Goal: Task Accomplishment & Management: Manage account settings

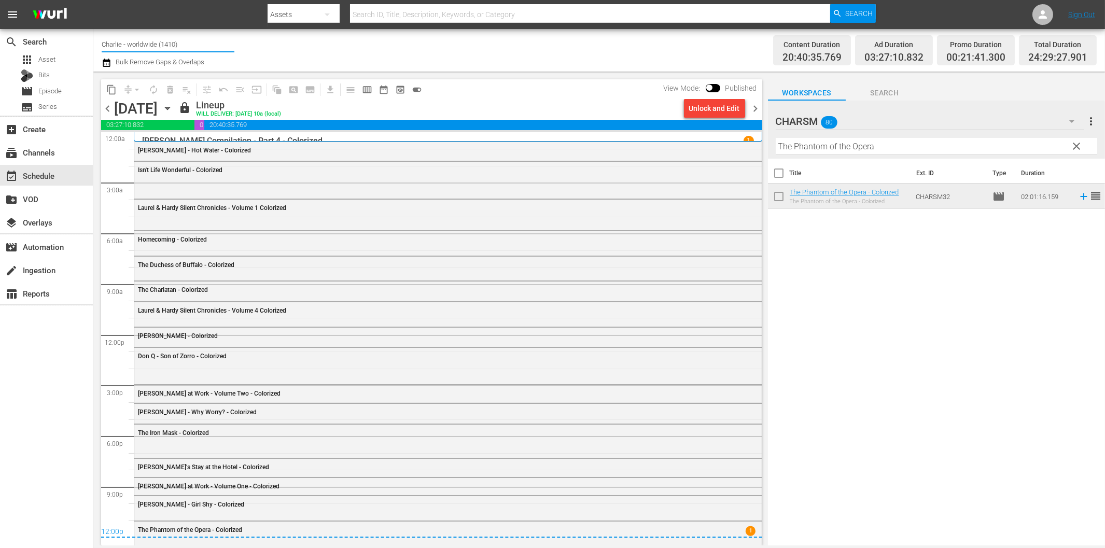
drag, startPoint x: 188, startPoint y: 46, endPoint x: 94, endPoint y: 45, distance: 93.4
click at [94, 45] on div "Channel Title Charlie - worldwide (1410) Bulk Remove Gaps & Overlaps Content Du…" at bounding box center [599, 50] width 1012 height 43
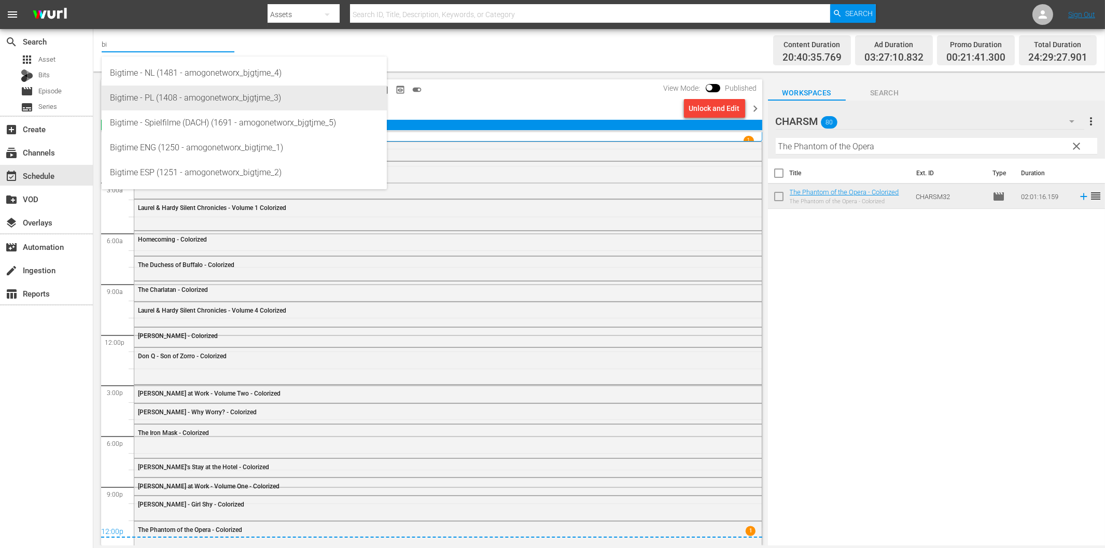
click at [178, 100] on div "Bigtime - PL (1408 - amogonetworx_bjgtjme_3)" at bounding box center [244, 98] width 269 height 25
type input "Bigtime - PL (1408 - amogonetworx_bjgtjme_3)"
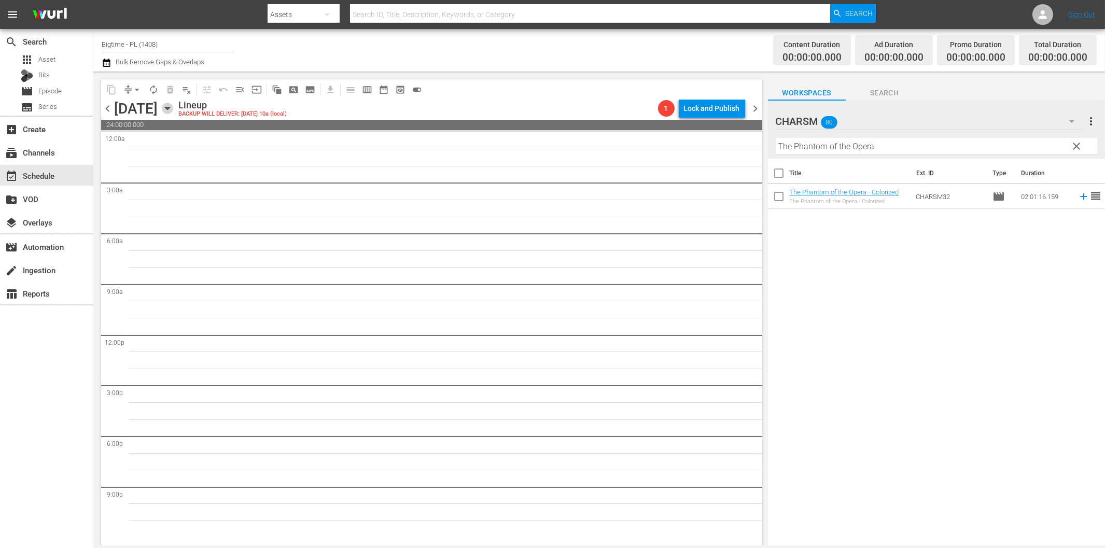
click at [173, 109] on icon "button" at bounding box center [167, 108] width 11 height 11
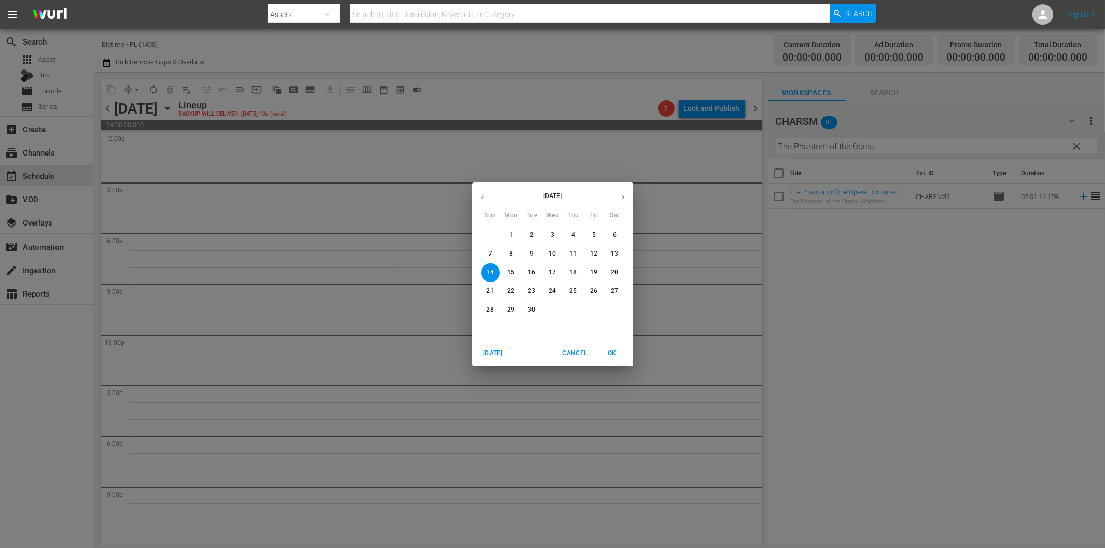
click at [509, 257] on p "8" at bounding box center [511, 254] width 4 height 9
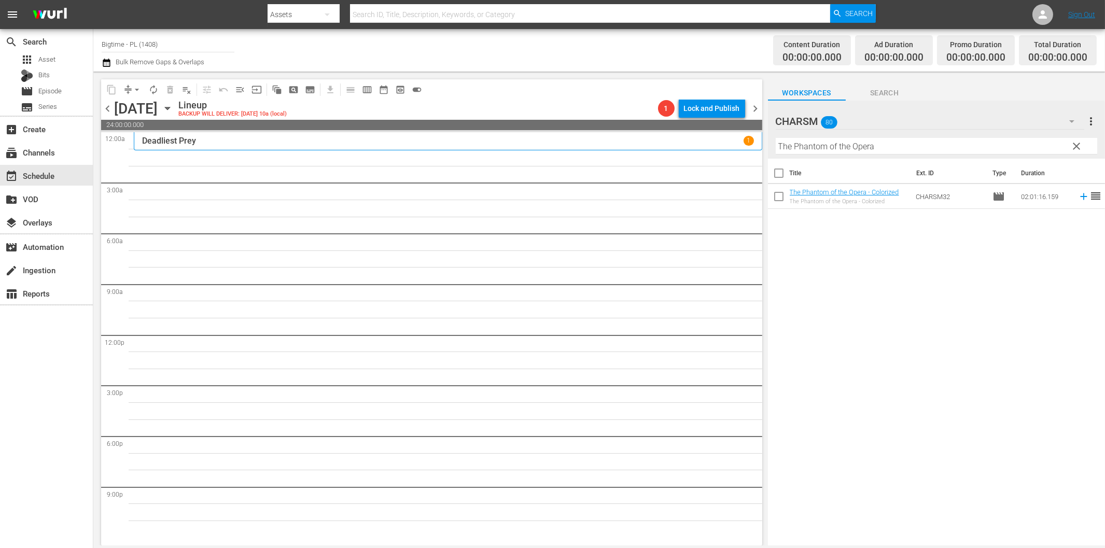
click at [1077, 144] on span "clear" at bounding box center [1077, 146] width 12 height 12
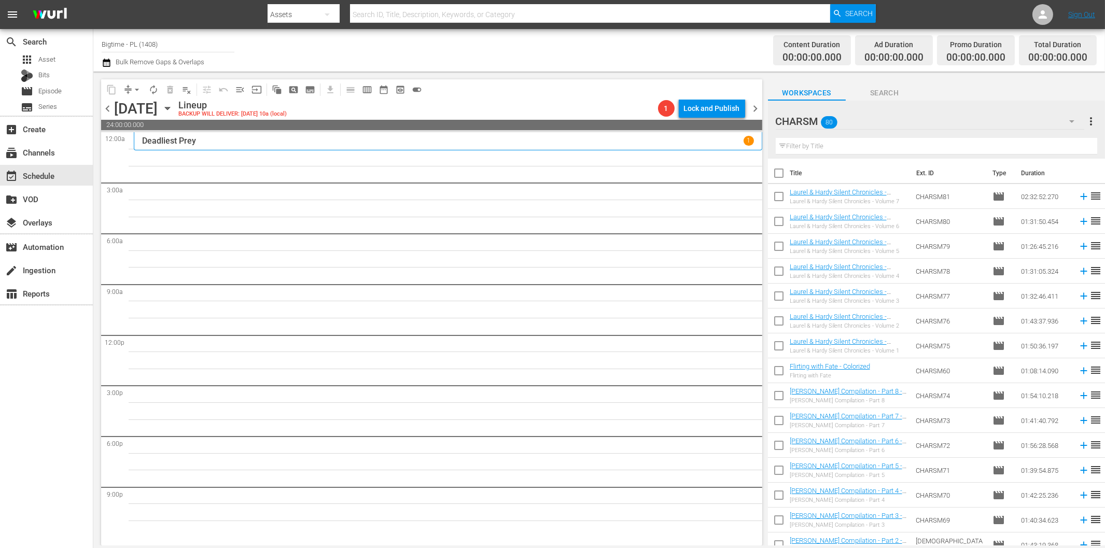
click at [1072, 120] on icon "button" at bounding box center [1072, 121] width 12 height 12
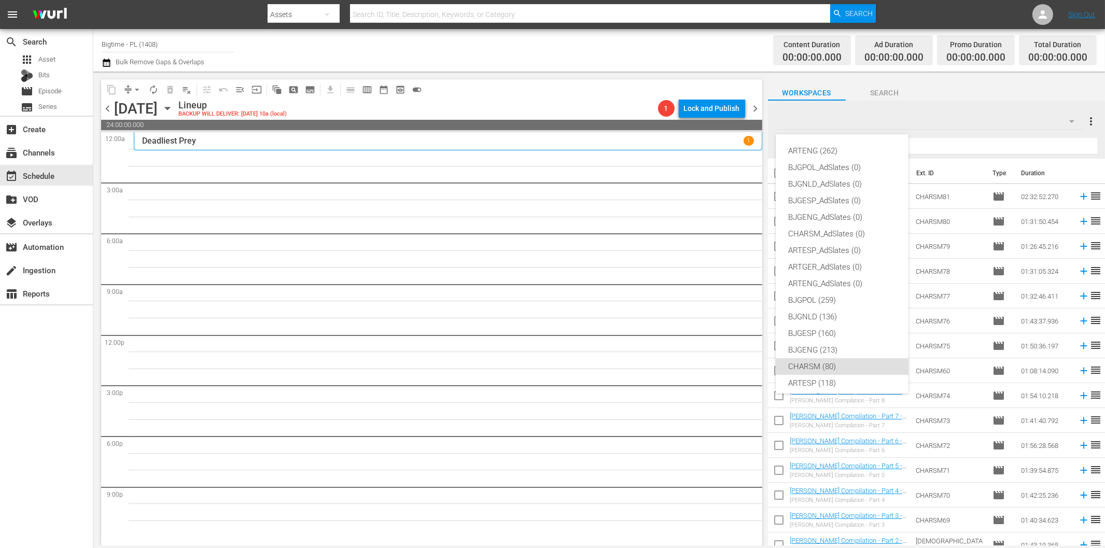
scroll to position [39, 0]
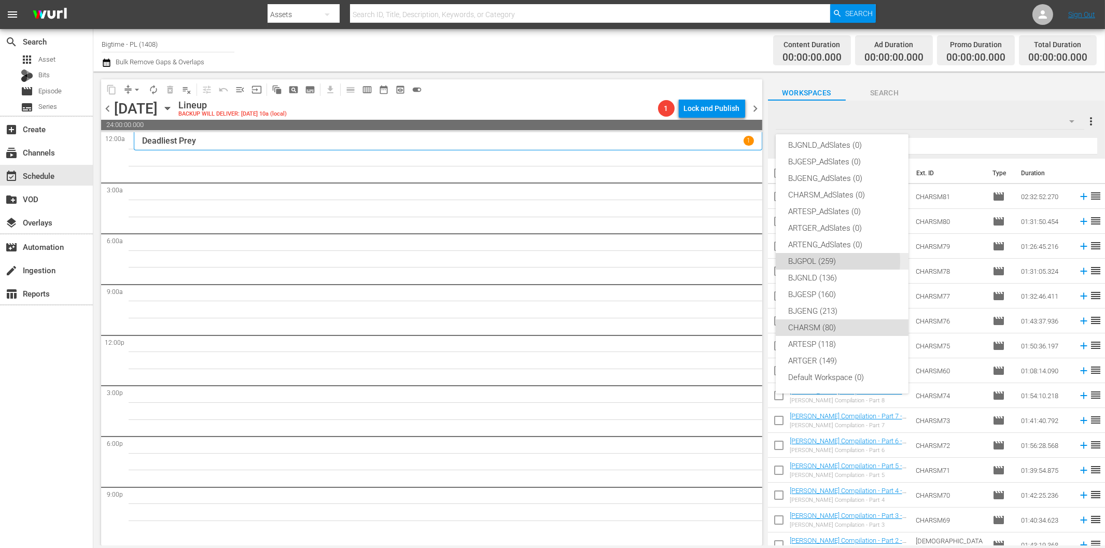
click at [825, 261] on div "BJGPOL (259)" at bounding box center [842, 261] width 108 height 17
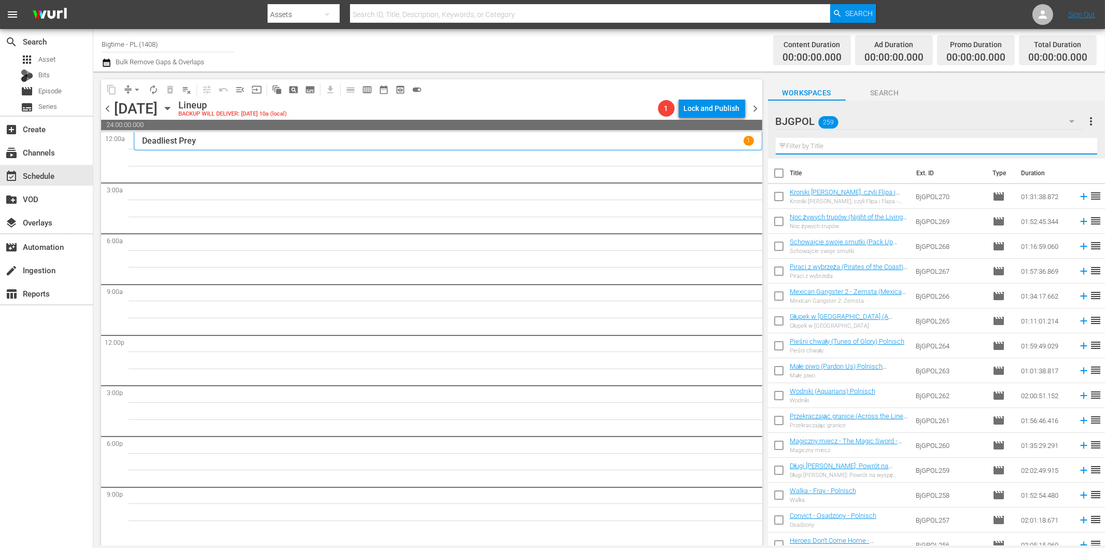
click at [849, 144] on input "text" at bounding box center [937, 146] width 322 height 17
paste input "Eternal Code"
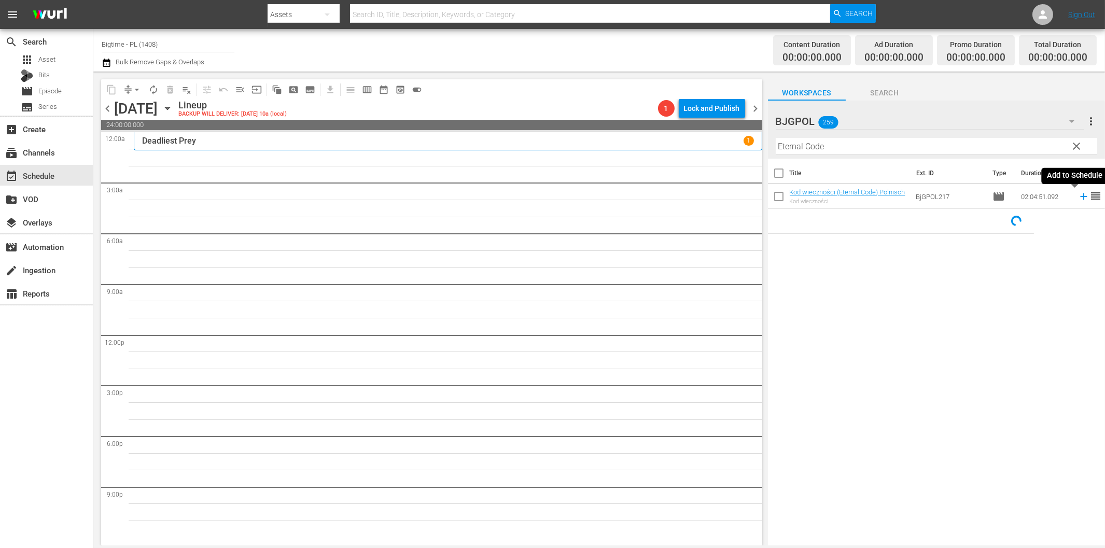
click at [1078, 199] on icon at bounding box center [1083, 196] width 11 height 11
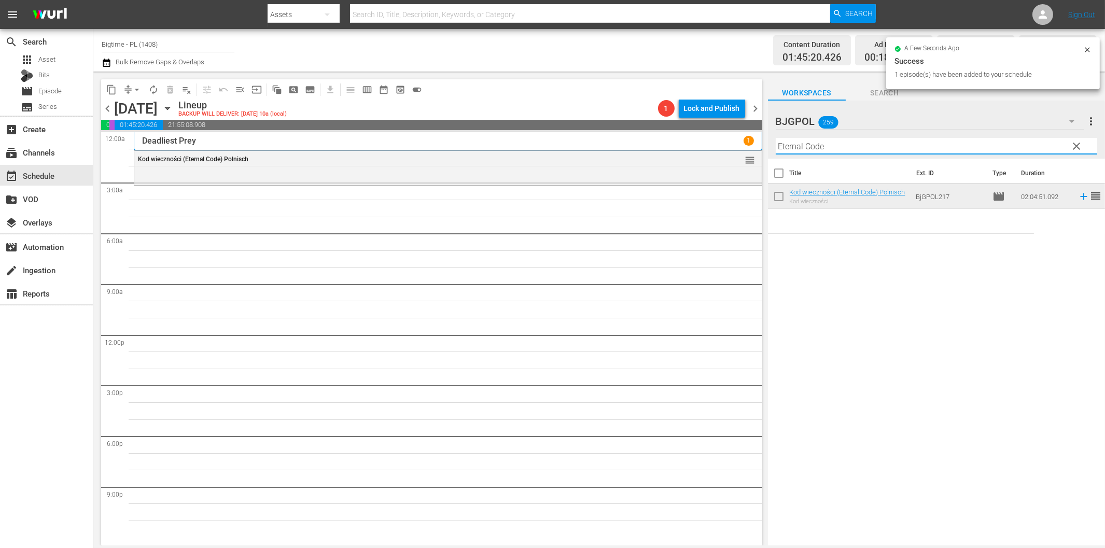
click at [807, 151] on input "Eternal Code" at bounding box center [937, 146] width 322 height 17
paste input "The Surrogat"
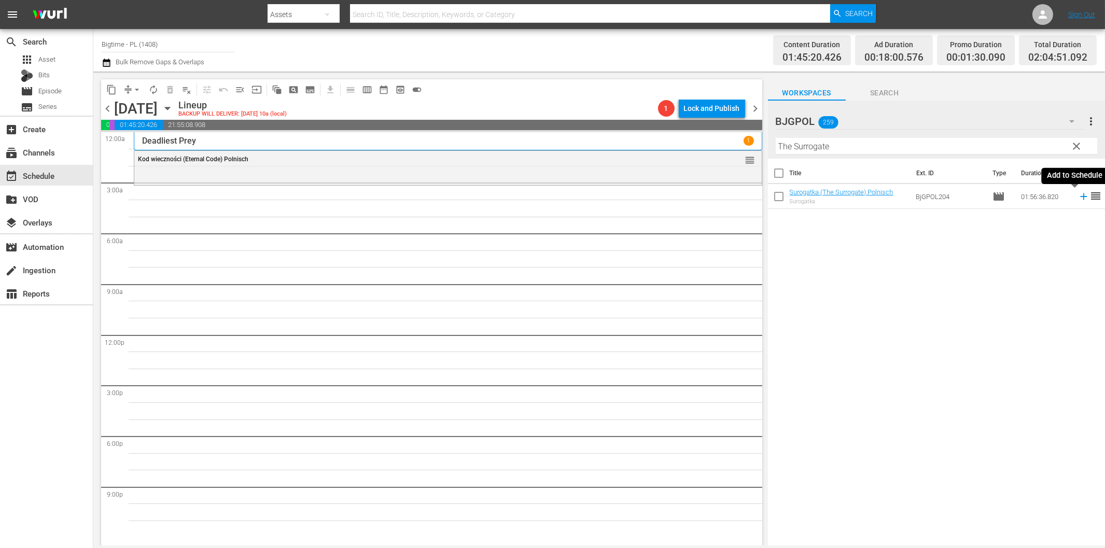
click at [1080, 195] on icon at bounding box center [1083, 196] width 7 height 7
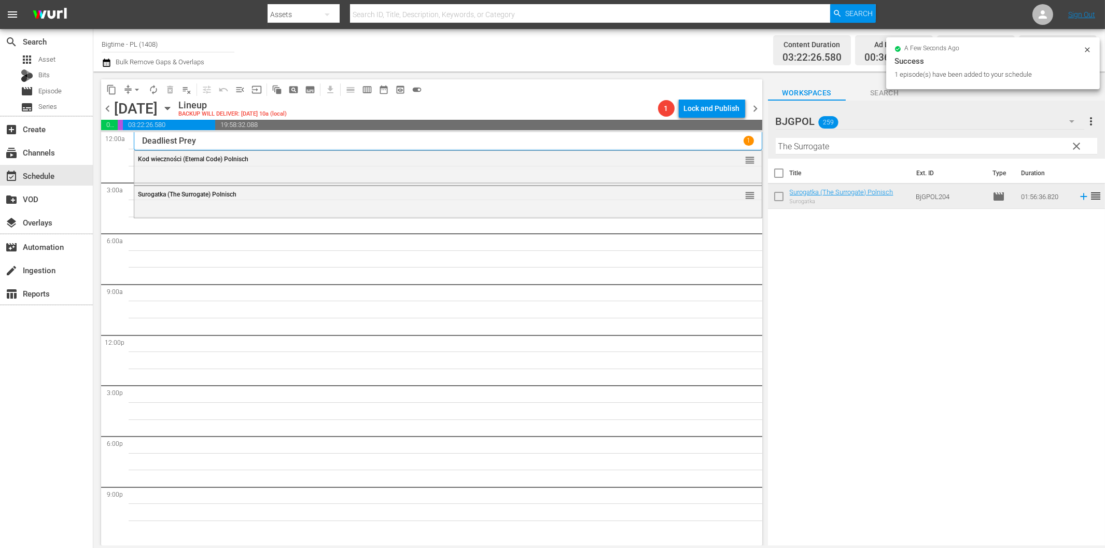
click at [839, 145] on input "The Surrogate" at bounding box center [937, 146] width 322 height 17
paste input "[PERSON_NAME]"
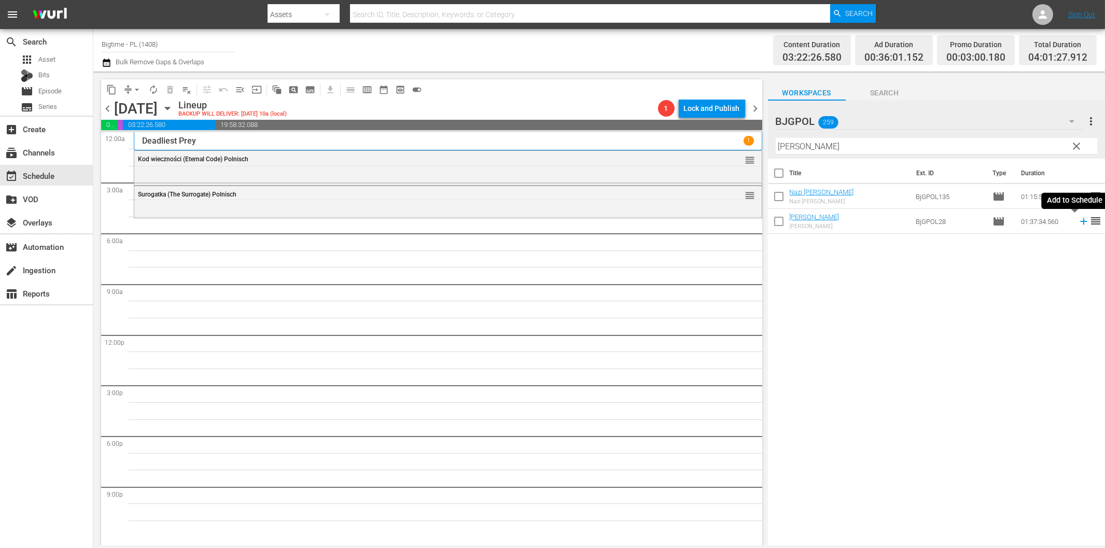
click at [1078, 219] on icon at bounding box center [1083, 221] width 11 height 11
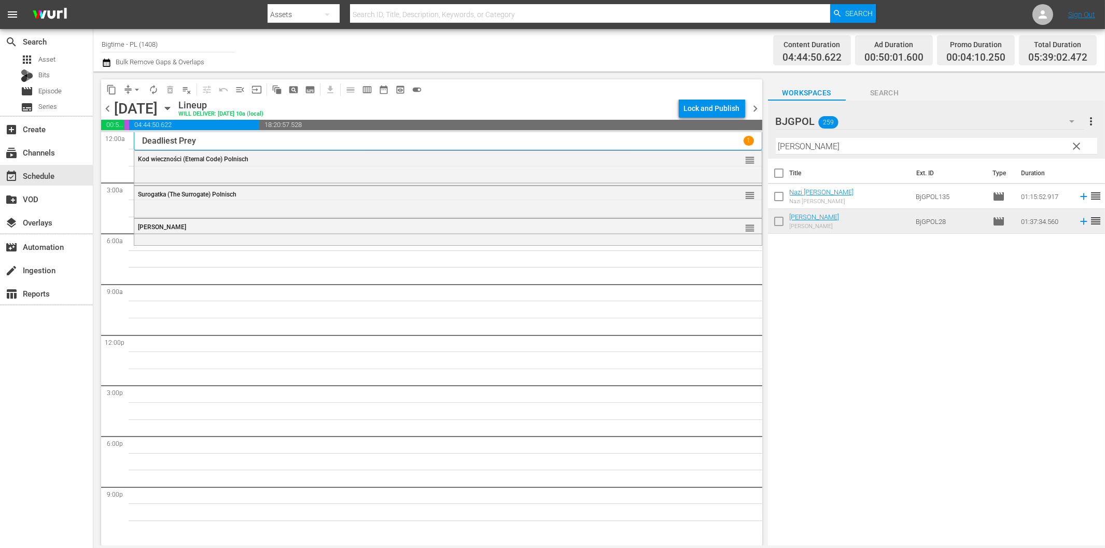
click at [864, 147] on input "[PERSON_NAME]" at bounding box center [937, 146] width 322 height 17
paste input "The Babysitters"
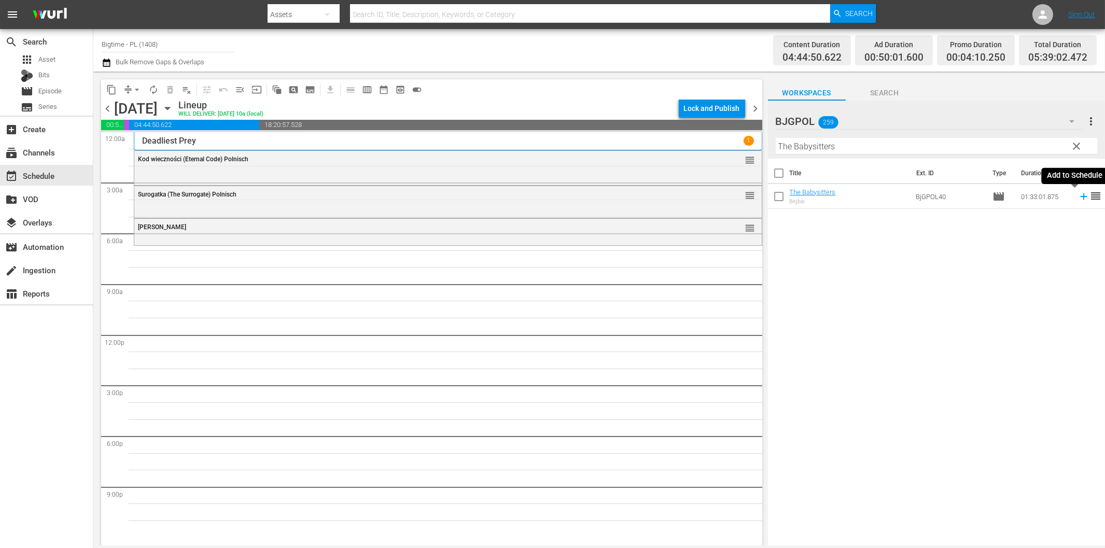
click at [1078, 198] on icon at bounding box center [1083, 196] width 11 height 11
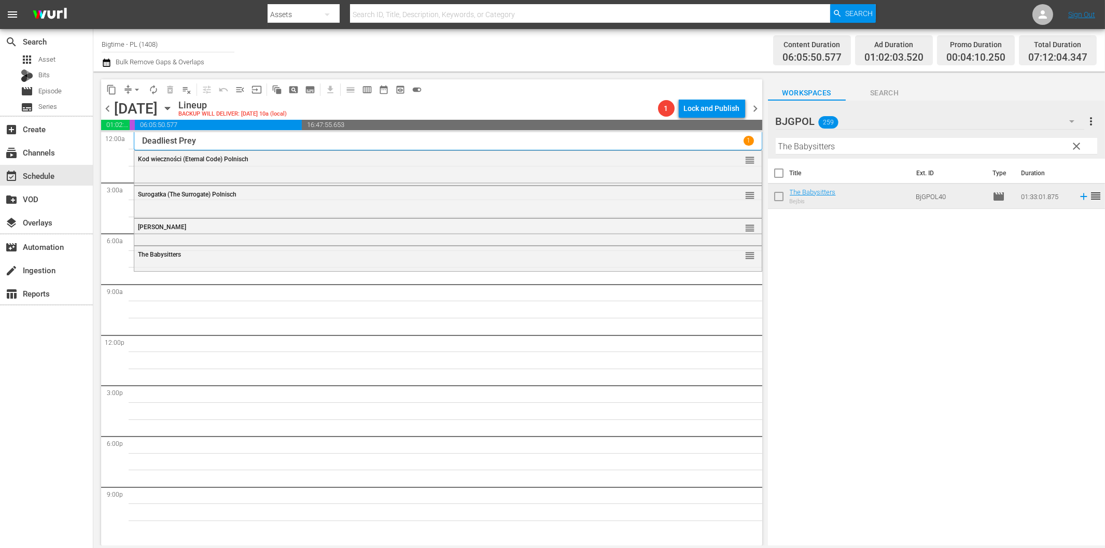
click at [864, 147] on input "The Babysitters" at bounding box center [937, 146] width 322 height 17
paste input "Gumshoe!"
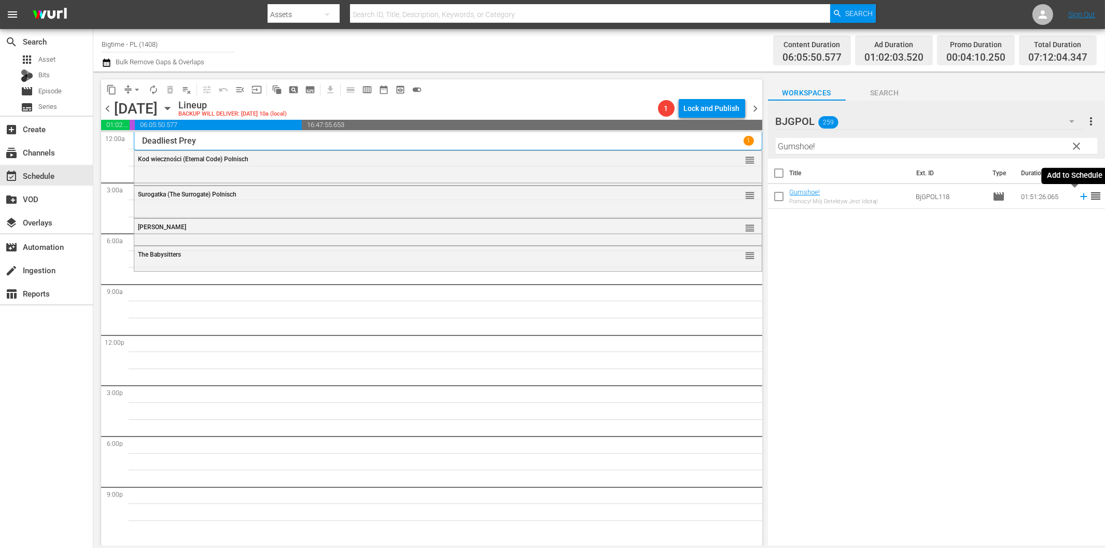
click at [1078, 195] on icon at bounding box center [1083, 196] width 11 height 11
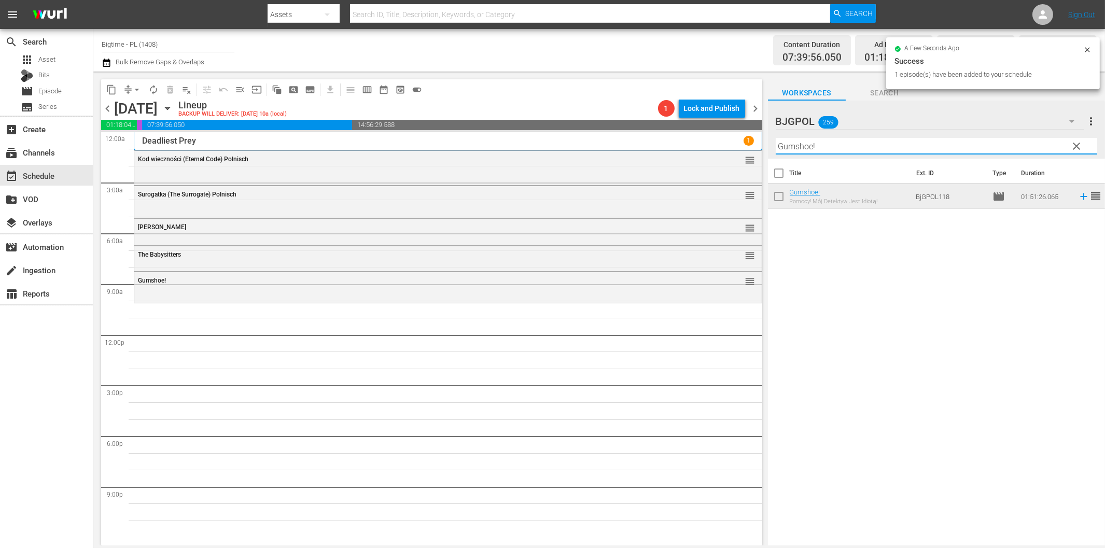
click at [899, 147] on input "Gumshoe!" at bounding box center [937, 146] width 322 height 17
paste input "Someone I Used To Know"
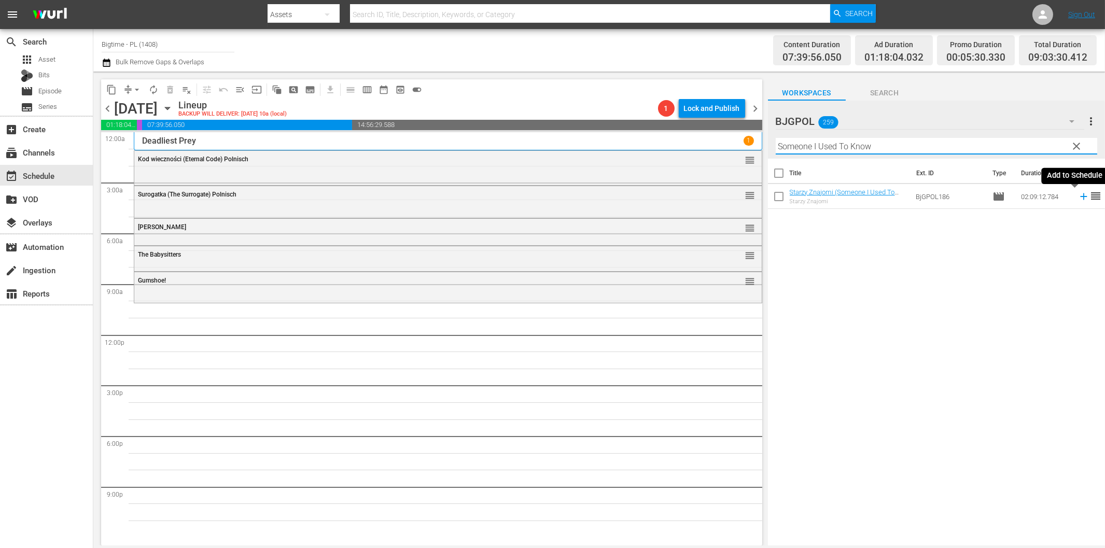
click at [1078, 196] on icon at bounding box center [1083, 196] width 11 height 11
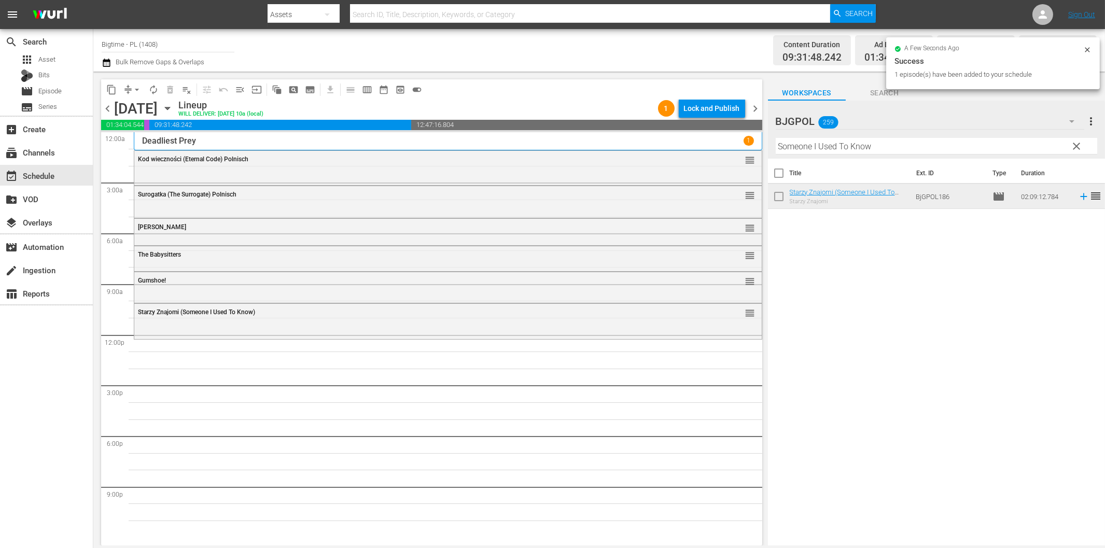
click at [872, 153] on input "Someone I Used To Know" at bounding box center [937, 146] width 322 height 17
paste input "[PERSON_NAME]"
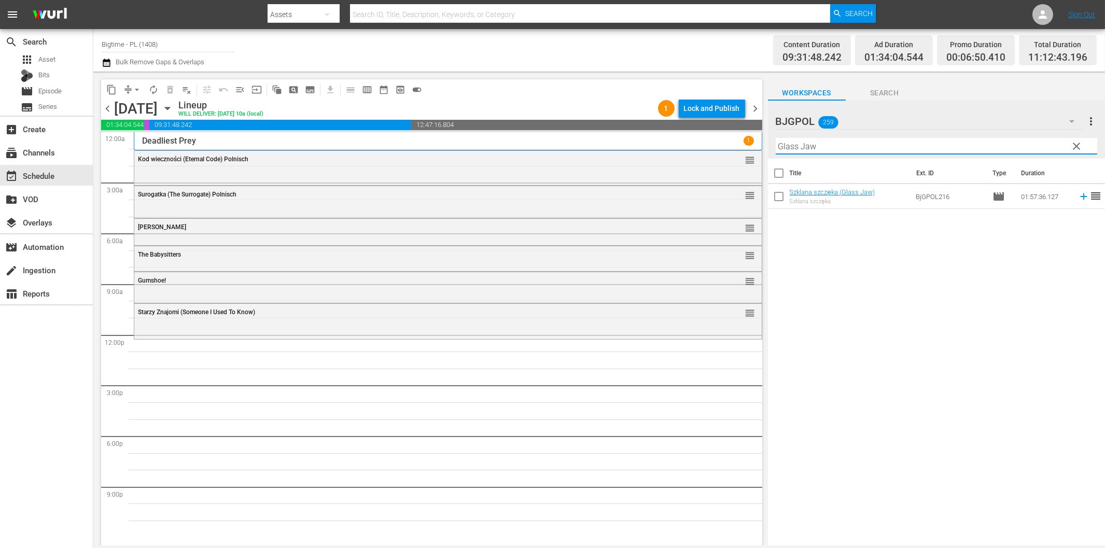
click at [1078, 198] on icon at bounding box center [1083, 196] width 11 height 11
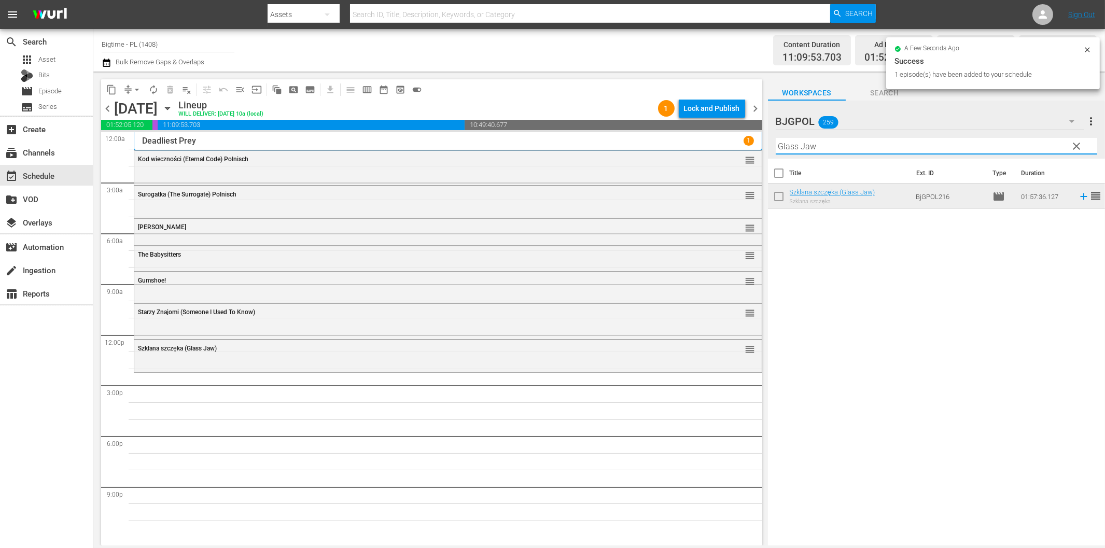
click at [829, 149] on input "Glass Jaw" at bounding box center [937, 146] width 322 height 17
paste input "Her Side of the Bed"
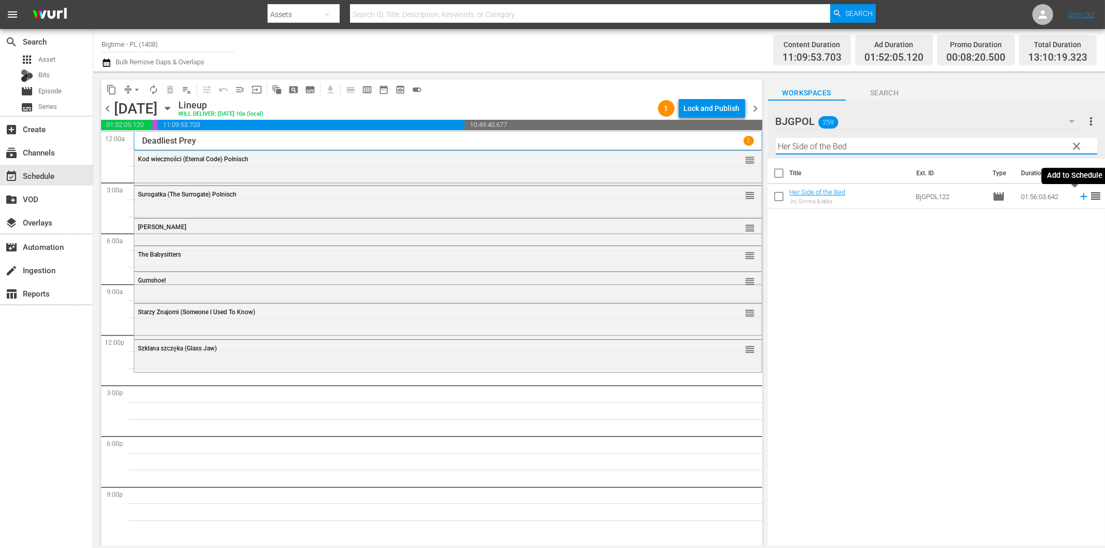
click at [1078, 196] on icon at bounding box center [1083, 196] width 11 height 11
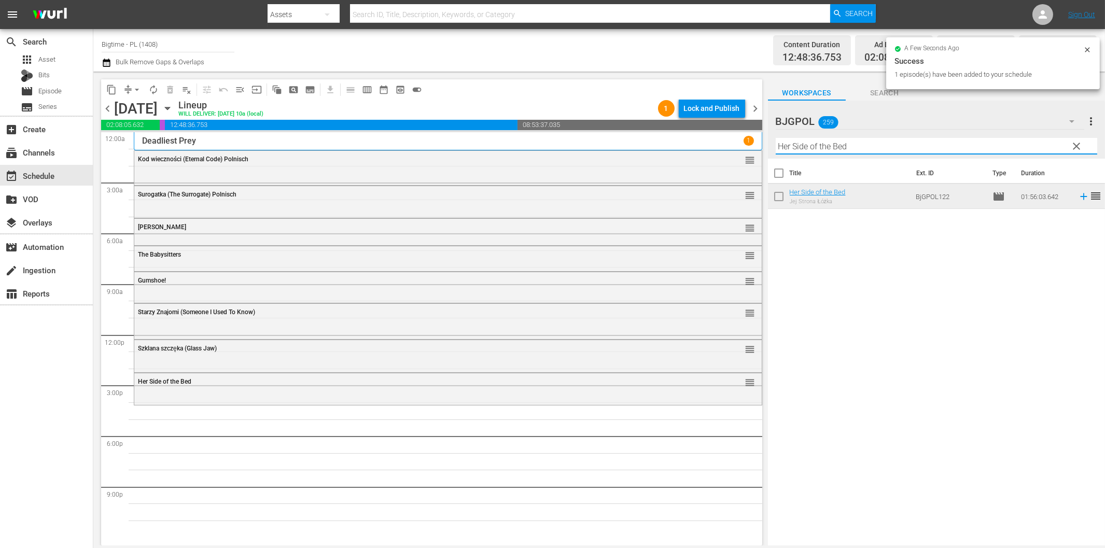
click at [848, 143] on input "Her Side of the Bed" at bounding box center [937, 146] width 322 height 17
paste input "The Way Ahea"
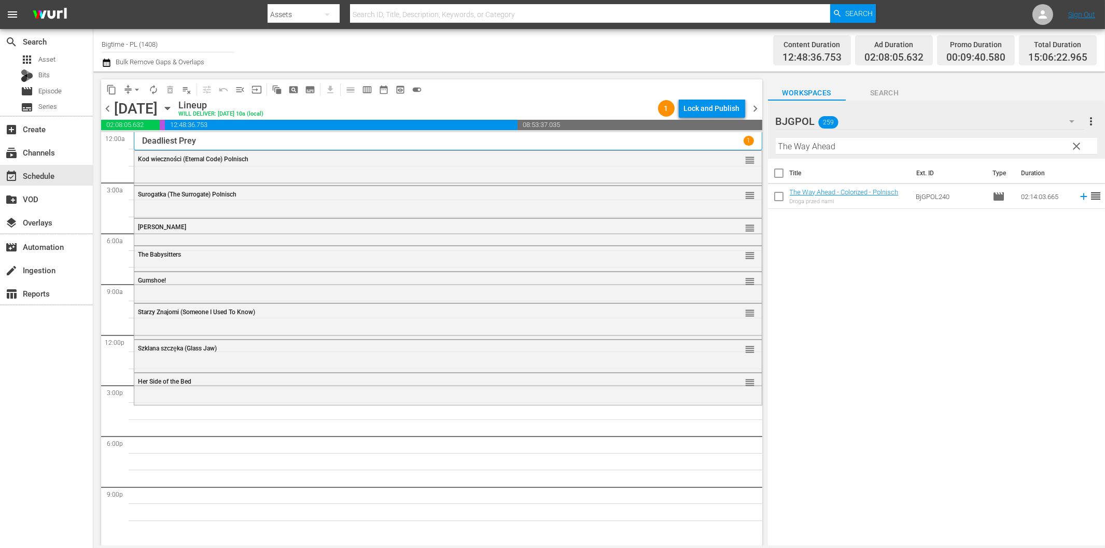
click at [1078, 198] on icon at bounding box center [1083, 196] width 11 height 11
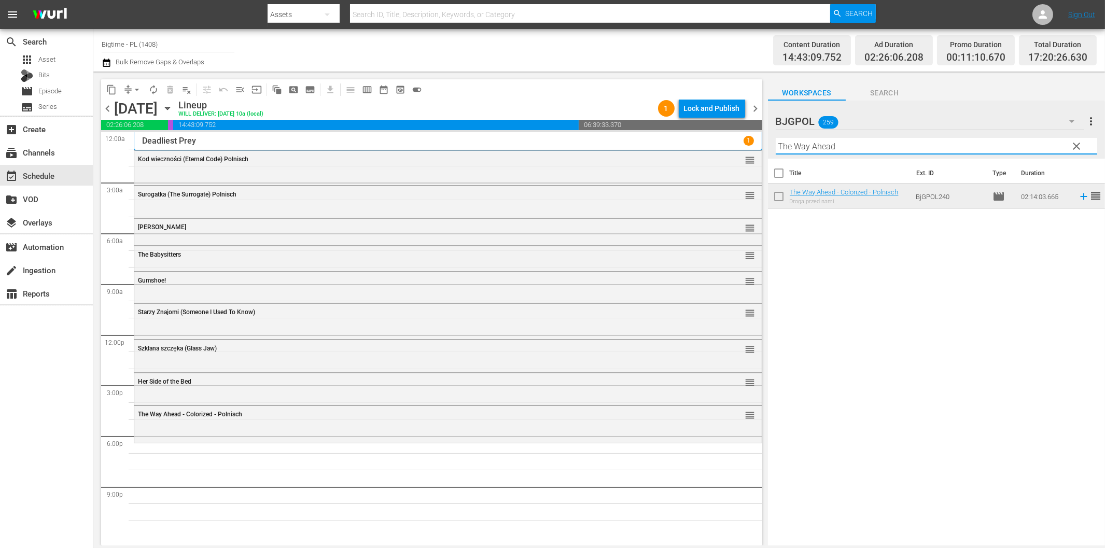
click at [860, 148] on input "The Way Ahead" at bounding box center [937, 146] width 322 height 17
paste input "Kroniki [PERSON_NAME], czyli Flipa i Flapa - Vol. 1 - Laurel & Hardy Chronicles…"
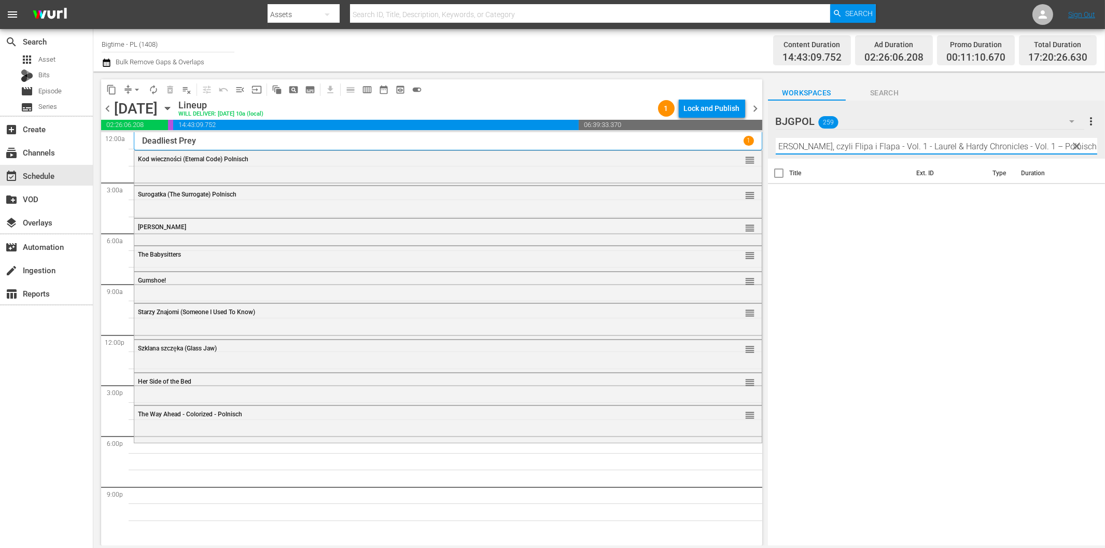
drag, startPoint x: 908, startPoint y: 146, endPoint x: 1105, endPoint y: 160, distance: 197.6
click at [1105, 160] on html "menu Search By Assets Search ID, Title, Description, Keywords, or Category Sear…" at bounding box center [552, 274] width 1105 height 548
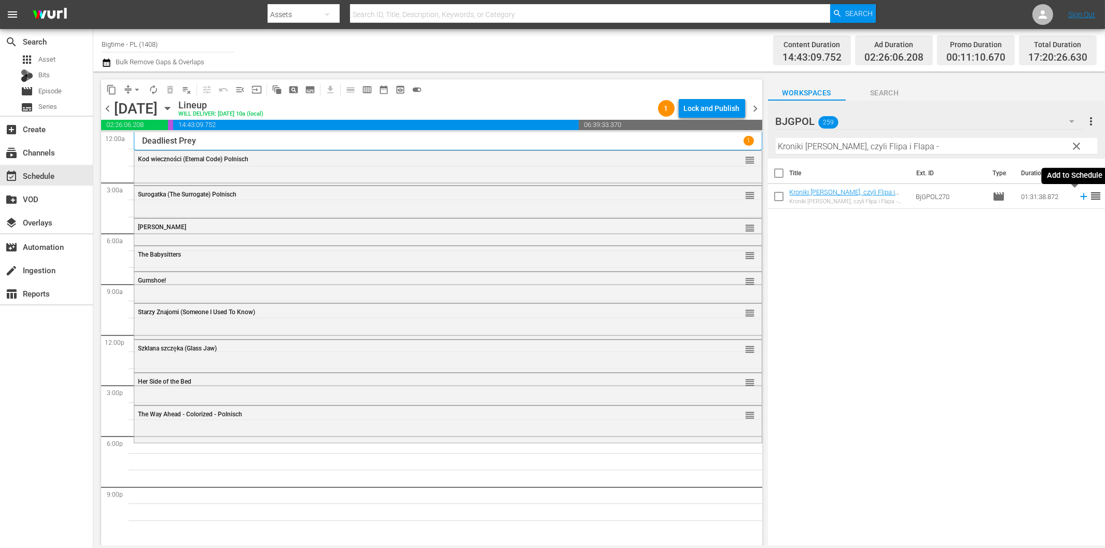
drag, startPoint x: 1078, startPoint y: 199, endPoint x: 1052, endPoint y: 206, distance: 26.9
click at [1078, 199] on icon at bounding box center [1083, 196] width 11 height 11
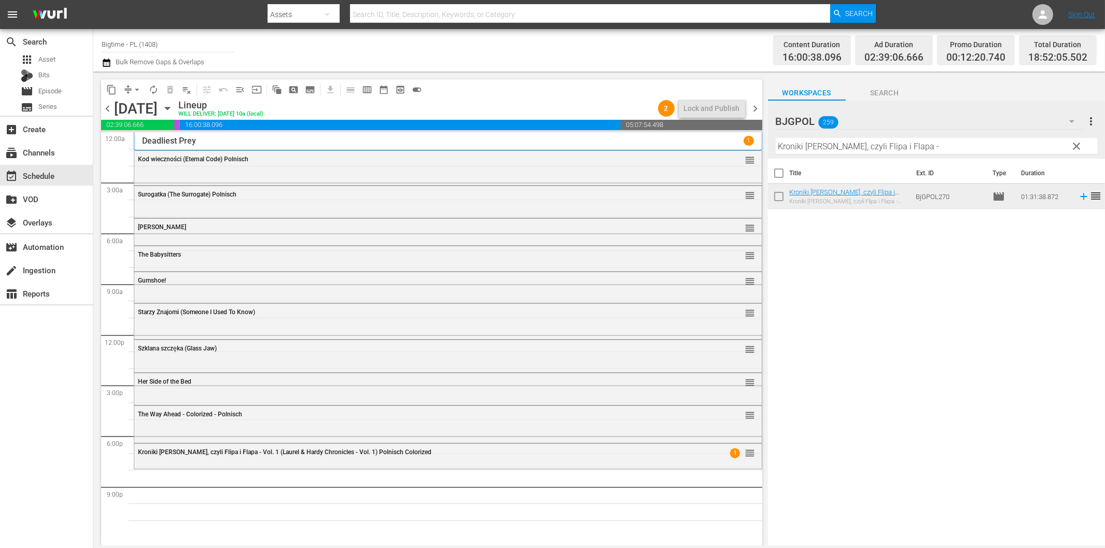
click at [914, 148] on input "Kroniki [PERSON_NAME], czyli Flipa i Flapa -" at bounding box center [937, 146] width 322 height 17
paste input "Have Rocket, Will Travel"
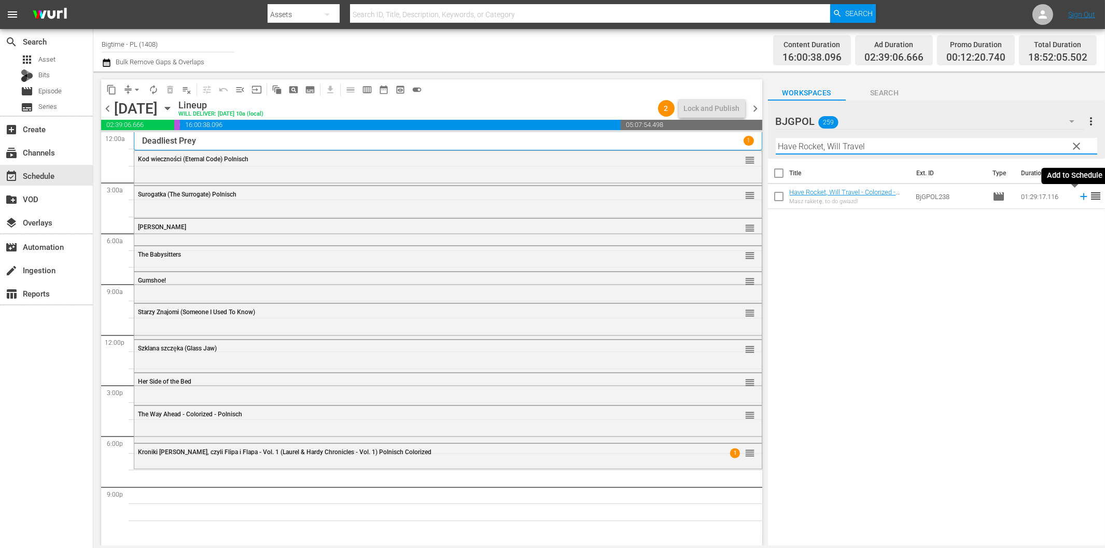
click at [1078, 199] on icon at bounding box center [1083, 196] width 11 height 11
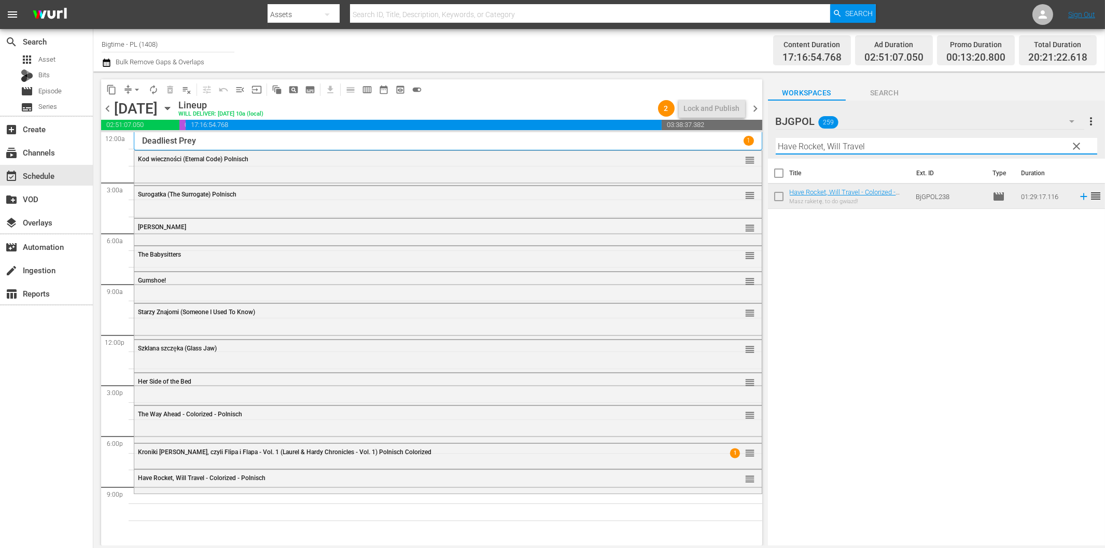
click at [936, 148] on input "Have Rocket, Will Travel" at bounding box center [937, 146] width 322 height 17
paste input "Oracabessa"
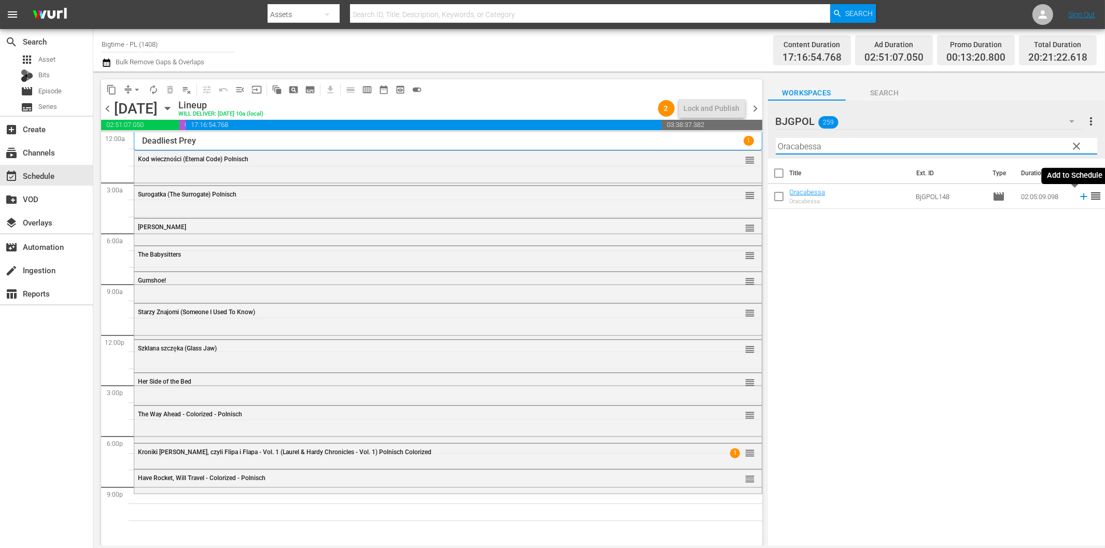
click at [1080, 197] on icon at bounding box center [1083, 196] width 7 height 7
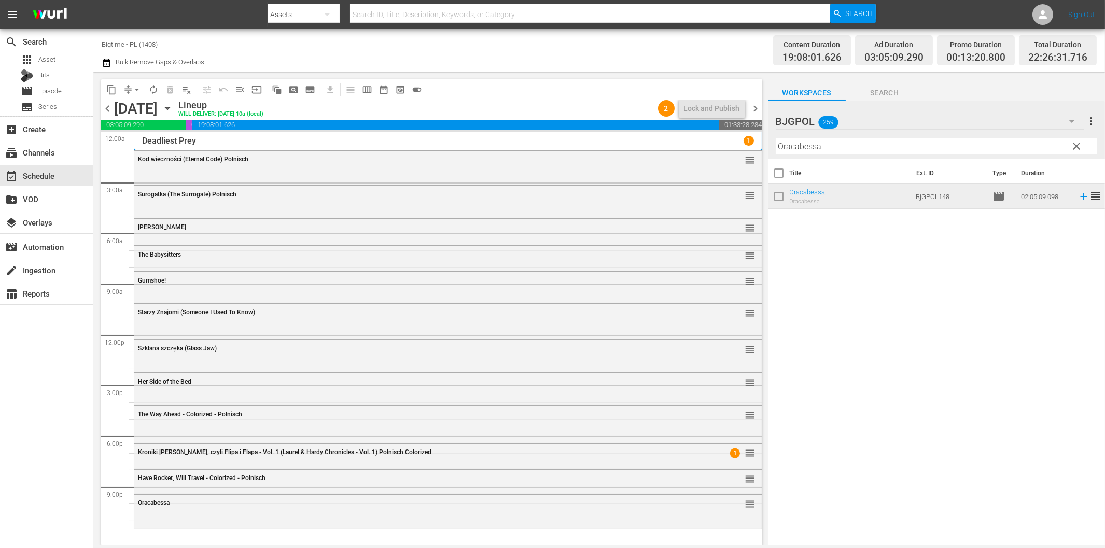
click at [838, 153] on input "Oracabessa" at bounding box center [937, 146] width 322 height 17
paste input "Dirty Dead Con Men"
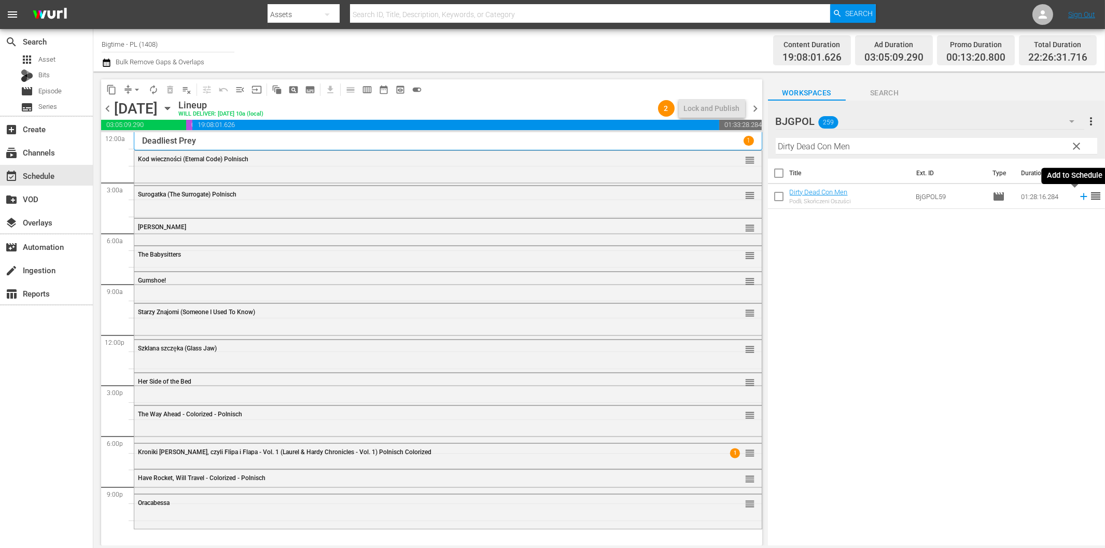
click at [1078, 200] on icon at bounding box center [1083, 196] width 11 height 11
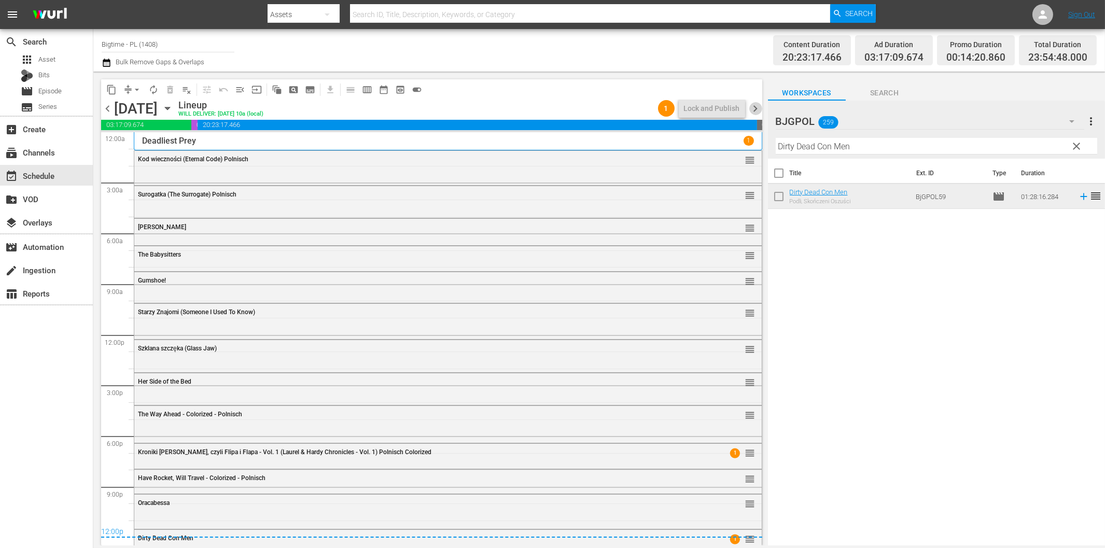
click at [758, 109] on span "chevron_right" at bounding box center [756, 108] width 13 height 13
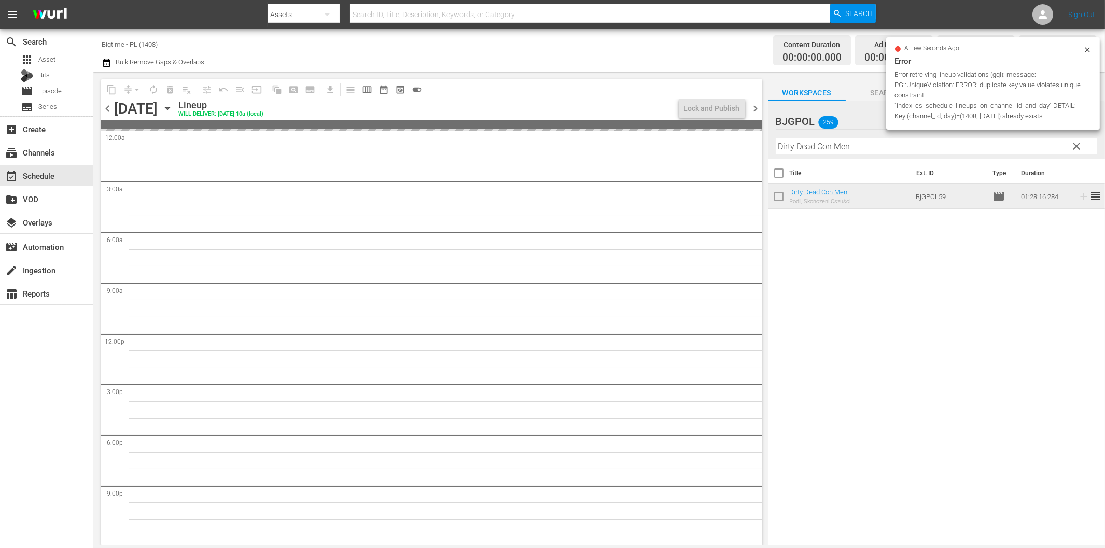
click at [852, 151] on input "Dirty Dead Con Men" at bounding box center [937, 146] width 322 height 17
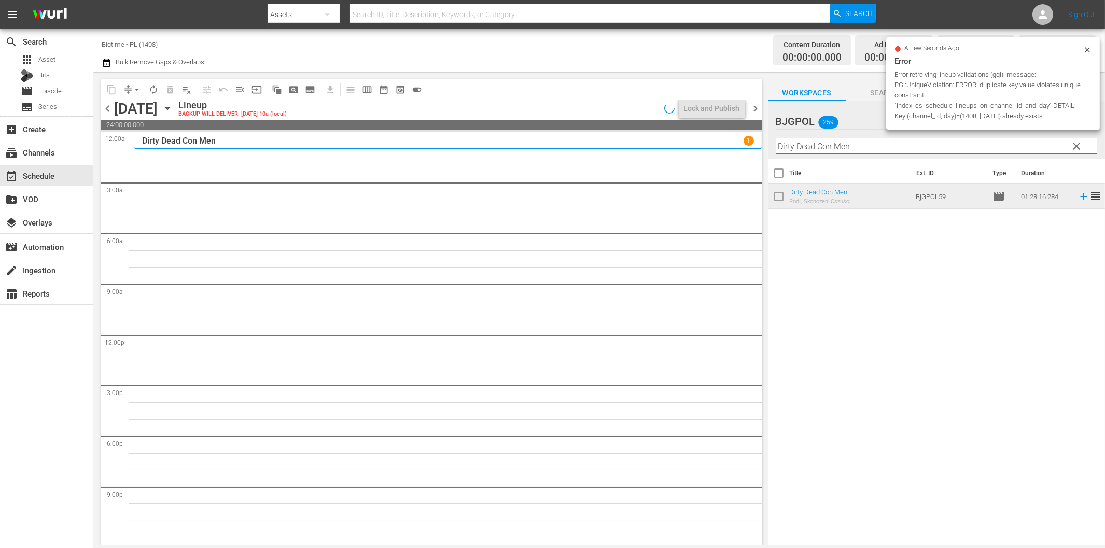
paste input "The Last Hit Ma"
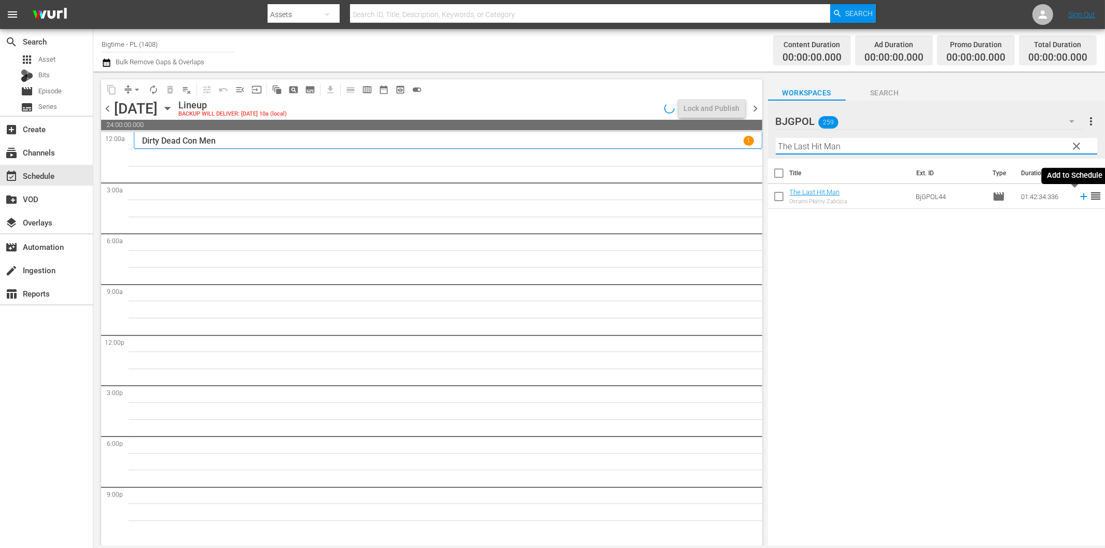
click at [1078, 199] on icon at bounding box center [1083, 196] width 11 height 11
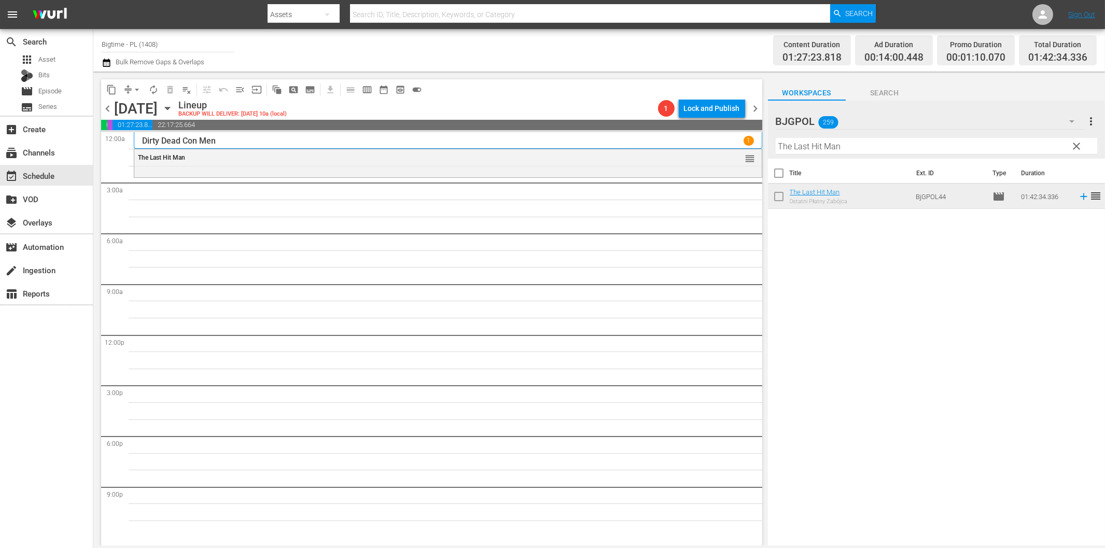
click at [856, 147] on input "The Last Hit Man" at bounding box center [937, 146] width 322 height 17
paste input "Of Dice and Me"
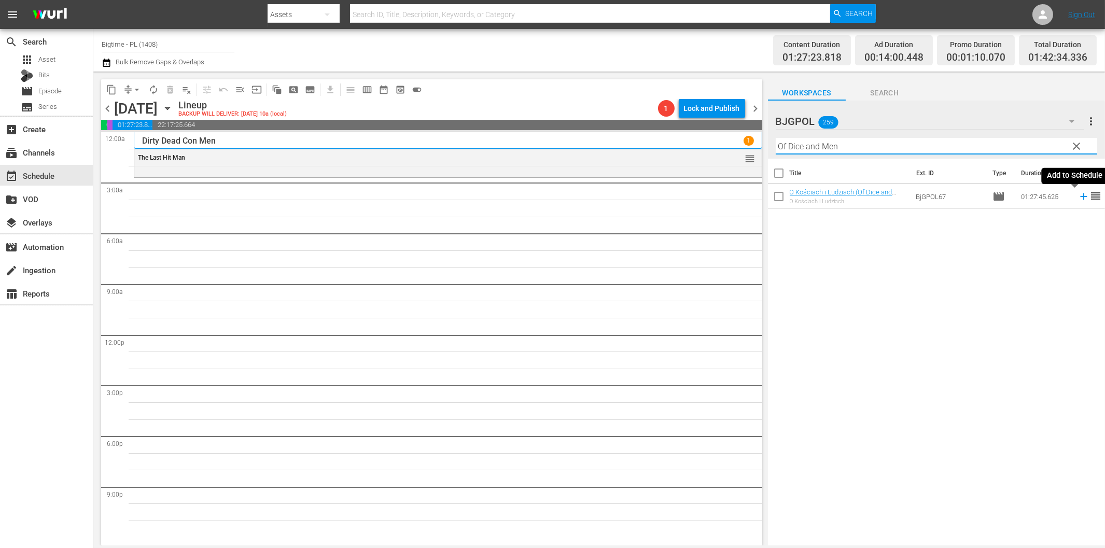
click at [1078, 198] on icon at bounding box center [1083, 196] width 11 height 11
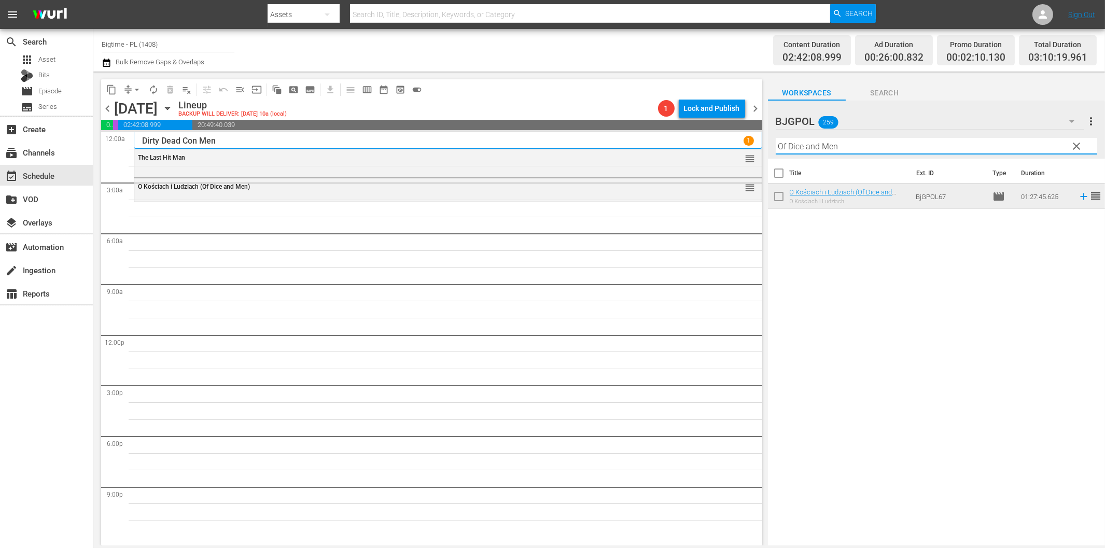
click at [847, 143] on input "Of Dice and Men" at bounding box center [937, 146] width 322 height 17
paste input "Best of Sev"
click at [1078, 198] on icon at bounding box center [1083, 196] width 11 height 11
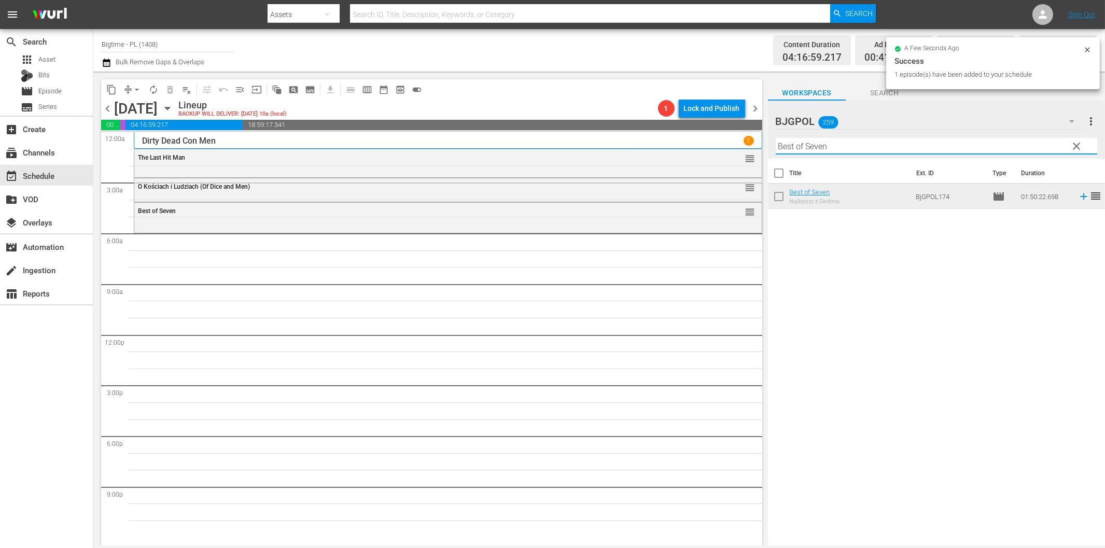
click at [834, 144] on input "Best of Seven" at bounding box center [937, 146] width 322 height 17
paste input "Colourful And Impossible"
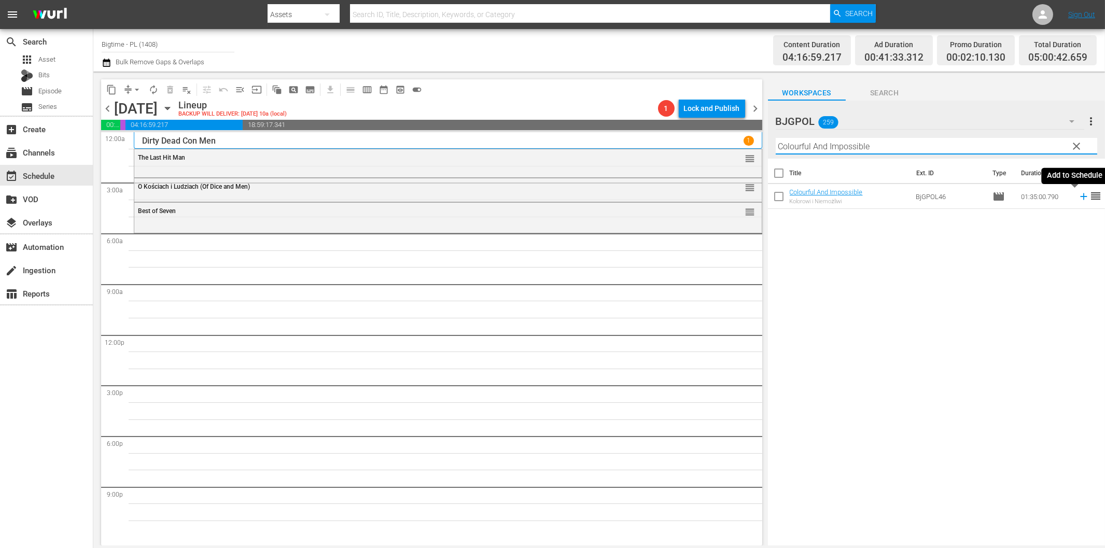
click at [1078, 195] on icon at bounding box center [1083, 196] width 11 height 11
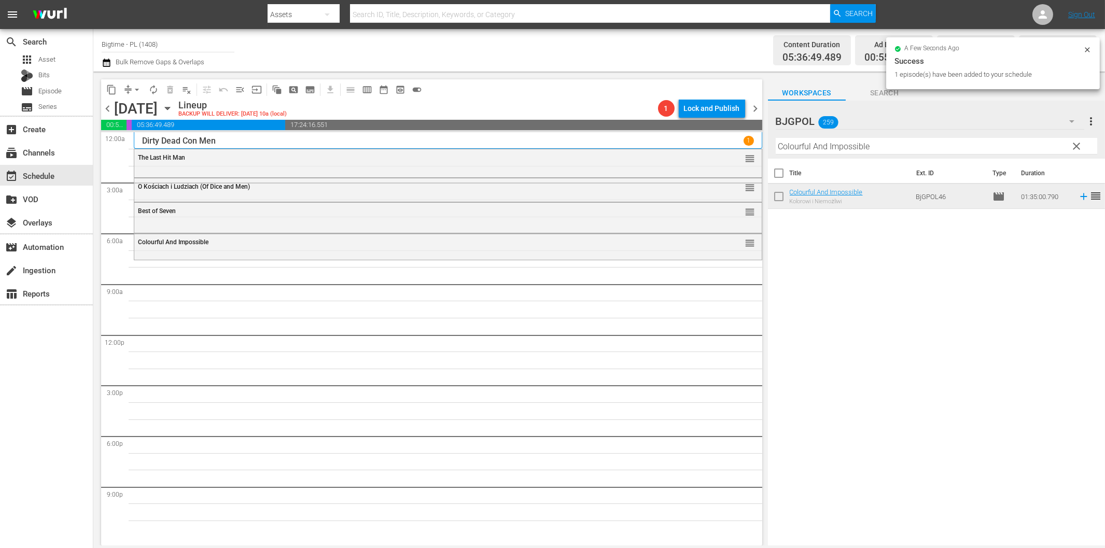
click at [868, 151] on input "Colourful And Impossible" at bounding box center [937, 146] width 322 height 17
paste input "Exit Speed"
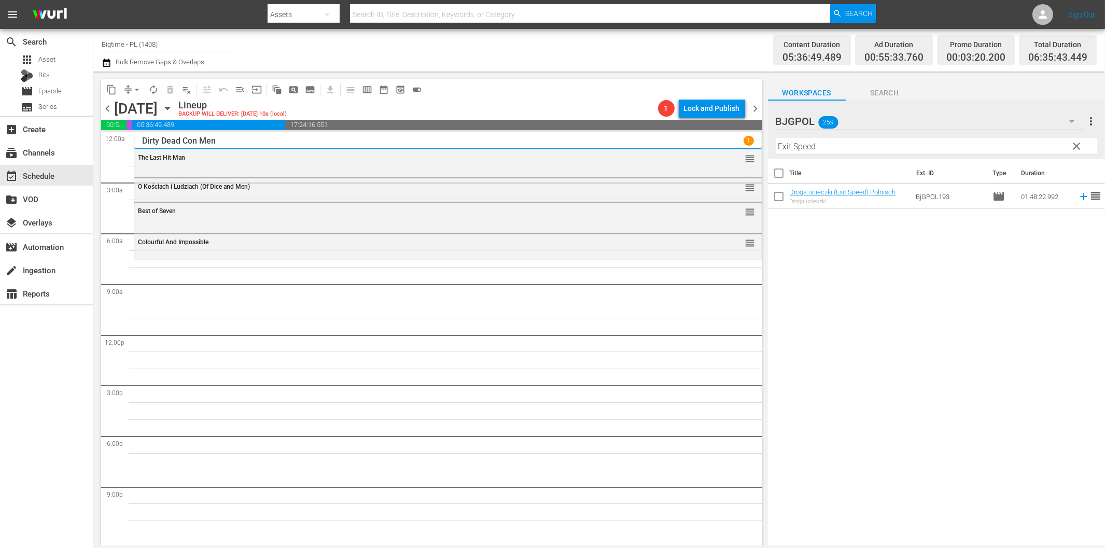
click at [803, 147] on input "Exit Speed" at bounding box center [937, 146] width 322 height 17
paste input "Genesis"
click at [1078, 198] on icon at bounding box center [1083, 196] width 11 height 11
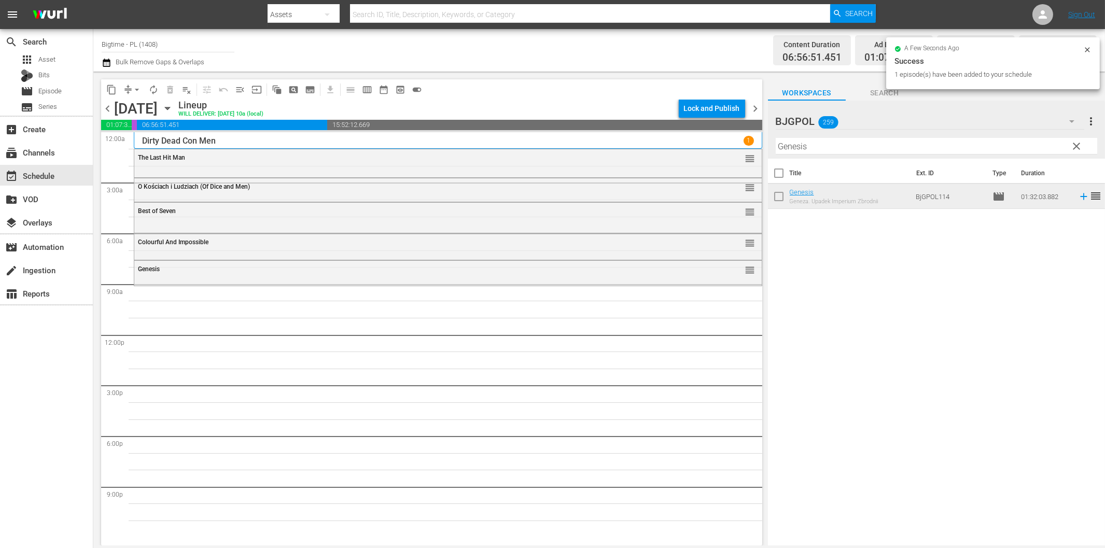
click at [841, 147] on input "Genesis" at bounding box center [937, 146] width 322 height 17
paste input "Fray"
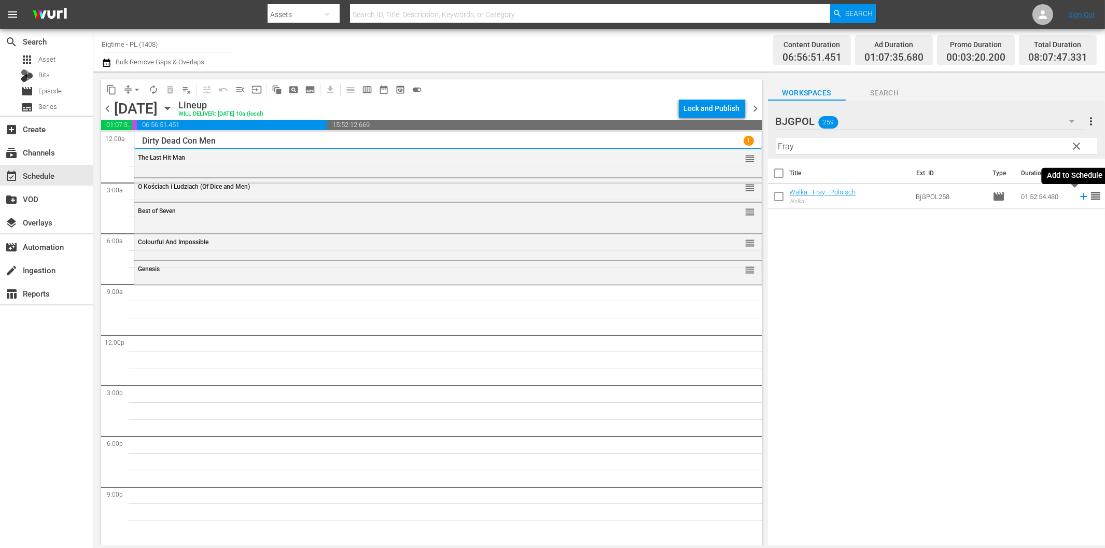
click at [1078, 198] on icon at bounding box center [1083, 196] width 11 height 11
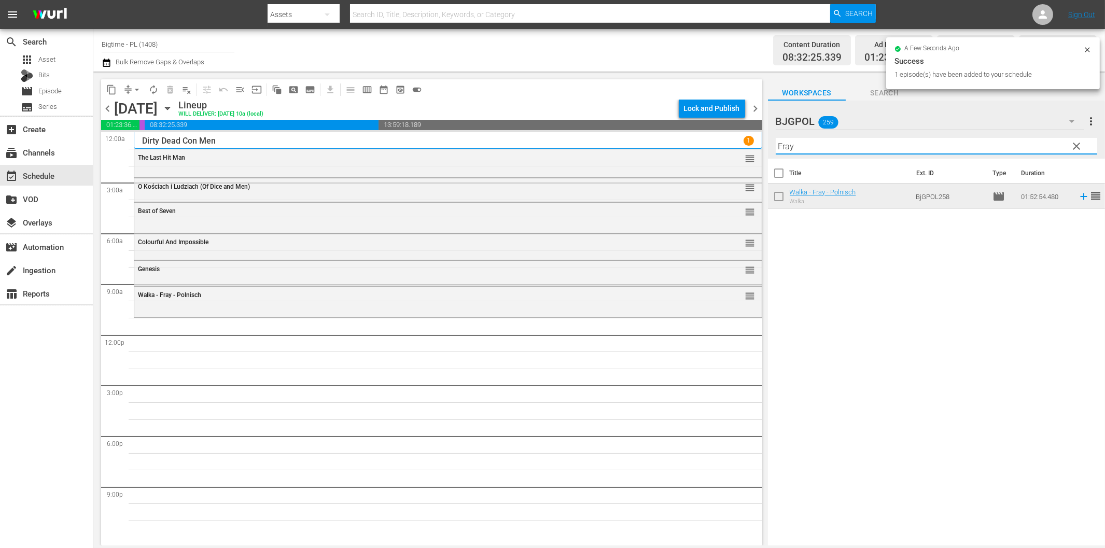
click at [854, 150] on input "Fray" at bounding box center [937, 146] width 322 height 17
paste input "Twice"
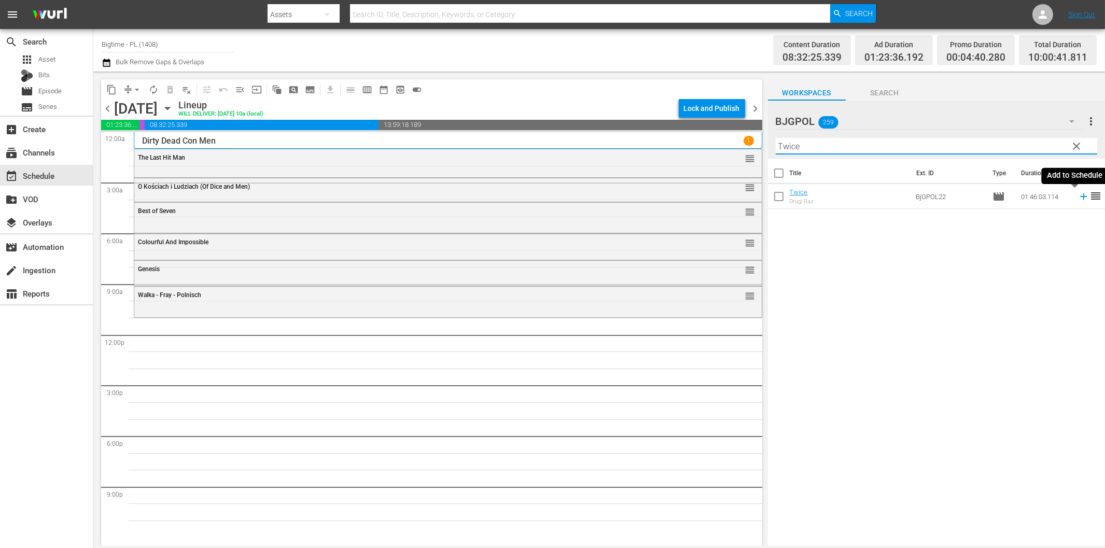
click at [1078, 199] on icon at bounding box center [1083, 196] width 11 height 11
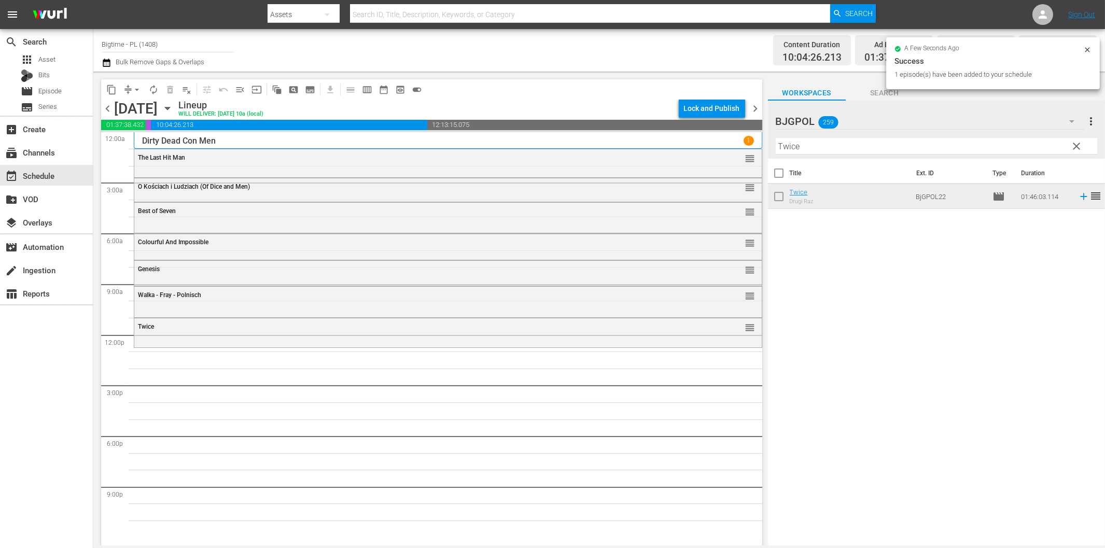
click at [874, 149] on input "Twice" at bounding box center [937, 146] width 322 height 17
paste input "Black Magic"
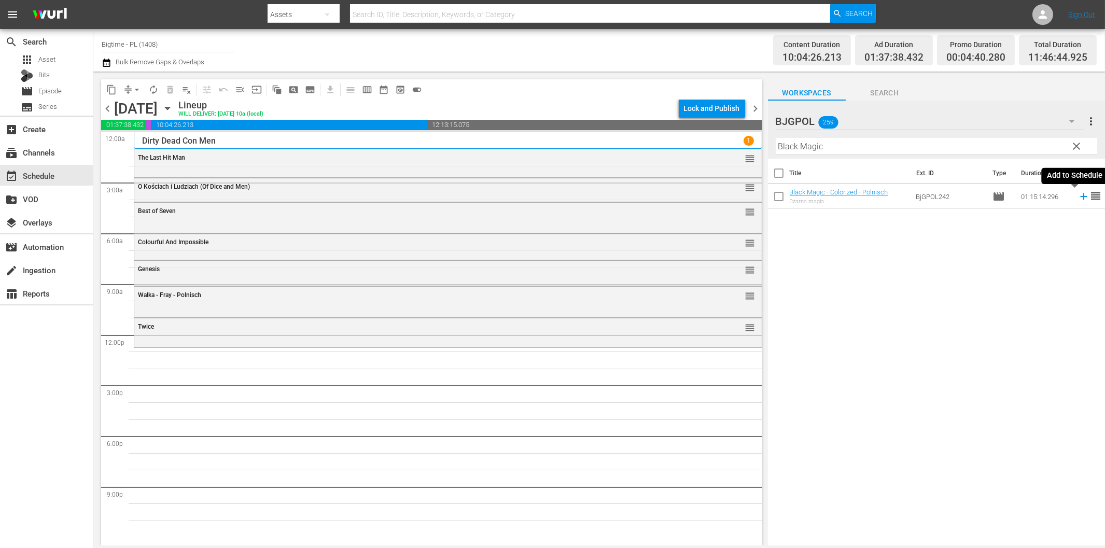
drag, startPoint x: 1076, startPoint y: 195, endPoint x: 1058, endPoint y: 198, distance: 17.8
click at [1078, 196] on icon at bounding box center [1083, 196] width 11 height 11
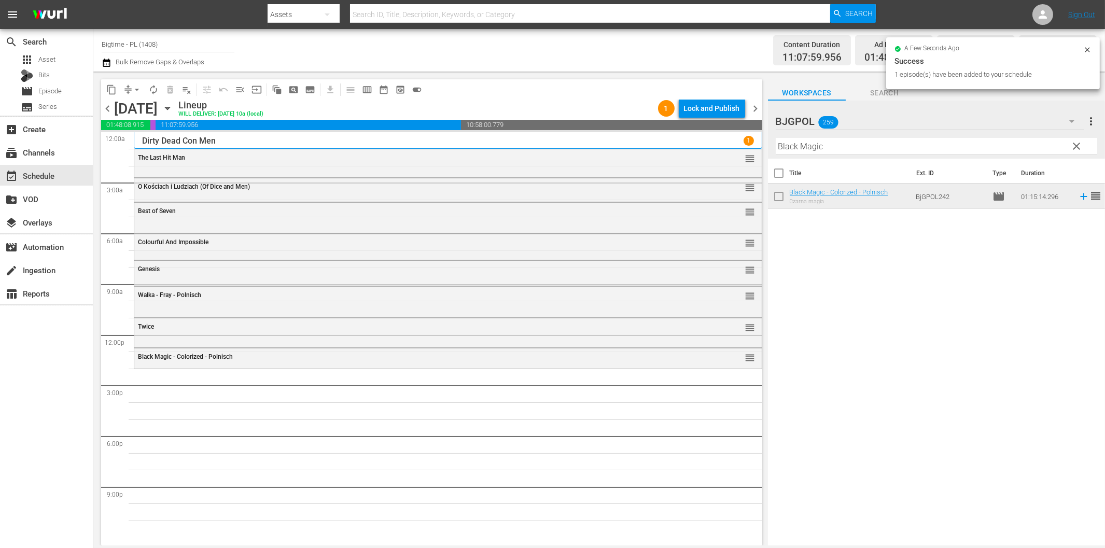
click at [858, 149] on input "Black Magic" at bounding box center [937, 146] width 322 height 17
paste input "reakdowns"
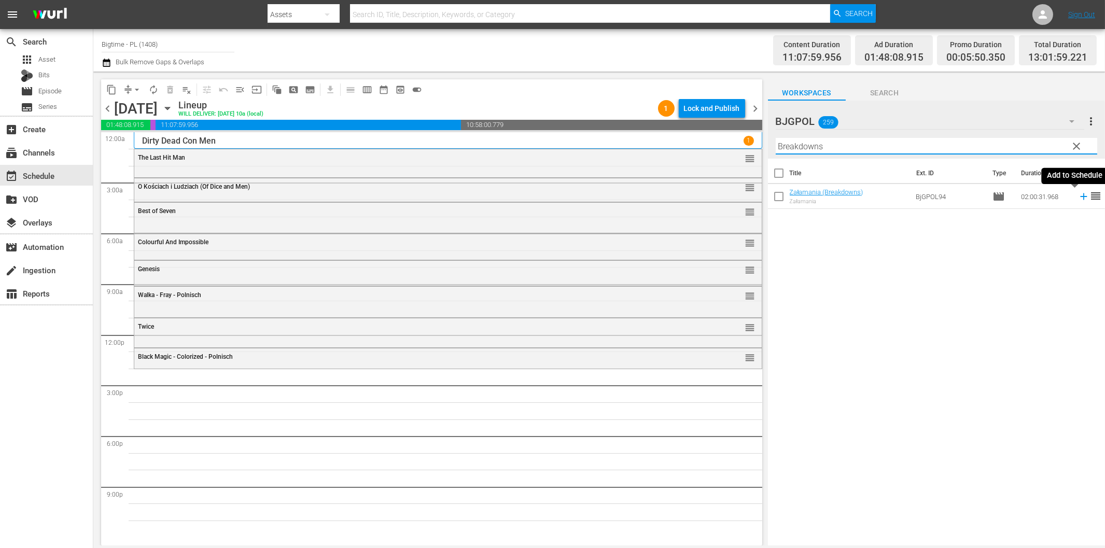
click at [1078, 196] on icon at bounding box center [1083, 196] width 11 height 11
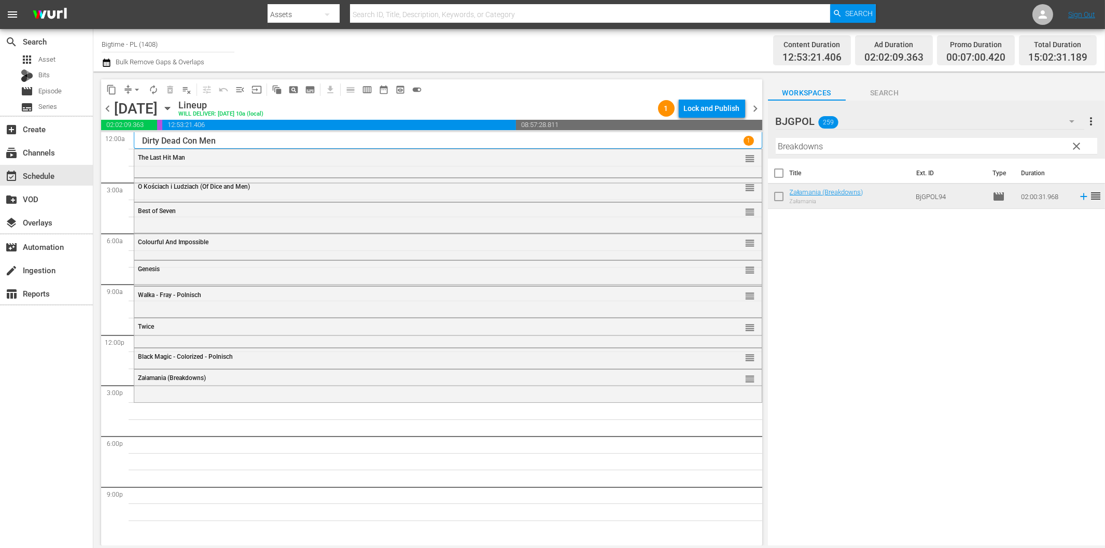
click at [896, 144] on input "Breakdowns" at bounding box center [937, 146] width 322 height 17
paste input "The End Time"
click at [862, 149] on input "The End Time" at bounding box center [937, 146] width 322 height 17
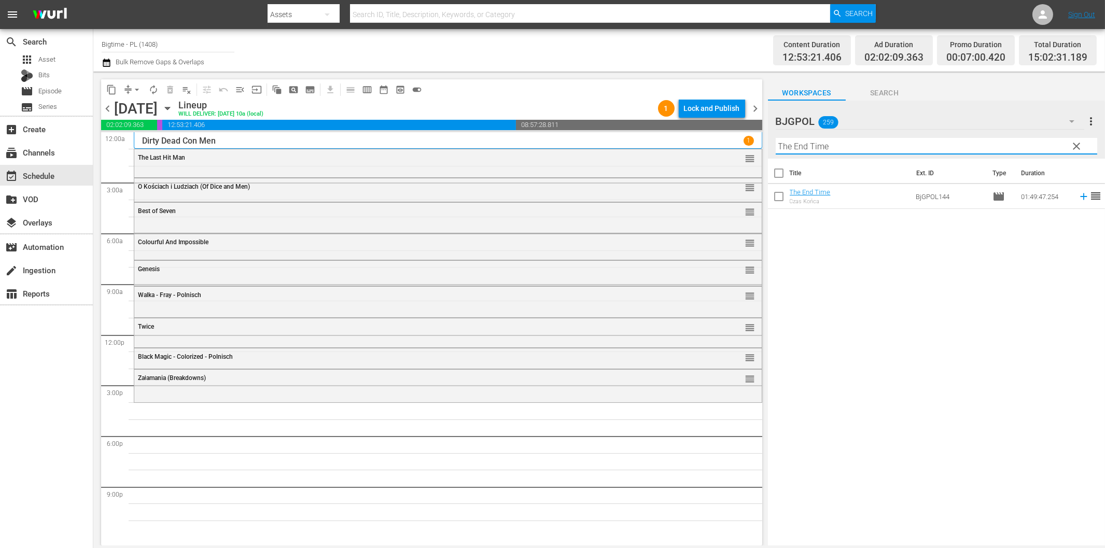
paste input "[GEOGRAPHIC_DATA]"
click at [1078, 198] on icon at bounding box center [1083, 196] width 11 height 11
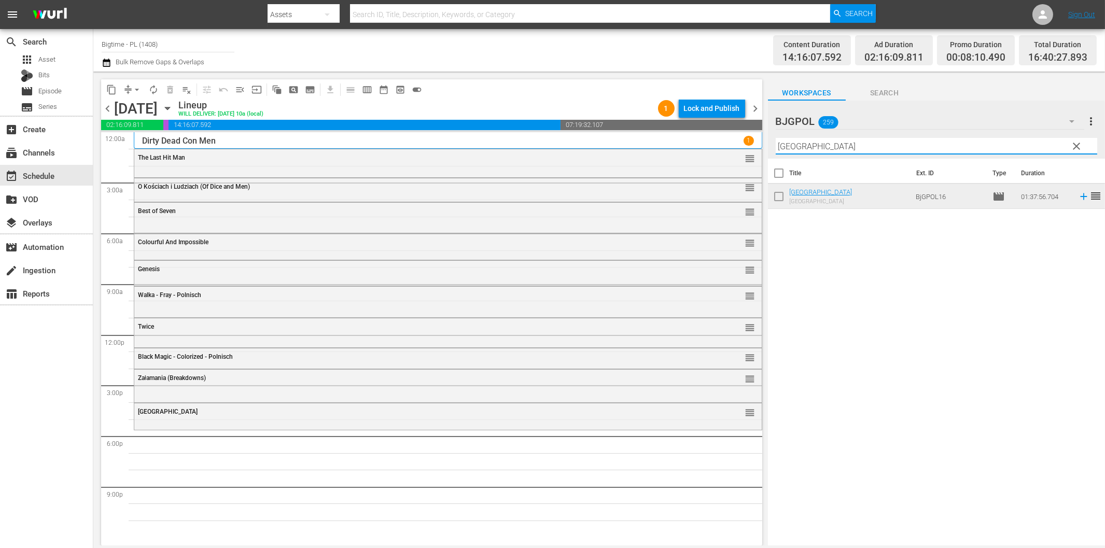
click at [846, 147] on input "[GEOGRAPHIC_DATA]" at bounding box center [937, 146] width 322 height 17
paste input "Off The Menu"
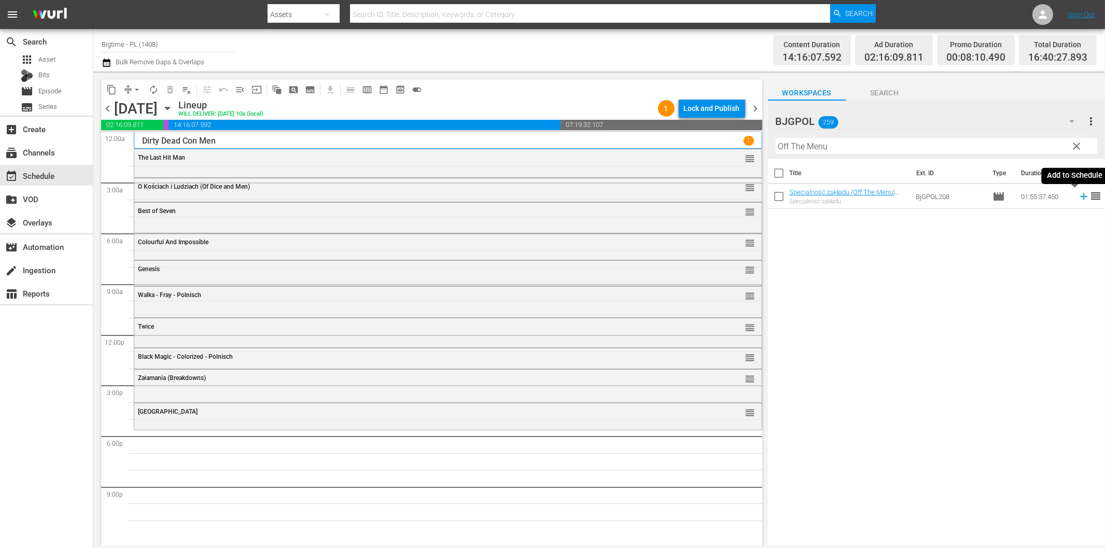
click at [1078, 198] on icon at bounding box center [1083, 196] width 11 height 11
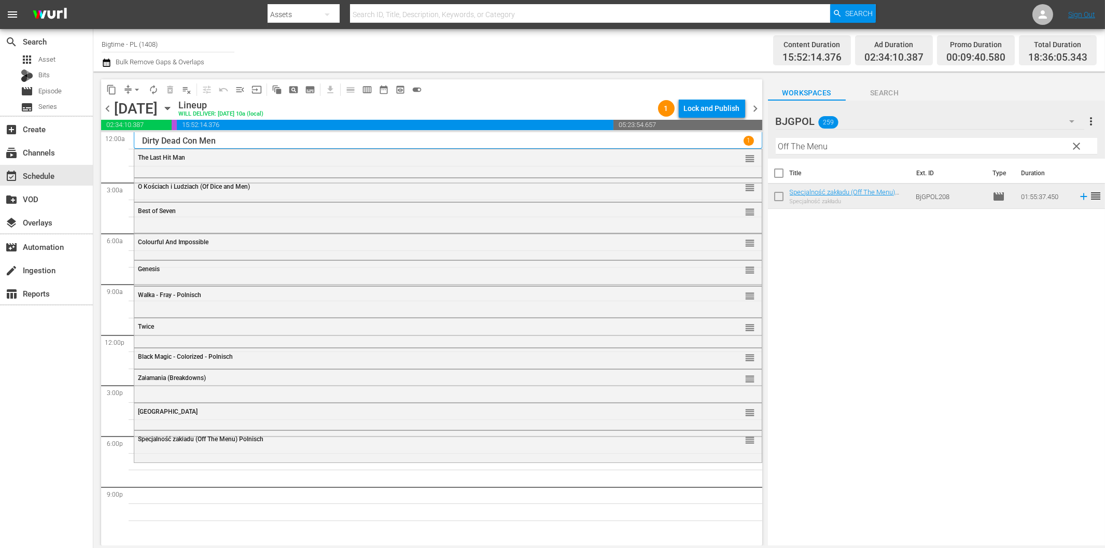
click at [874, 139] on input "Off The Menu" at bounding box center [937, 146] width 322 height 17
paste input "The End Time"
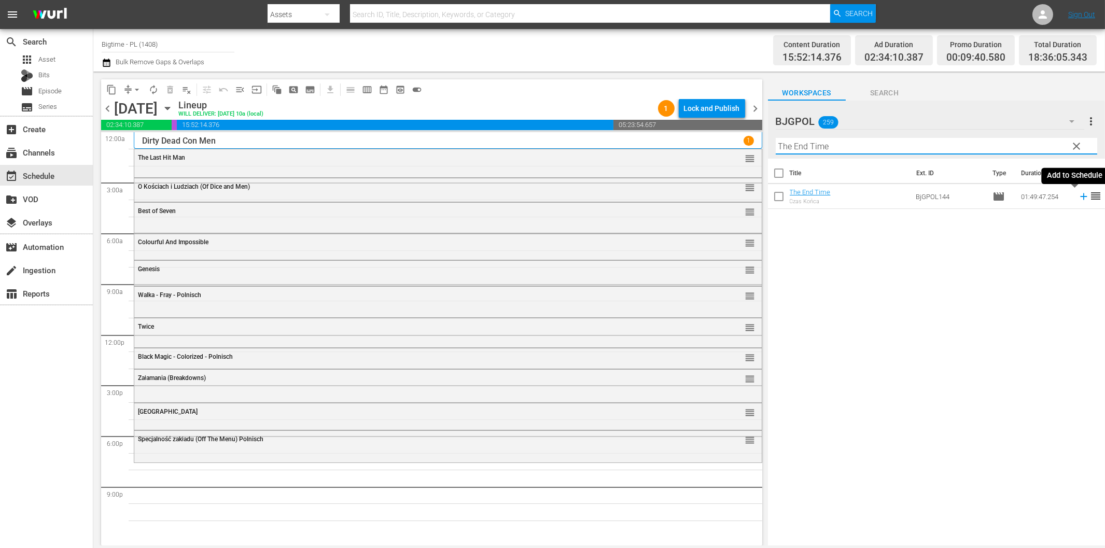
click at [1080, 196] on icon at bounding box center [1083, 196] width 7 height 7
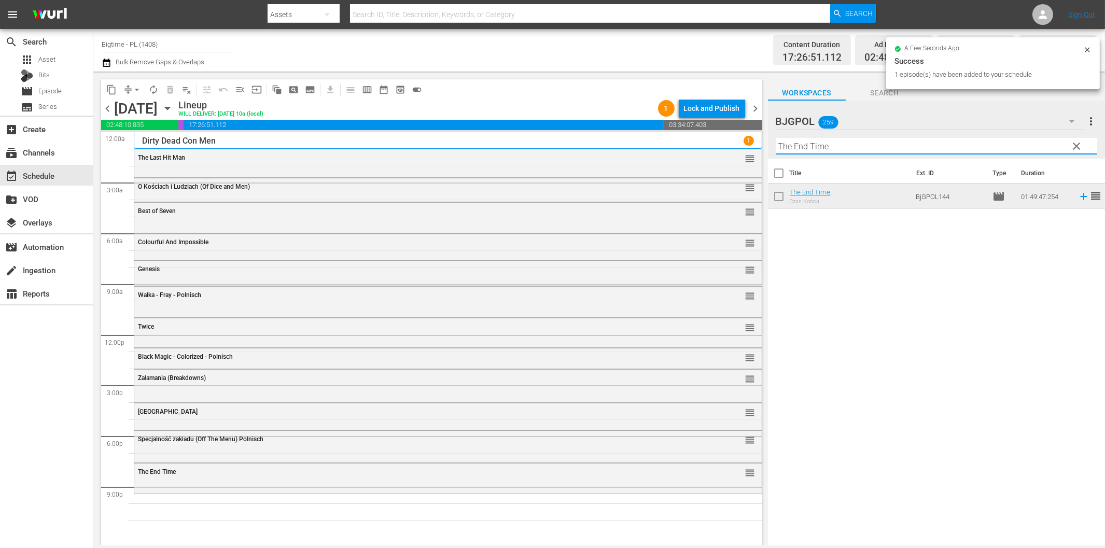
click at [863, 148] on input "The End Time" at bounding box center [937, 146] width 322 height 17
paste input "If I Tell You I Have To Kill You"
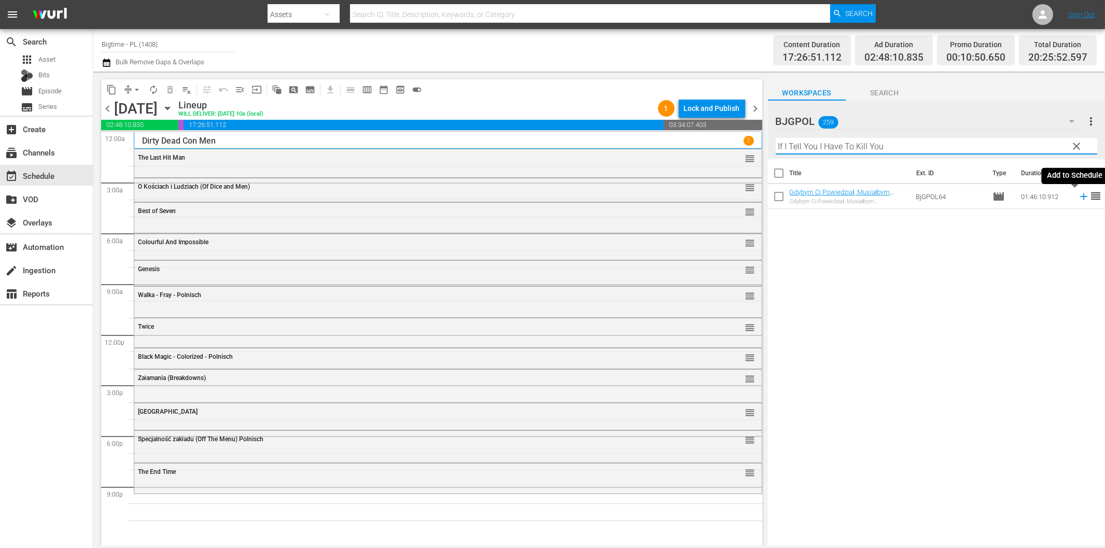
click at [1078, 198] on icon at bounding box center [1083, 196] width 11 height 11
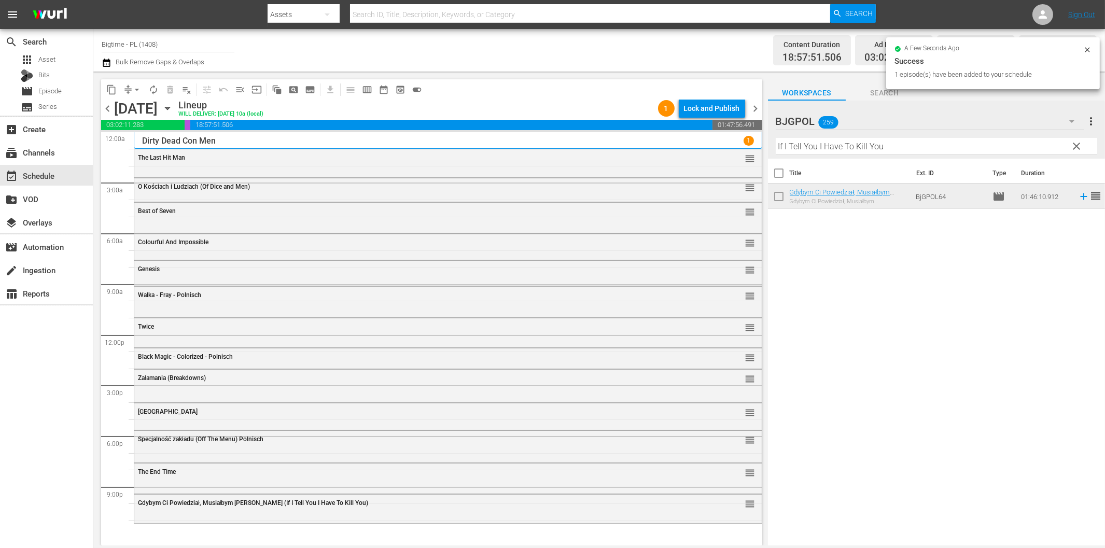
drag, startPoint x: 781, startPoint y: 149, endPoint x: 799, endPoint y: 158, distance: 20.0
click at [781, 149] on input "If I Tell You I Have To Kill You" at bounding box center [937, 146] width 322 height 17
paste input "The Employer"
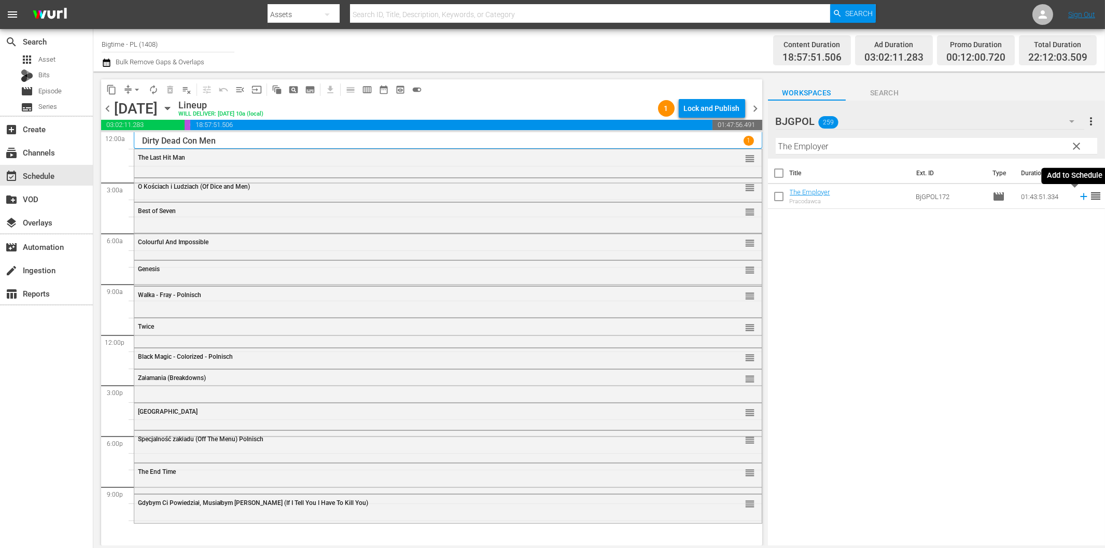
click at [1078, 195] on icon at bounding box center [1083, 196] width 11 height 11
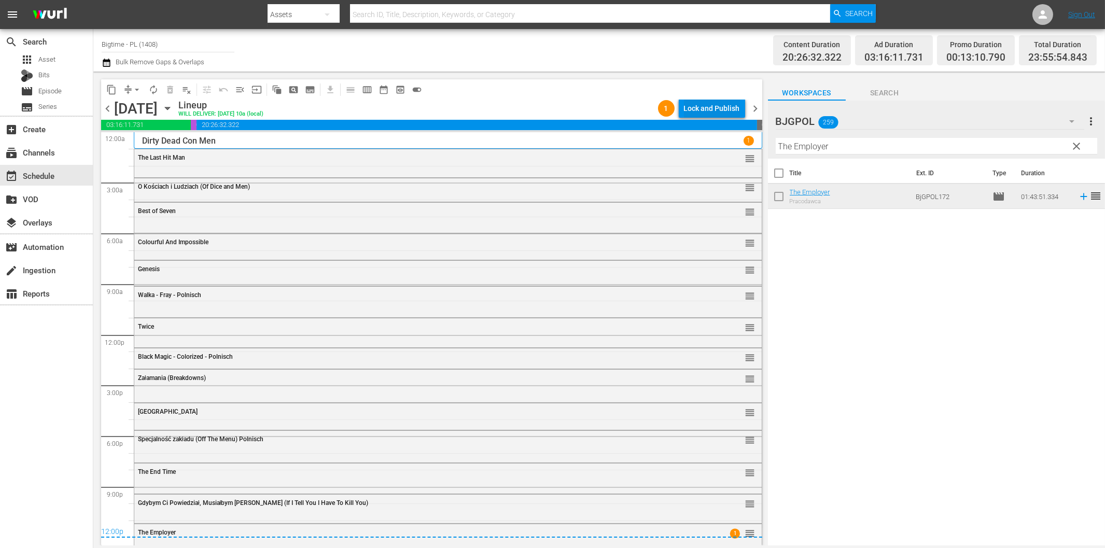
click at [711, 107] on div "Lock and Publish" at bounding box center [712, 108] width 56 height 19
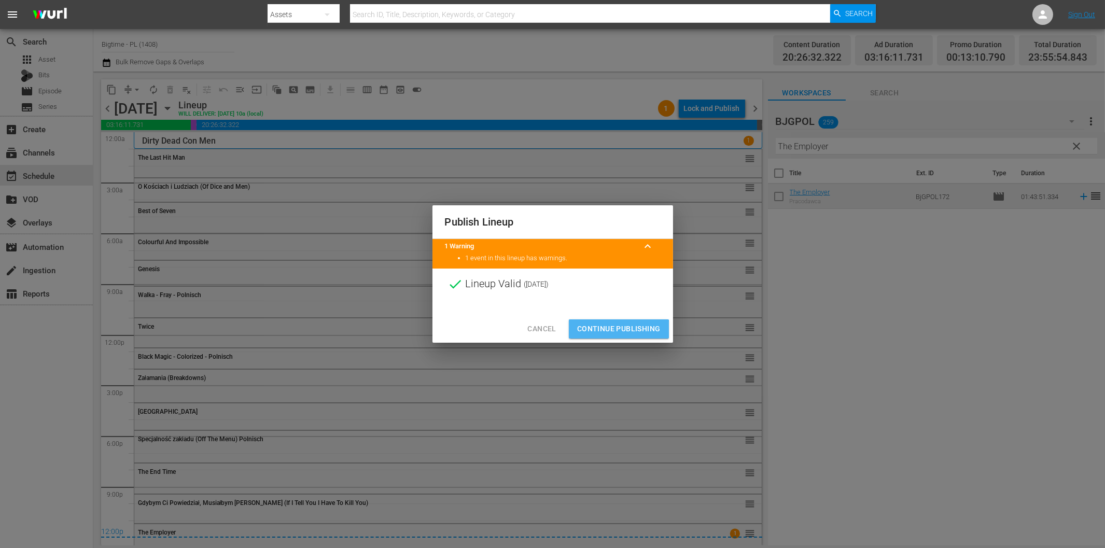
click at [610, 330] on span "Continue Publishing" at bounding box center [619, 329] width 84 height 13
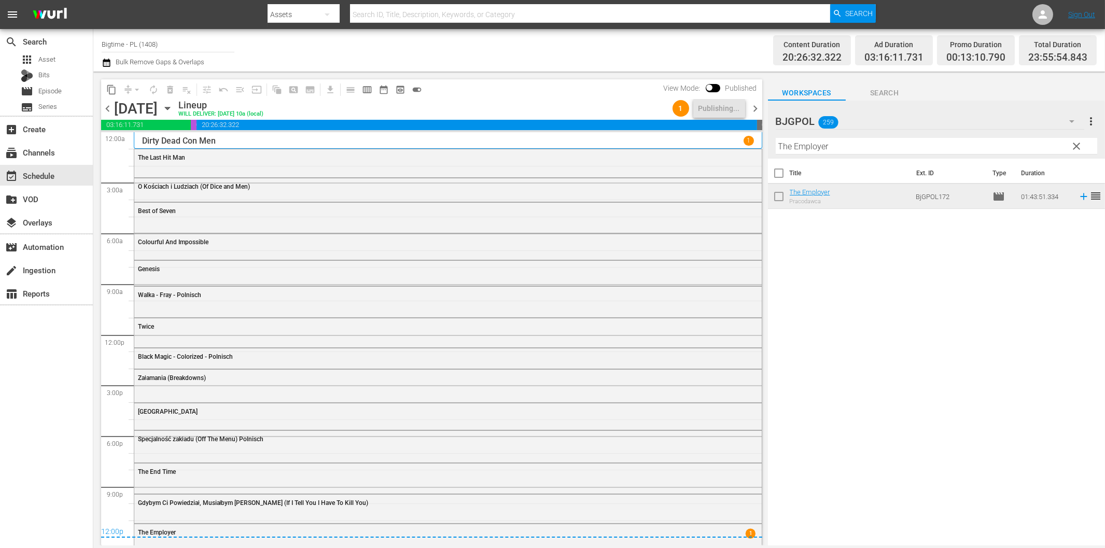
click at [756, 107] on span "chevron_right" at bounding box center [756, 108] width 13 height 13
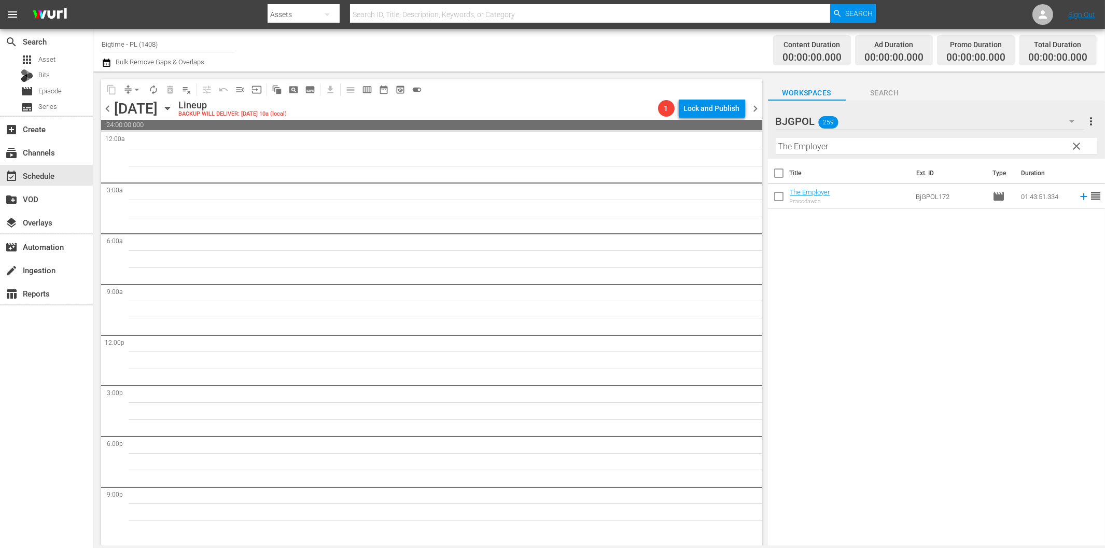
click at [841, 356] on div "Title Ext. ID Type Duration The Employer Pracodawca BjGPOL172 movie 01:43:51.33…" at bounding box center [936, 353] width 337 height 389
click at [846, 147] on input "The Employer" at bounding box center [937, 146] width 322 height 17
paste input "[PERSON_NAME] - Terror by Night"
click at [1078, 198] on icon at bounding box center [1083, 196] width 11 height 11
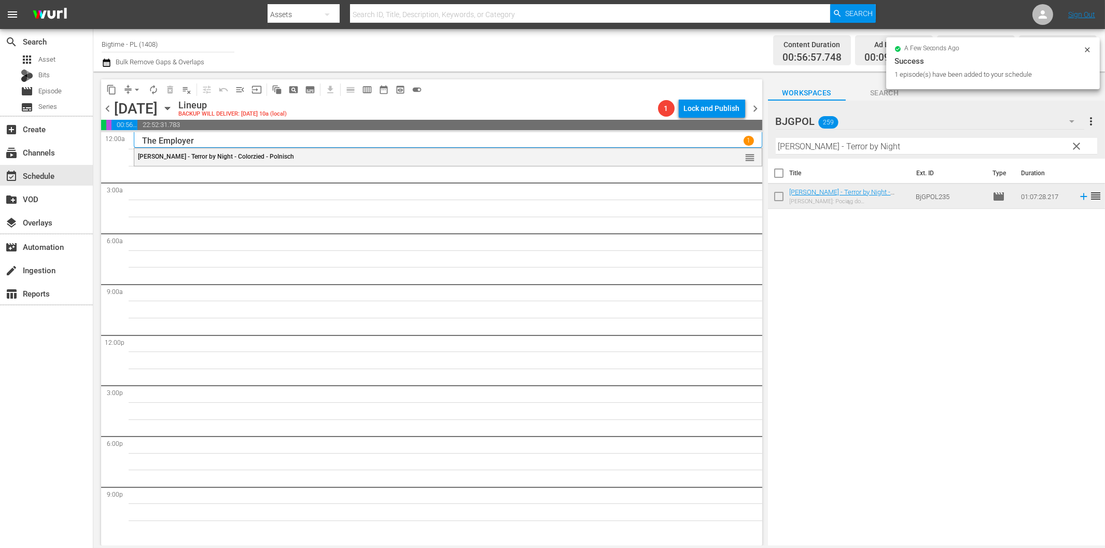
click at [817, 145] on input "[PERSON_NAME] - Terror by Night" at bounding box center [937, 146] width 322 height 17
paste input "Brute Sanity"
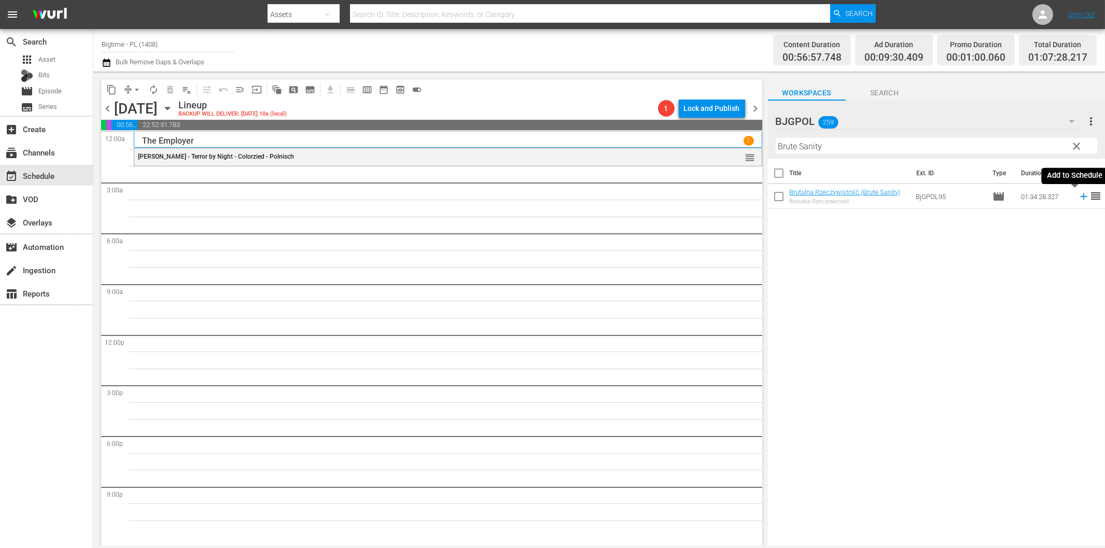
drag, startPoint x: 1076, startPoint y: 198, endPoint x: 1071, endPoint y: 198, distance: 5.2
click at [1078, 198] on icon at bounding box center [1083, 196] width 11 height 11
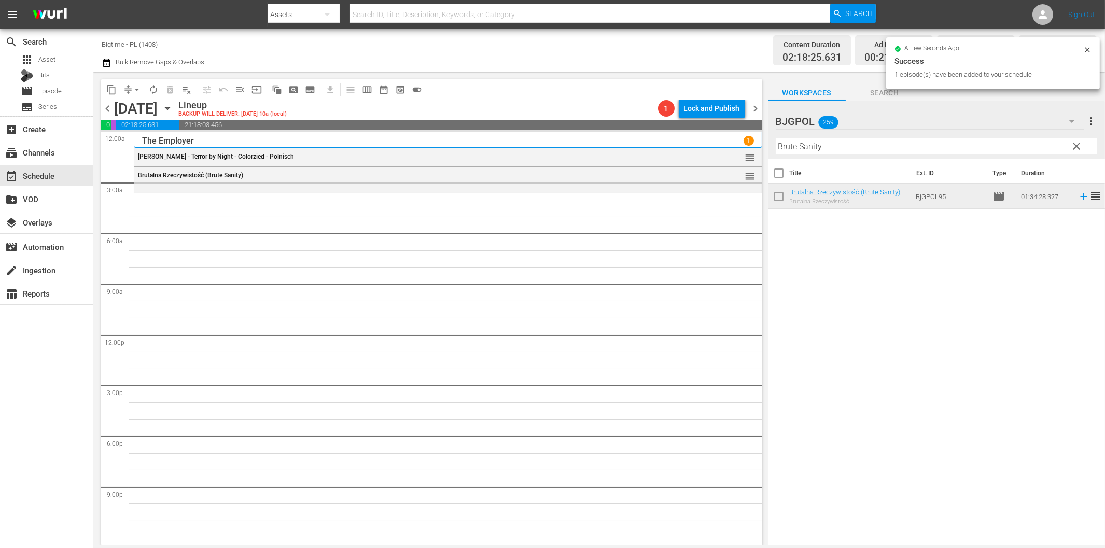
click at [822, 147] on input "Brute Sanity" at bounding box center [937, 146] width 322 height 17
paste input "Ultimate Justice"
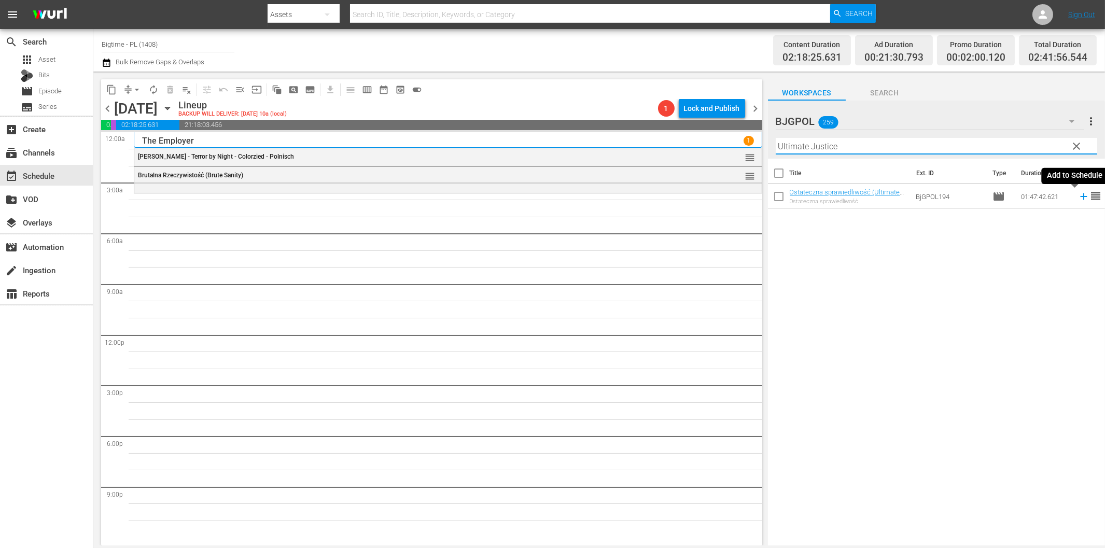
click at [1078, 198] on icon at bounding box center [1083, 196] width 11 height 11
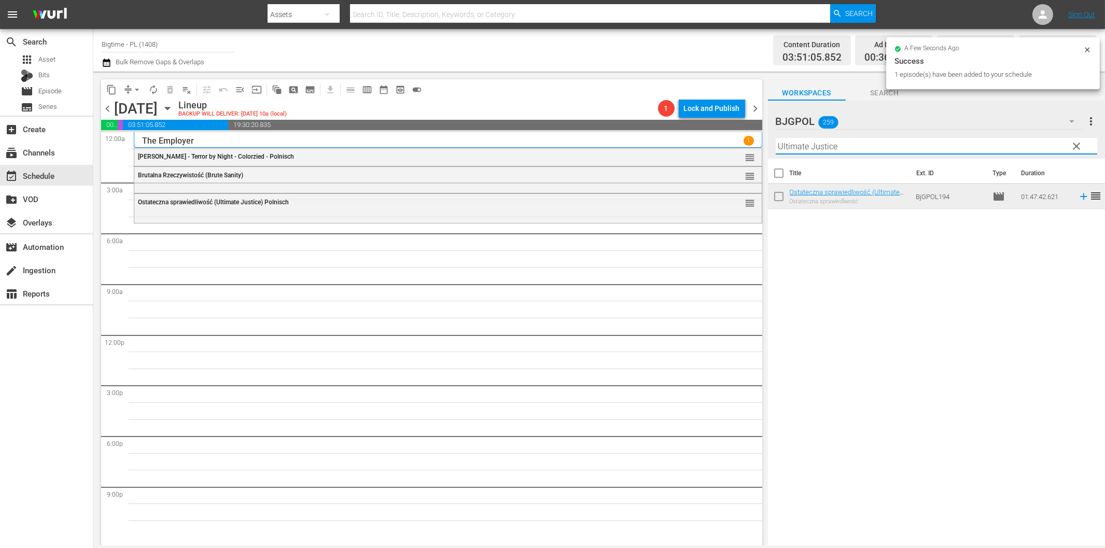
click at [828, 145] on input "Ultimate Justice" at bounding box center [937, 146] width 322 height 17
paste input "[PERSON_NAME] Spirit of the Whal"
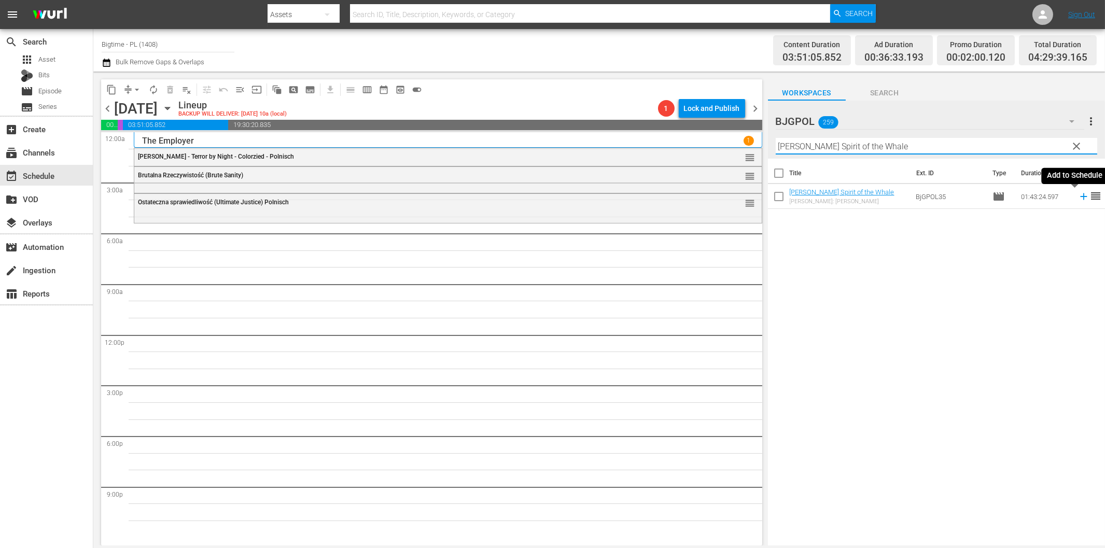
click at [1078, 199] on icon at bounding box center [1083, 196] width 11 height 11
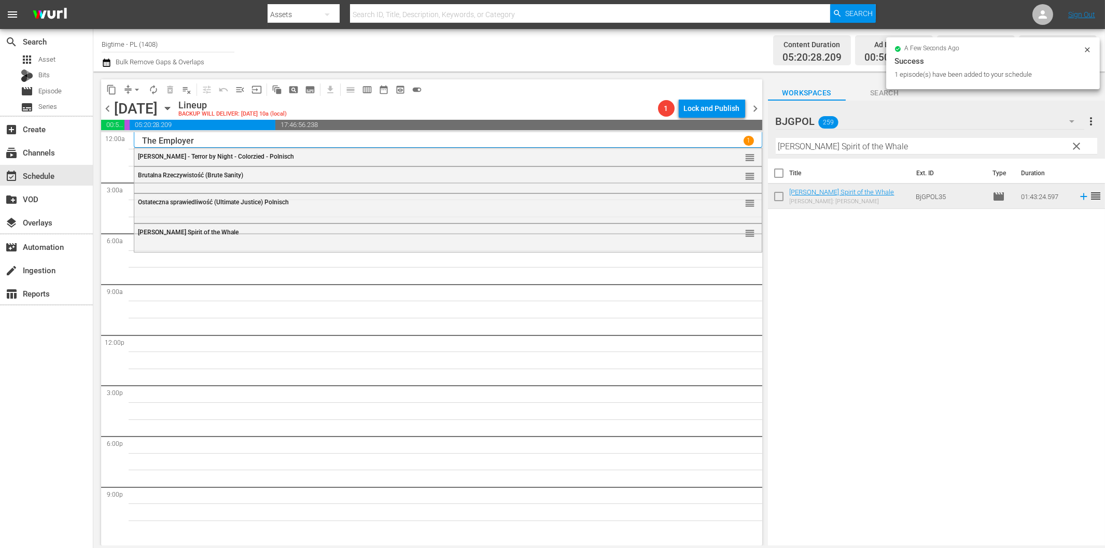
click at [864, 154] on hr at bounding box center [937, 154] width 322 height 1
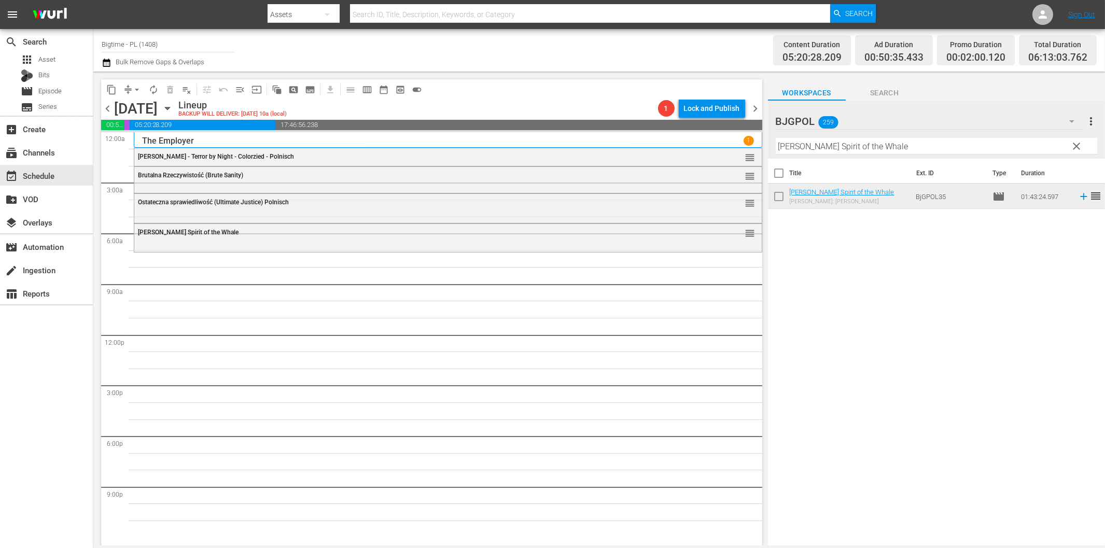
click at [865, 151] on input "[PERSON_NAME] Spirit of the Whale" at bounding box center [937, 146] width 322 height 17
paste input "Astronaut - The Last Push"
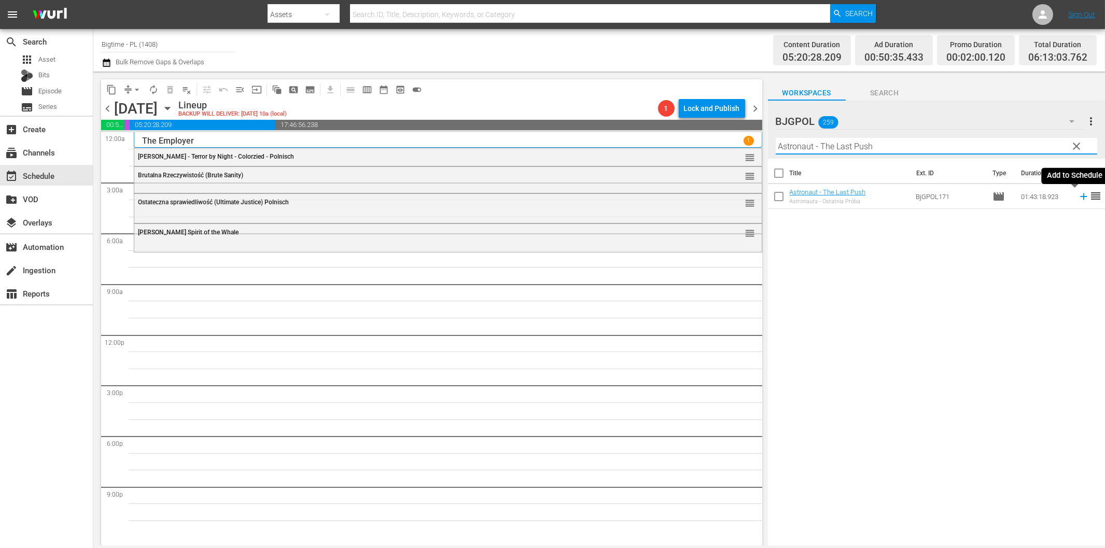
click at [1078, 193] on icon at bounding box center [1083, 196] width 11 height 11
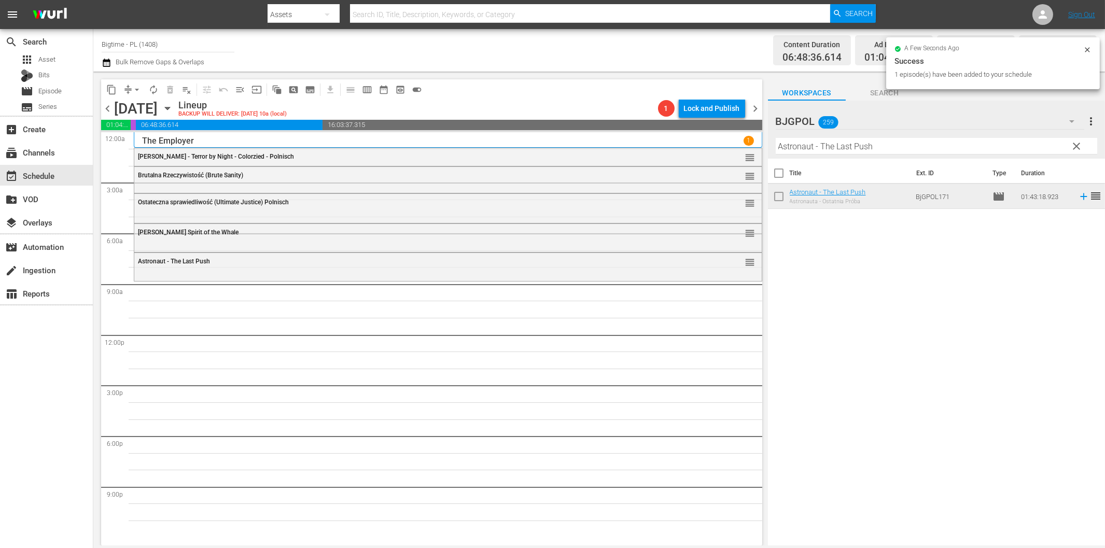
click at [848, 148] on input "Astronaut - The Last Push" at bounding box center [937, 146] width 322 height 17
paste input "ISIS Rising"
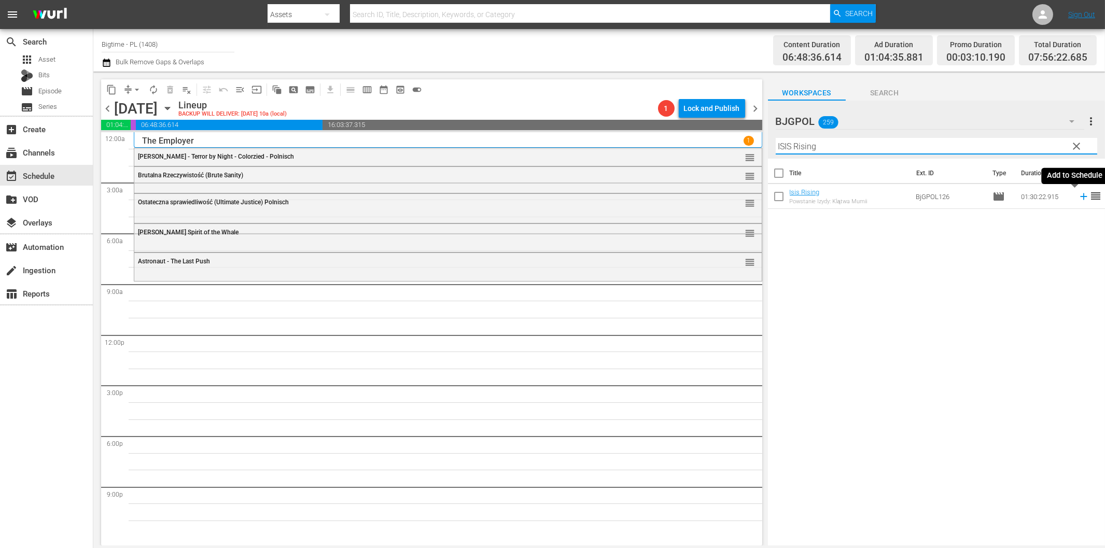
click at [1078, 199] on icon at bounding box center [1083, 196] width 11 height 11
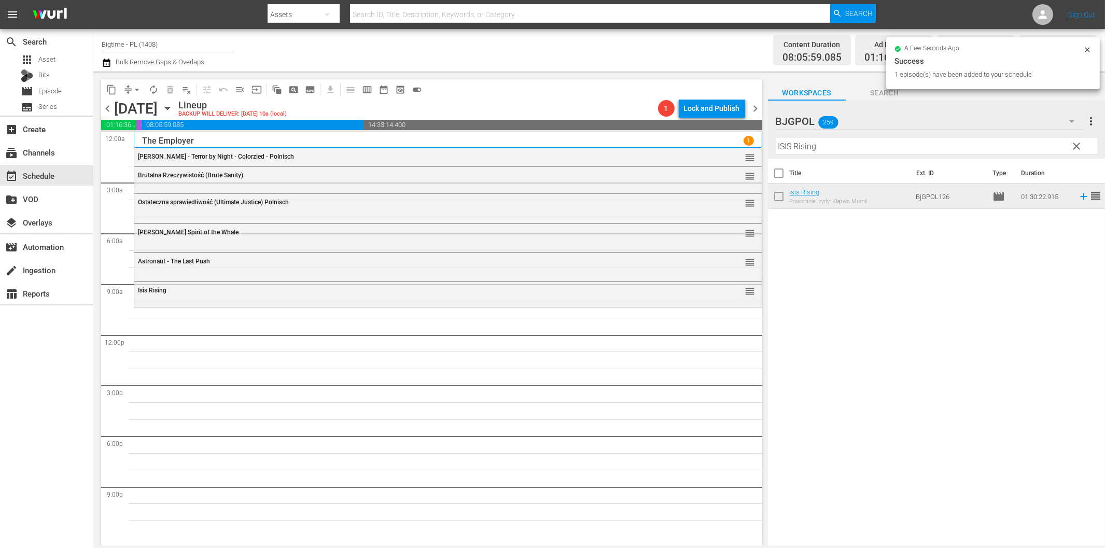
click at [791, 149] on input "ISIS Rising" at bounding box center [937, 146] width 322 height 17
paste input "A Lobster Tale"
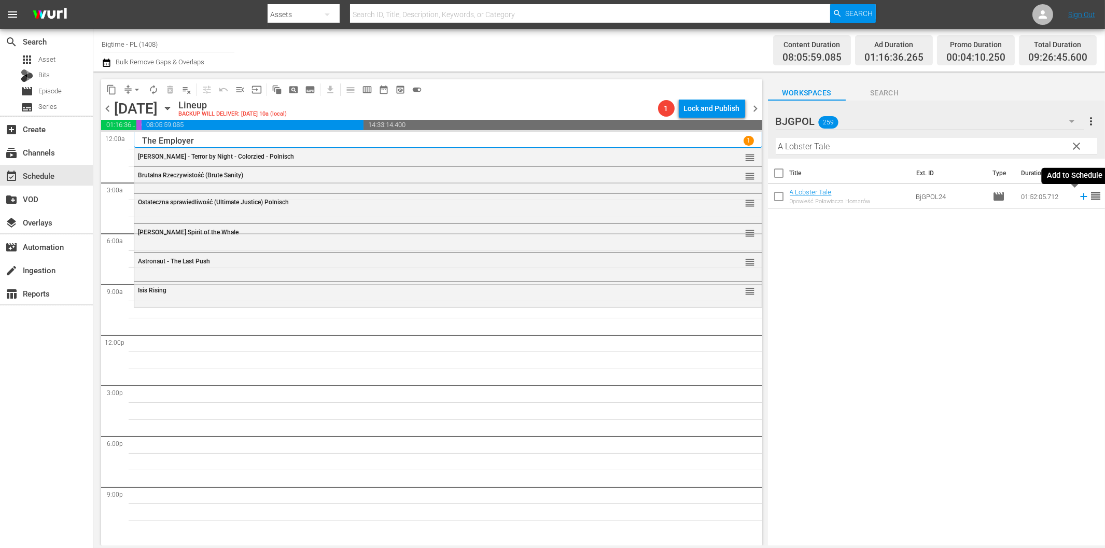
click at [1078, 200] on icon at bounding box center [1083, 196] width 11 height 11
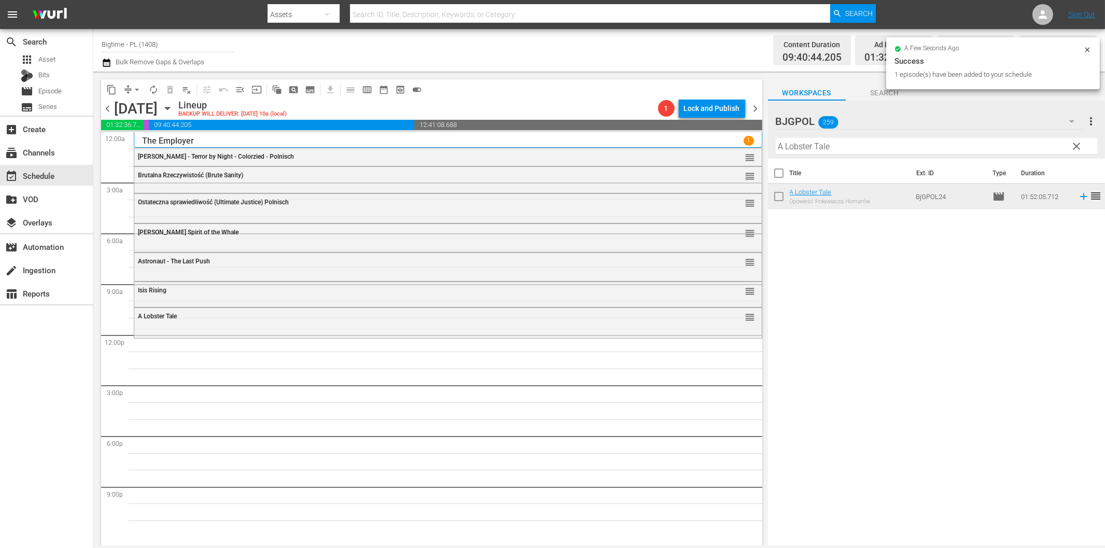
click at [965, 143] on input "A Lobster Tale" at bounding box center [937, 146] width 322 height 17
paste input "ce of Hearts"
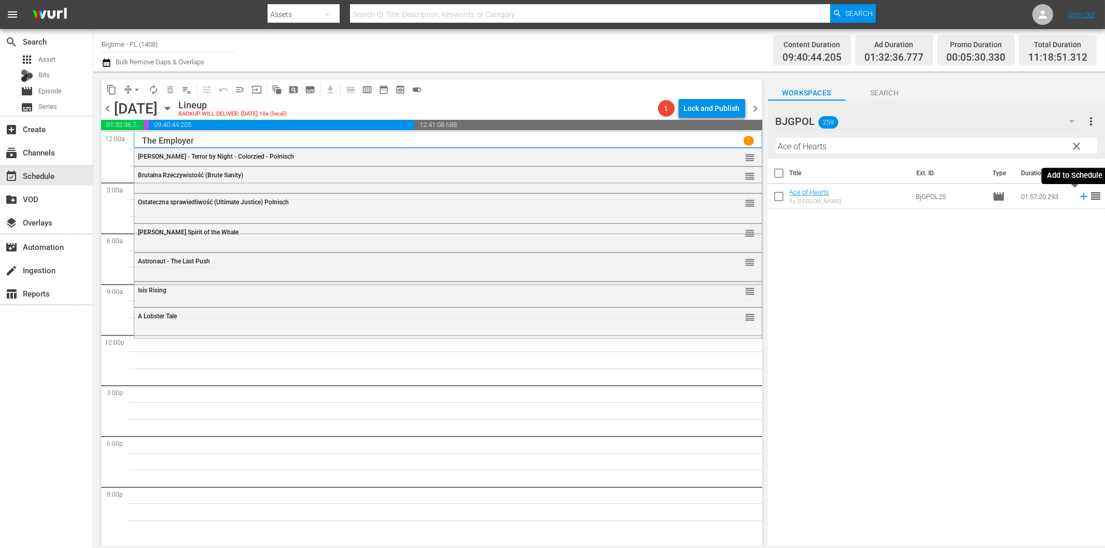
drag, startPoint x: 1074, startPoint y: 197, endPoint x: 986, endPoint y: 219, distance: 90.3
click at [1078, 198] on icon at bounding box center [1083, 196] width 11 height 11
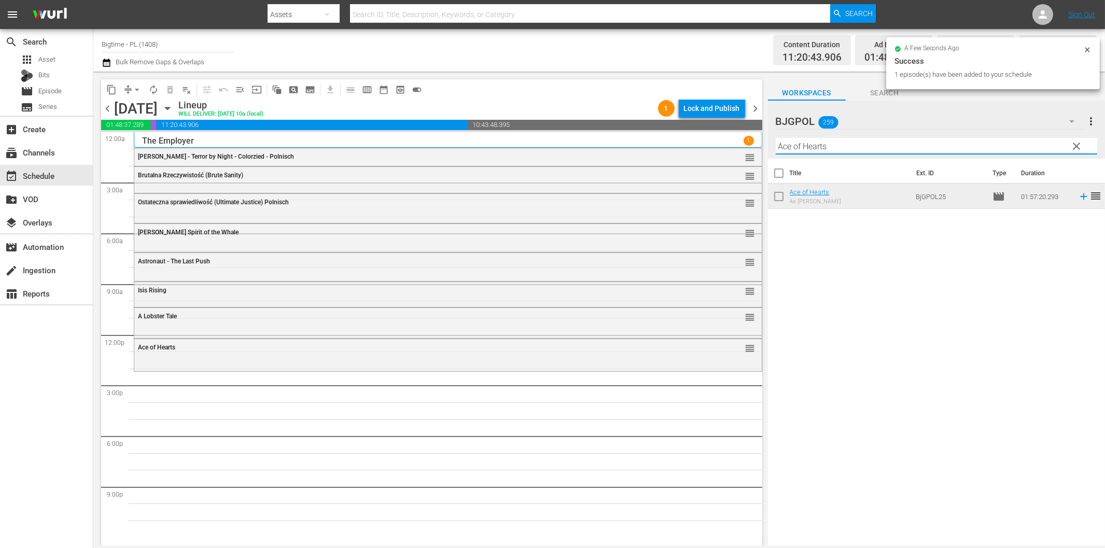
click at [828, 143] on input "Ace of Hearts" at bounding box center [937, 146] width 322 height 17
paste input "Million"
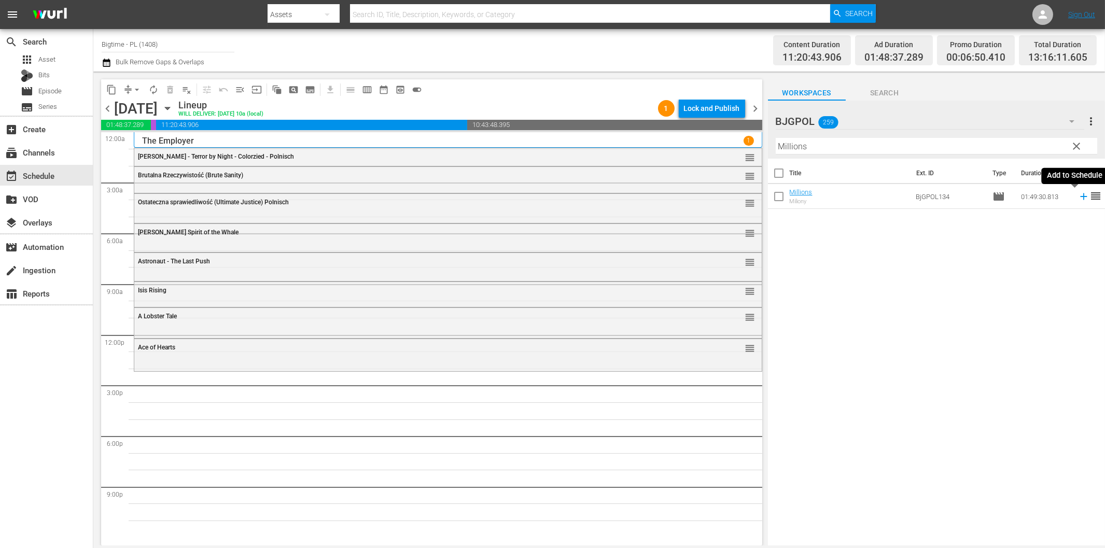
click at [1078, 194] on icon at bounding box center [1083, 196] width 11 height 11
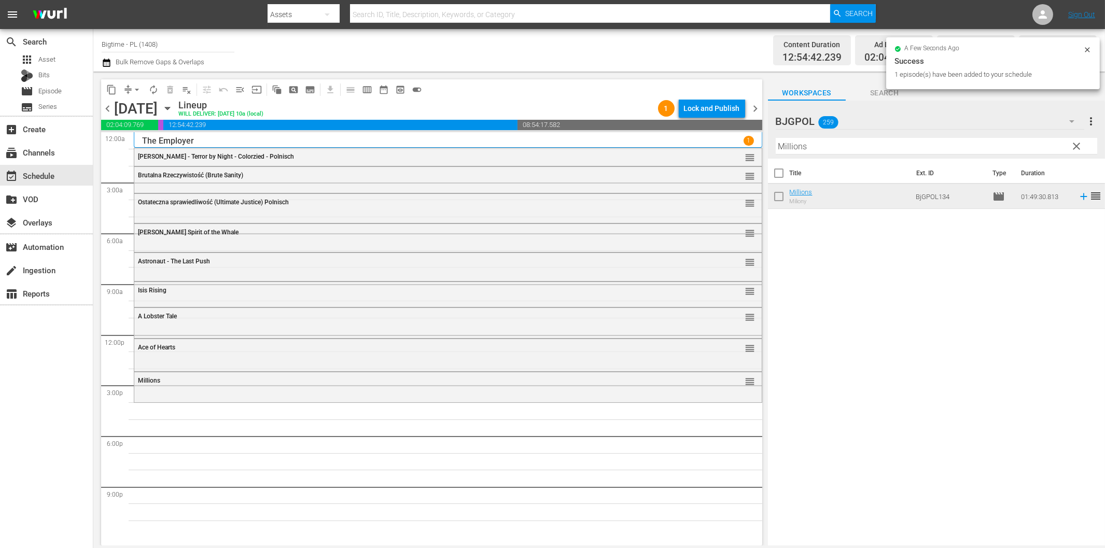
click at [899, 153] on input "Millions" at bounding box center [937, 146] width 322 height 17
paste input "Chasing [PERSON_NAME]"
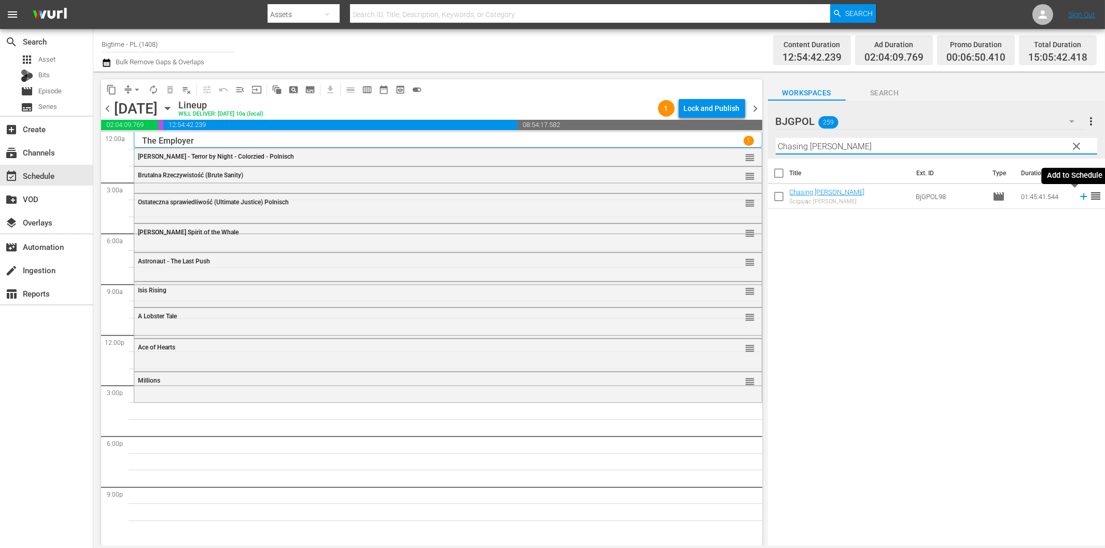
click at [1078, 198] on icon at bounding box center [1083, 196] width 11 height 11
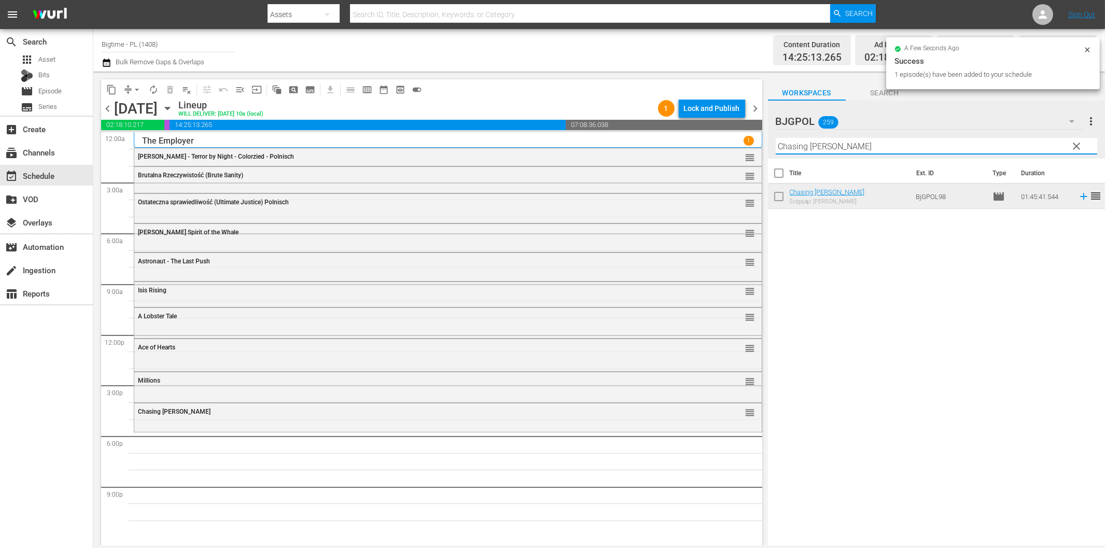
click at [860, 141] on input "Chasing [PERSON_NAME]" at bounding box center [937, 146] width 322 height 17
paste input "Breaking Barbi"
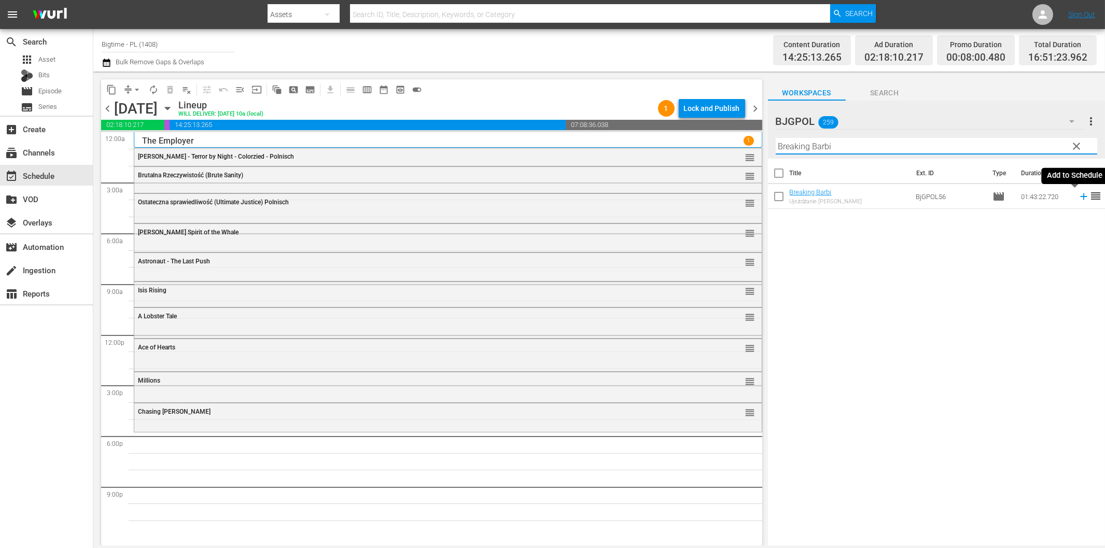
drag, startPoint x: 1075, startPoint y: 196, endPoint x: 1066, endPoint y: 199, distance: 9.4
click at [1080, 196] on icon at bounding box center [1083, 196] width 7 height 7
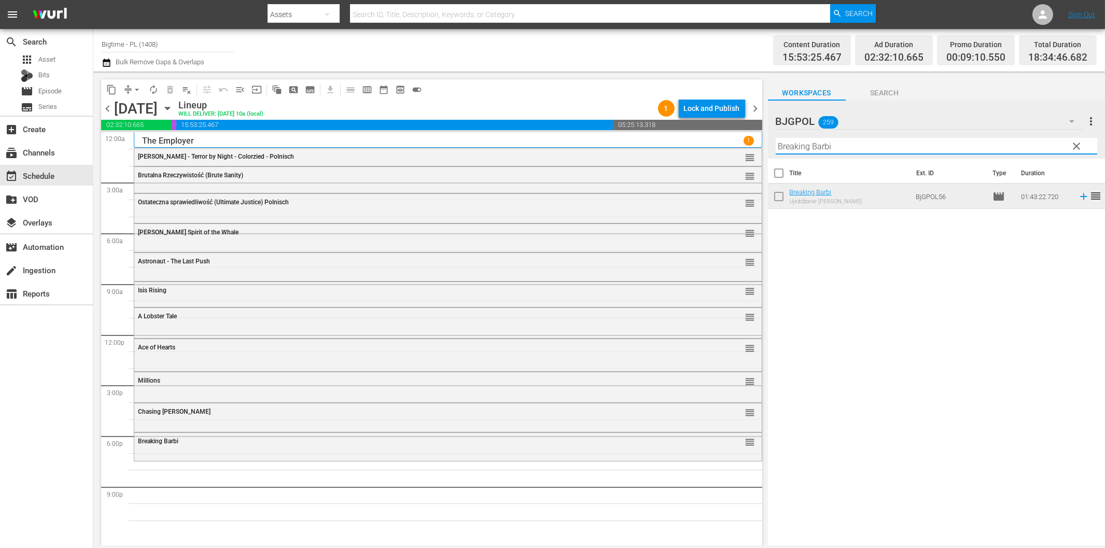
click at [794, 153] on input "Breaking Barbi" at bounding box center [937, 146] width 322 height 17
paste input "Jurassic Shark"
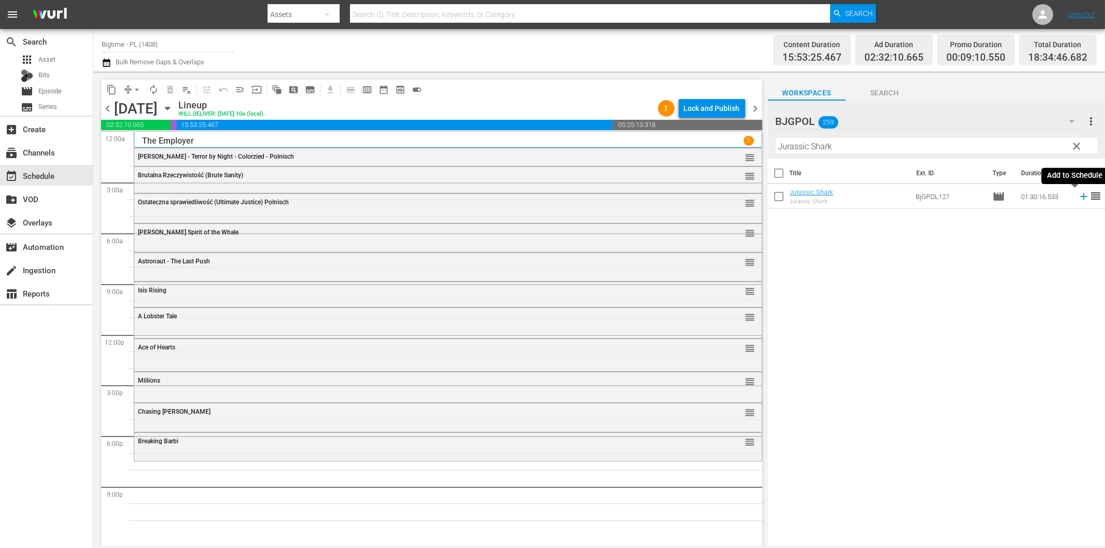
drag, startPoint x: 1077, startPoint y: 197, endPoint x: 979, endPoint y: 214, distance: 98.9
click at [1080, 197] on icon at bounding box center [1083, 196] width 7 height 7
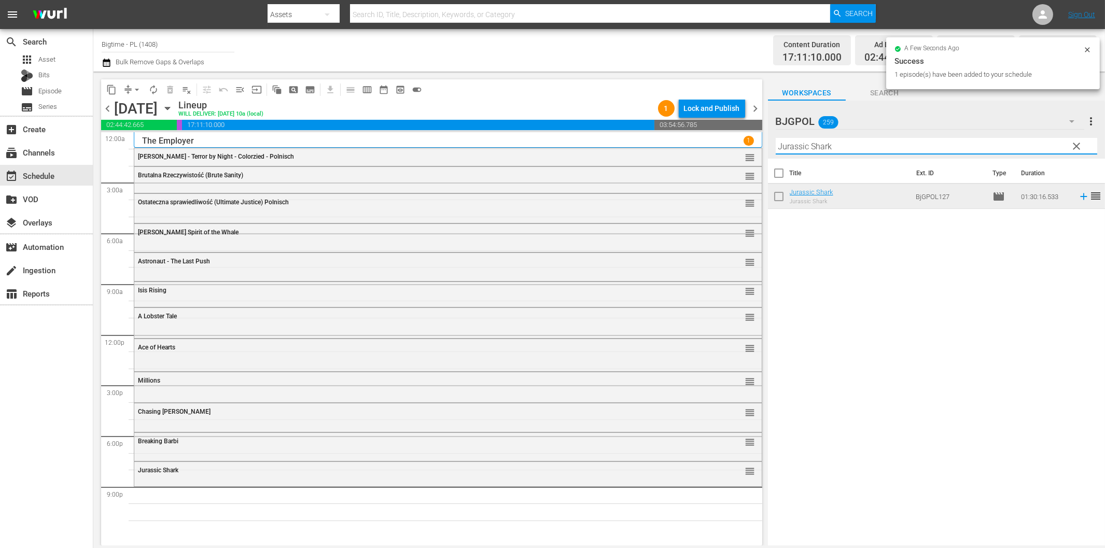
click at [852, 144] on input "Jurassic Shark" at bounding box center [937, 146] width 322 height 17
paste input "The Inflicted"
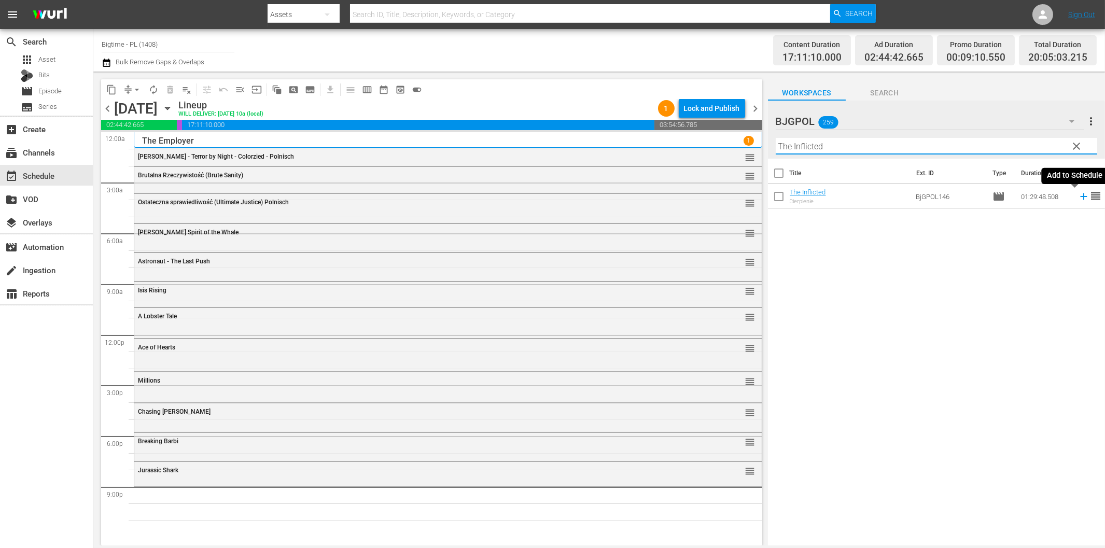
drag, startPoint x: 1074, startPoint y: 195, endPoint x: 1061, endPoint y: 199, distance: 14.1
click at [1078, 196] on icon at bounding box center [1083, 196] width 11 height 11
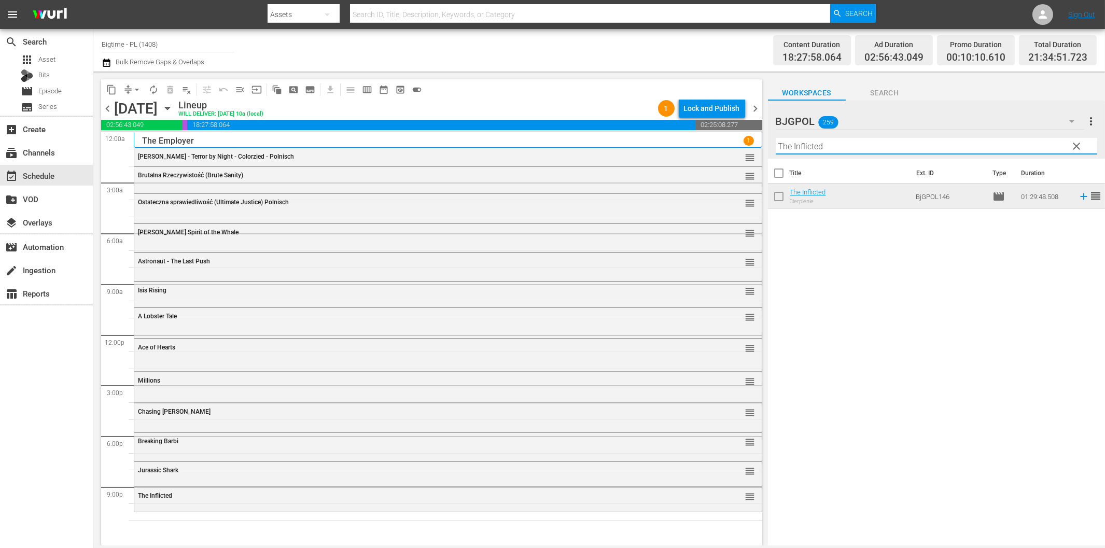
click at [807, 141] on input "The Inflicted" at bounding box center [937, 146] width 322 height 17
paste input "Noc żywych trupów (Night of the Living Dead) Polnisch Coloriz"
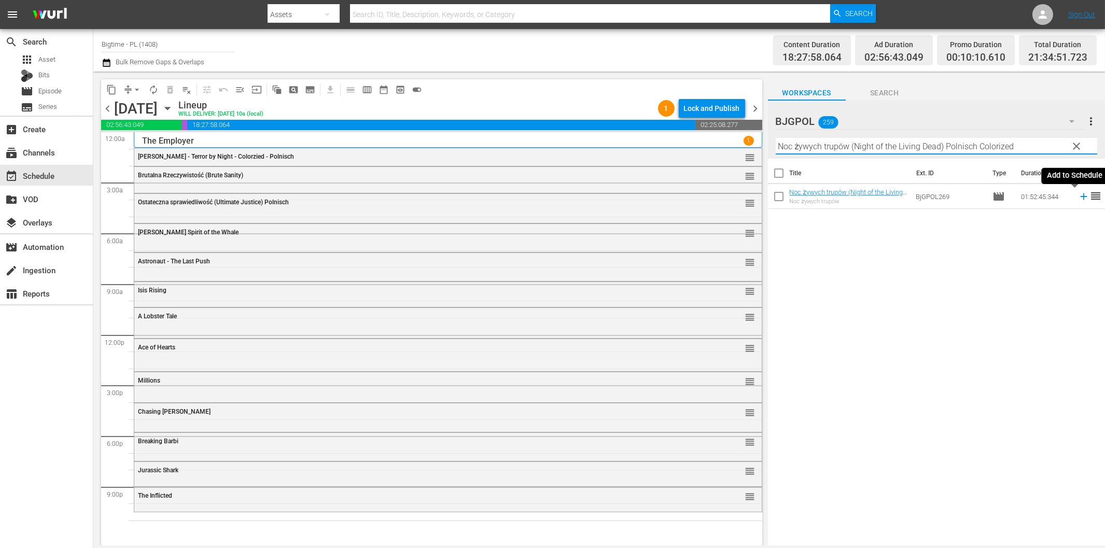
click at [1080, 196] on icon at bounding box center [1083, 196] width 7 height 7
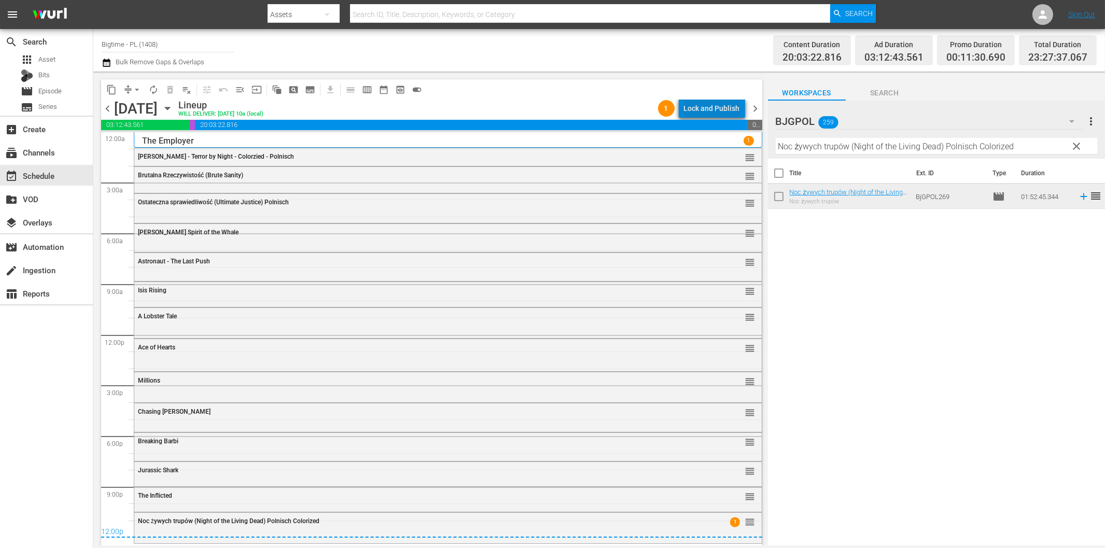
click at [722, 109] on div "Lock and Publish" at bounding box center [712, 108] width 56 height 19
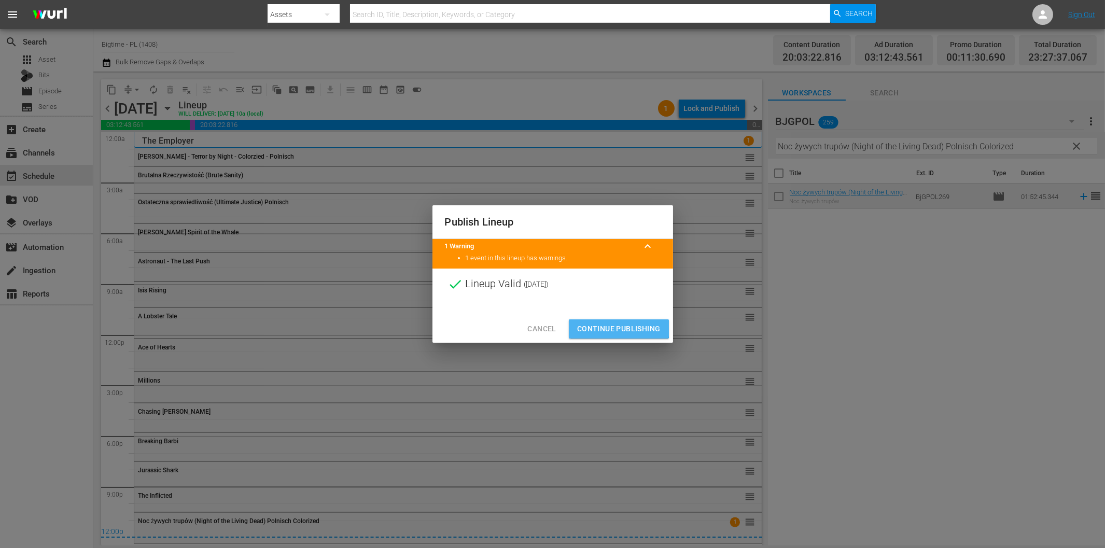
click at [609, 323] on span "Continue Publishing" at bounding box center [619, 329] width 84 height 13
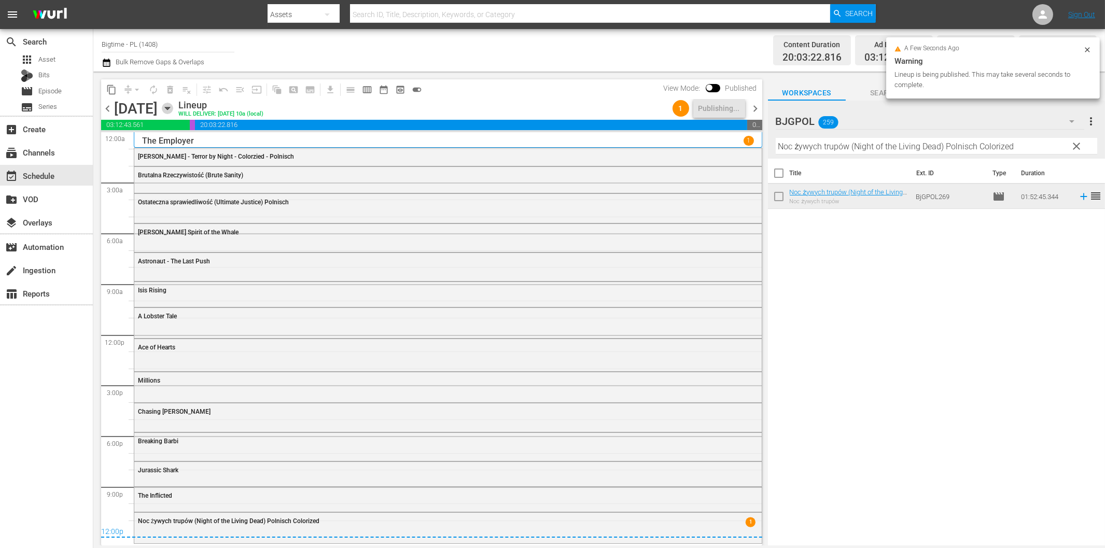
click at [173, 106] on icon "button" at bounding box center [167, 108] width 11 height 11
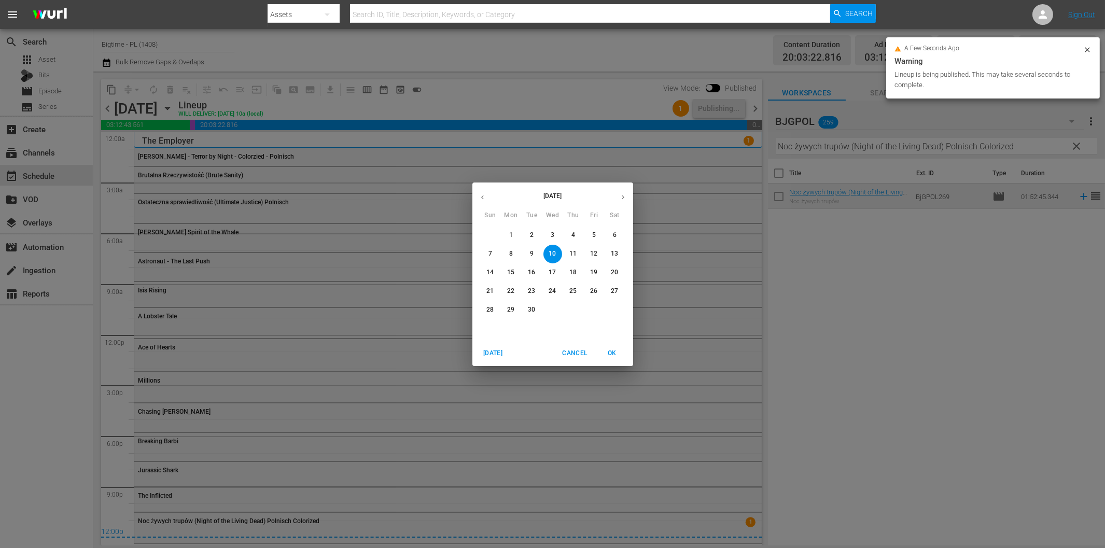
click at [510, 255] on p "8" at bounding box center [511, 254] width 4 height 9
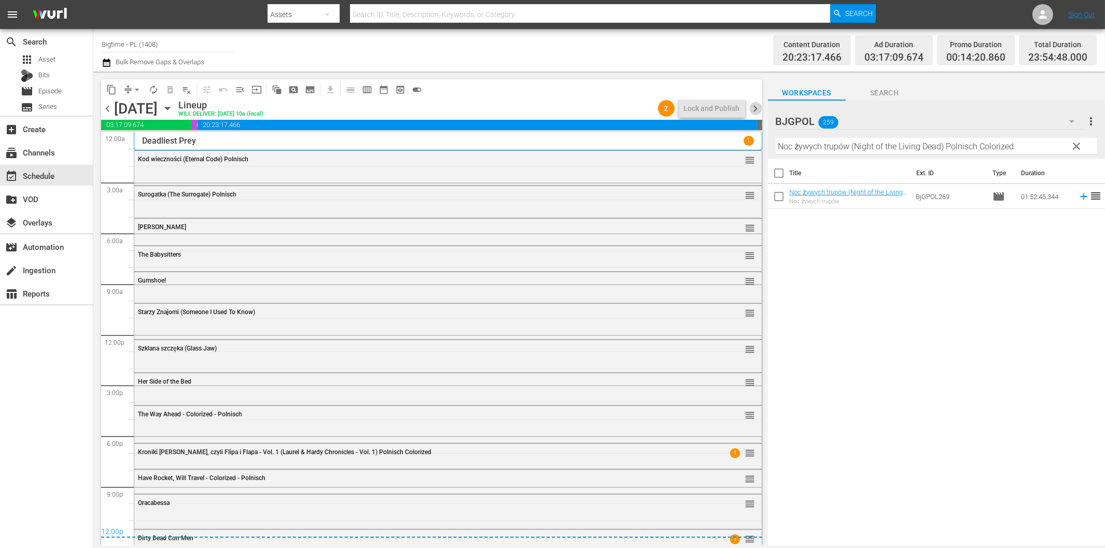
click at [757, 106] on span "chevron_right" at bounding box center [756, 108] width 13 height 13
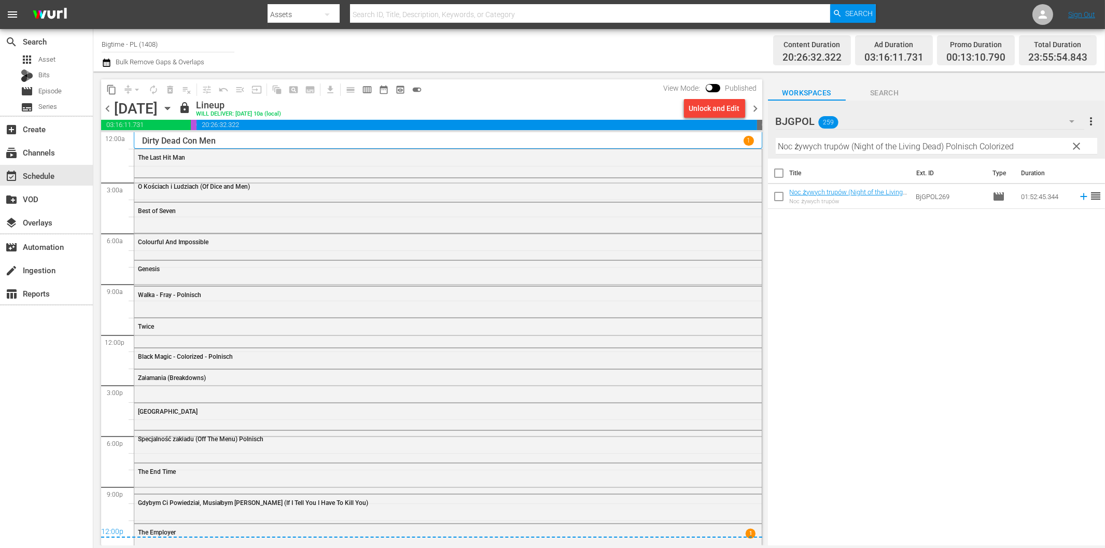
click at [109, 107] on span "chevron_left" at bounding box center [107, 108] width 13 height 13
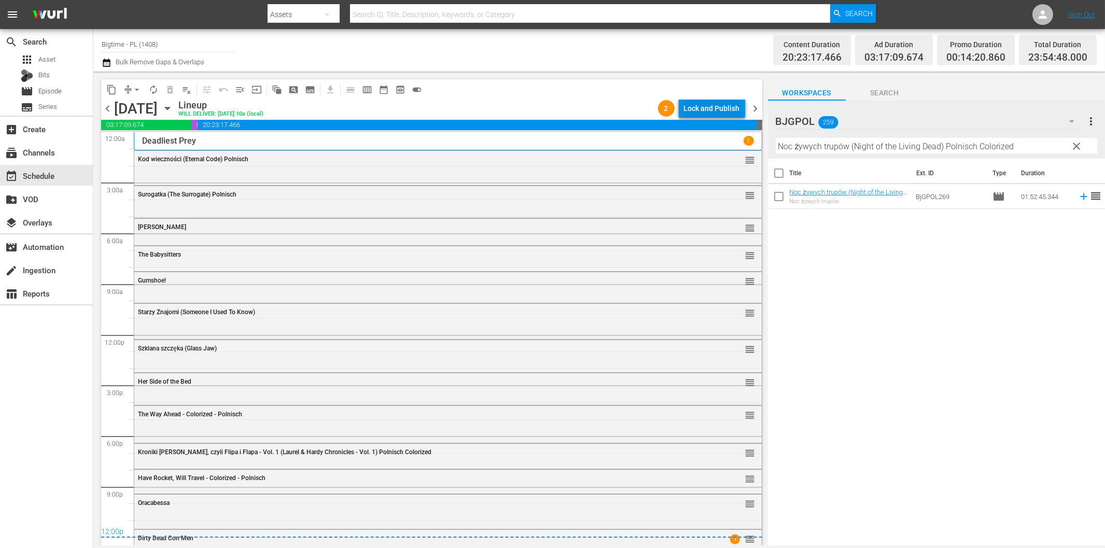
click at [708, 104] on div "Lock and Publish" at bounding box center [712, 108] width 56 height 19
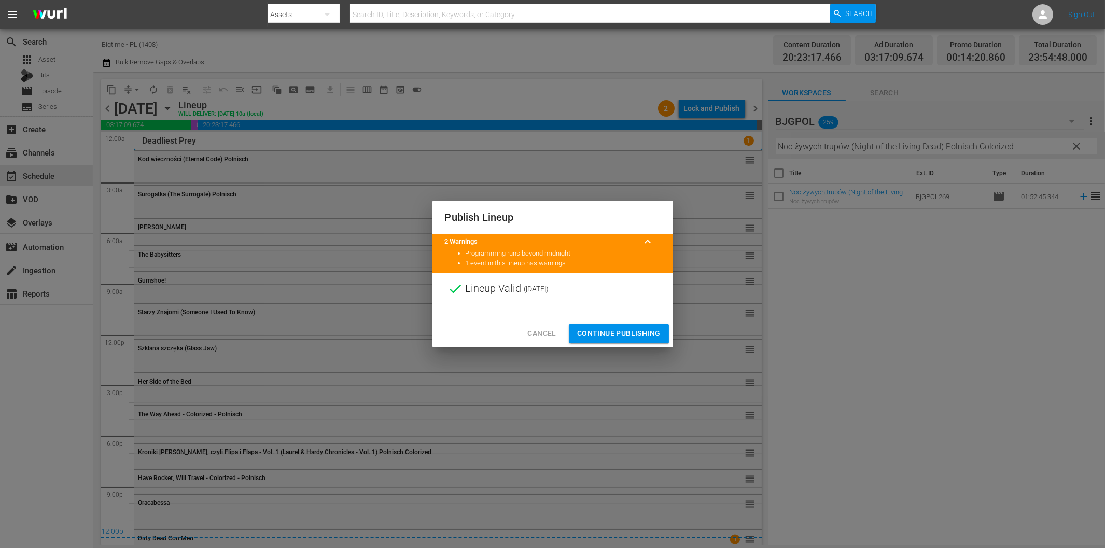
click at [635, 331] on span "Continue Publishing" at bounding box center [619, 333] width 84 height 13
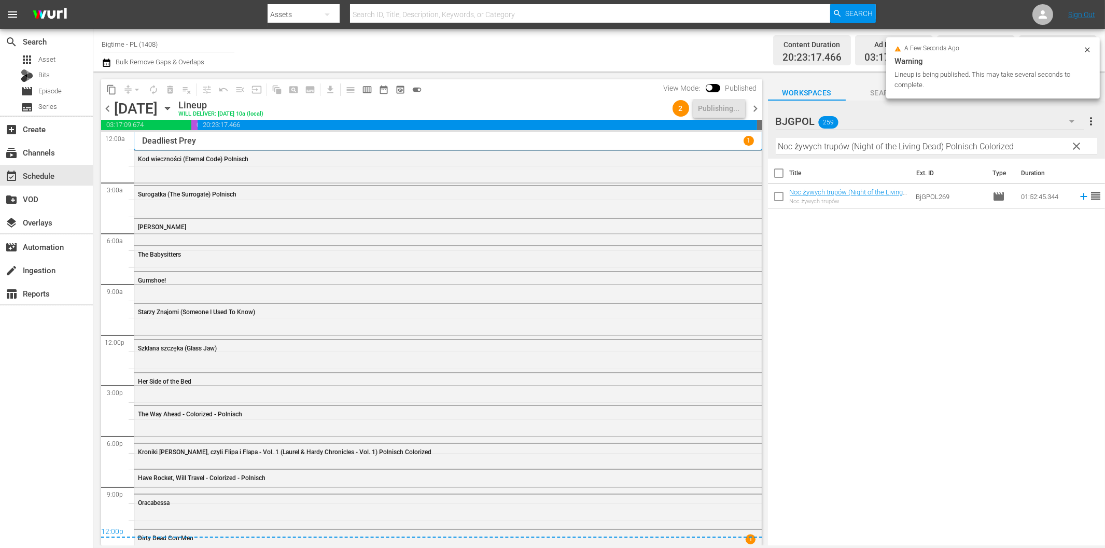
click at [757, 107] on span "chevron_right" at bounding box center [756, 108] width 13 height 13
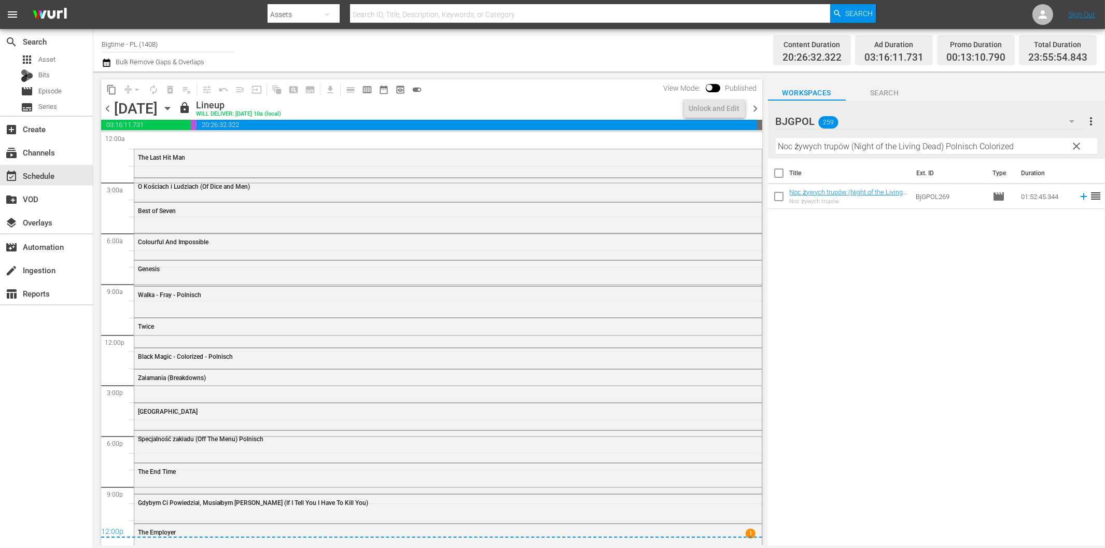
click at [757, 107] on span "chevron_right" at bounding box center [756, 108] width 13 height 13
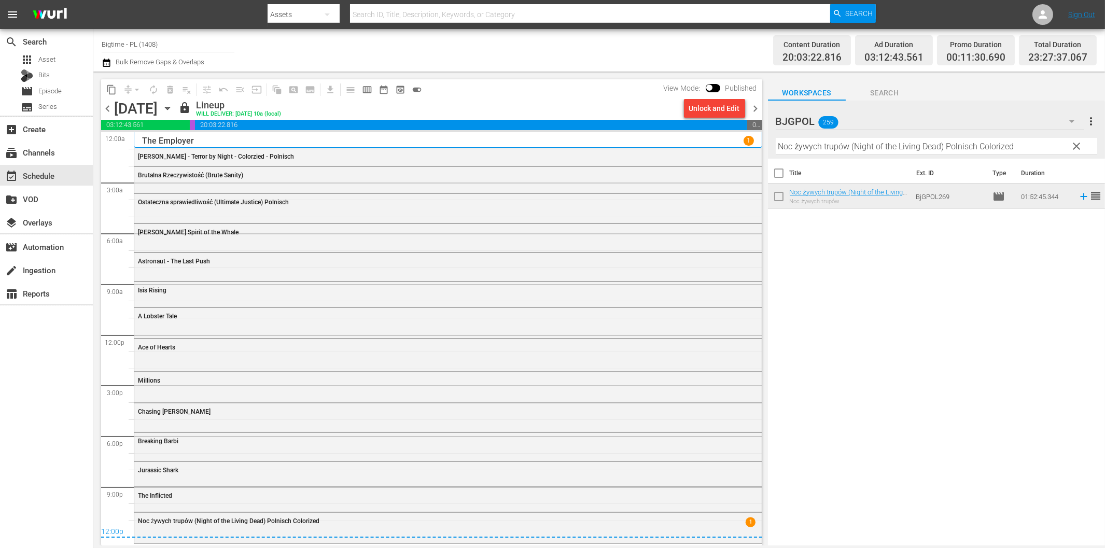
click at [757, 107] on span "chevron_right" at bounding box center [756, 108] width 13 height 13
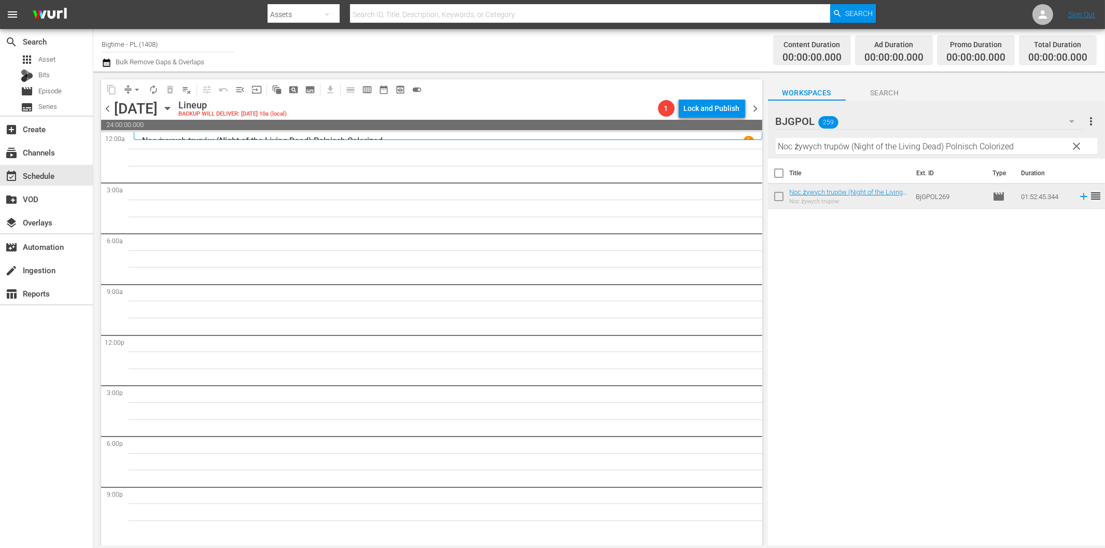
click at [820, 156] on div "Filter by Title Noc żywych trupów (Night of the Living Dead) Polnisch Colorized" at bounding box center [937, 146] width 322 height 25
click at [819, 149] on input "Noc żywych trupów (Night of the Living Dead) Polnisch Colorized" at bounding box center [937, 146] width 322 height 17
paste input "Blood Games"
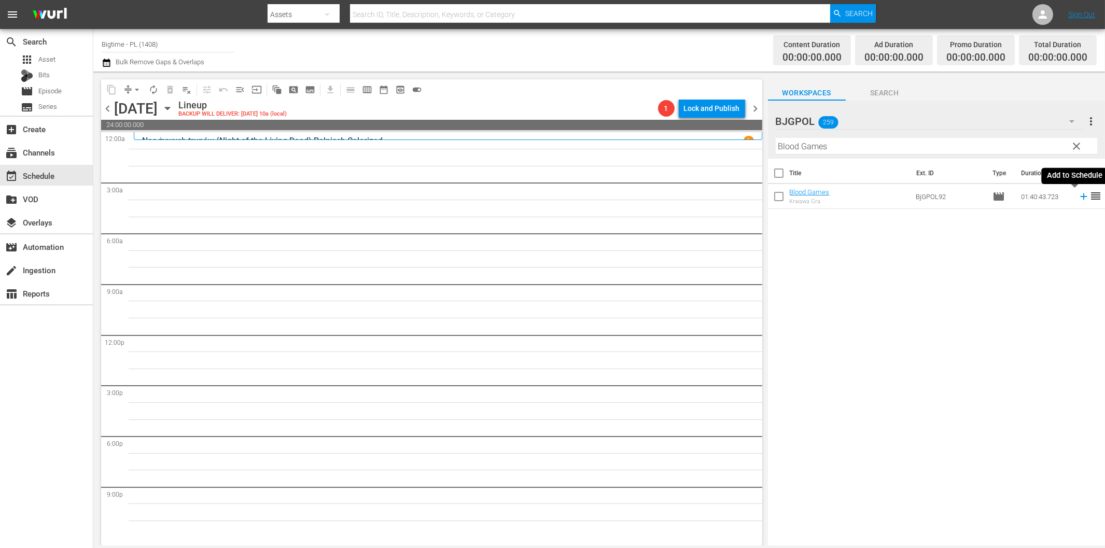
click at [1078, 201] on icon at bounding box center [1083, 196] width 11 height 11
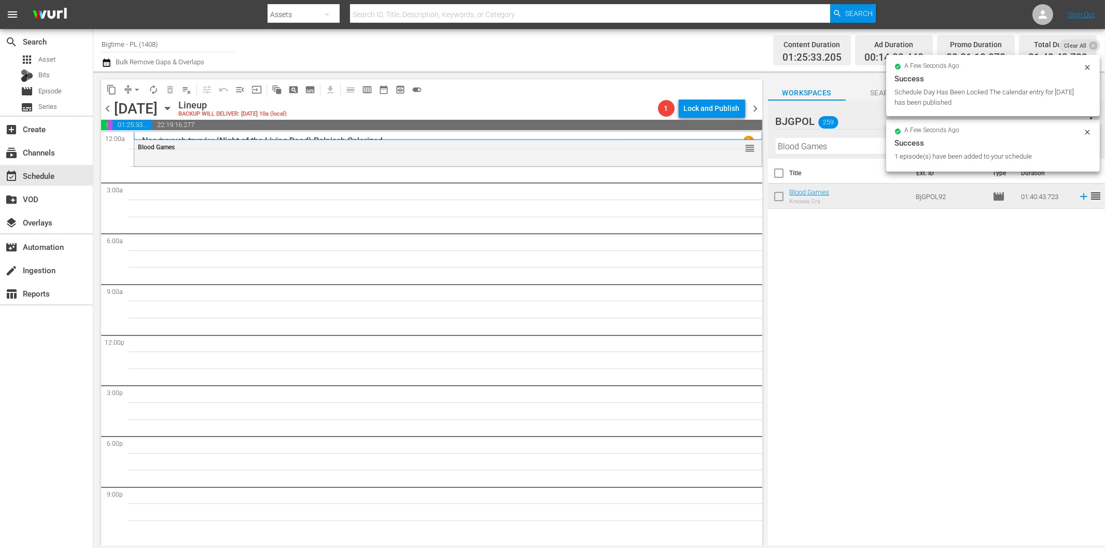
click at [810, 148] on input "Blood Games" at bounding box center [937, 146] width 322 height 17
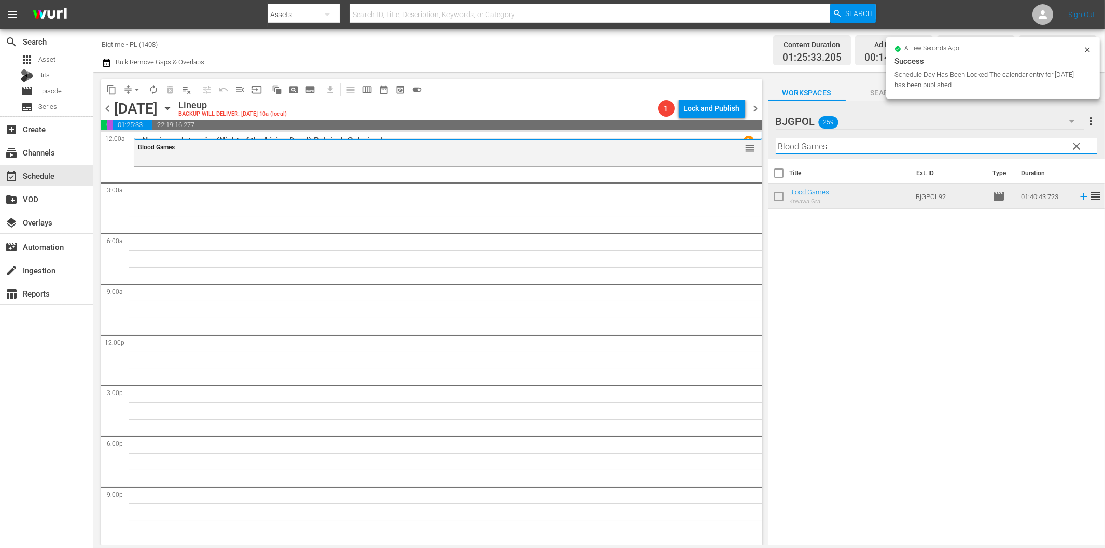
paste input "1 & A Half Hour"
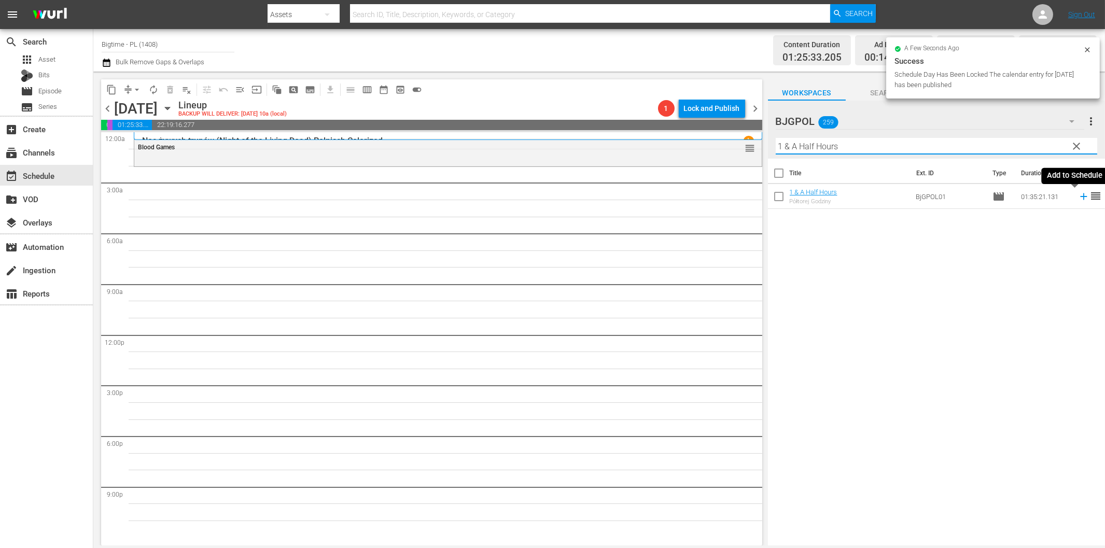
click at [1078, 195] on icon at bounding box center [1083, 196] width 11 height 11
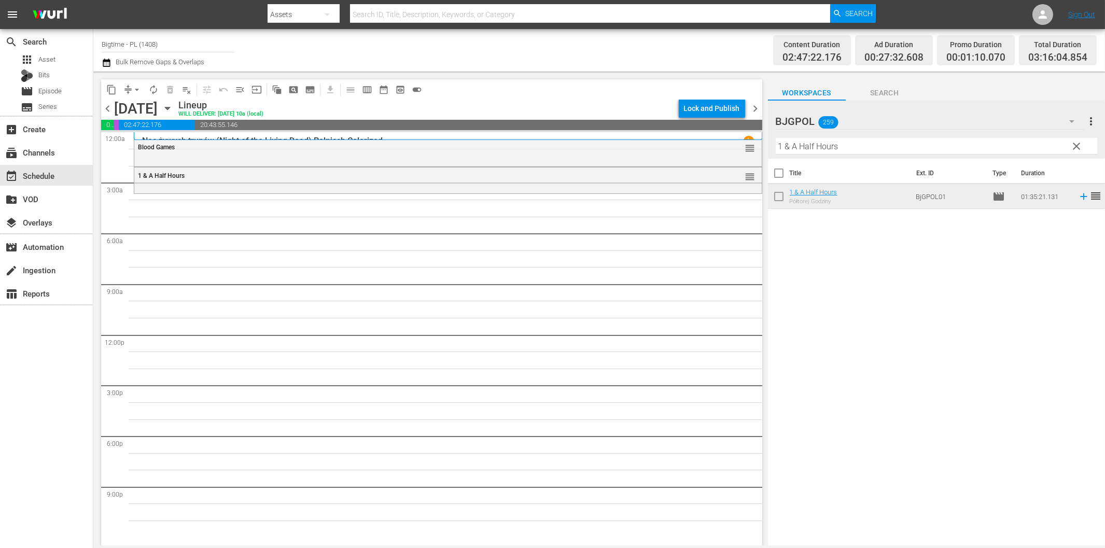
click at [813, 149] on input "1 & A Half Hours" at bounding box center [937, 146] width 322 height 17
paste input "Anything is Possible"
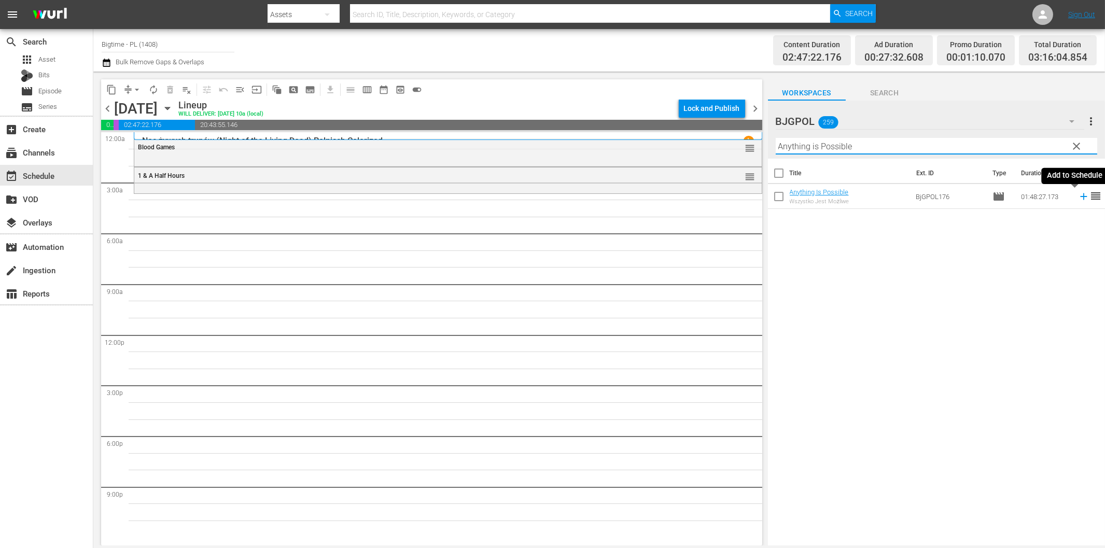
click at [1078, 196] on icon at bounding box center [1083, 196] width 11 height 11
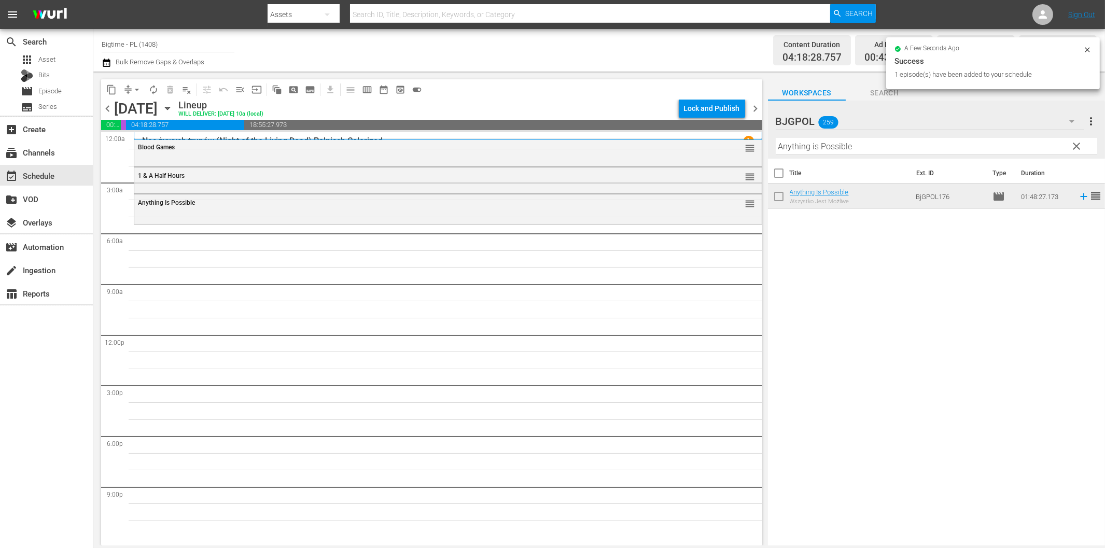
click at [830, 146] on input "Anything is Possible" at bounding box center [937, 146] width 322 height 17
paste input "Shirin In Lov"
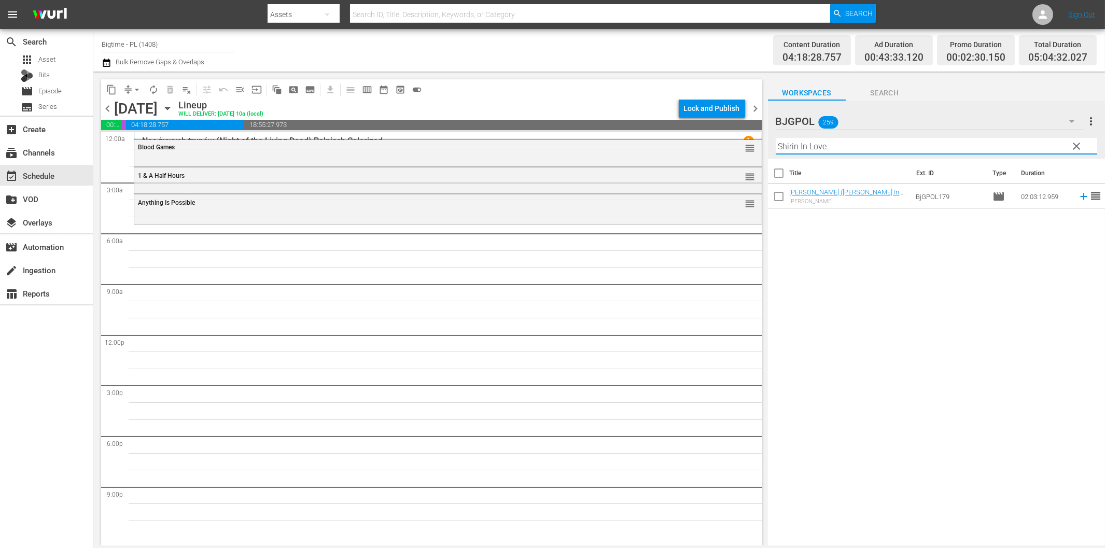
click at [1080, 197] on icon at bounding box center [1083, 196] width 7 height 7
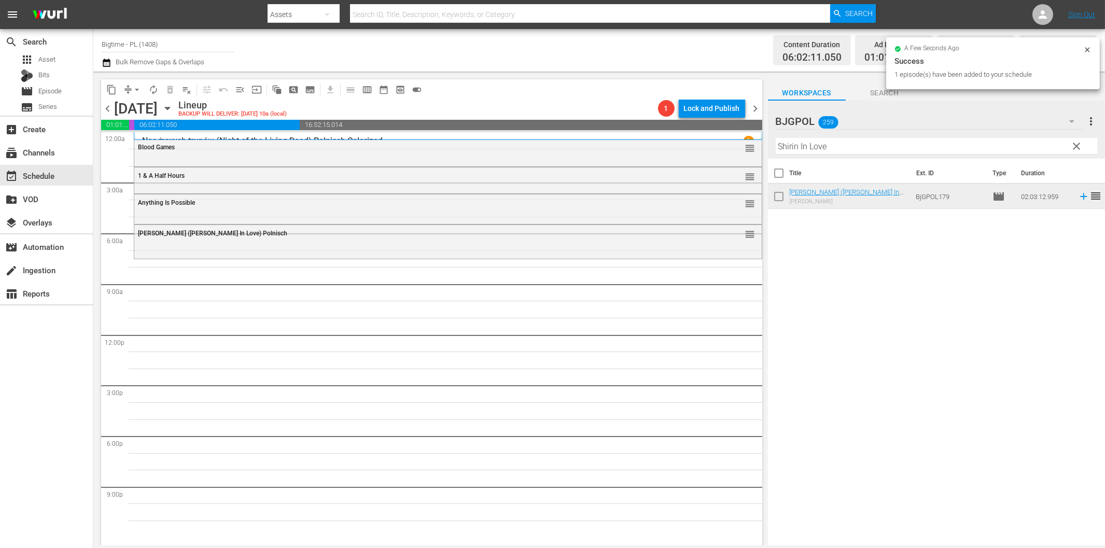
click at [852, 150] on input "Shirin In Love" at bounding box center [937, 146] width 322 height 17
paste input "Głupek w [GEOGRAPHIC_DATA] (A Chump at [GEOGRAPHIC_DATA])"
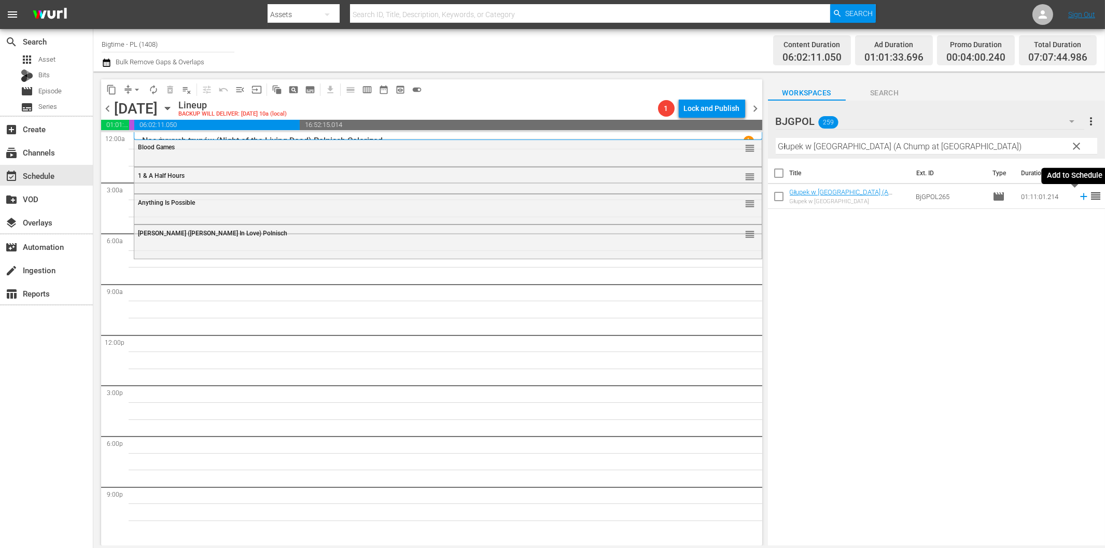
click at [1078, 198] on icon at bounding box center [1083, 196] width 11 height 11
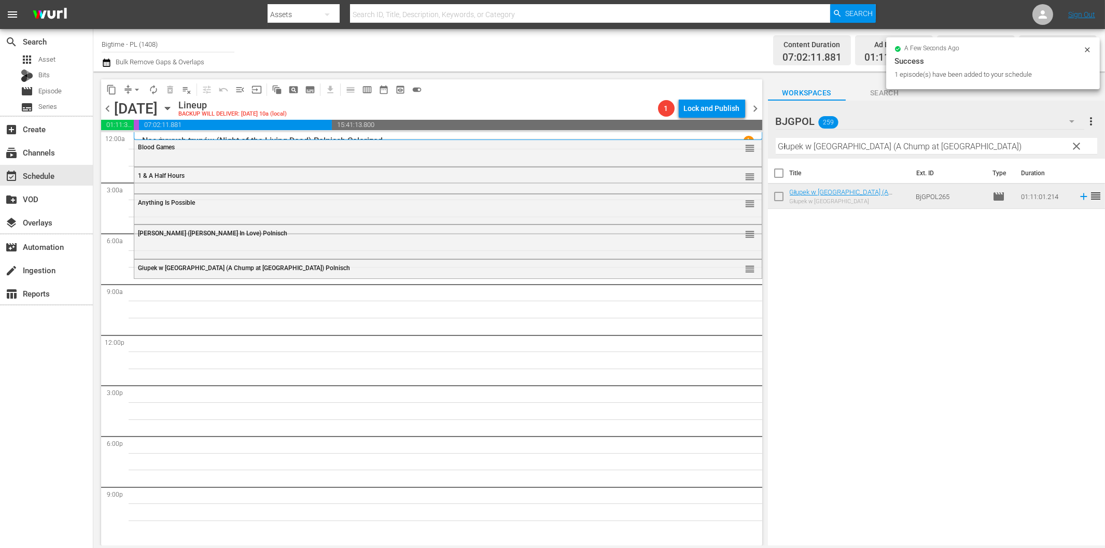
click at [837, 143] on input "Głupek w [GEOGRAPHIC_DATA] (A Chump at [GEOGRAPHIC_DATA])" at bounding box center [937, 146] width 322 height 17
paste input "Springtime in the Rockies"
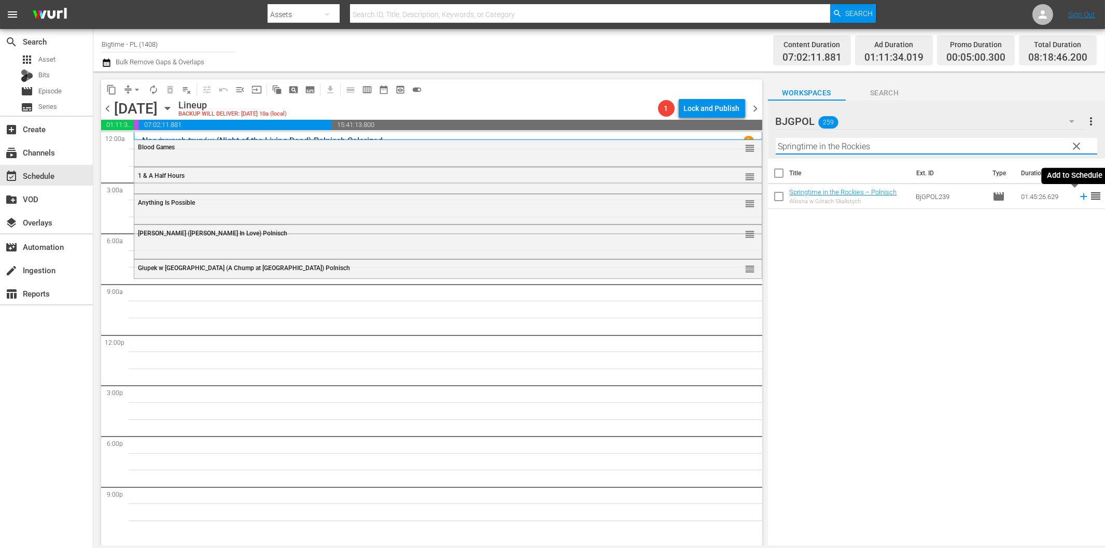
click at [1078, 196] on icon at bounding box center [1083, 196] width 11 height 11
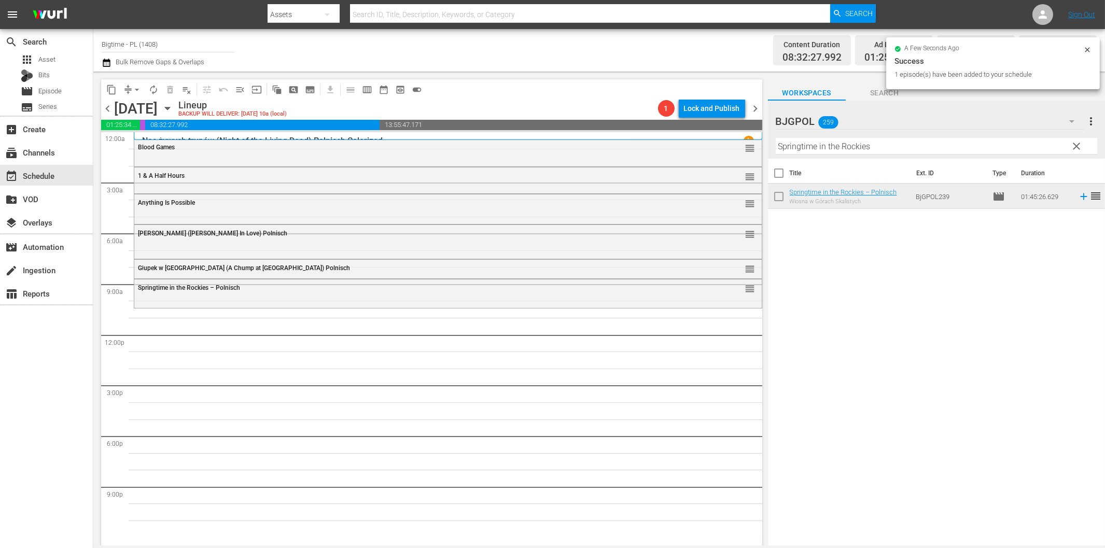
click at [800, 148] on input "Springtime in the Rockies" at bounding box center [937, 146] width 322 height 17
paste input "Homestate"
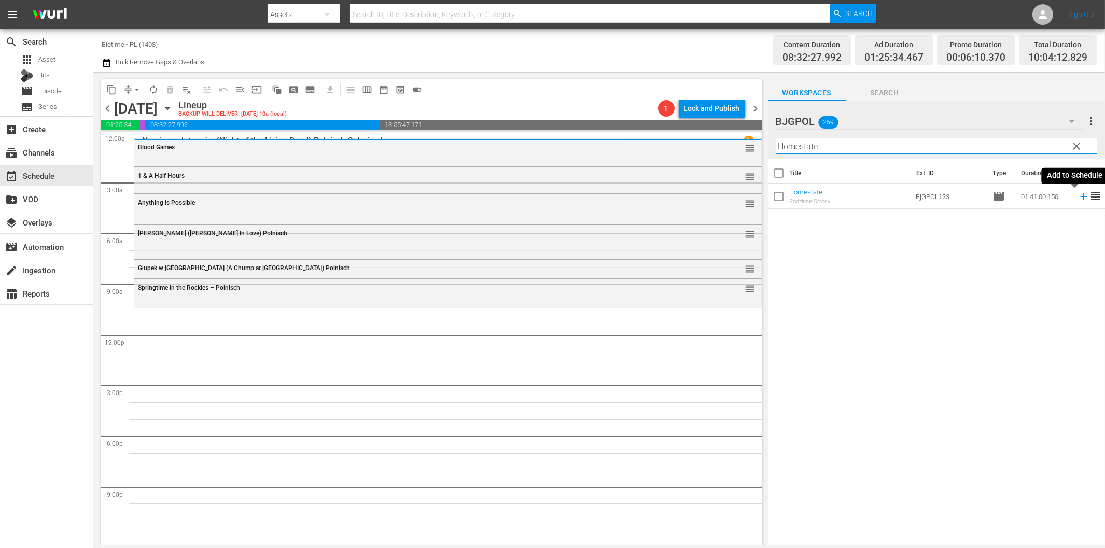
click at [1078, 198] on icon at bounding box center [1083, 196] width 11 height 11
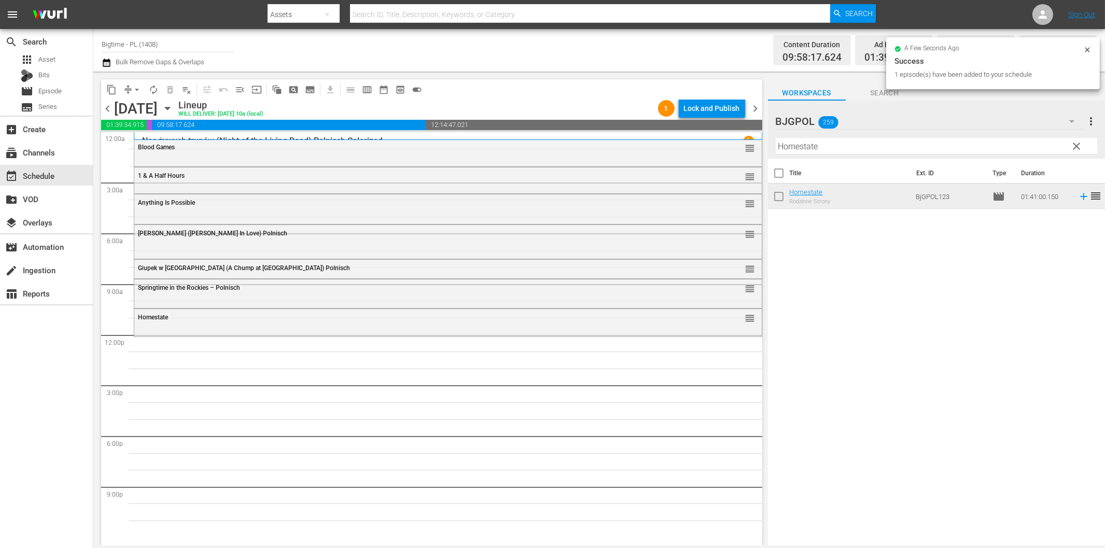
click at [825, 143] on input "Homestate" at bounding box center [937, 146] width 322 height 17
paste input "Field Freak"
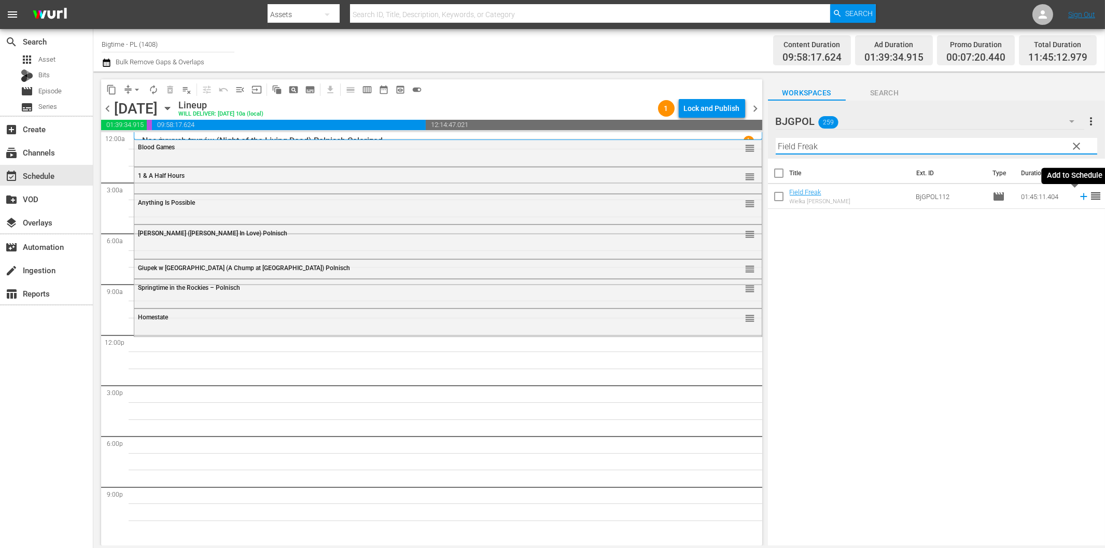
drag, startPoint x: 1073, startPoint y: 199, endPoint x: 1036, endPoint y: 210, distance: 38.3
click at [1078, 199] on icon at bounding box center [1083, 196] width 11 height 11
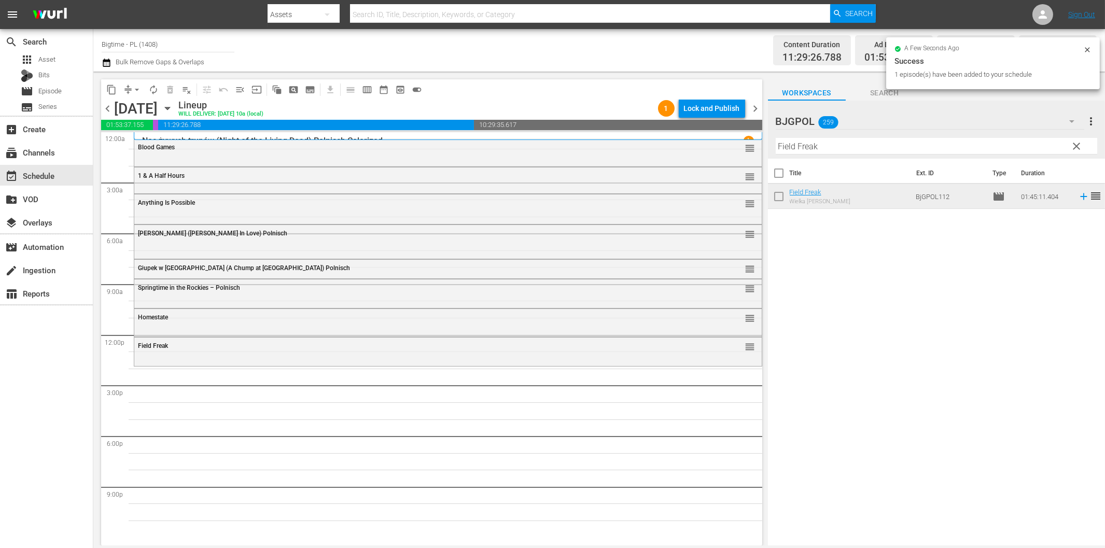
click at [899, 150] on input "Field Freak" at bounding box center [937, 146] width 322 height 17
paste input "Created Equal"
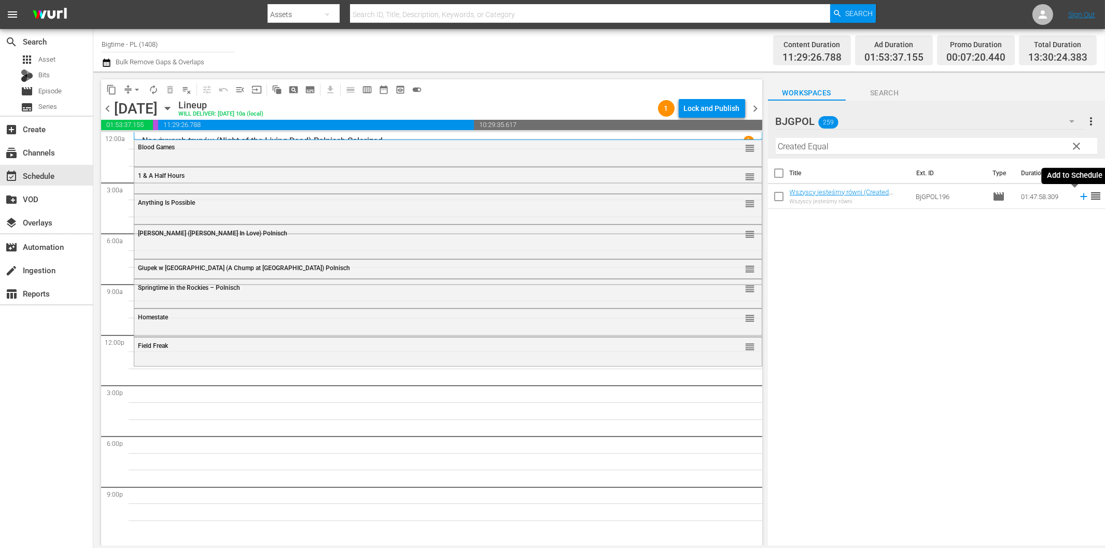
click at [1078, 196] on icon at bounding box center [1083, 196] width 11 height 11
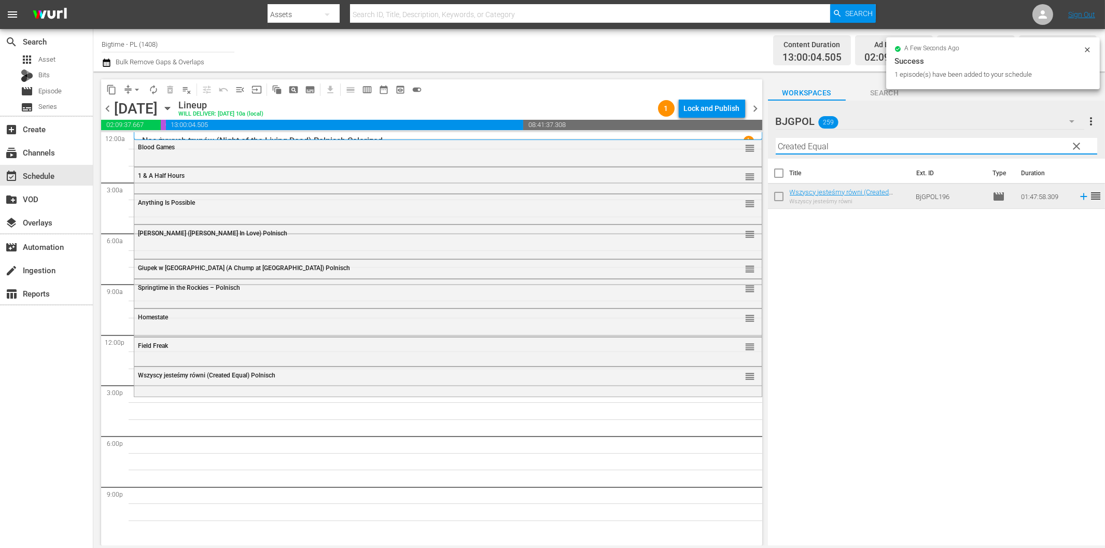
drag, startPoint x: 829, startPoint y: 147, endPoint x: 938, endPoint y: 170, distance: 111.2
click at [830, 147] on input "Created Equal" at bounding box center [937, 146] width 322 height 17
paste input "Wait Till [PERSON_NAME] Comes"
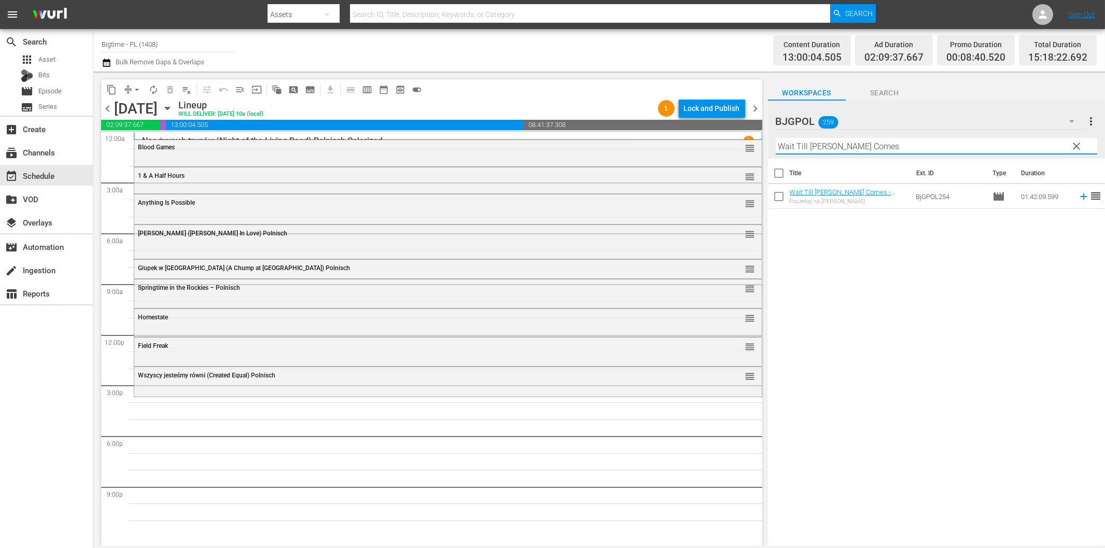
click at [1078, 196] on icon at bounding box center [1083, 196] width 11 height 11
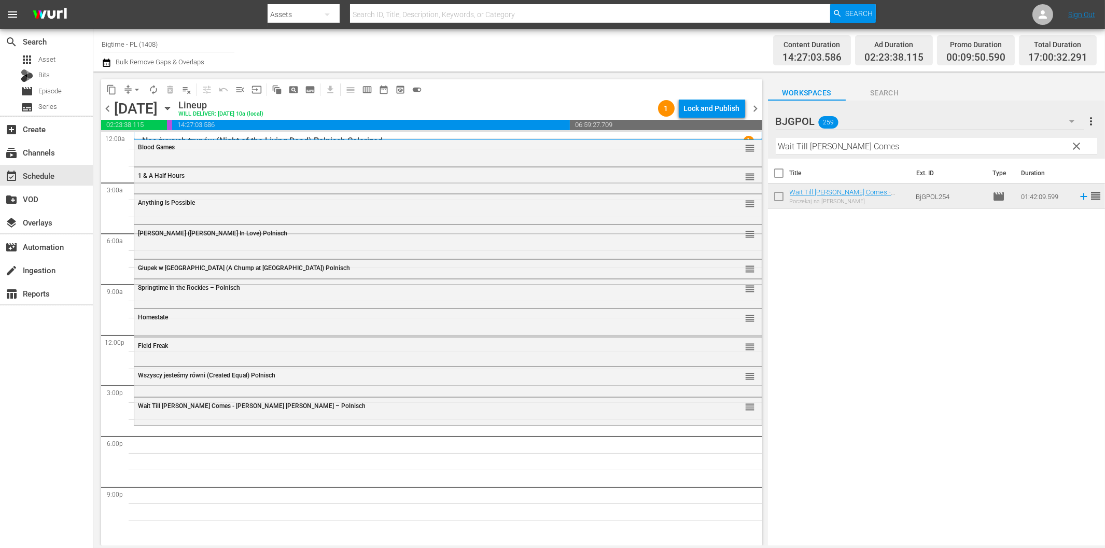
click at [865, 147] on input "Wait Till [PERSON_NAME] Comes" at bounding box center [937, 146] width 322 height 17
paste input "Captain Battle Legacy War"
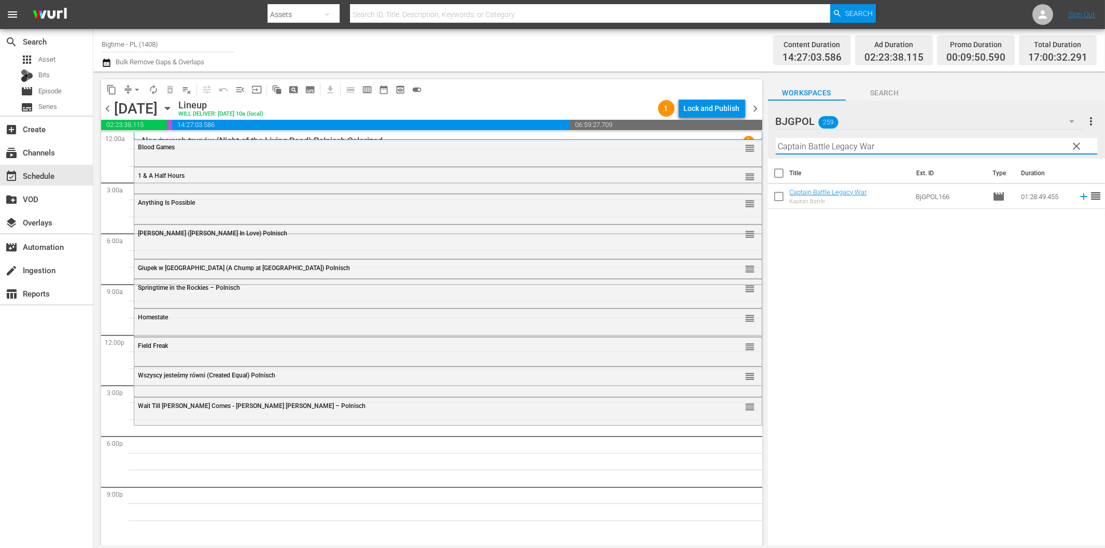
drag, startPoint x: 1077, startPoint y: 196, endPoint x: 1044, endPoint y: 205, distance: 34.5
click at [1078, 196] on icon at bounding box center [1083, 196] width 11 height 11
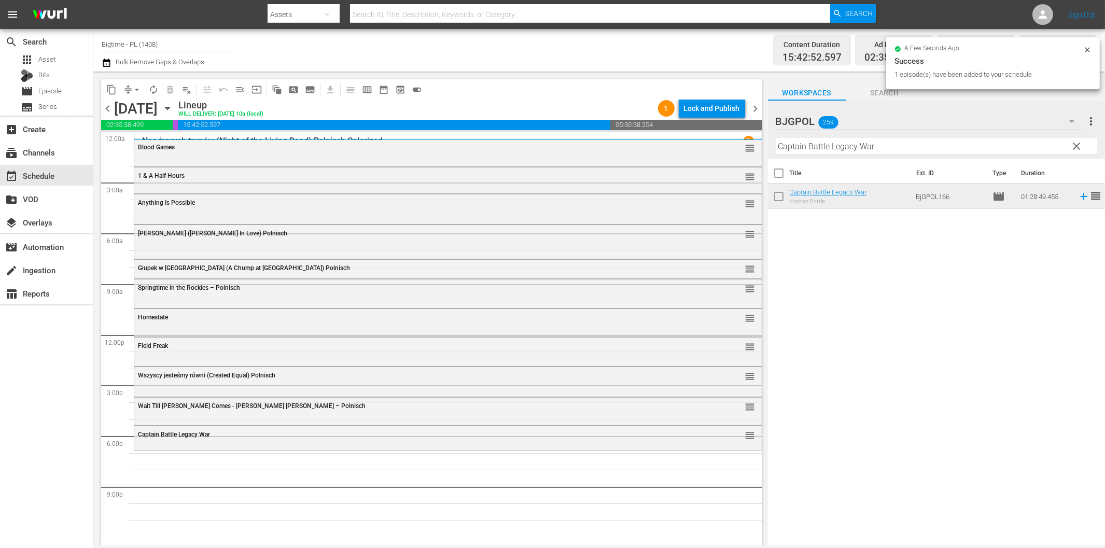
click at [833, 155] on div "Filter by Title Captain Battle Legacy War" at bounding box center [937, 146] width 322 height 25
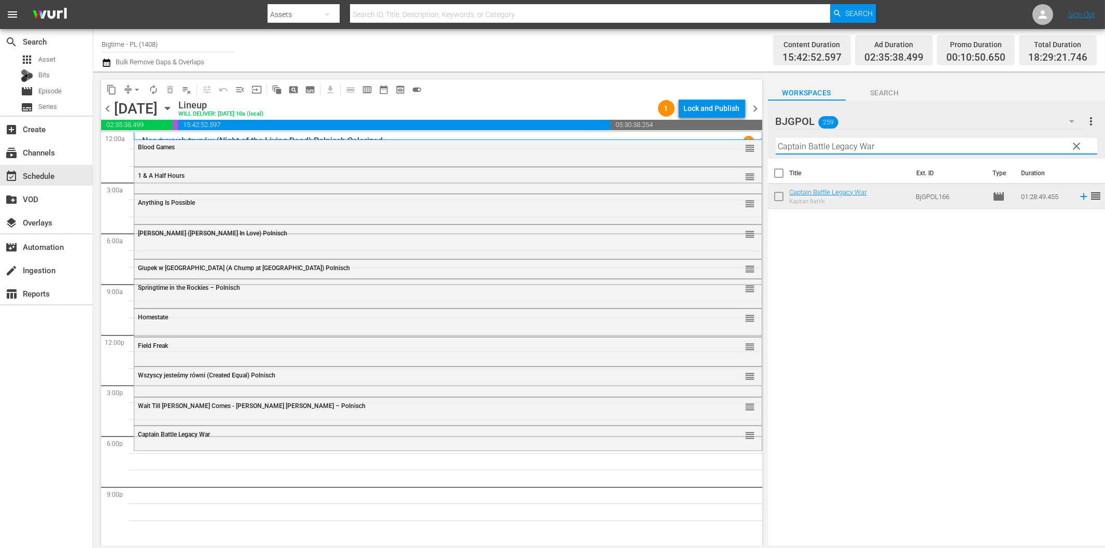
click at [833, 149] on input "Captain Battle Legacy War" at bounding box center [937, 146] width 322 height 17
paste input "[PERSON_NAME] Revenge"
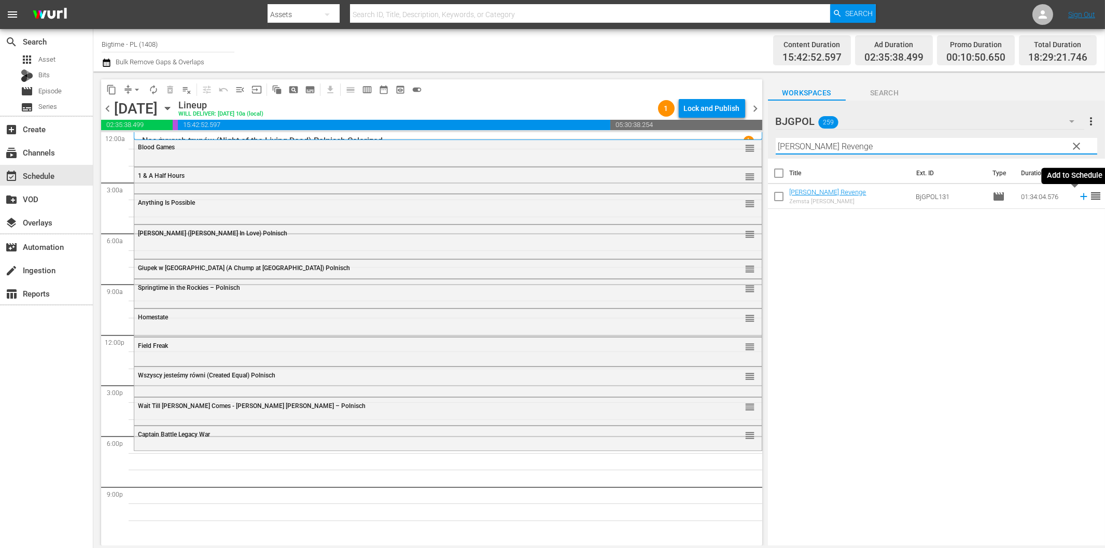
click at [1078, 195] on icon at bounding box center [1083, 196] width 11 height 11
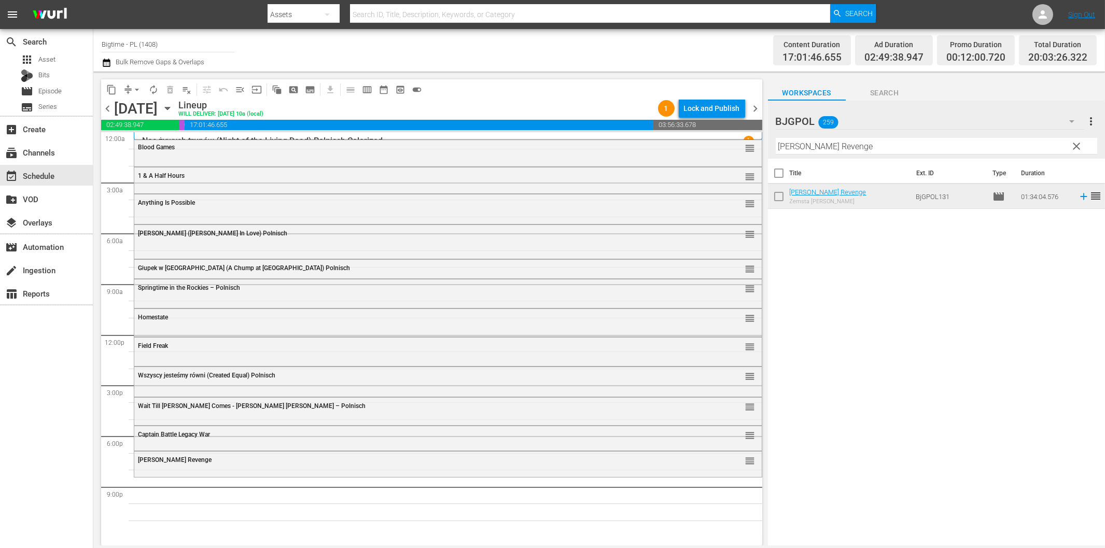
click at [838, 149] on input "[PERSON_NAME] Revenge" at bounding box center [937, 146] width 322 height 17
paste input "White Sky"
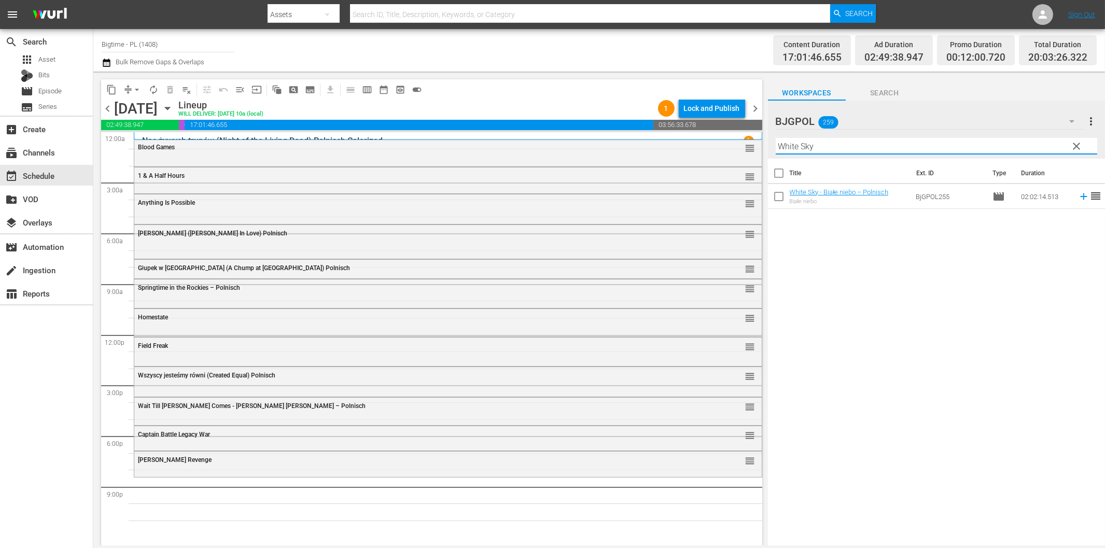
click at [1080, 199] on icon at bounding box center [1083, 196] width 7 height 7
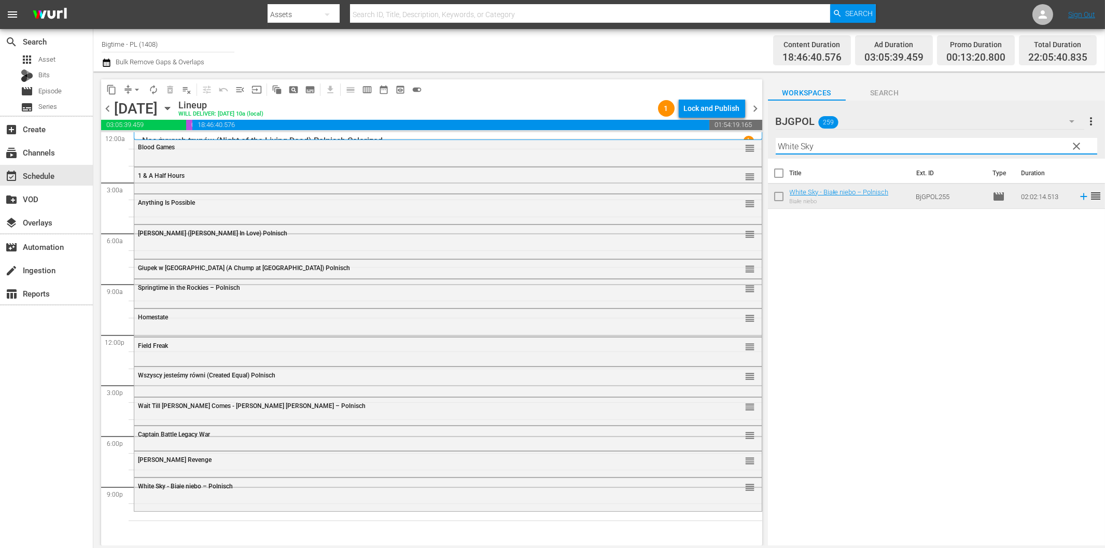
click at [856, 144] on input "White Sky" at bounding box center [937, 146] width 322 height 17
paste input "Streamer"
click at [1080, 197] on icon at bounding box center [1083, 196] width 7 height 7
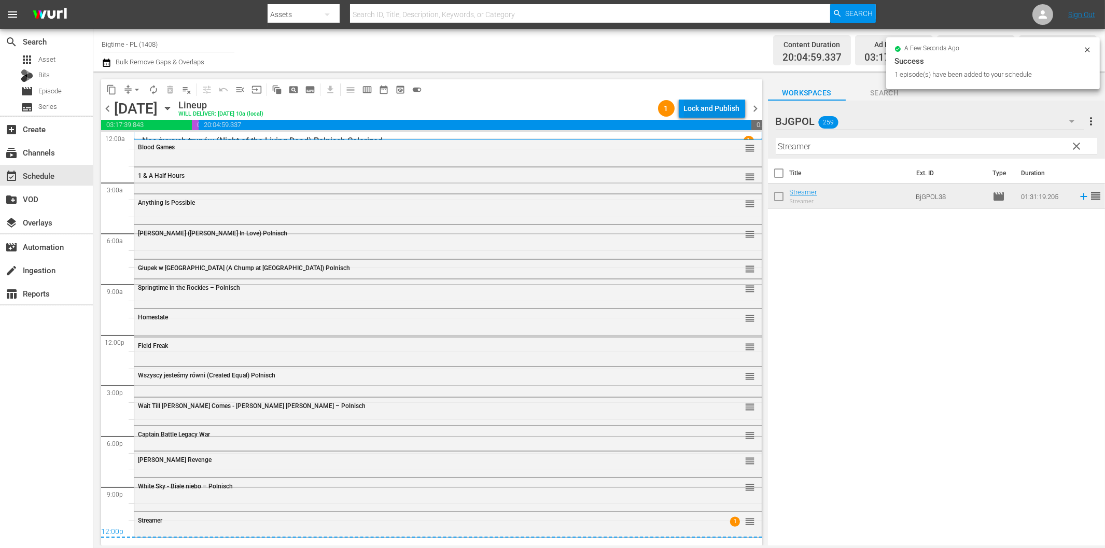
click at [726, 116] on div "Lock and Publish" at bounding box center [712, 108] width 56 height 19
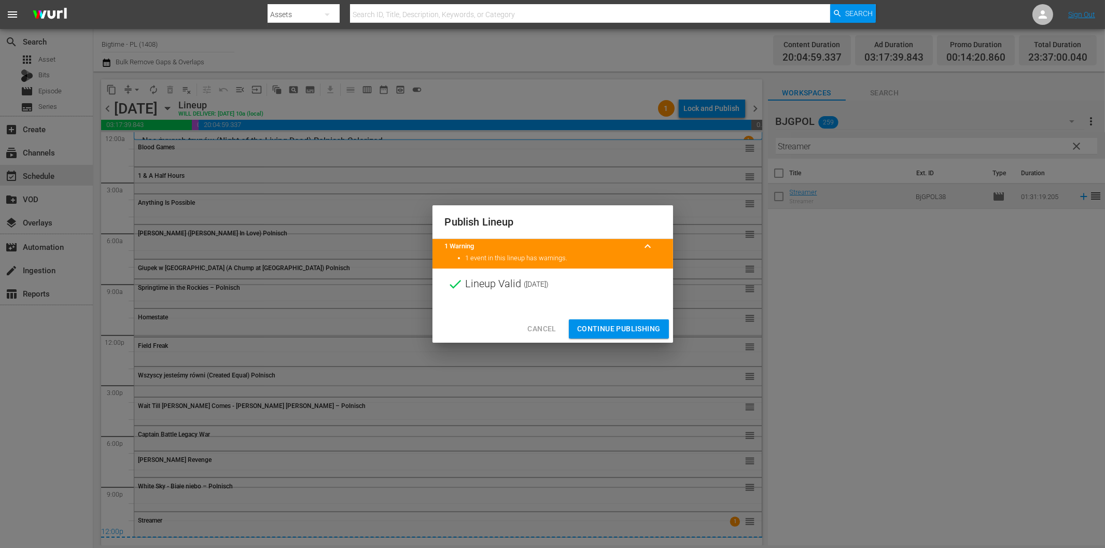
click at [634, 334] on span "Continue Publishing" at bounding box center [619, 329] width 84 height 13
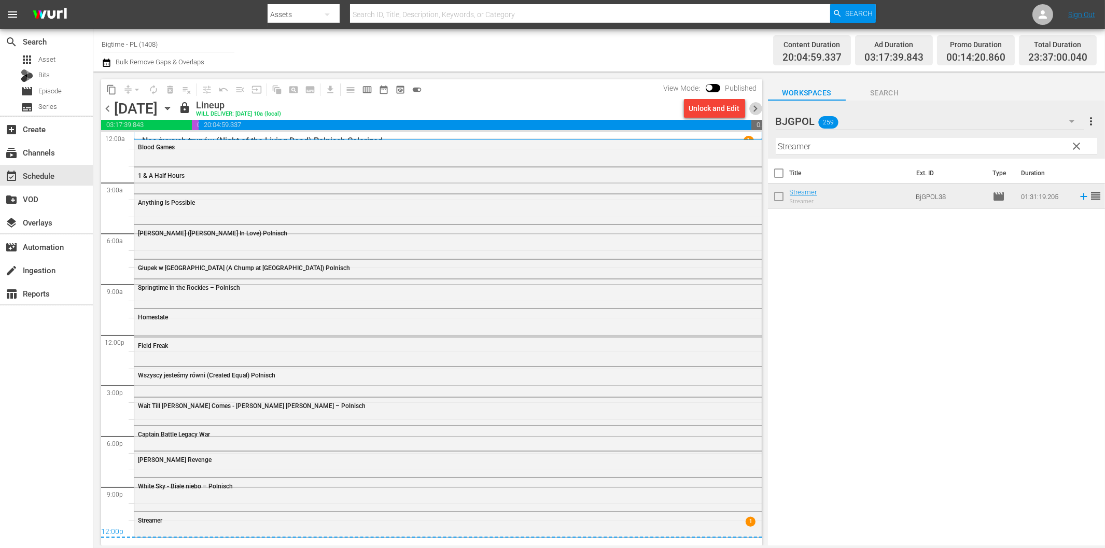
click at [756, 107] on span "chevron_right" at bounding box center [756, 108] width 13 height 13
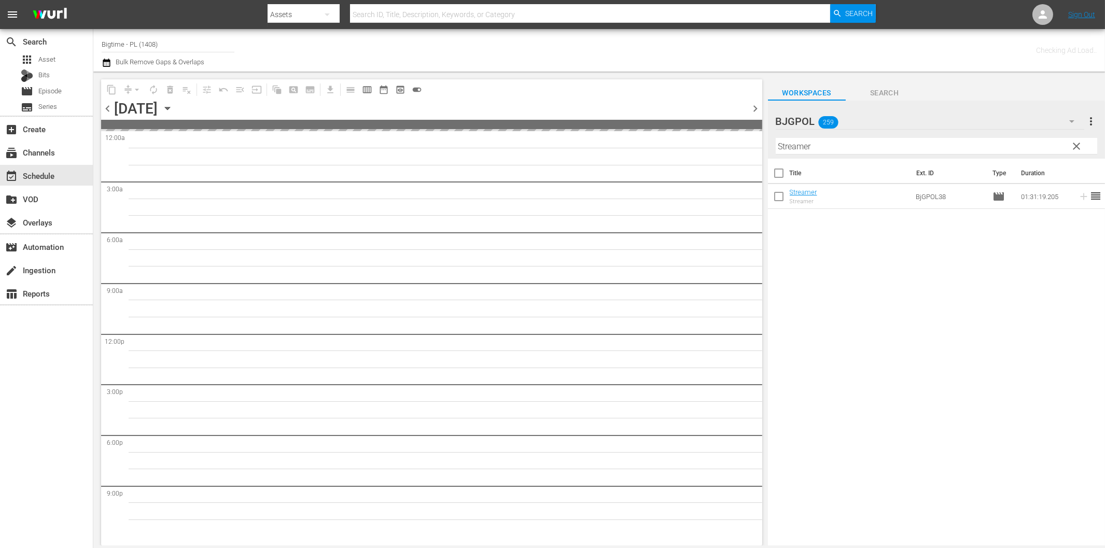
click at [824, 144] on input "Streamer" at bounding box center [937, 146] width 322 height 17
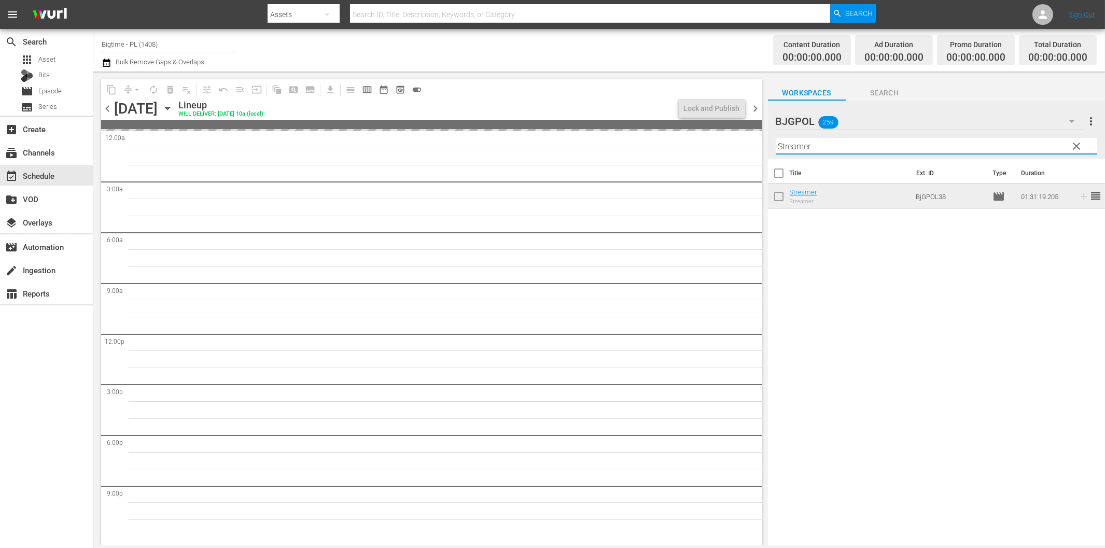
paste input "The Wait"
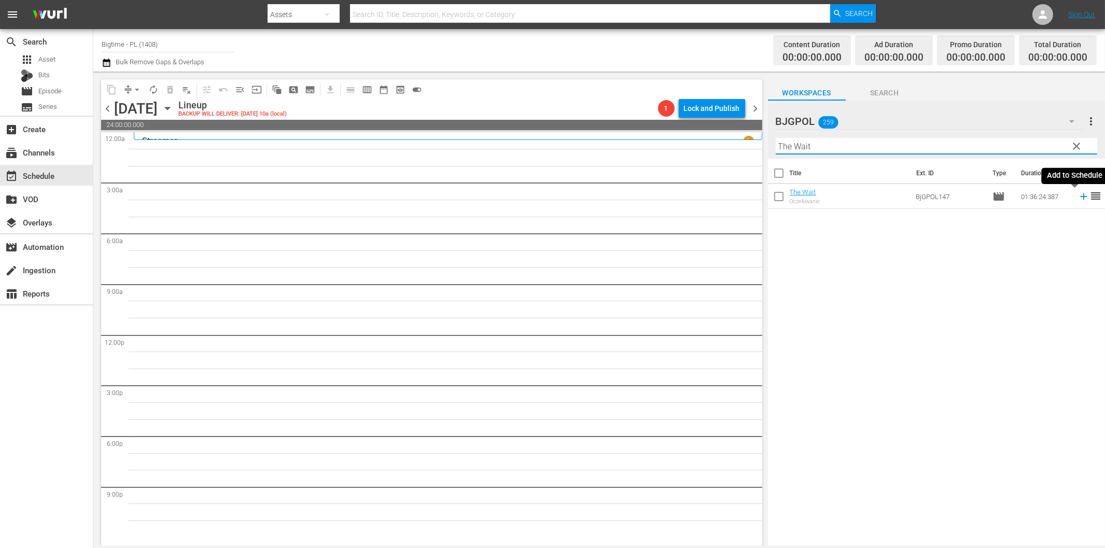
click at [1080, 196] on icon at bounding box center [1083, 196] width 7 height 7
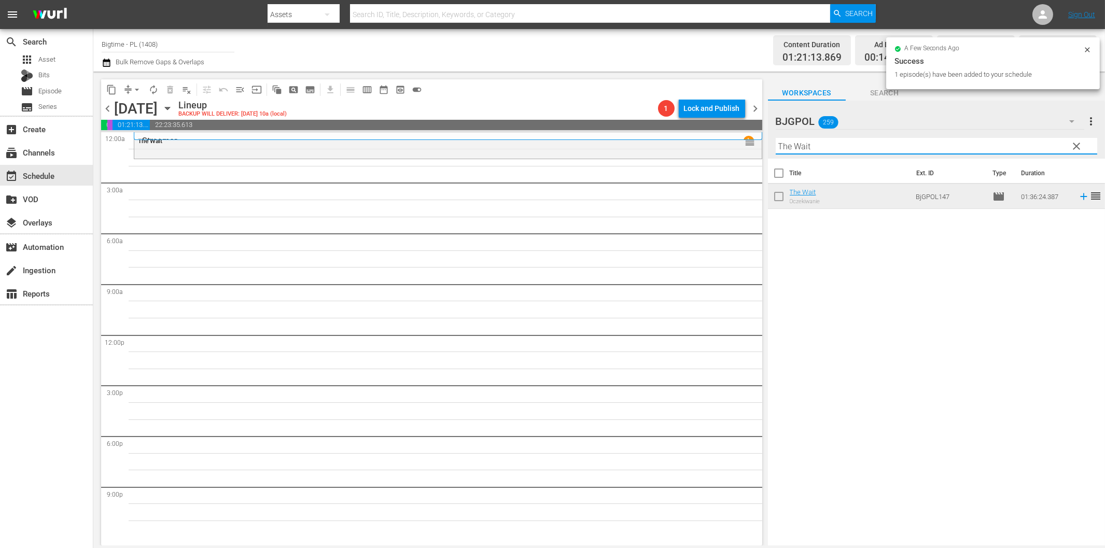
click at [838, 147] on input "The Wait" at bounding box center [937, 146] width 322 height 17
paste input "Bittersweet [DATE]"
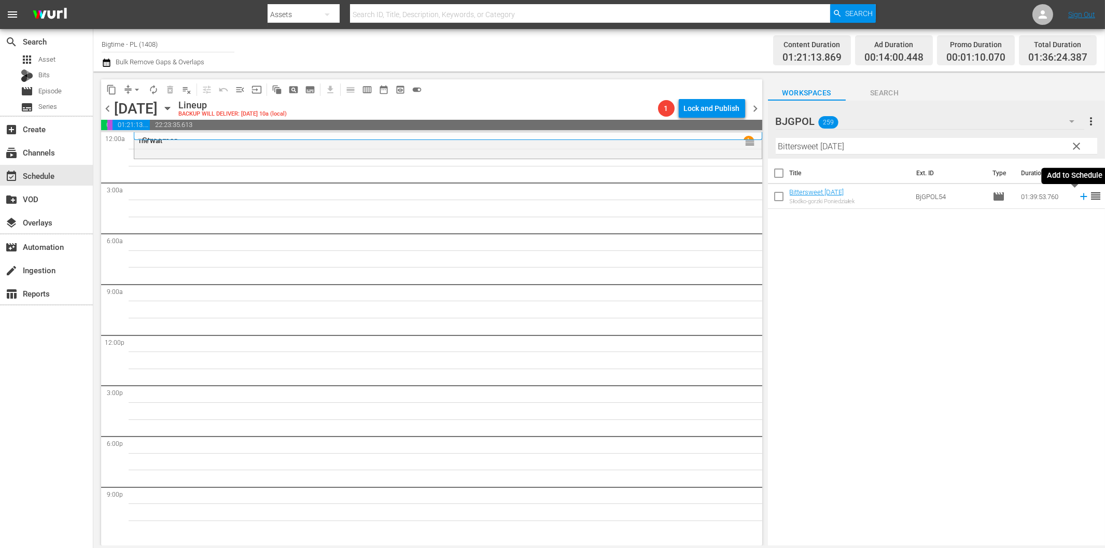
drag, startPoint x: 1075, startPoint y: 195, endPoint x: 996, endPoint y: 213, distance: 80.9
click at [1078, 195] on icon at bounding box center [1083, 196] width 11 height 11
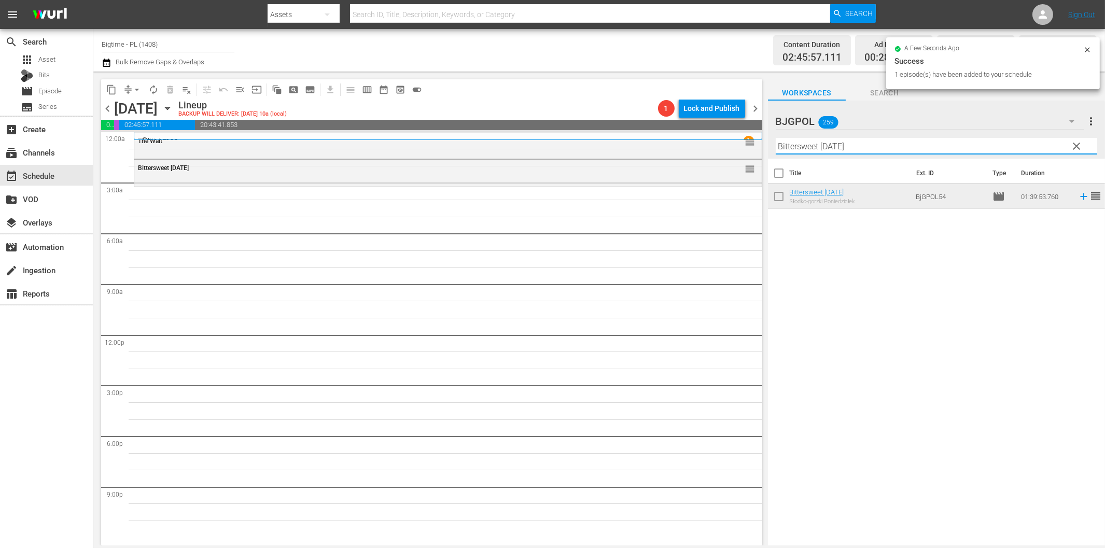
click at [839, 149] on input "Bittersweet [DATE]" at bounding box center [937, 146] width 322 height 17
paste input "The Magic Sword - Magiczny miecz – Polnisch"
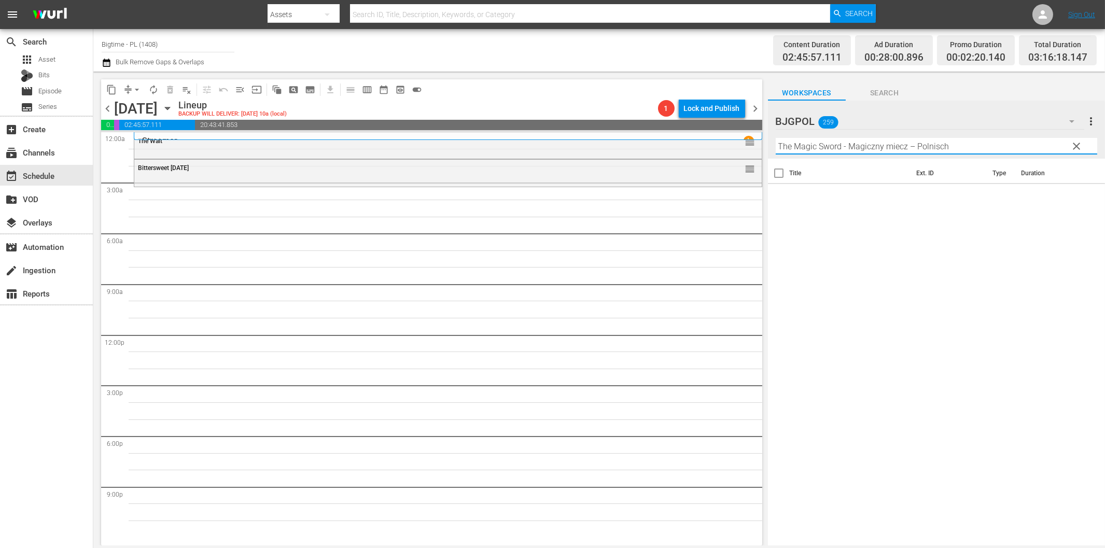
drag, startPoint x: 836, startPoint y: 145, endPoint x: 1075, endPoint y: 156, distance: 239.9
click at [1075, 156] on div "Filter by Title The Magic Sword - Magiczny miecz – Polnisch" at bounding box center [937, 146] width 322 height 25
click at [1078, 196] on icon at bounding box center [1083, 196] width 11 height 11
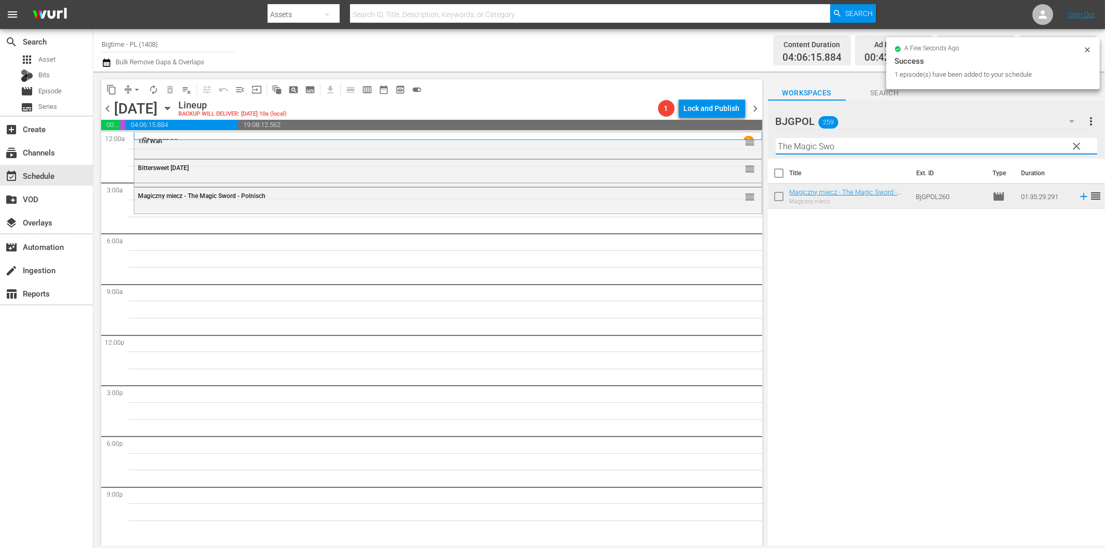
click at [830, 150] on input "The Magic Swo" at bounding box center [937, 146] width 322 height 17
paste input "Weight"
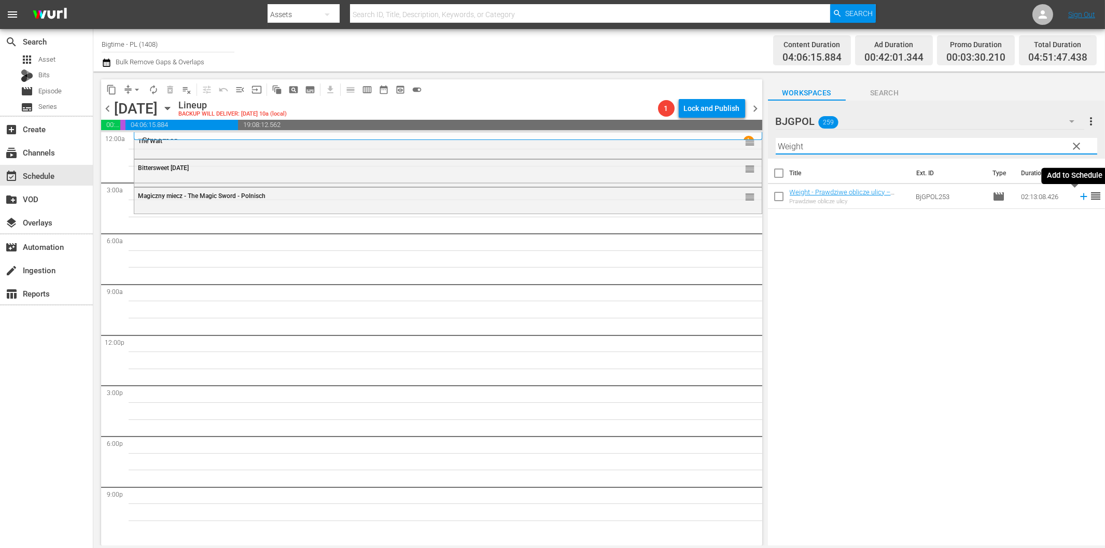
click at [1078, 196] on icon at bounding box center [1083, 196] width 11 height 11
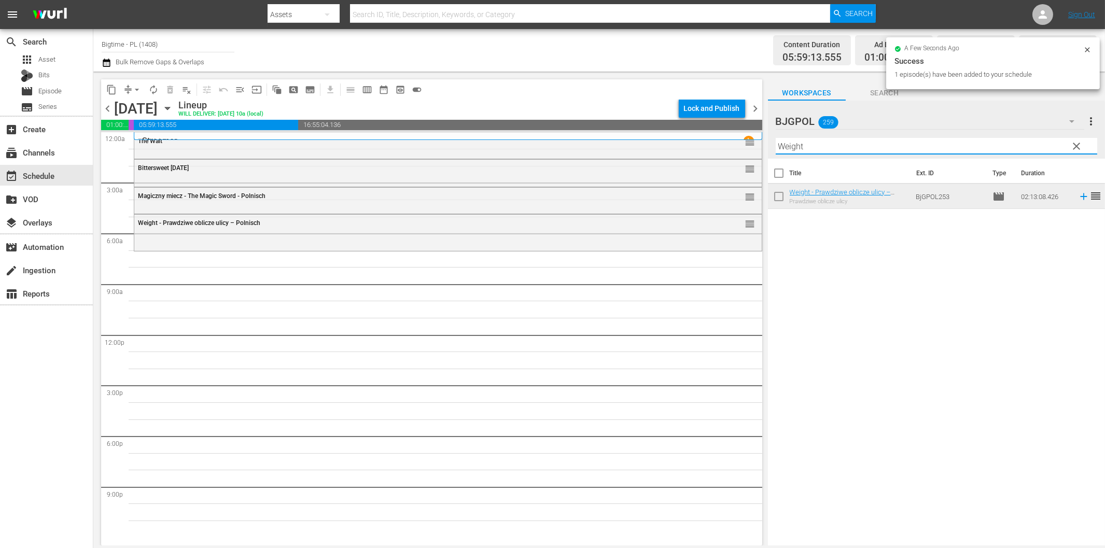
click at [827, 142] on input "Weight" at bounding box center [937, 146] width 322 height 17
paste input "Aquarians – Polnisch"
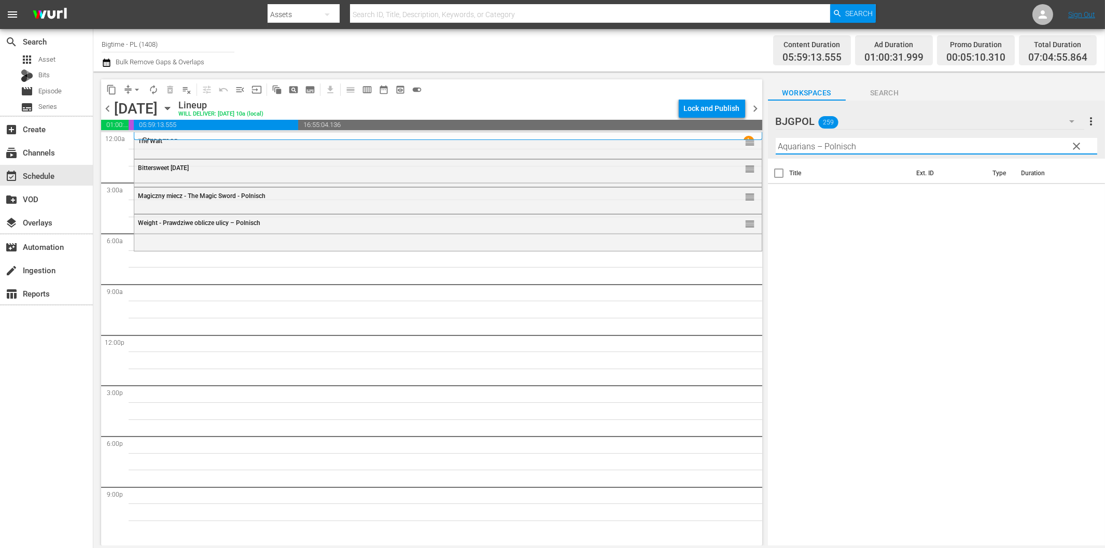
drag, startPoint x: 821, startPoint y: 147, endPoint x: 953, endPoint y: 151, distance: 132.3
click at [949, 151] on input "Aquarians – Polnisch" at bounding box center [937, 146] width 322 height 17
click at [1080, 197] on icon at bounding box center [1083, 196] width 7 height 7
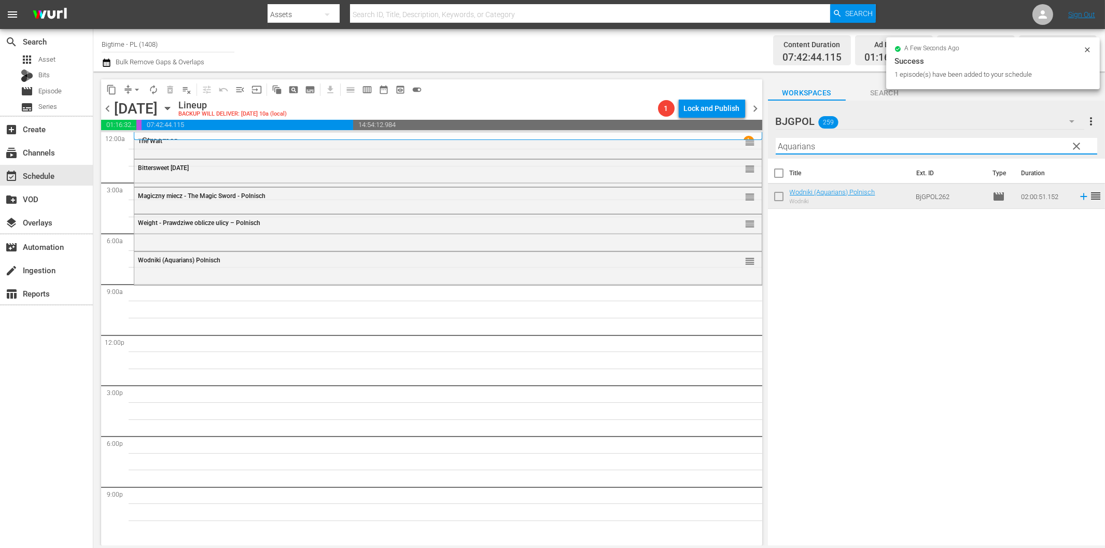
click at [915, 143] on input "Aquarians" at bounding box center [937, 146] width 322 height 17
paste input "Maybe I'm Fine"
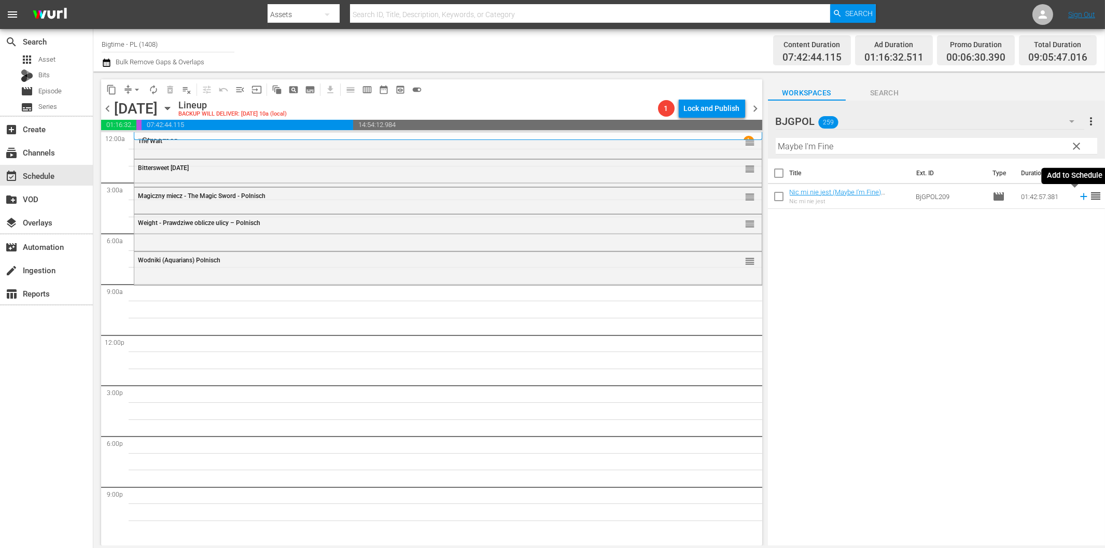
click at [1078, 199] on icon at bounding box center [1083, 196] width 11 height 11
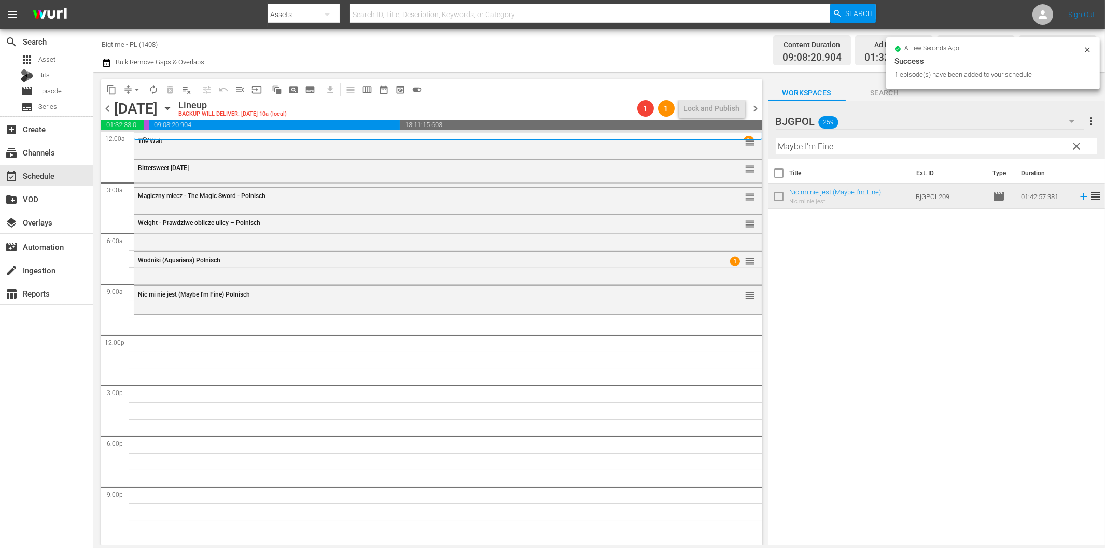
click at [843, 142] on input "Maybe I'm Fine" at bounding box center [937, 146] width 322 height 17
paste input "Cyrano de Bergerac"
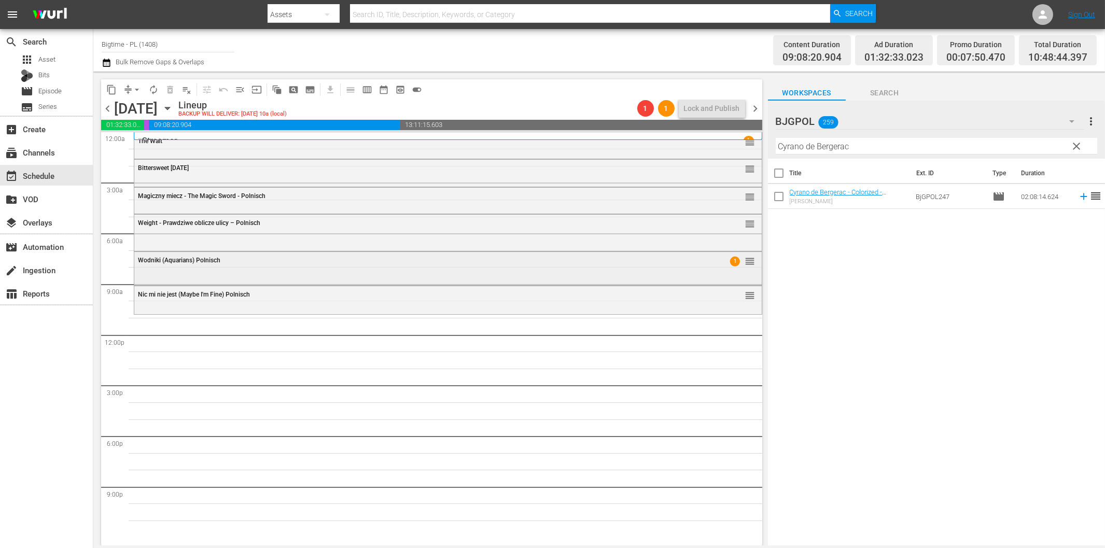
click at [242, 259] on div "Wodniki (Aquarians) Polnisch" at bounding box center [419, 260] width 563 height 7
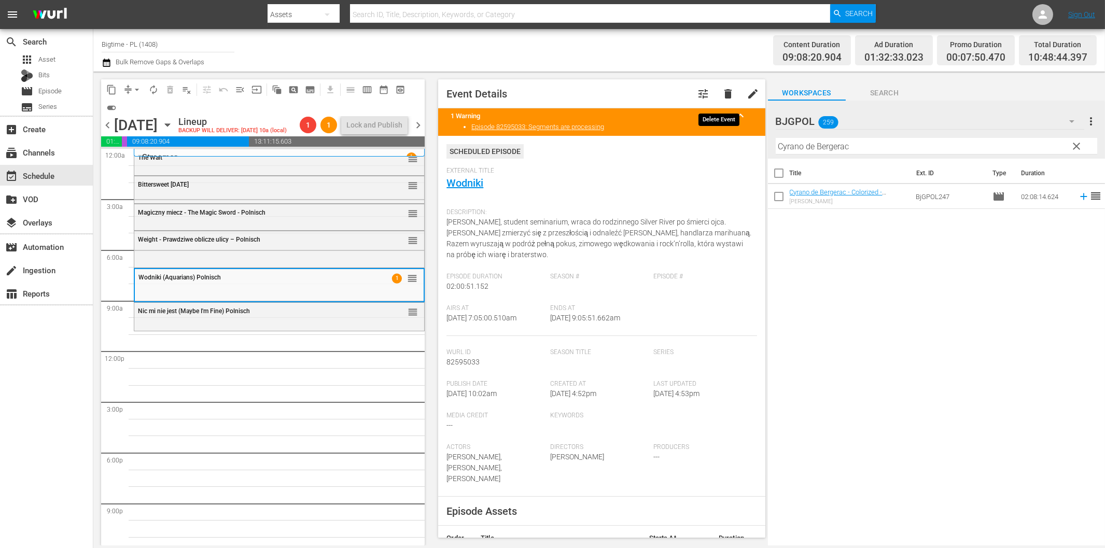
click at [723, 92] on span "delete" at bounding box center [728, 94] width 12 height 12
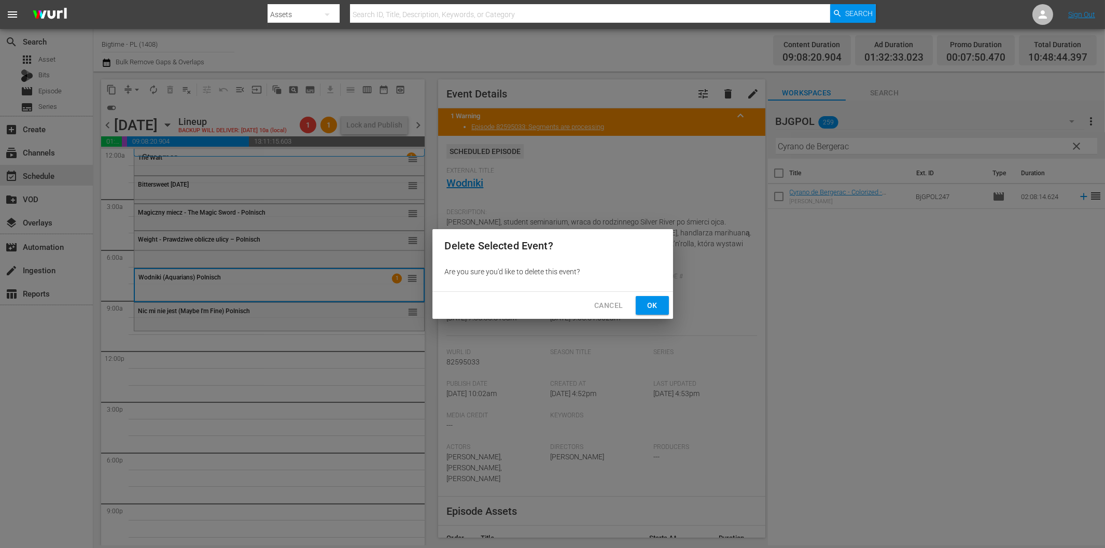
drag, startPoint x: 656, startPoint y: 301, endPoint x: 611, endPoint y: 313, distance: 46.7
click at [655, 301] on span "Ok" at bounding box center [652, 305] width 17 height 13
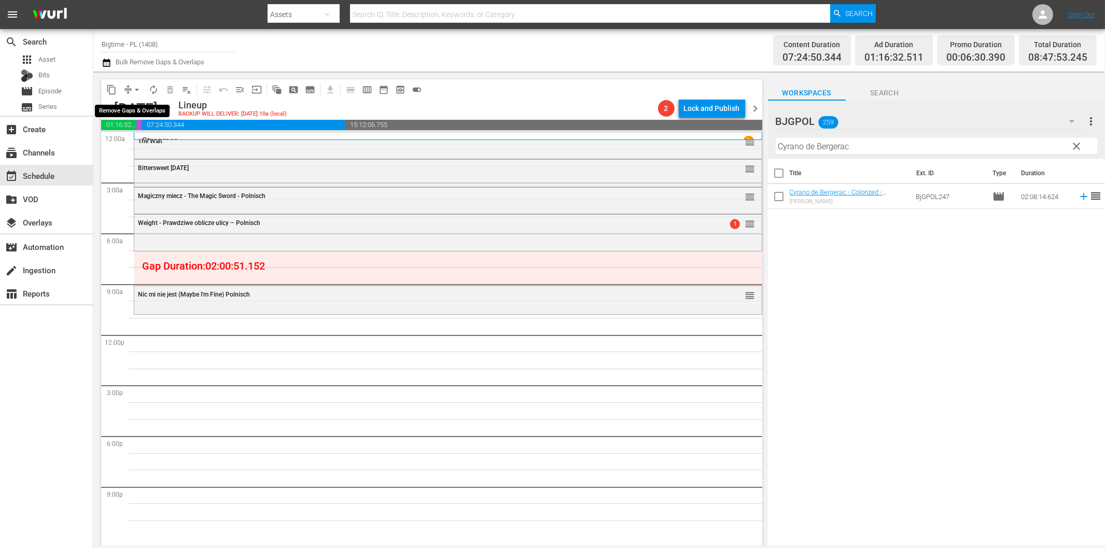
click at [136, 90] on span "arrow_drop_down" at bounding box center [137, 90] width 10 height 10
click at [152, 144] on li "Align to End of Previous Day" at bounding box center [137, 144] width 109 height 17
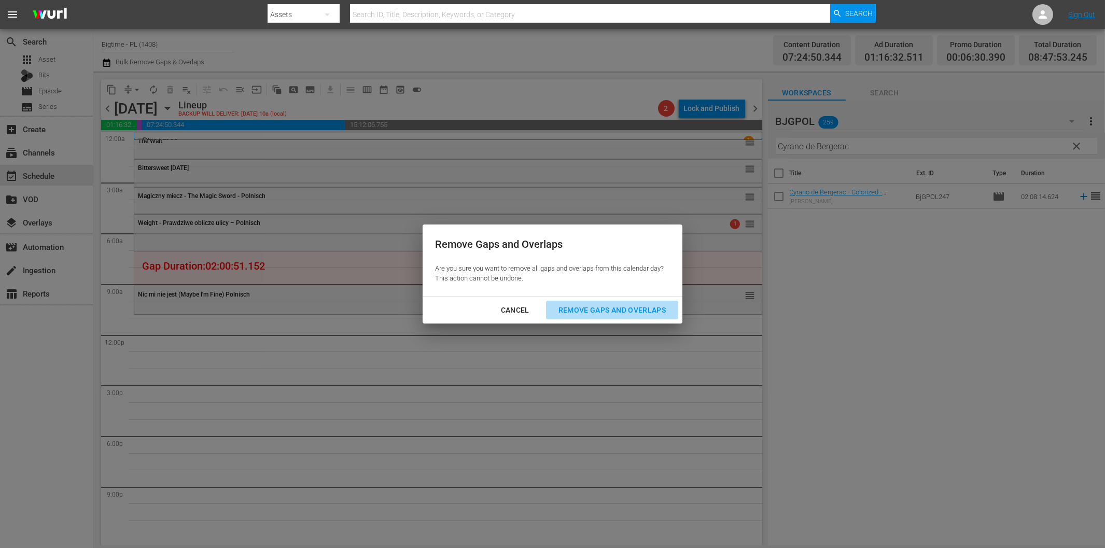
click at [588, 307] on div "Remove Gaps and Overlaps" at bounding box center [612, 310] width 124 height 13
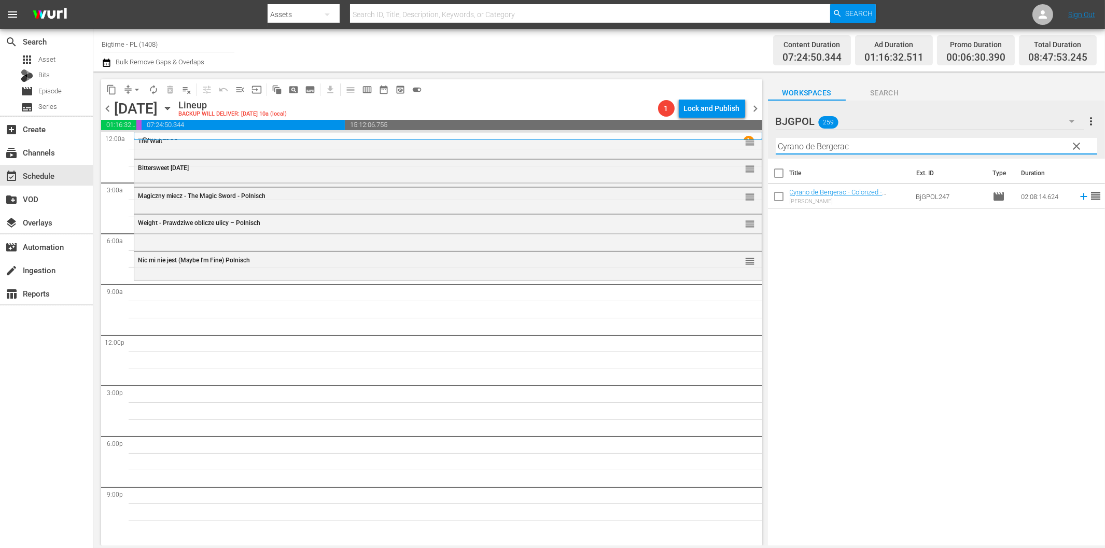
click at [882, 147] on input "Cyrano de Bergerac" at bounding box center [937, 146] width 322 height 17
paste input "All About [PERSON_NAME]"
click at [1078, 198] on icon at bounding box center [1083, 196] width 11 height 11
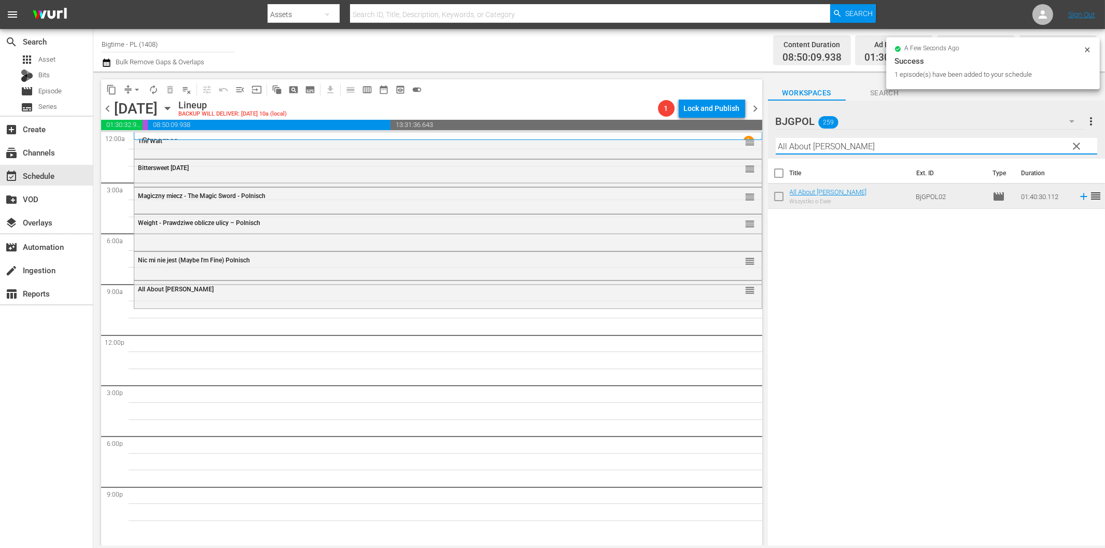
click at [812, 151] on input "All About [PERSON_NAME]" at bounding box center [937, 146] width 322 height 17
paste input "Cyrano de Bergerac"
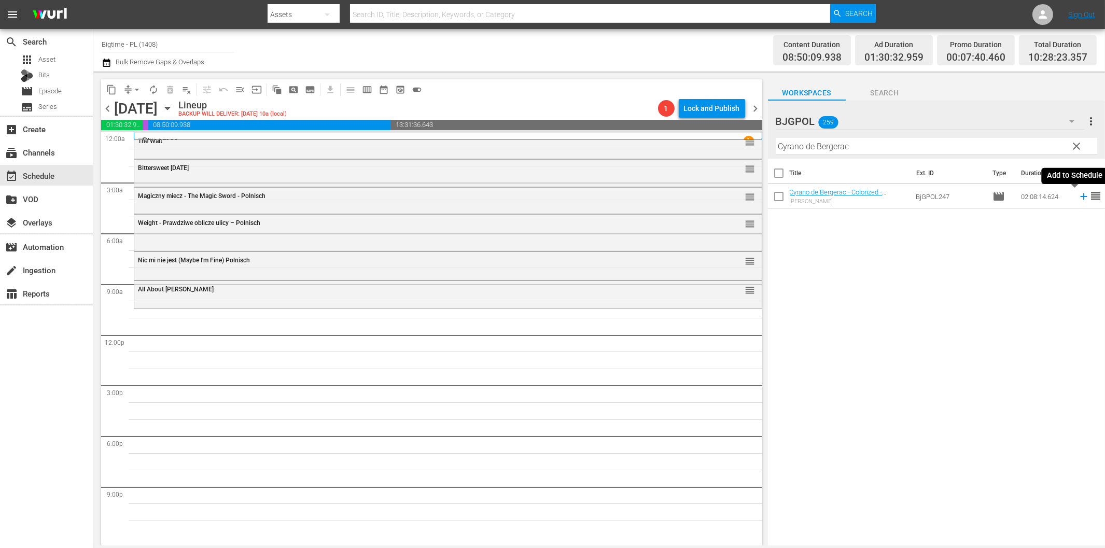
click at [1078, 195] on icon at bounding box center [1083, 196] width 11 height 11
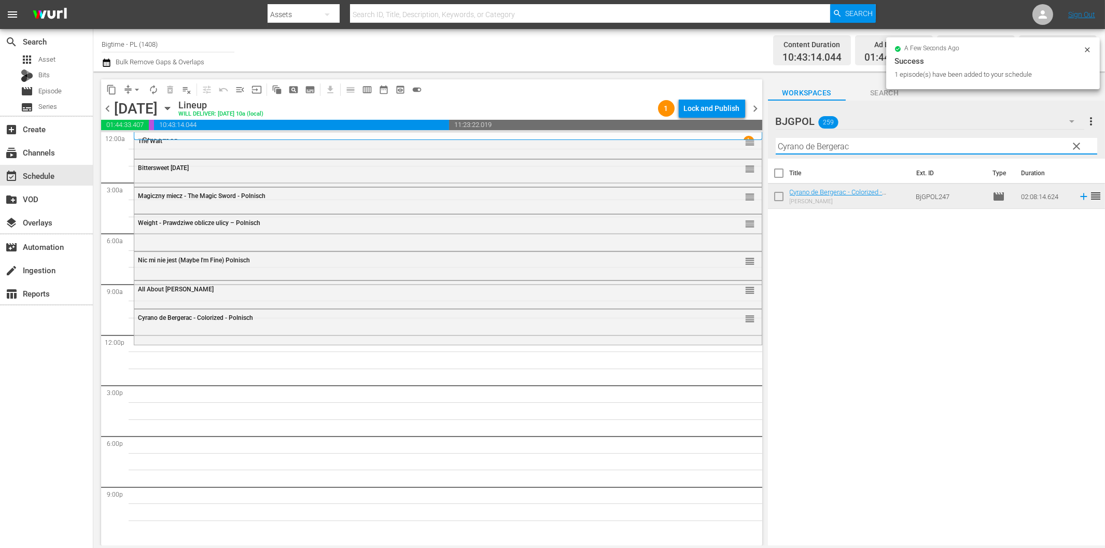
click at [853, 148] on input "Cyrano de Bergerac" at bounding box center [937, 146] width 322 height 17
paste input "Ready Willing and Able"
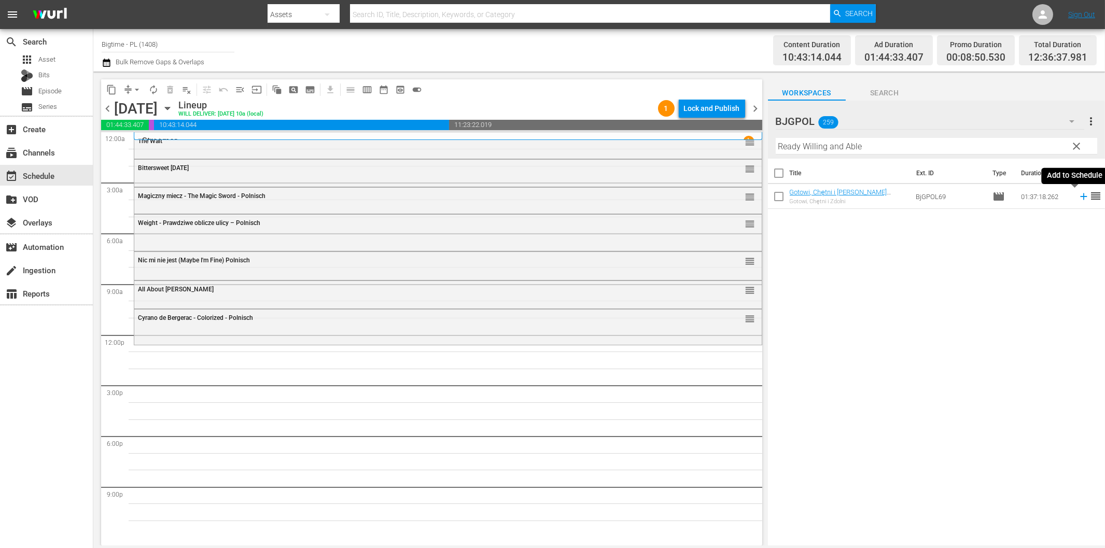
click at [1079, 195] on icon at bounding box center [1083, 196] width 11 height 11
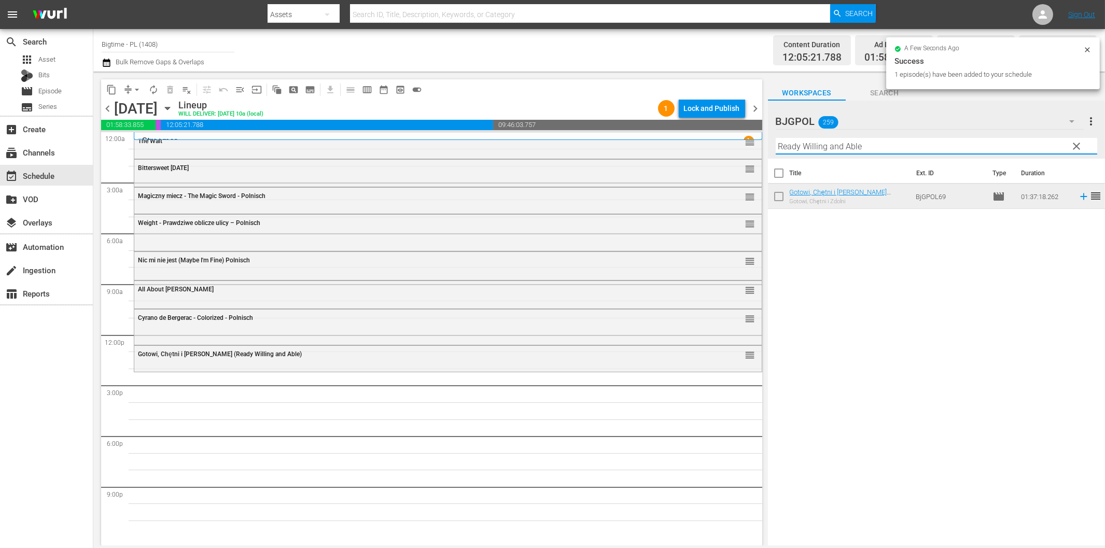
click at [832, 145] on input "Ready Willing and Able" at bounding box center [937, 146] width 322 height 17
paste input "Altered Spirits"
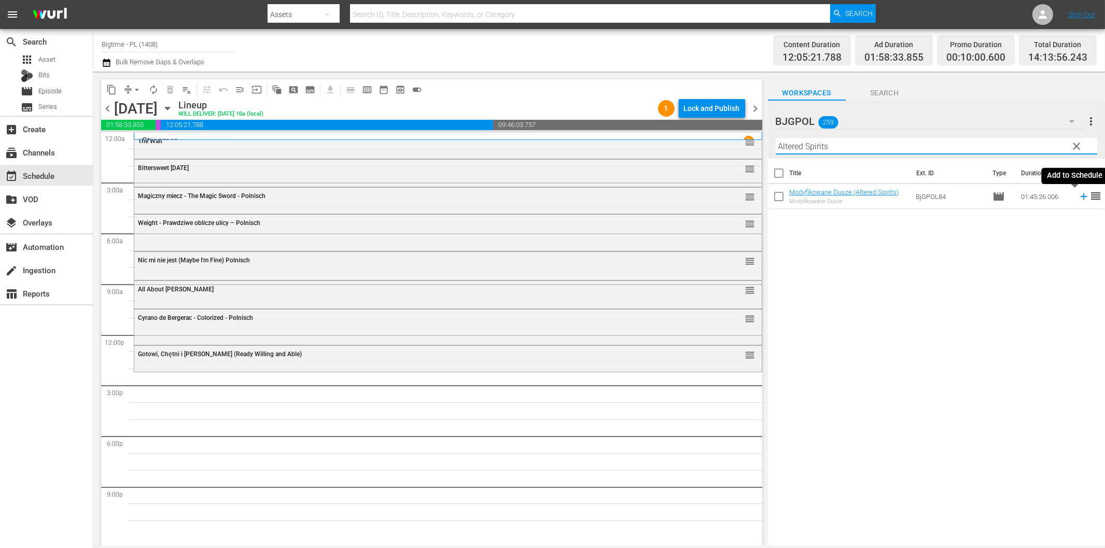
click at [1078, 196] on icon at bounding box center [1083, 196] width 11 height 11
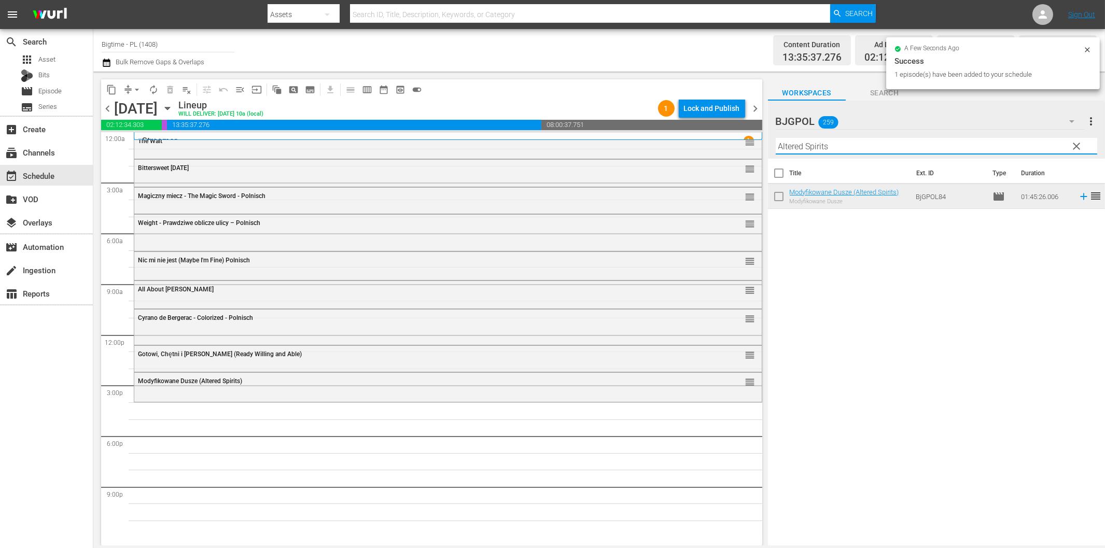
click at [822, 147] on input "Altered Spirits" at bounding box center [937, 146] width 322 height 17
paste input "Beach Love"
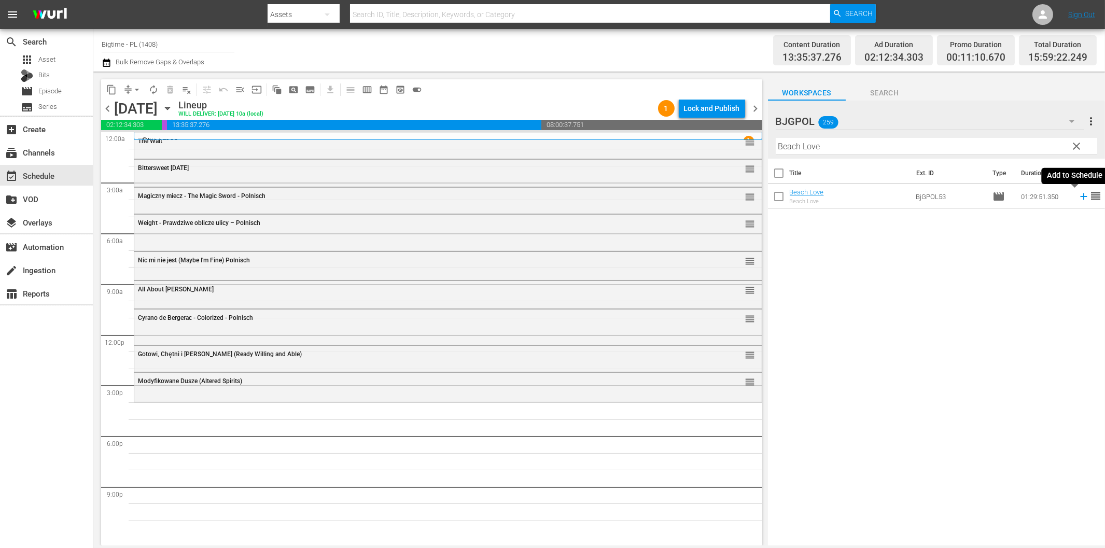
click at [1078, 196] on icon at bounding box center [1083, 196] width 11 height 11
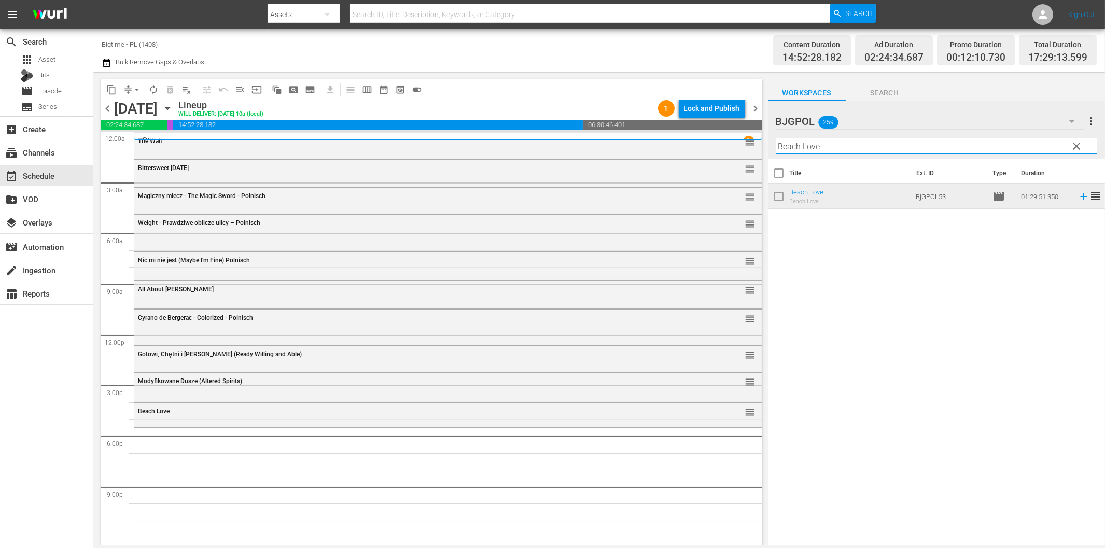
click at [912, 146] on input "Beach Love" at bounding box center [937, 146] width 322 height 17
paste input "My First Miracl"
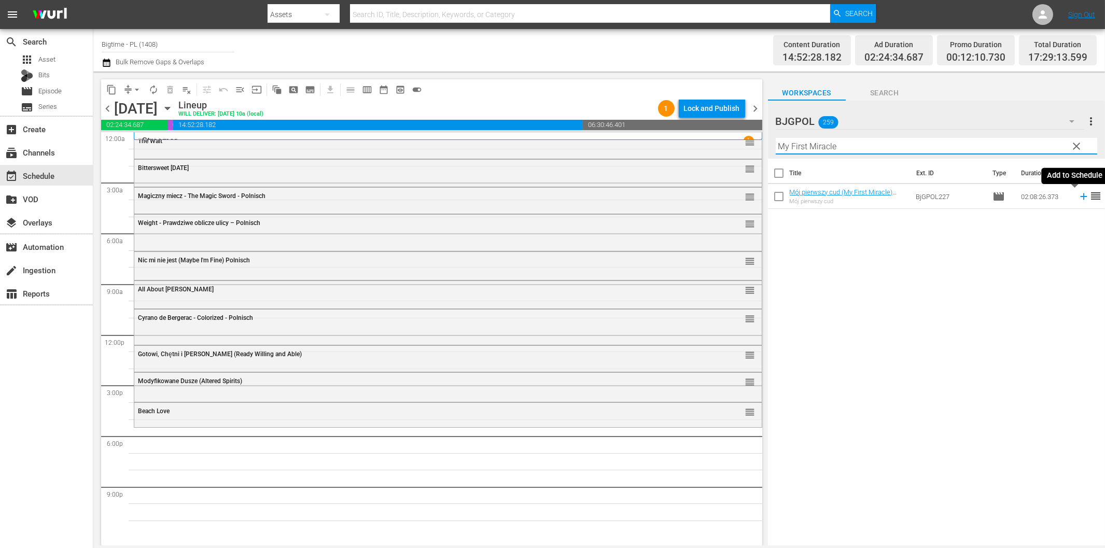
drag, startPoint x: 1077, startPoint y: 195, endPoint x: 1034, endPoint y: 206, distance: 44.5
click at [1078, 195] on icon at bounding box center [1083, 196] width 11 height 11
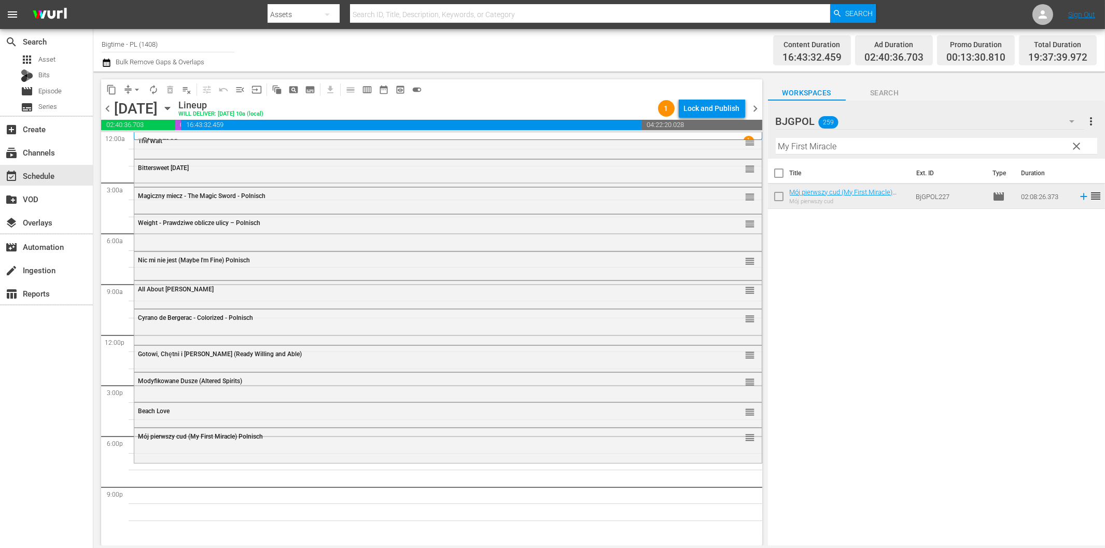
click at [923, 148] on input "My First Miracle" at bounding box center [937, 146] width 322 height 17
paste input "Aquarians – Polnisch"
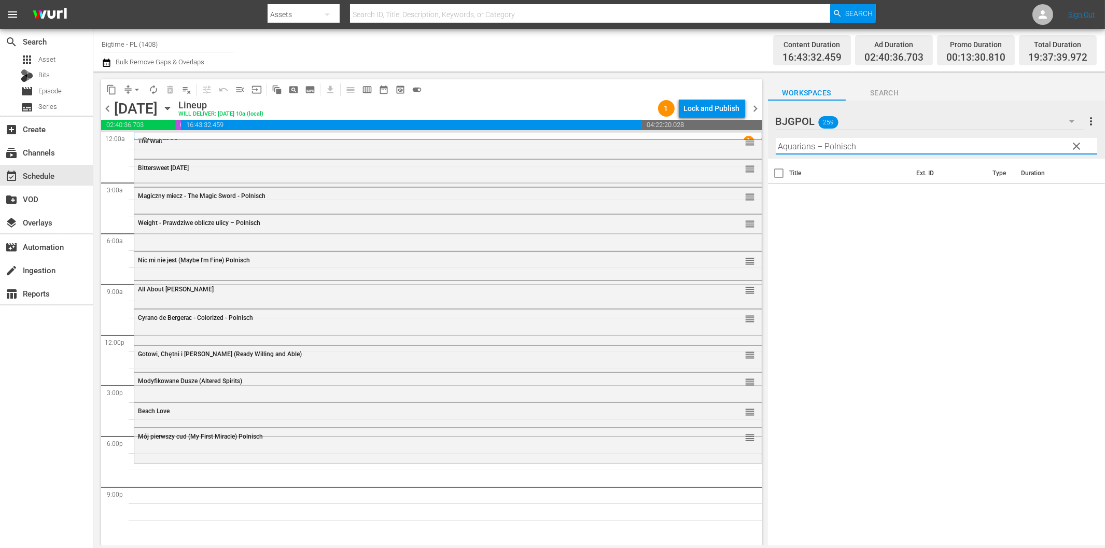
drag, startPoint x: 817, startPoint y: 144, endPoint x: 967, endPoint y: 147, distance: 150.0
click at [967, 147] on input "Aquarians – Polnisch" at bounding box center [937, 146] width 322 height 17
click at [1080, 196] on icon at bounding box center [1083, 196] width 7 height 7
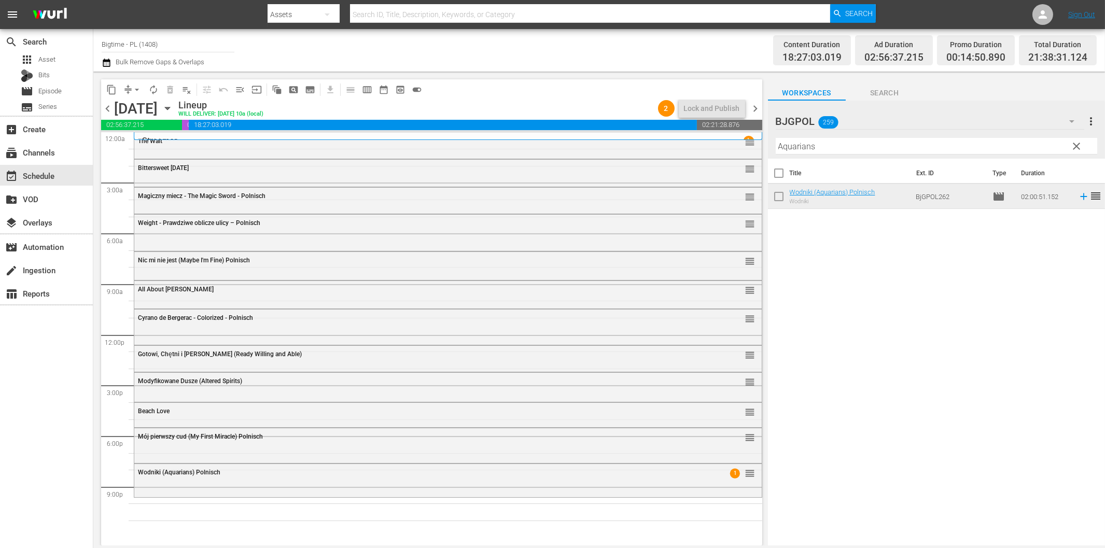
click at [913, 147] on input "Aquarians" at bounding box center [937, 146] width 322 height 17
paste input "The Map Reader"
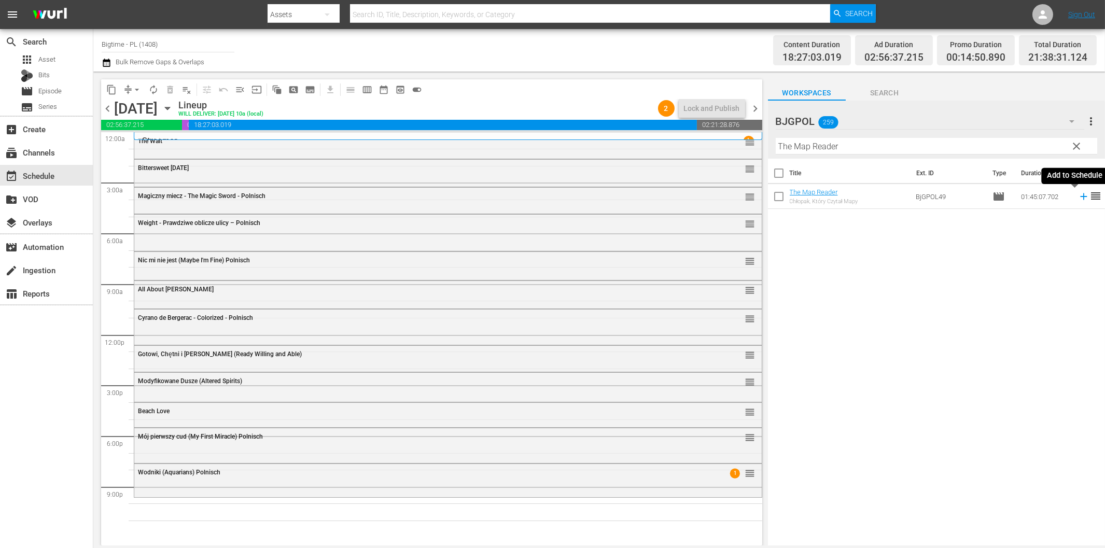
click at [1078, 199] on icon at bounding box center [1083, 196] width 11 height 11
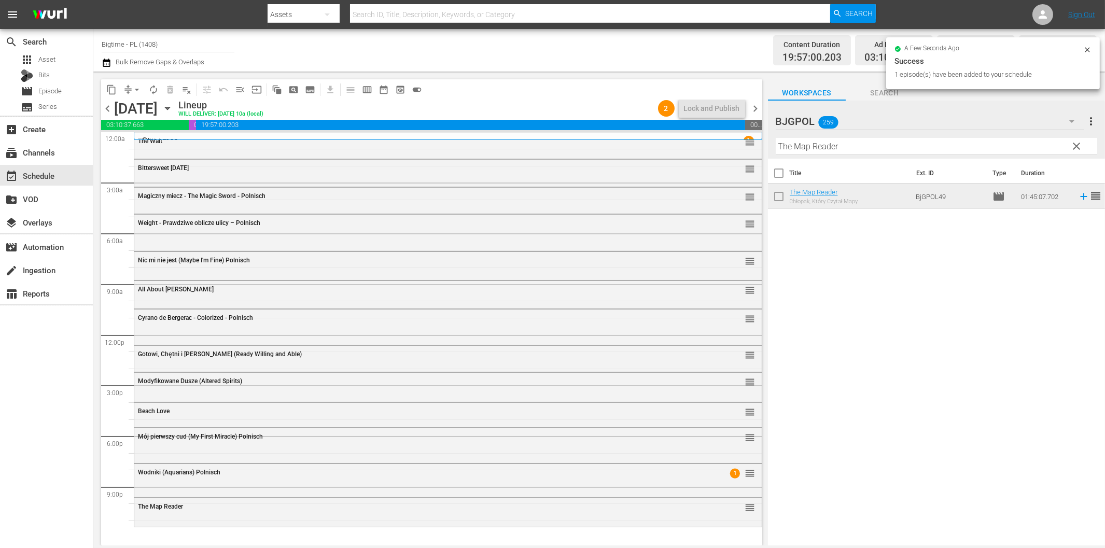
click at [835, 148] on input "The Map Reader" at bounding box center [937, 146] width 322 height 17
paste input "Cabin Of Errors"
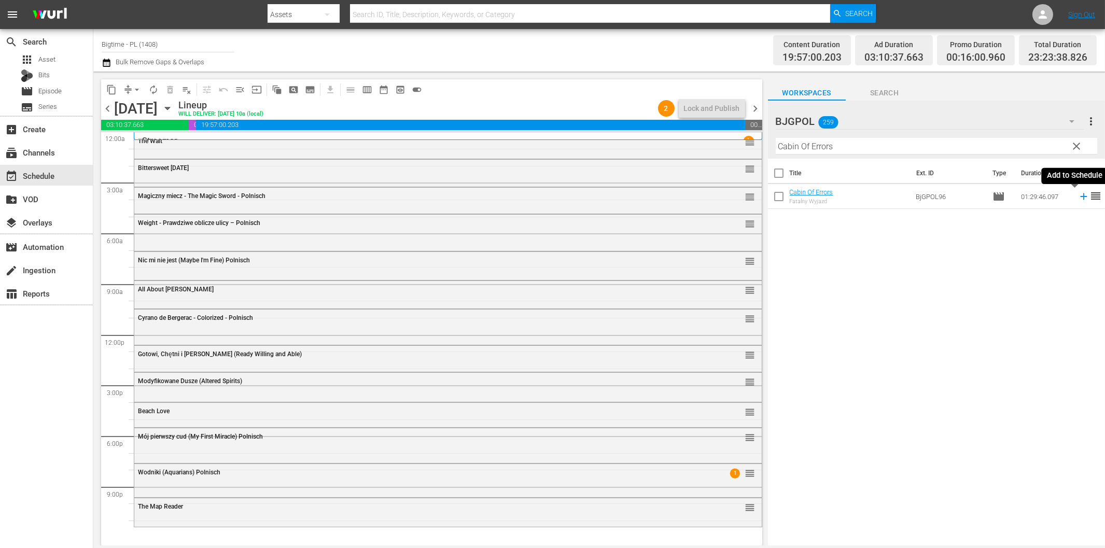
drag, startPoint x: 1076, startPoint y: 197, endPoint x: 1069, endPoint y: 200, distance: 7.2
click at [1080, 197] on icon at bounding box center [1083, 196] width 7 height 7
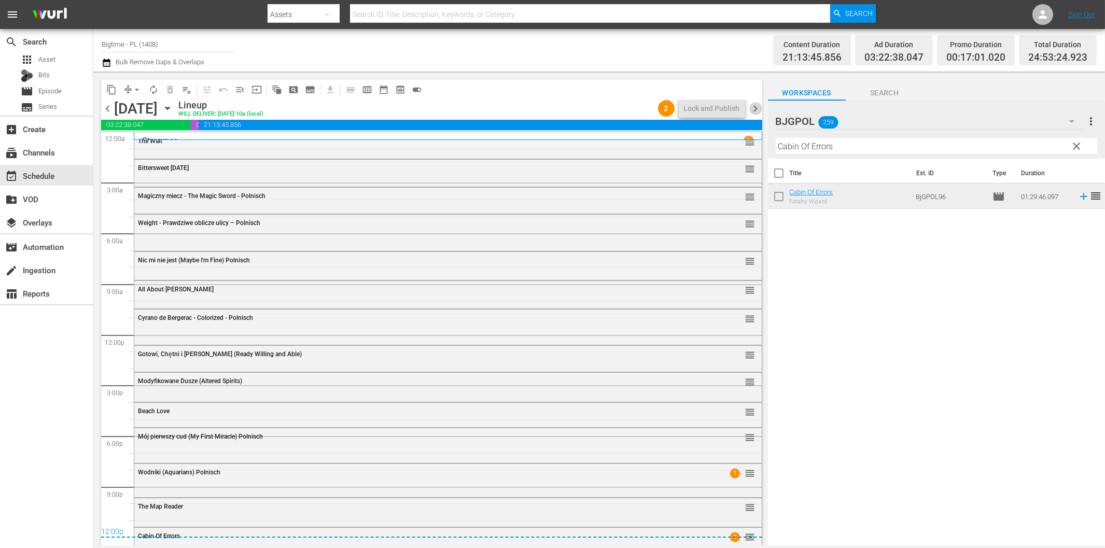
drag, startPoint x: 755, startPoint y: 106, endPoint x: 810, endPoint y: 142, distance: 66.0
click at [755, 106] on span "chevron_right" at bounding box center [756, 108] width 13 height 13
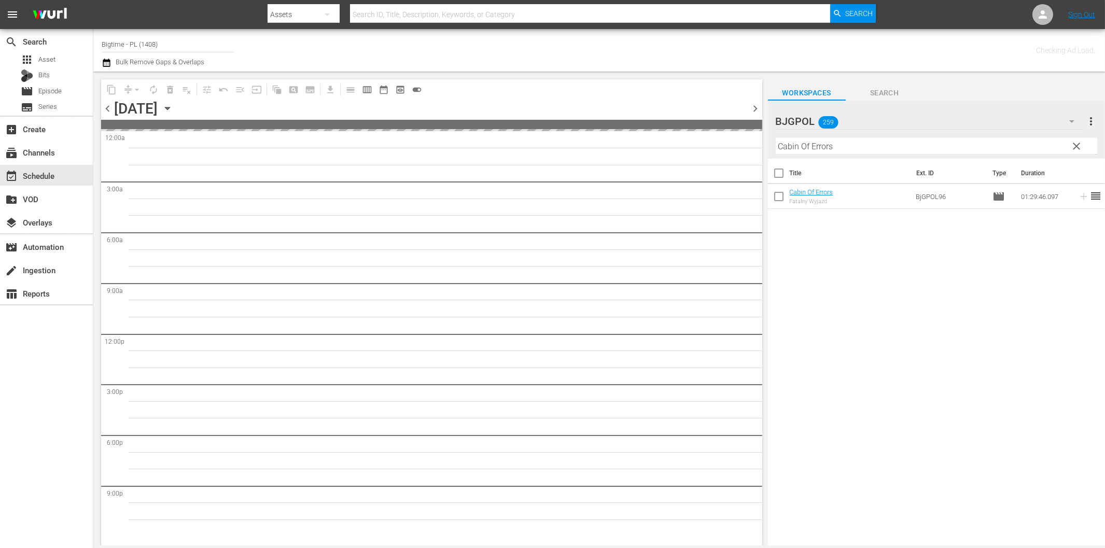
click at [816, 145] on input "Cabin Of Errors" at bounding box center [937, 146] width 322 height 17
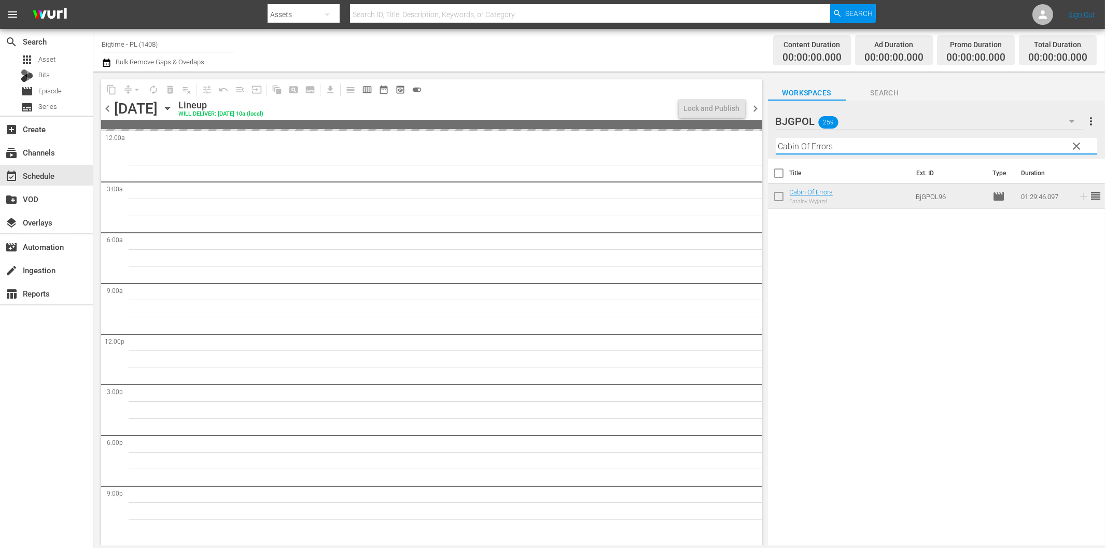
paste input "Nobody's Angel"
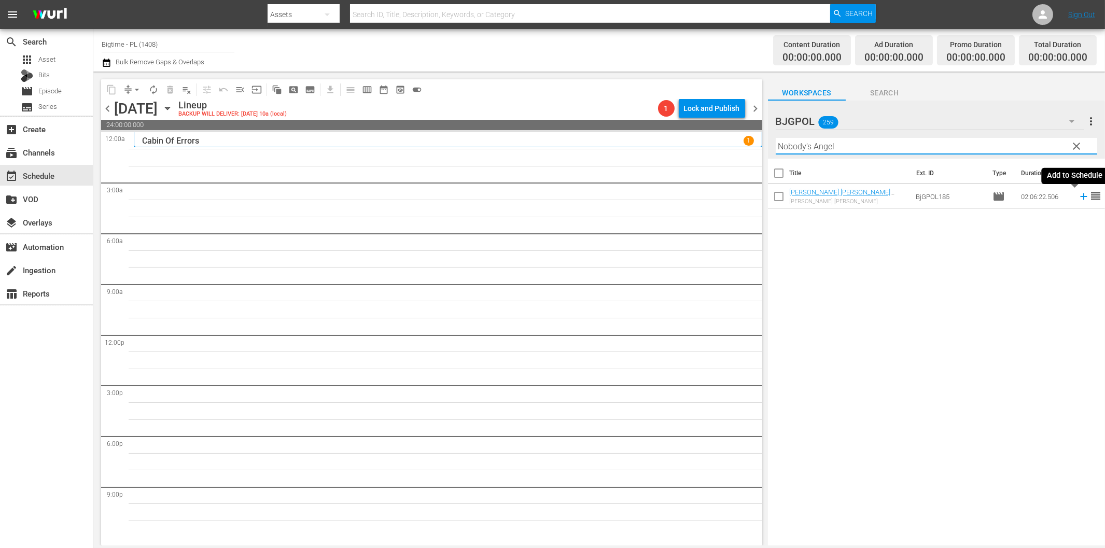
click at [1078, 195] on icon at bounding box center [1083, 196] width 11 height 11
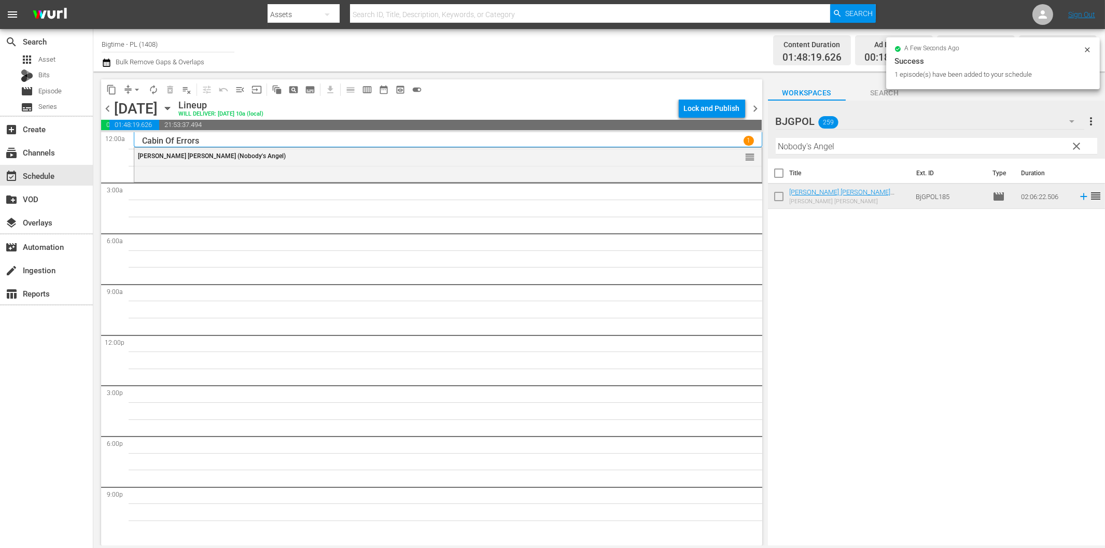
click at [837, 147] on input "Nobody's Angel" at bounding box center [937, 146] width 322 height 17
paste input "Fake"
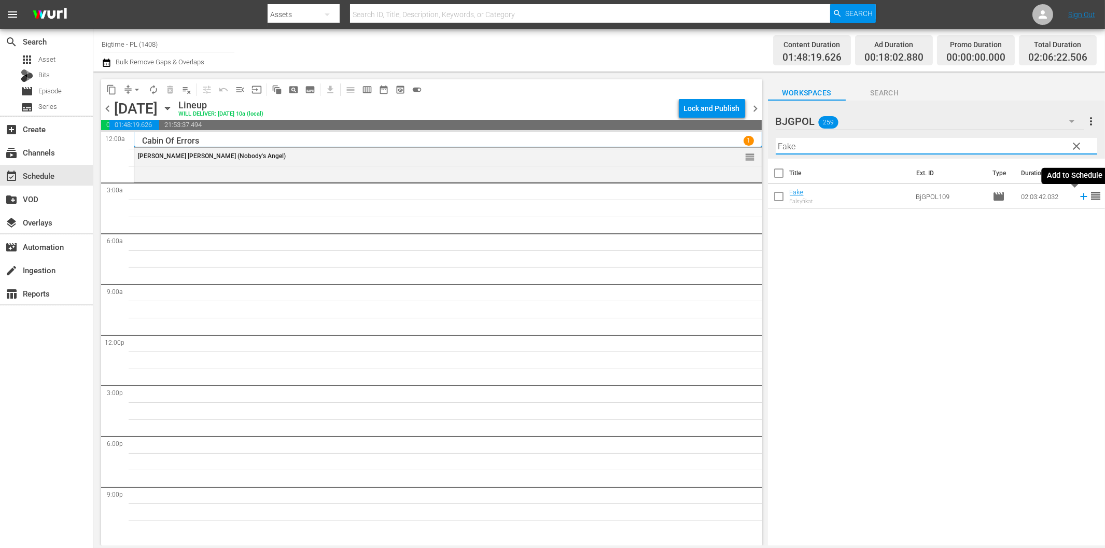
drag, startPoint x: 1075, startPoint y: 196, endPoint x: 1040, endPoint y: 203, distance: 35.9
click at [1080, 196] on icon at bounding box center [1083, 196] width 7 height 7
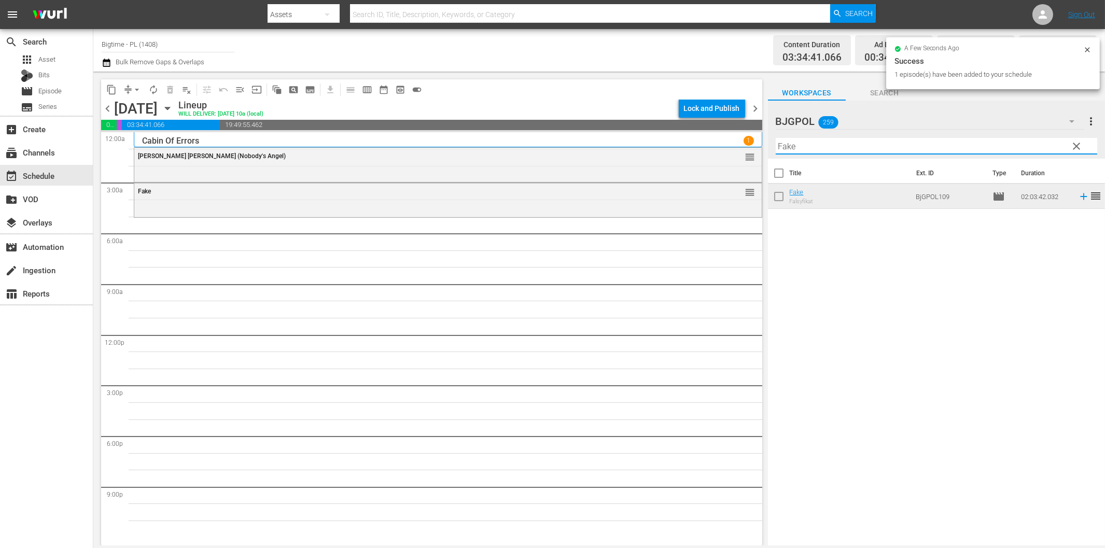
click at [811, 147] on input "Fake" at bounding box center [937, 146] width 322 height 17
paste input "Hope Dances"
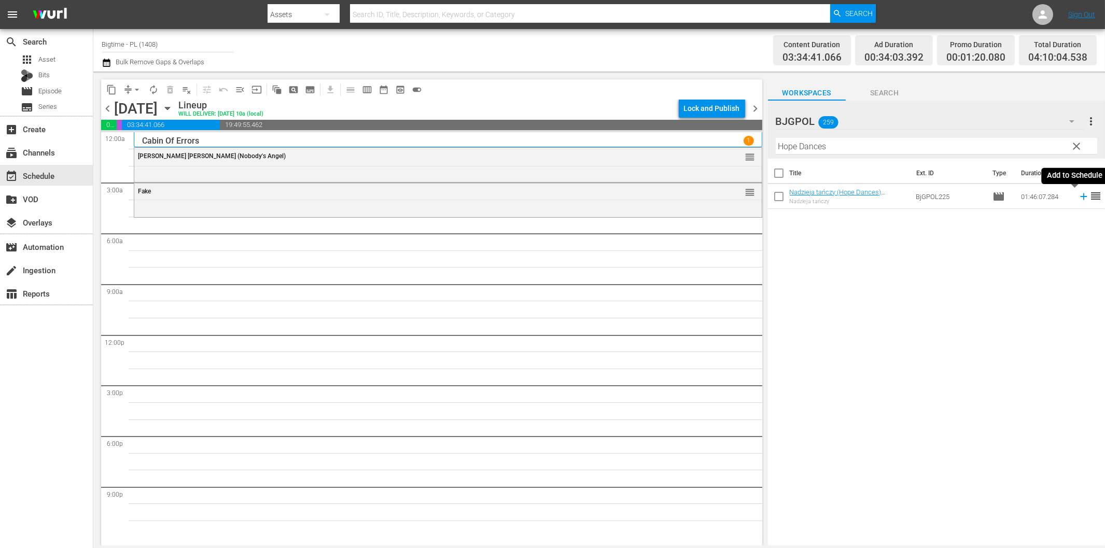
drag, startPoint x: 1075, startPoint y: 196, endPoint x: 888, endPoint y: 227, distance: 189.3
click at [1080, 196] on icon at bounding box center [1083, 196] width 7 height 7
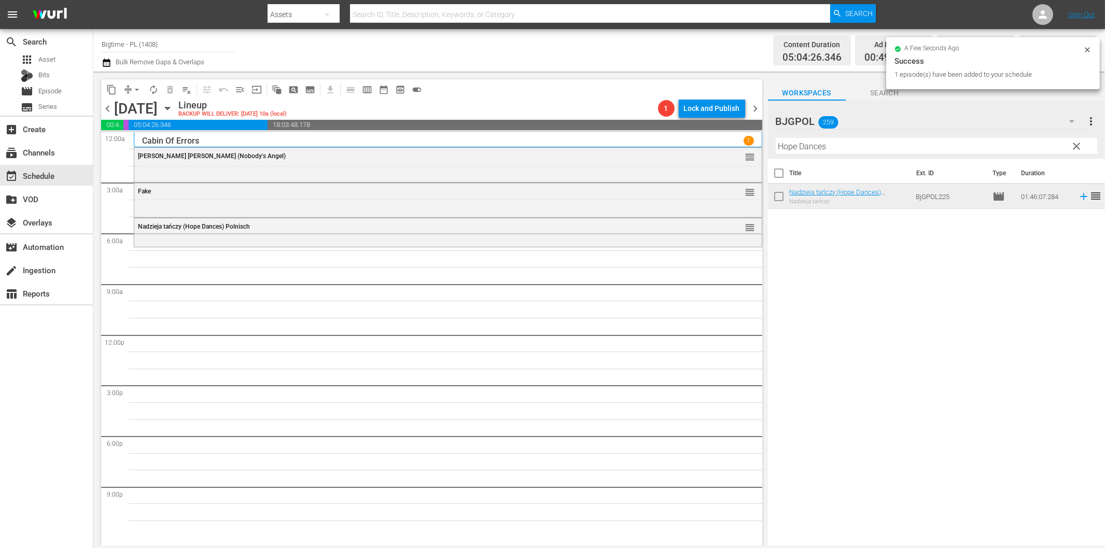
click at [860, 148] on input "Hope Dances" at bounding box center [937, 146] width 322 height 17
paste input "In Circl"
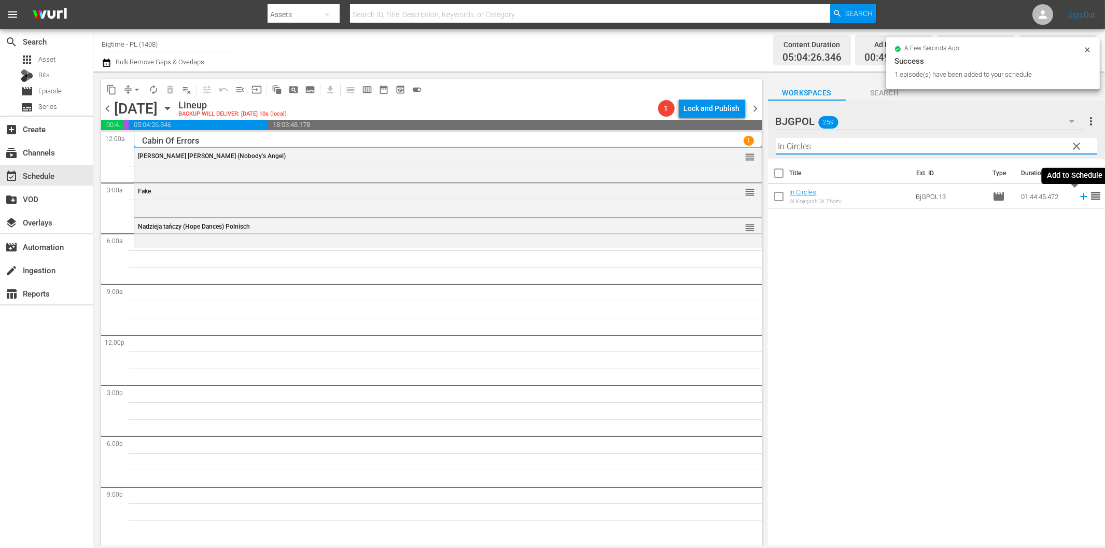
click at [1078, 198] on icon at bounding box center [1083, 196] width 11 height 11
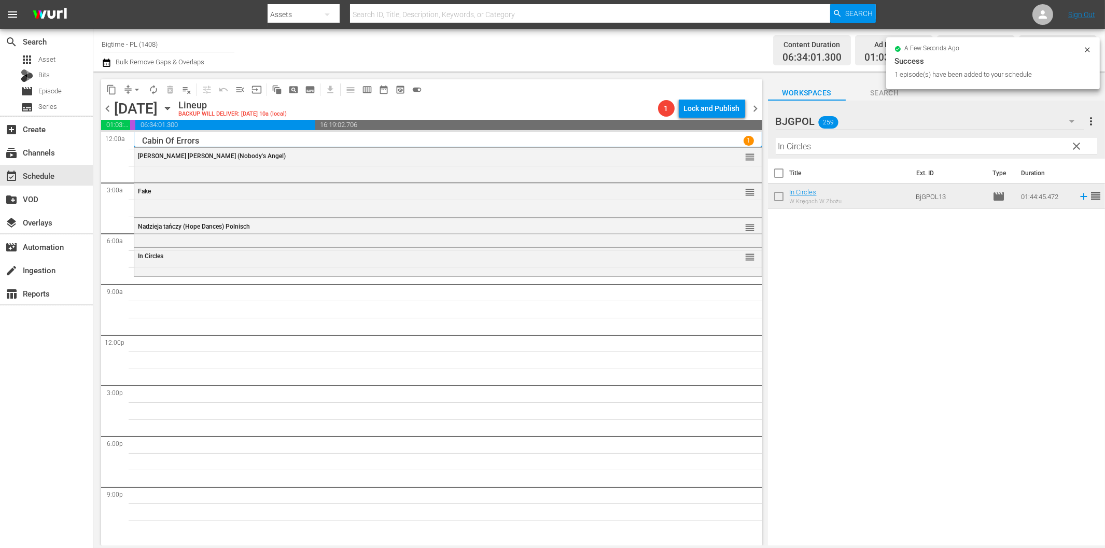
click at [825, 147] on input "In Circles" at bounding box center [937, 146] width 322 height 17
paste input "Happy Log"
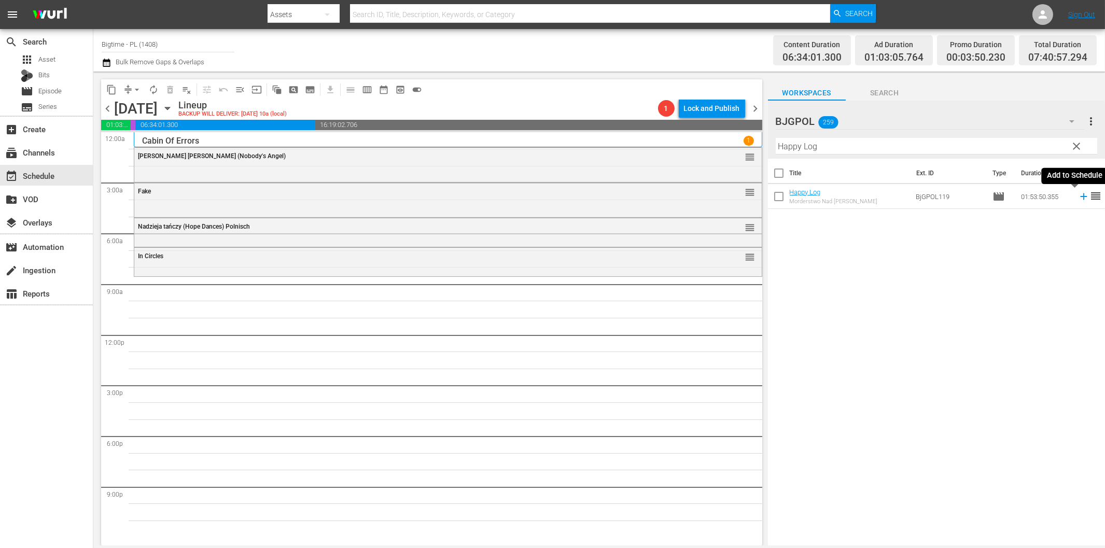
click at [1078, 194] on icon at bounding box center [1083, 196] width 11 height 11
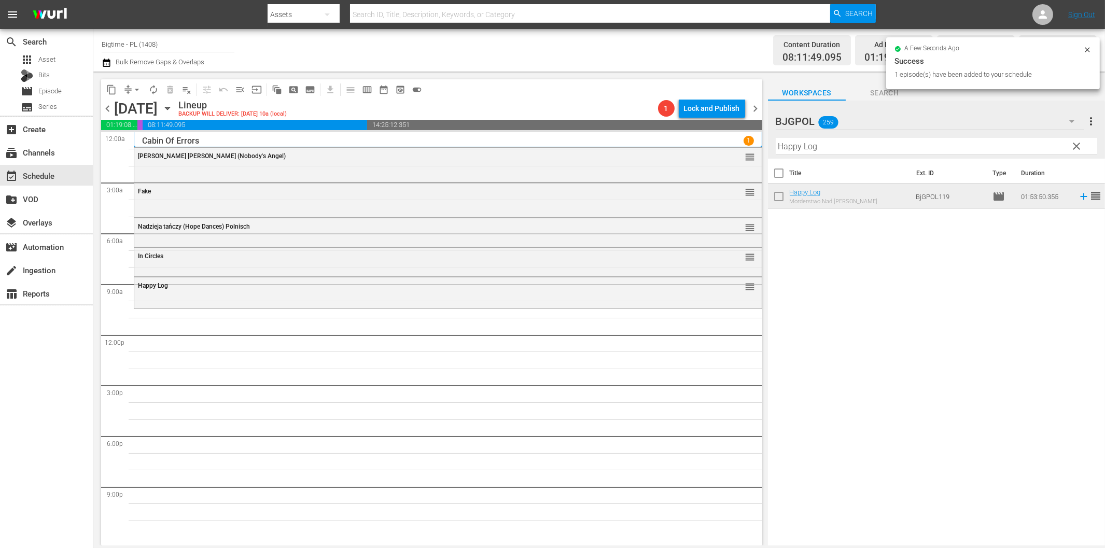
click at [816, 145] on input "Happy Log" at bounding box center [937, 146] width 322 height 17
paste input "Finding Grace"
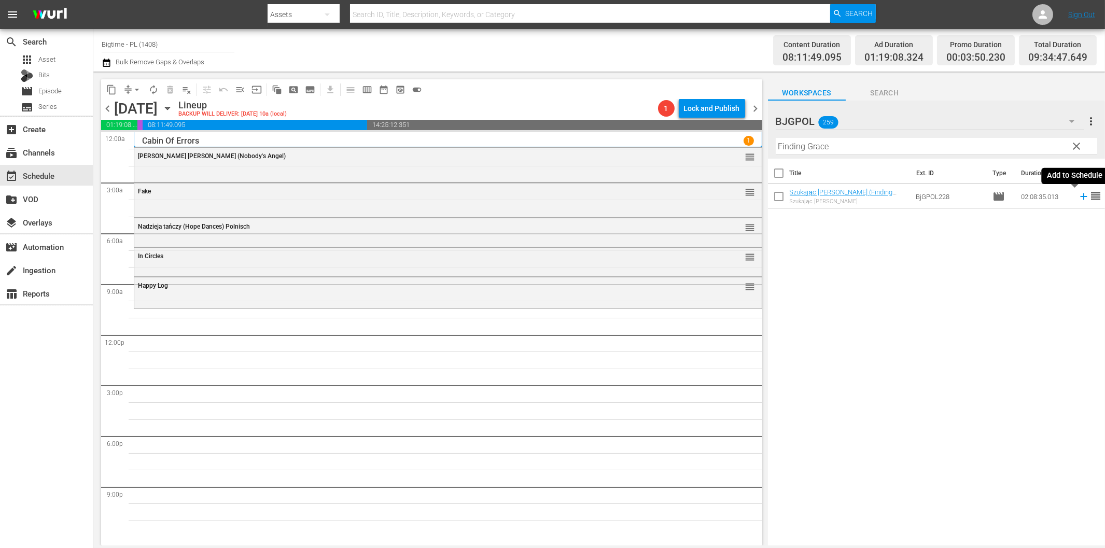
click at [1080, 197] on icon at bounding box center [1083, 196] width 7 height 7
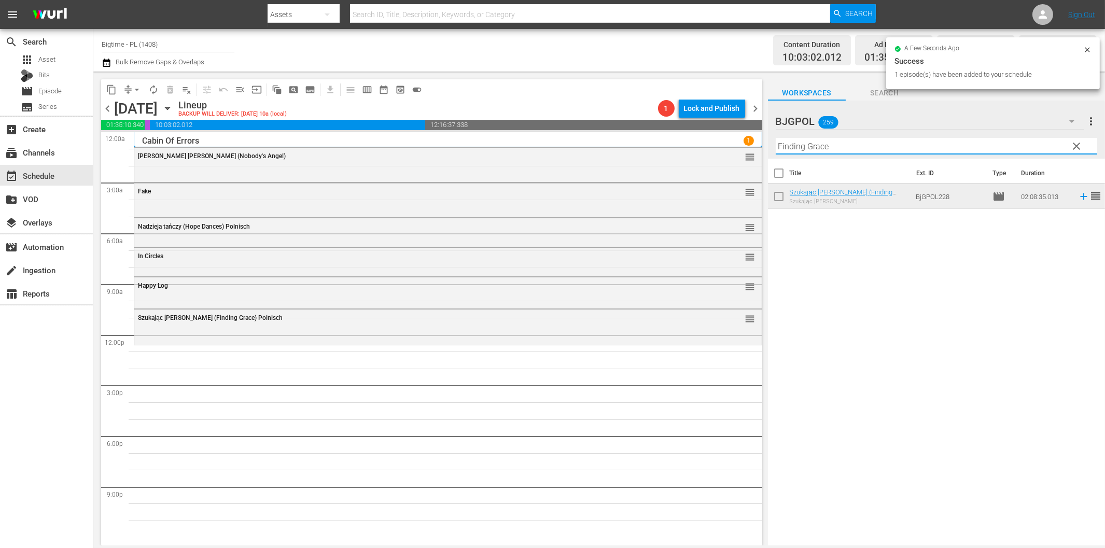
click at [929, 147] on input "Finding Grace" at bounding box center [937, 146] width 322 height 17
paste input "Long [PERSON_NAME] Return to [GEOGRAPHIC_DATA]"
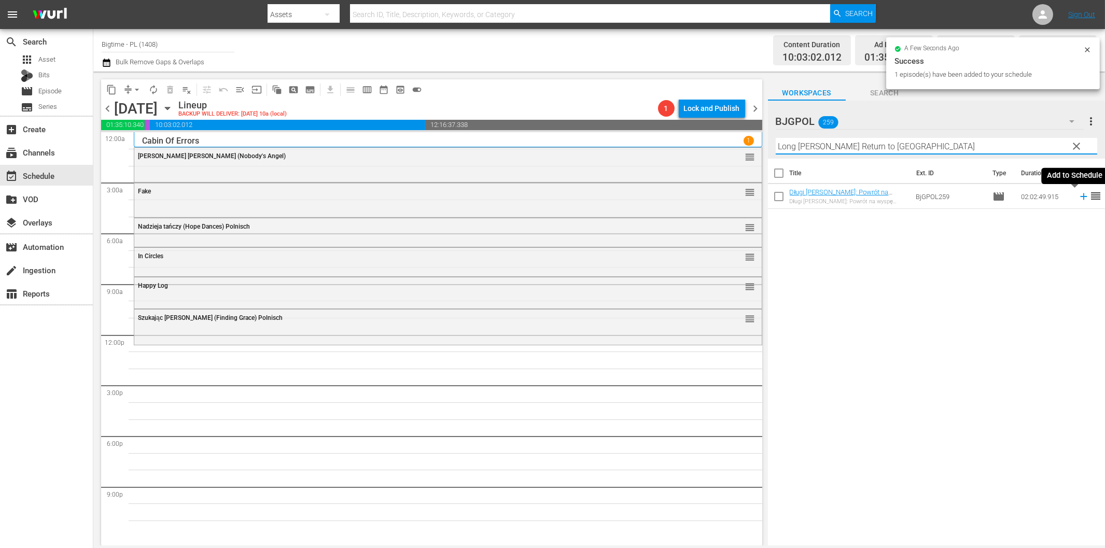
click at [1078, 199] on icon at bounding box center [1083, 196] width 11 height 11
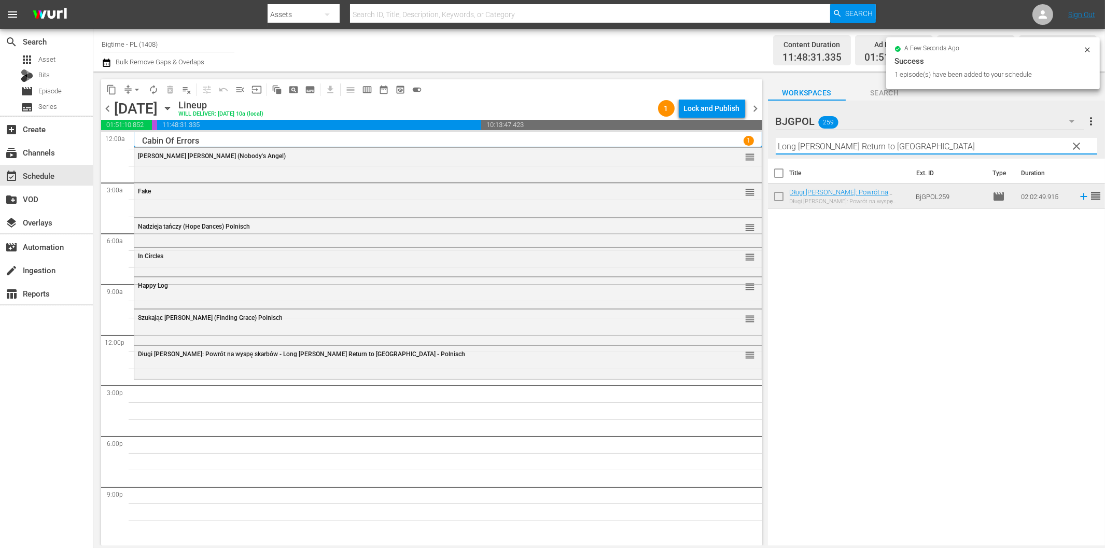
click at [875, 138] on input "Long [PERSON_NAME] Return to [GEOGRAPHIC_DATA]" at bounding box center [937, 146] width 322 height 17
paste input "Between Two Worlds"
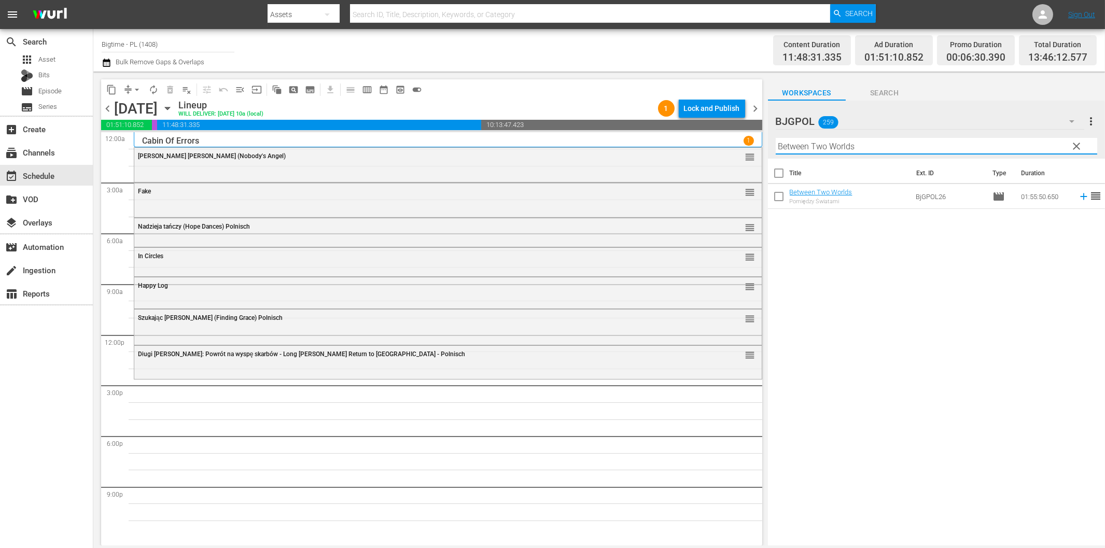
click at [1078, 198] on icon at bounding box center [1083, 196] width 11 height 11
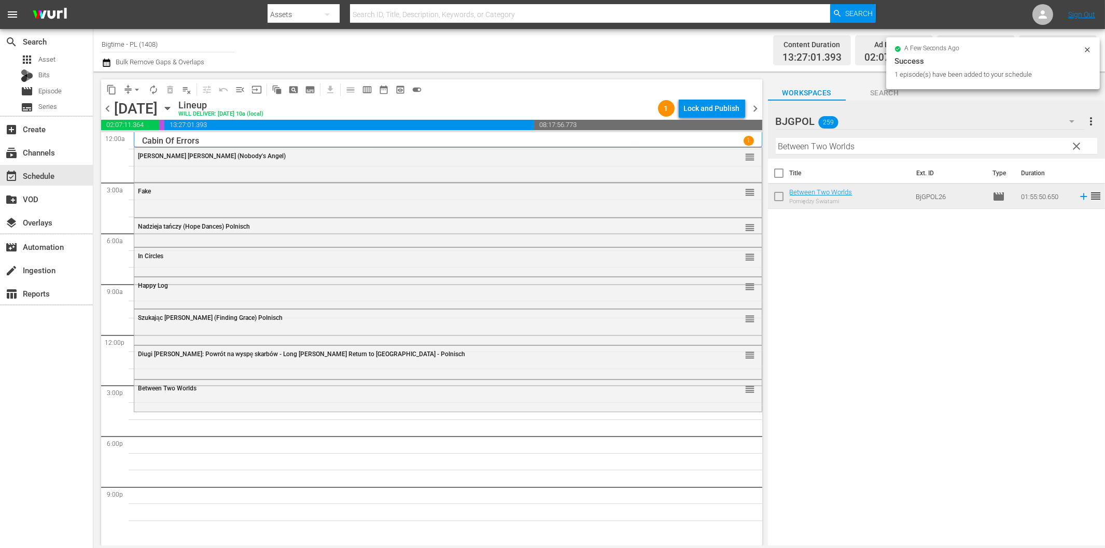
click at [879, 142] on input "Between Two Worlds" at bounding box center [937, 146] width 322 height 17
paste input "Cottage to let"
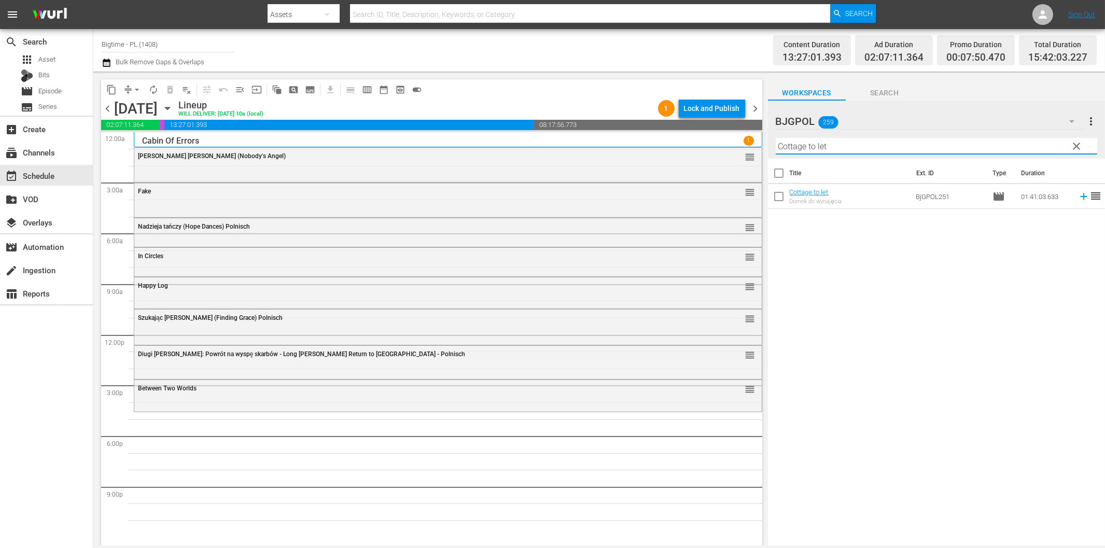
click at [1078, 198] on icon at bounding box center [1083, 196] width 11 height 11
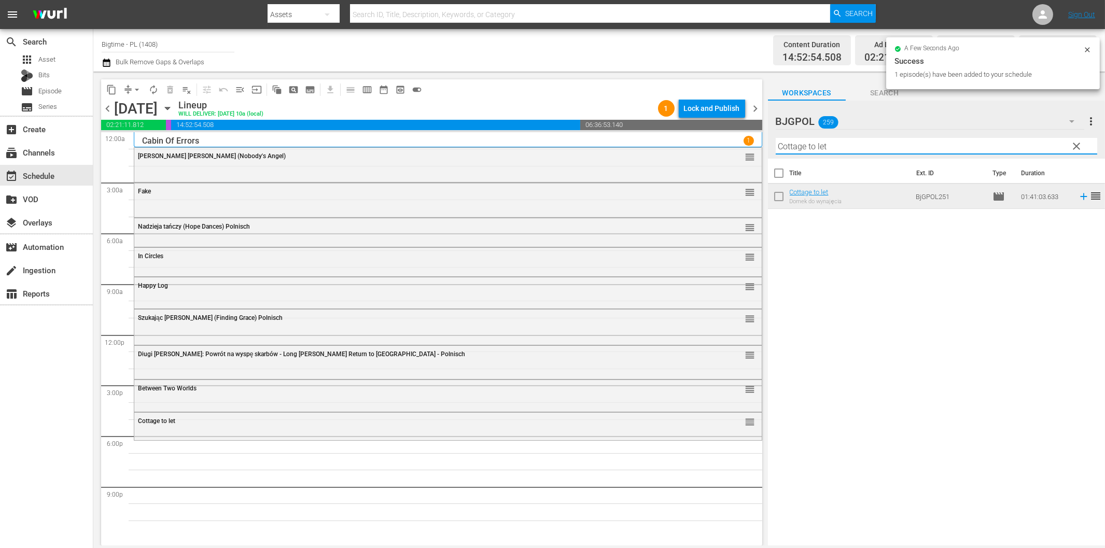
click at [882, 149] on input "Cottage to let" at bounding box center [937, 146] width 322 height 17
paste input "Broke"
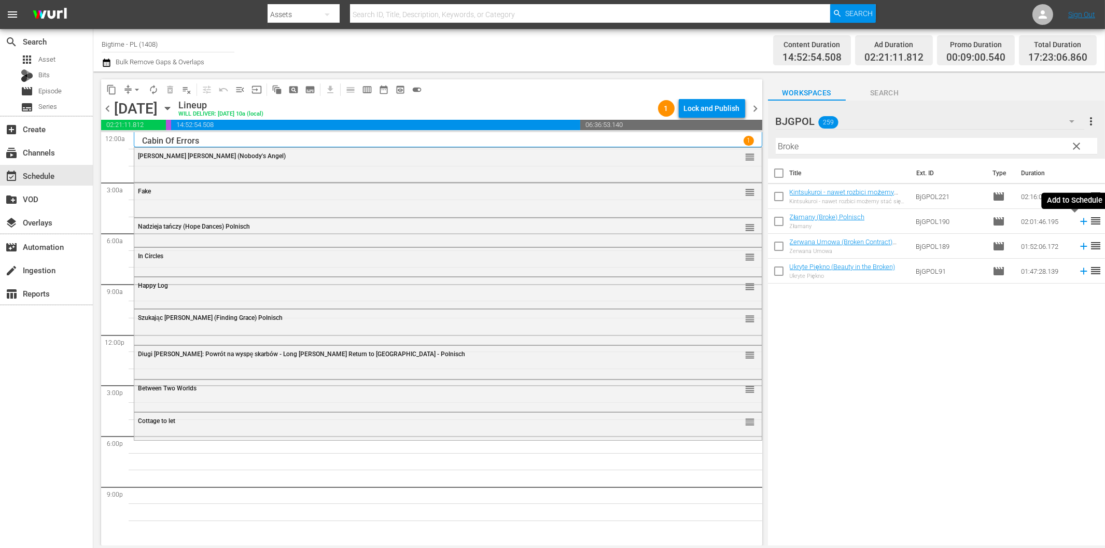
click at [1078, 223] on icon at bounding box center [1083, 221] width 11 height 11
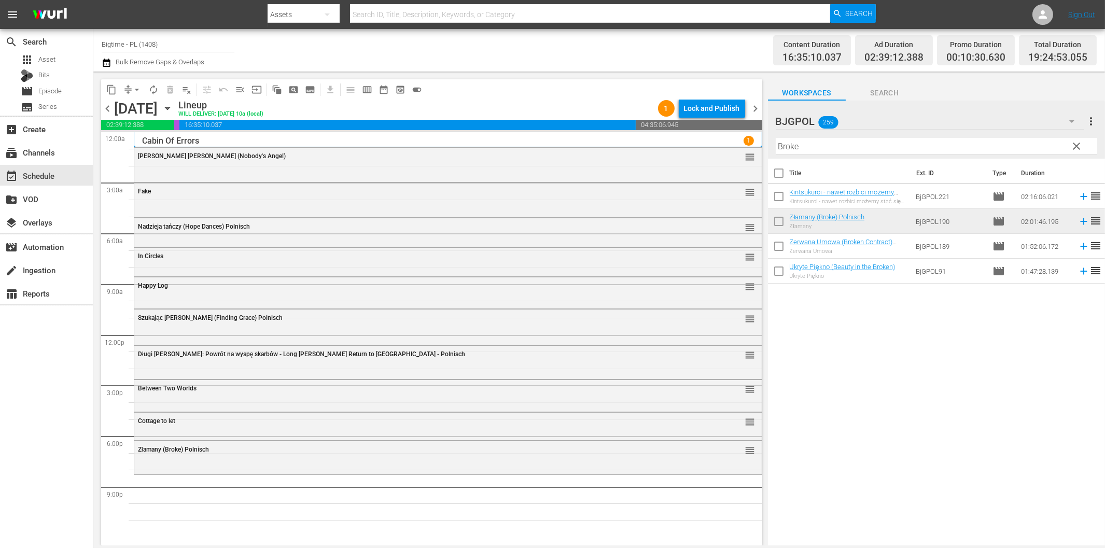
click at [847, 149] on input "Broke" at bounding box center [937, 146] width 322 height 17
paste input "lur Circl"
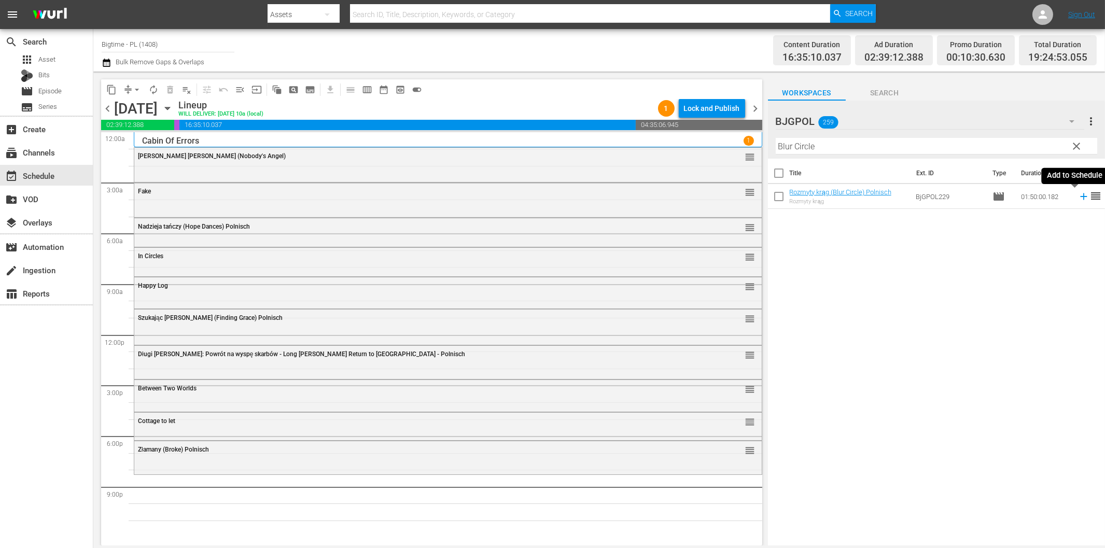
drag, startPoint x: 1075, startPoint y: 198, endPoint x: 992, endPoint y: 211, distance: 84.0
click at [1078, 198] on icon at bounding box center [1083, 196] width 11 height 11
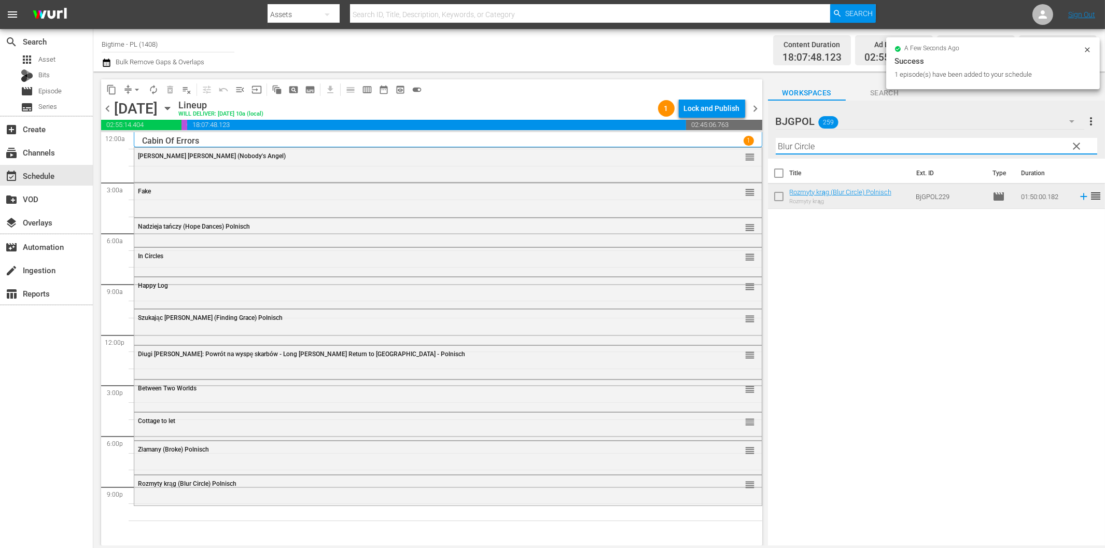
click at [905, 146] on input "Blur Circle" at bounding box center [937, 146] width 322 height 17
paste input "Deadly Weekend"
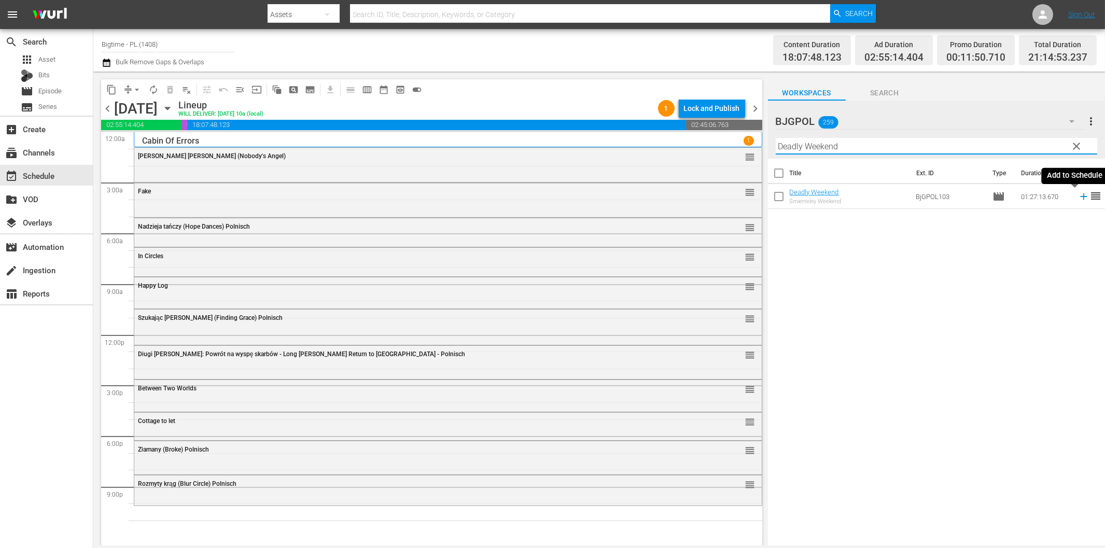
click at [1079, 199] on icon at bounding box center [1083, 196] width 11 height 11
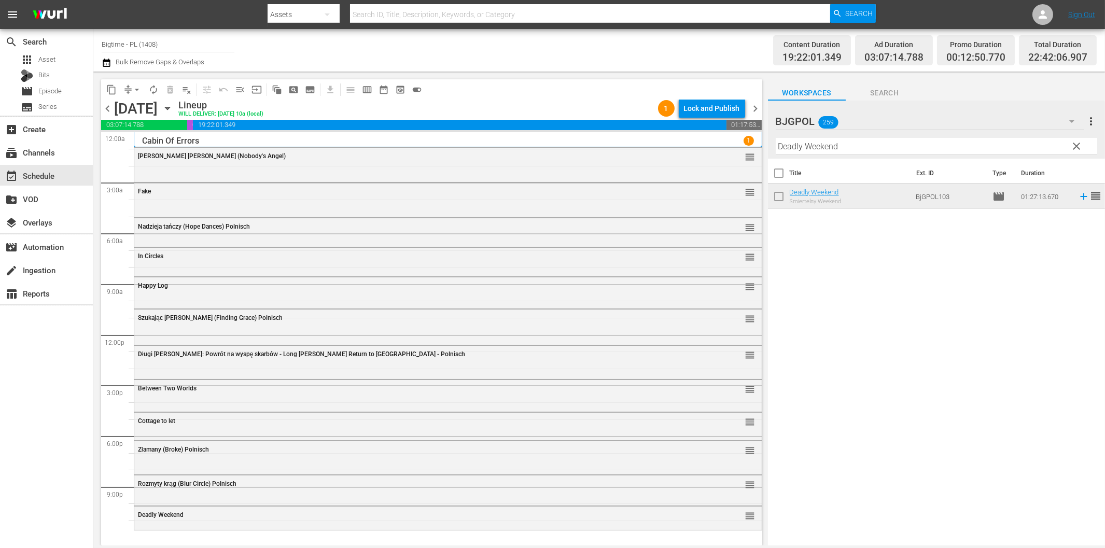
click at [935, 143] on input "Deadly Weekend" at bounding box center [937, 146] width 322 height 17
paste input "[DATE] Party"
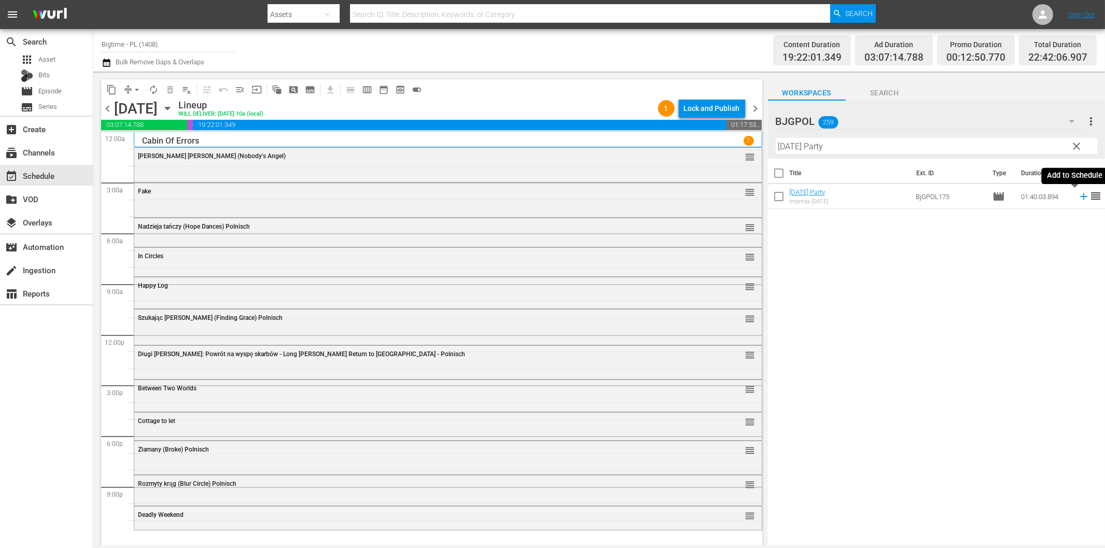
drag, startPoint x: 1077, startPoint y: 198, endPoint x: 1022, endPoint y: 215, distance: 58.1
click at [1078, 198] on icon at bounding box center [1083, 196] width 11 height 11
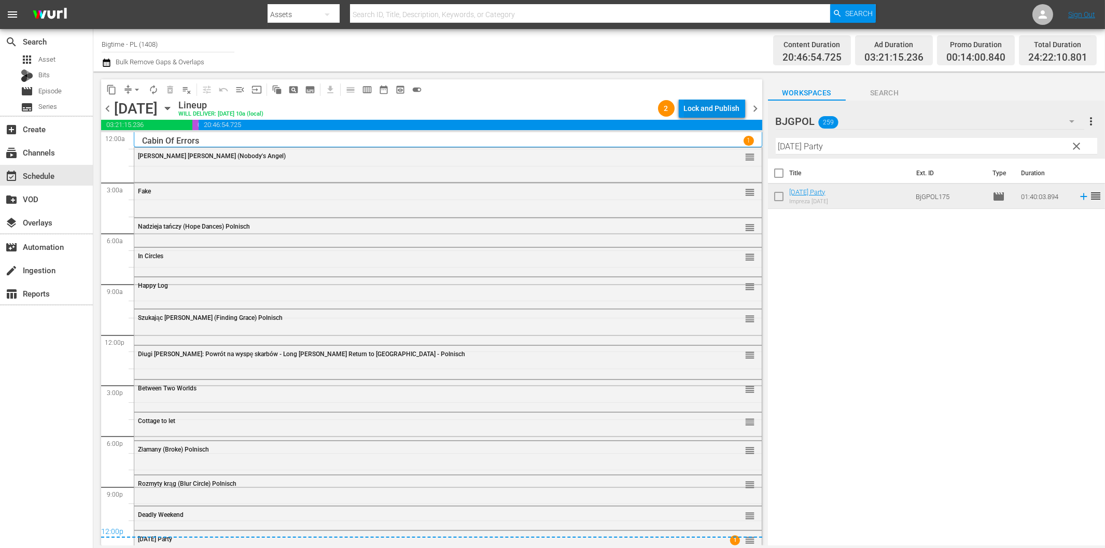
click at [728, 109] on div "Lock and Publish" at bounding box center [712, 108] width 56 height 19
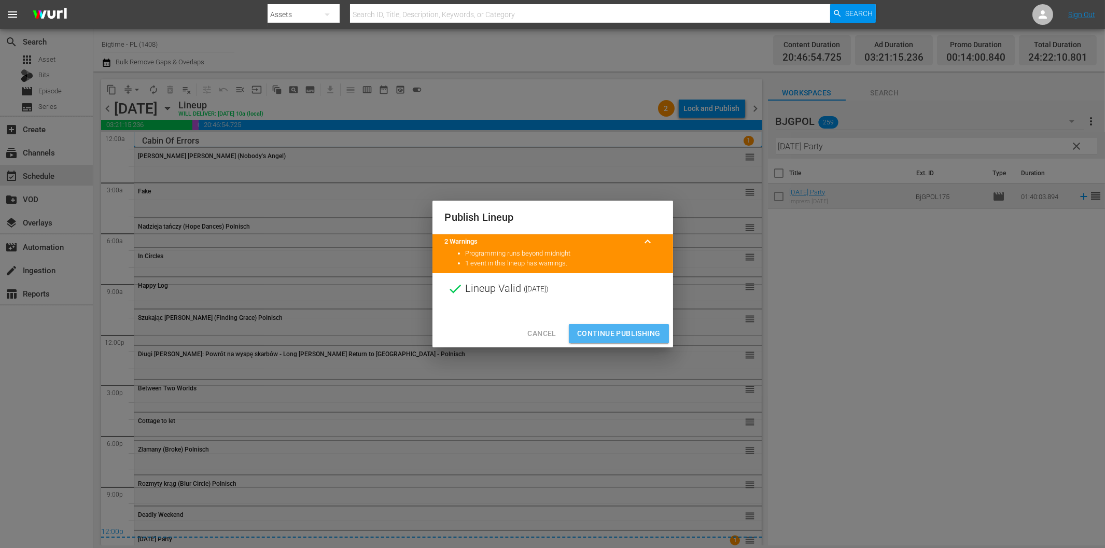
click at [631, 327] on button "Continue Publishing" at bounding box center [619, 333] width 100 height 19
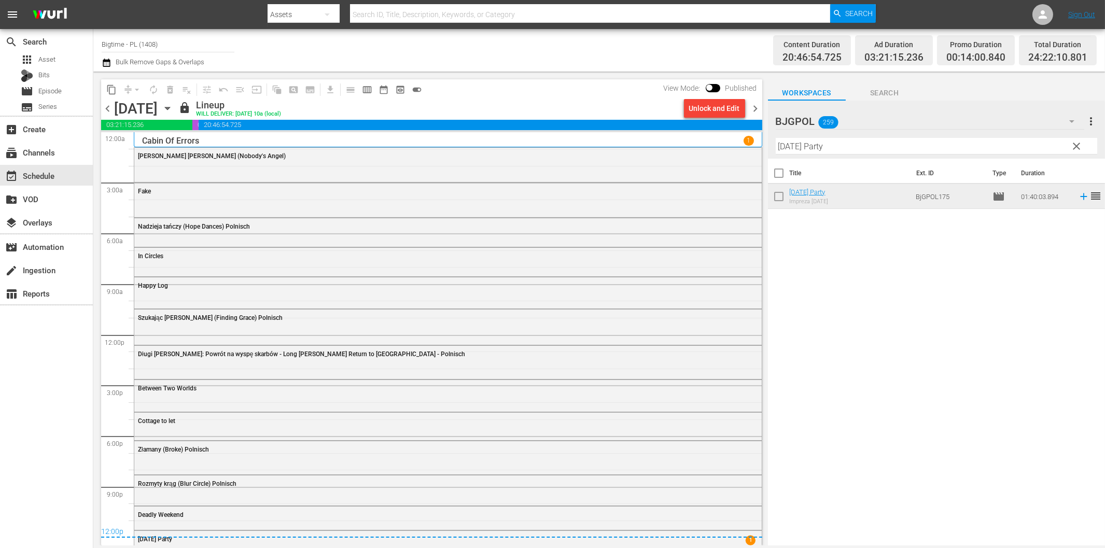
drag, startPoint x: 753, startPoint y: 104, endPoint x: 823, endPoint y: 144, distance: 80.6
click at [754, 104] on span "chevron_right" at bounding box center [756, 108] width 13 height 13
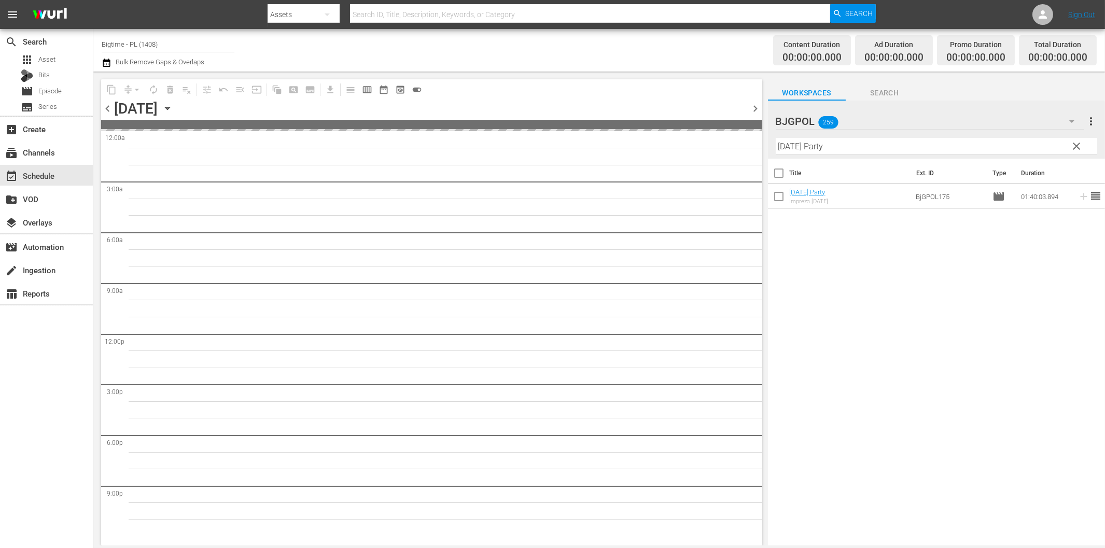
click at [833, 147] on input "[DATE] Party" at bounding box center [937, 146] width 322 height 17
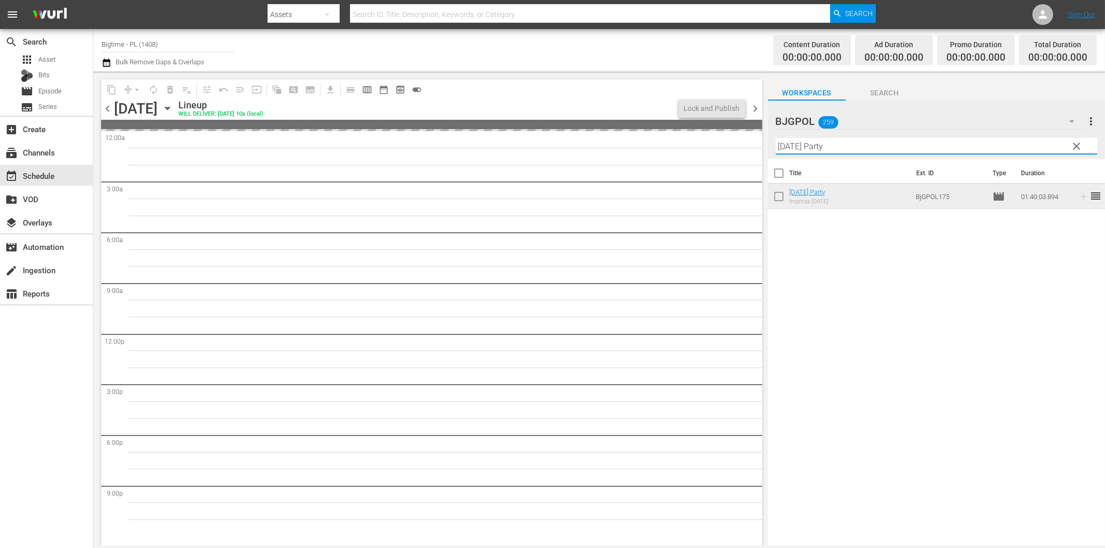
paste input "Psychos"
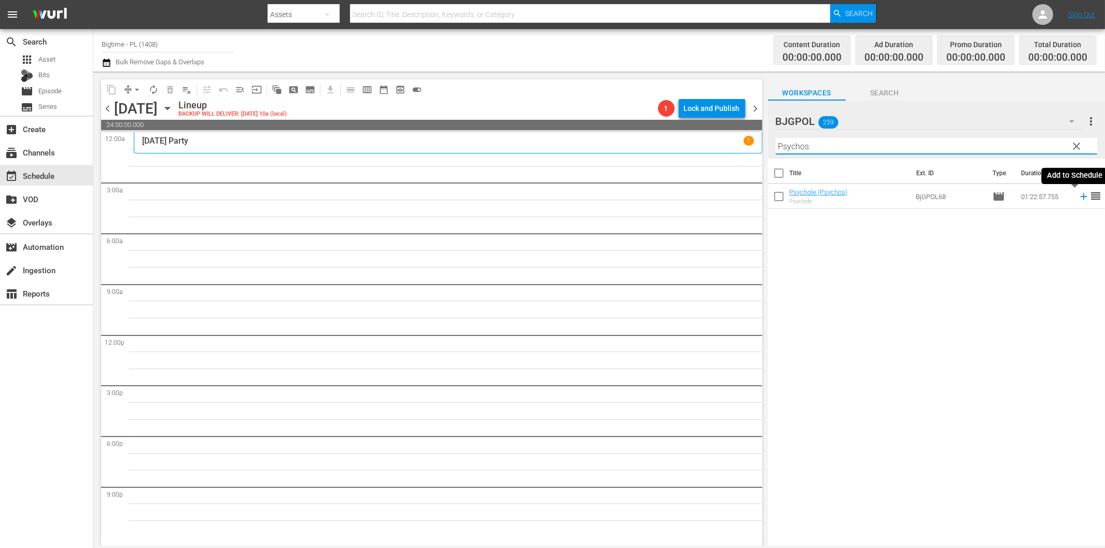
click at [1080, 197] on icon at bounding box center [1083, 196] width 7 height 7
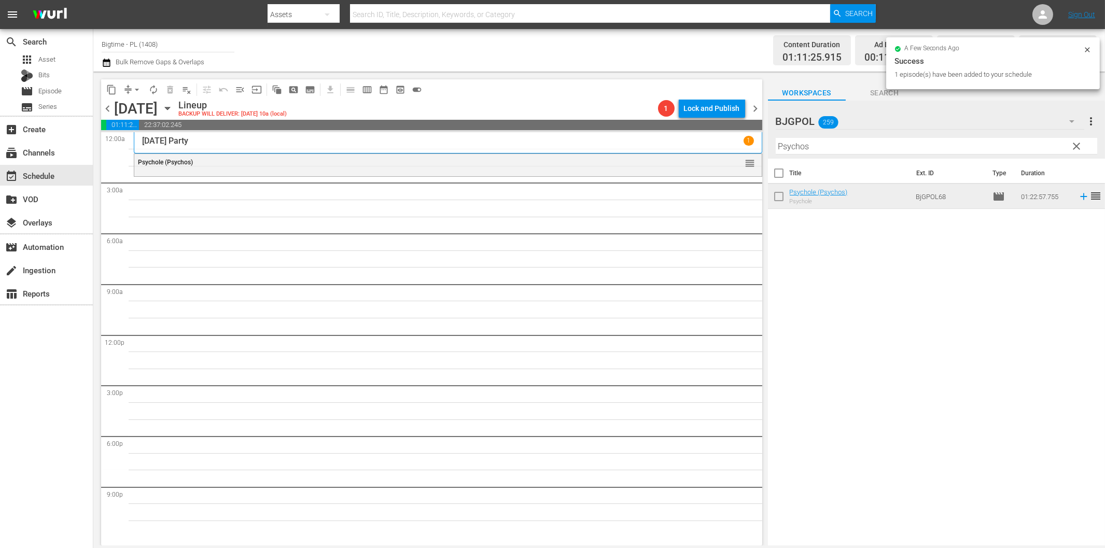
click at [831, 148] on input "Psychos" at bounding box center [937, 146] width 322 height 17
paste input "Last Shot"
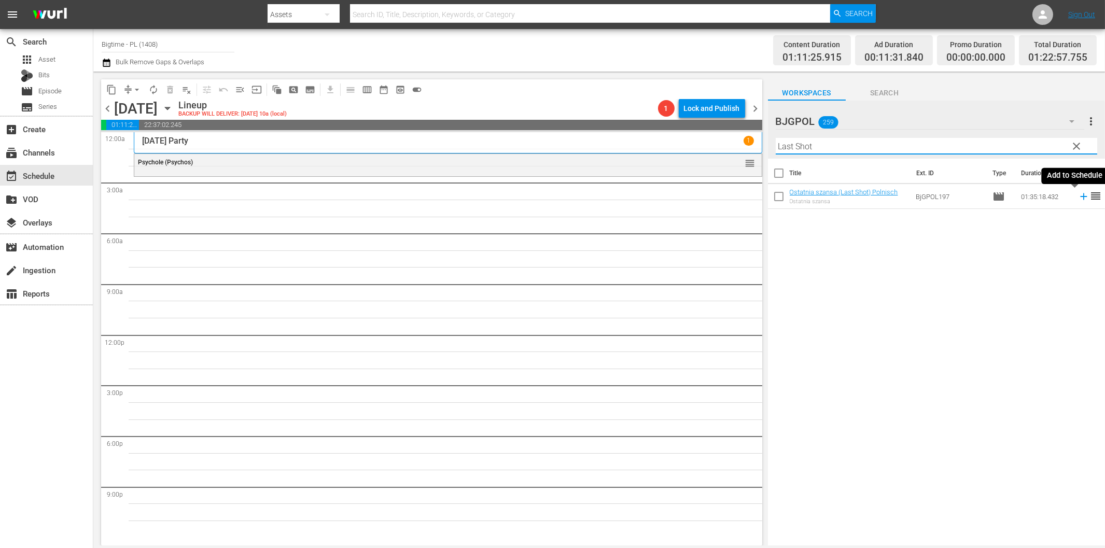
click at [1078, 195] on icon at bounding box center [1083, 196] width 11 height 11
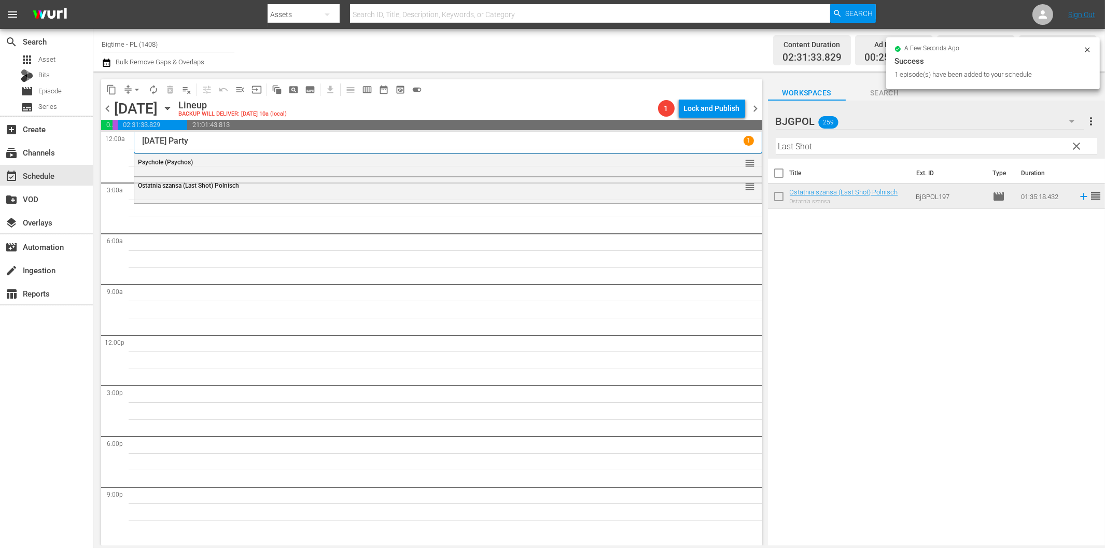
click at [863, 151] on input "Last Shot" at bounding box center [937, 146] width 322 height 17
paste input "Alpha [DEMOGRAPHIC_DATA]"
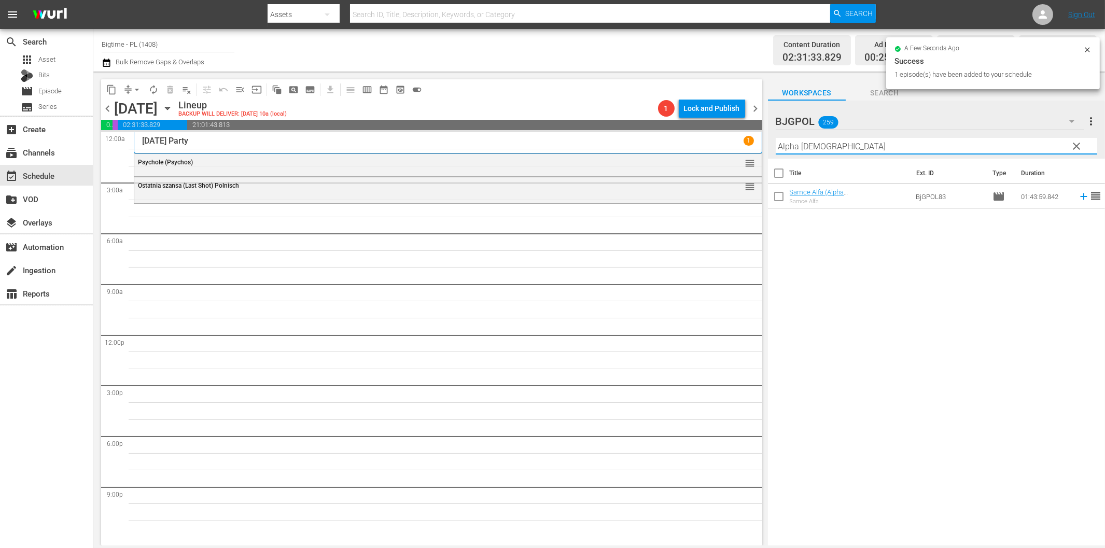
click at [1078, 198] on icon at bounding box center [1083, 196] width 11 height 11
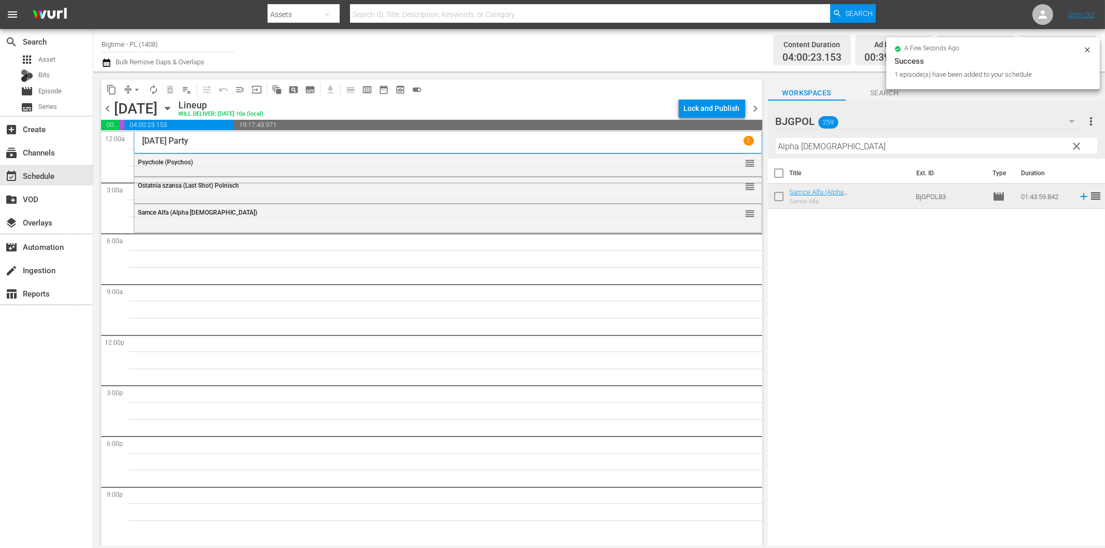
drag, startPoint x: 838, startPoint y: 146, endPoint x: 864, endPoint y: 161, distance: 30.2
click at [838, 146] on input "Alpha [DEMOGRAPHIC_DATA]" at bounding box center [937, 146] width 322 height 17
paste input "Dark Sister"
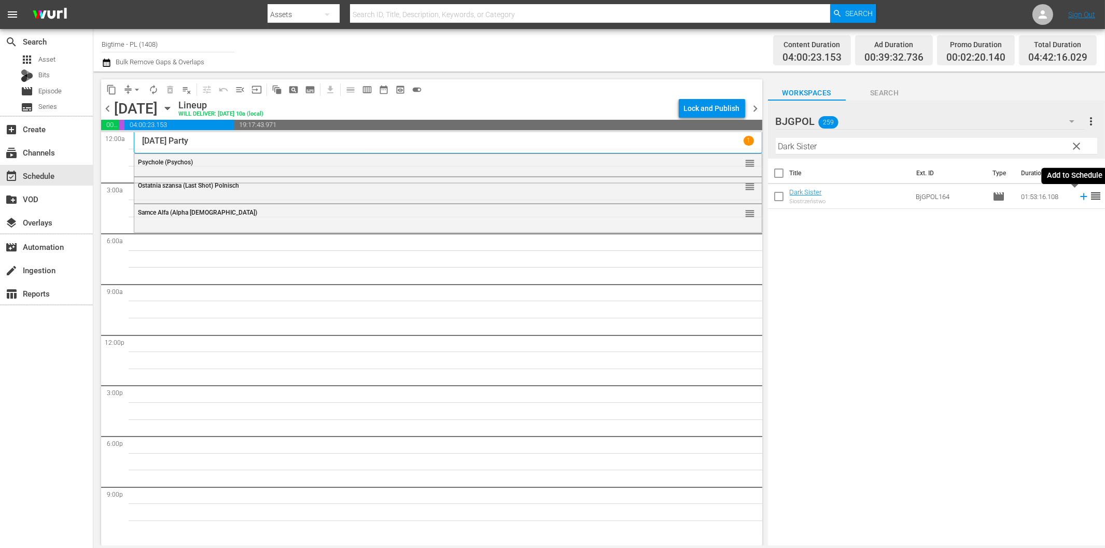
click at [1080, 197] on icon at bounding box center [1083, 196] width 7 height 7
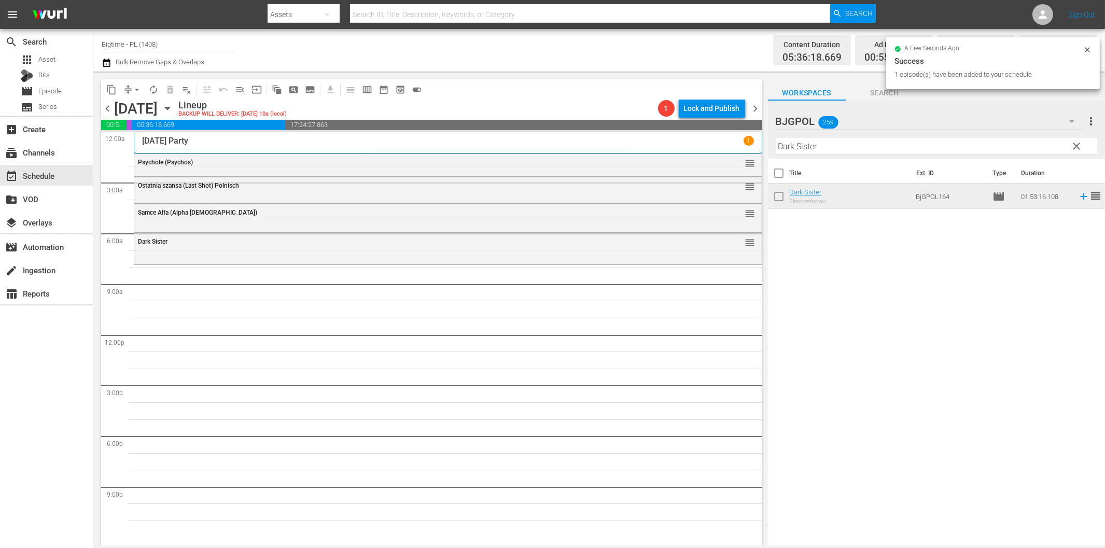
click at [884, 151] on input "Dark Sister" at bounding box center [937, 146] width 322 height 17
paste input "The Menkoff Method"
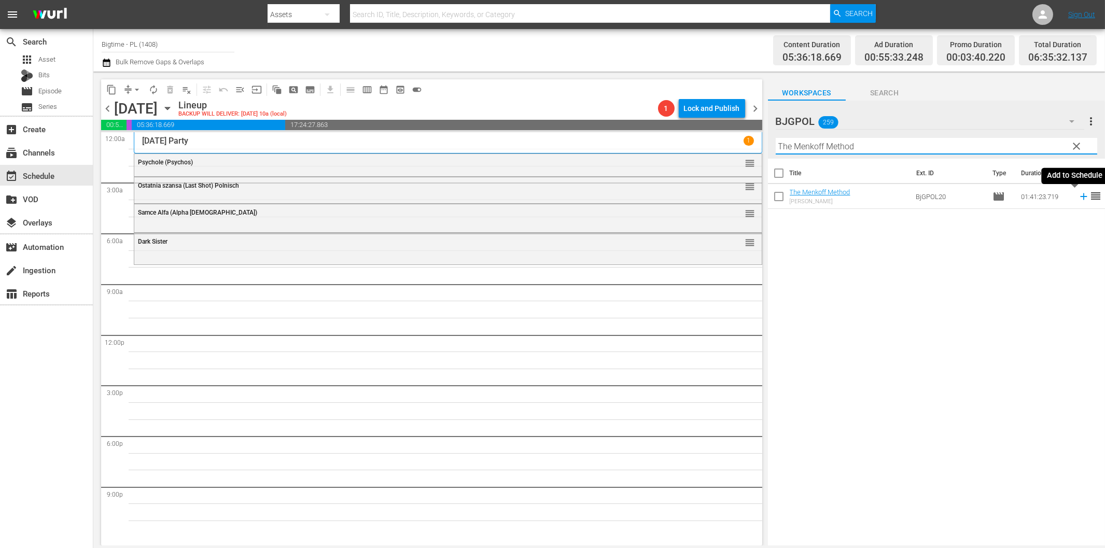
click at [1078, 195] on icon at bounding box center [1083, 196] width 11 height 11
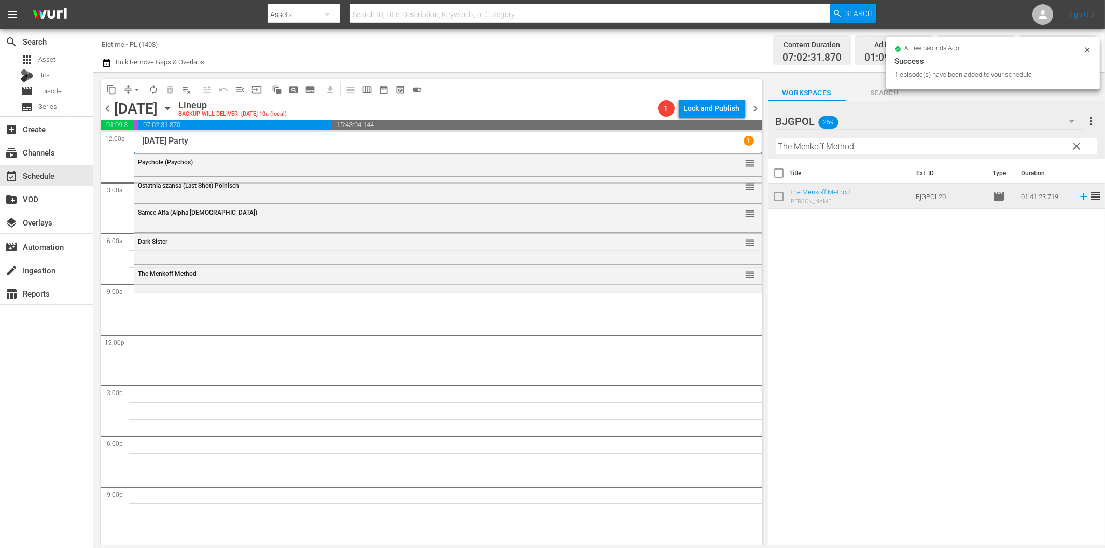
click at [865, 143] on input "The Menkoff Method" at bounding box center [937, 146] width 322 height 17
paste input "Living Room Coffin"
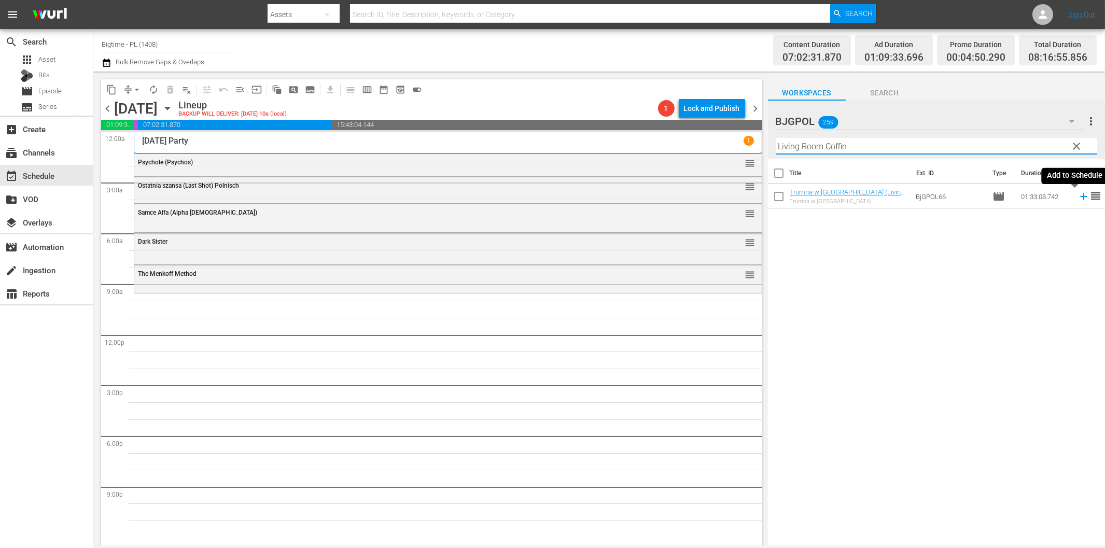
click at [1078, 196] on icon at bounding box center [1083, 196] width 11 height 11
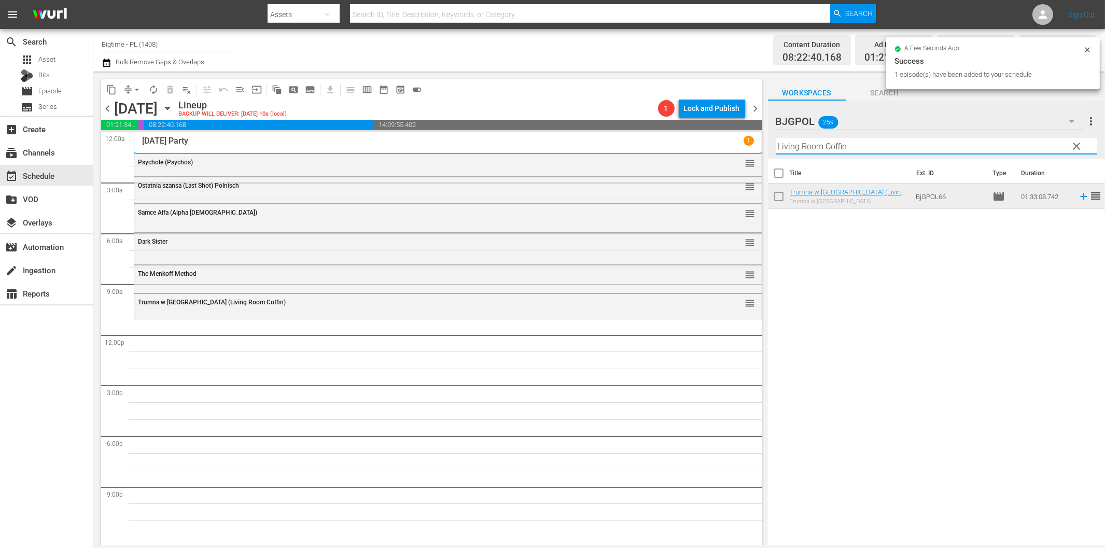
click at [848, 146] on input "Living Room Coffin" at bounding box center [937, 146] width 322 height 17
paste input "My Secret Billionaire"
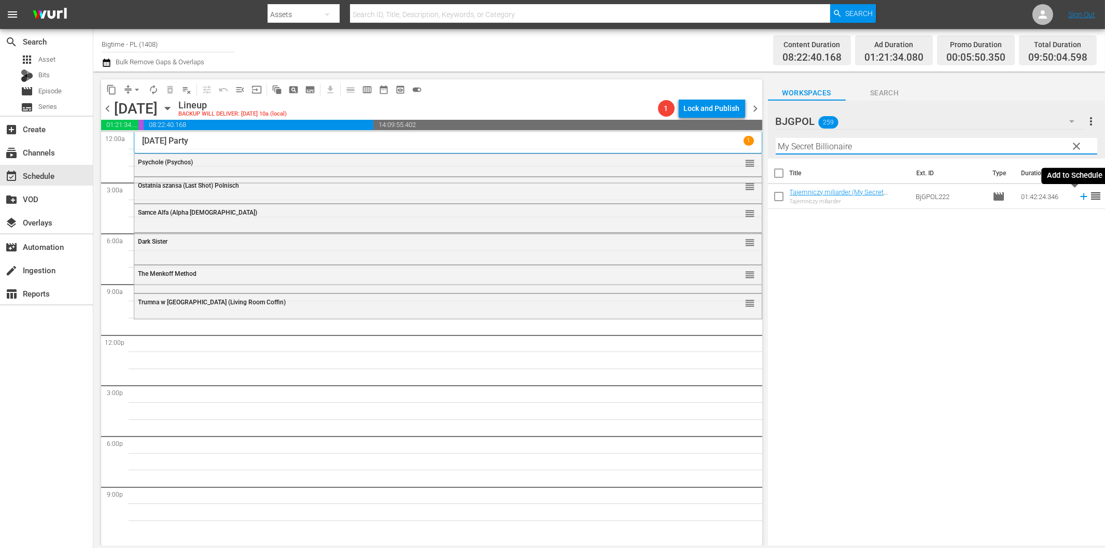
click at [1078, 193] on icon at bounding box center [1083, 196] width 11 height 11
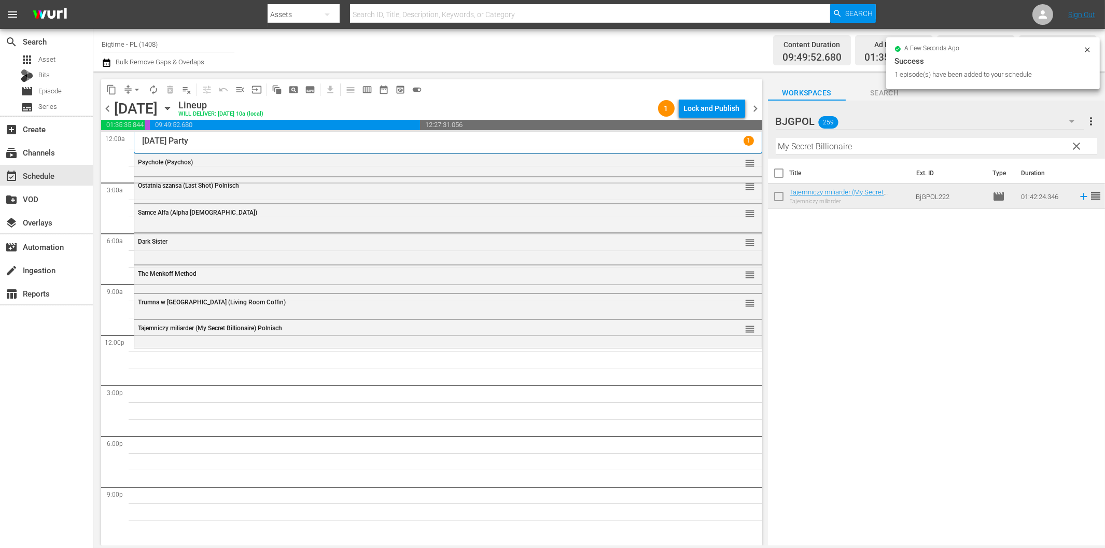
click at [878, 144] on input "My Secret Billionaire" at bounding box center [937, 146] width 322 height 17
paste input "ore Beautiful for Having Been Broken"
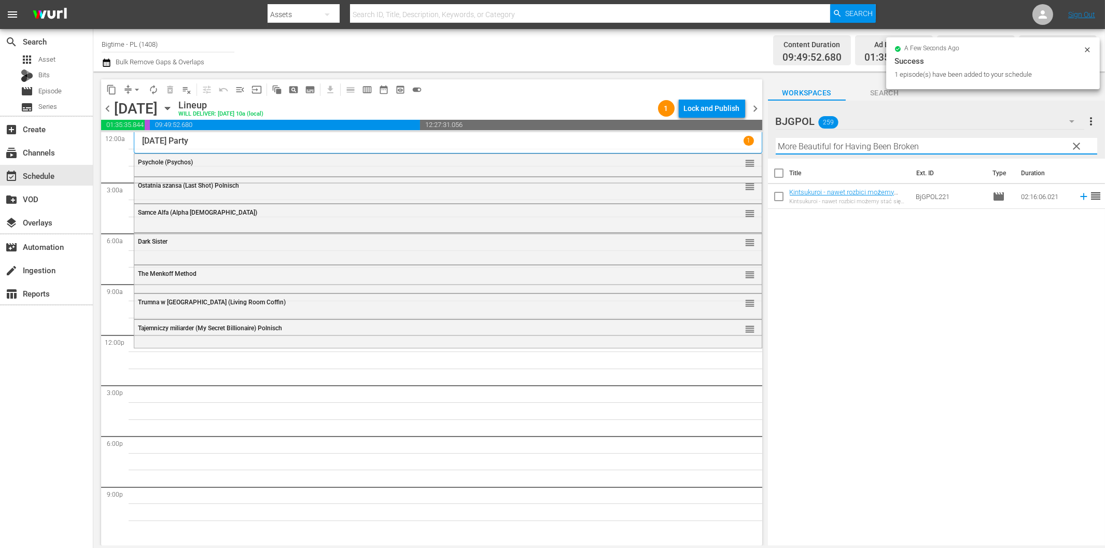
click at [1078, 199] on icon at bounding box center [1083, 196] width 11 height 11
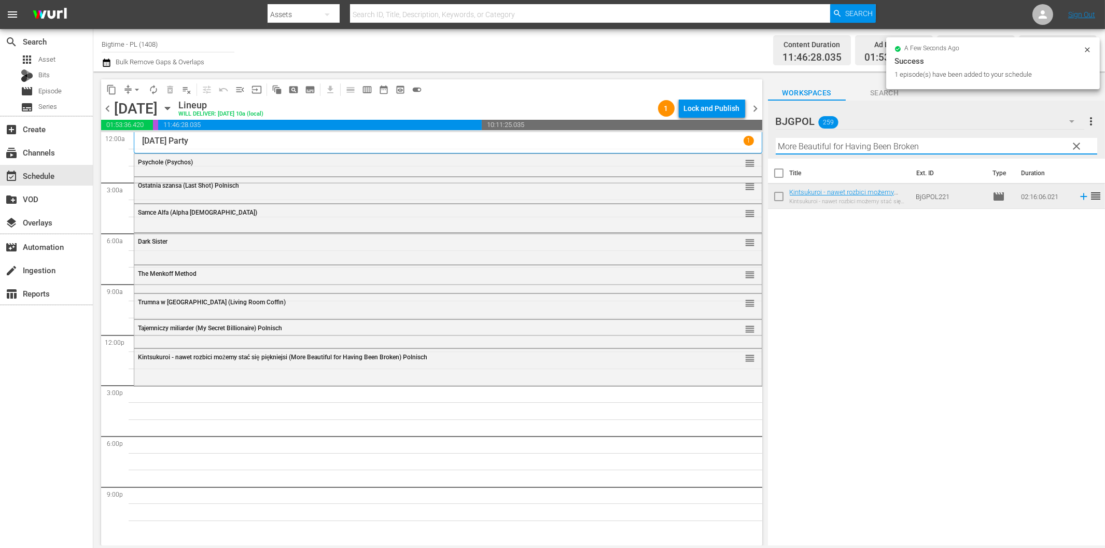
click at [856, 146] on input "More Beautiful for Having Been Broken" at bounding box center [937, 146] width 322 height 17
paste input "LoveJacked"
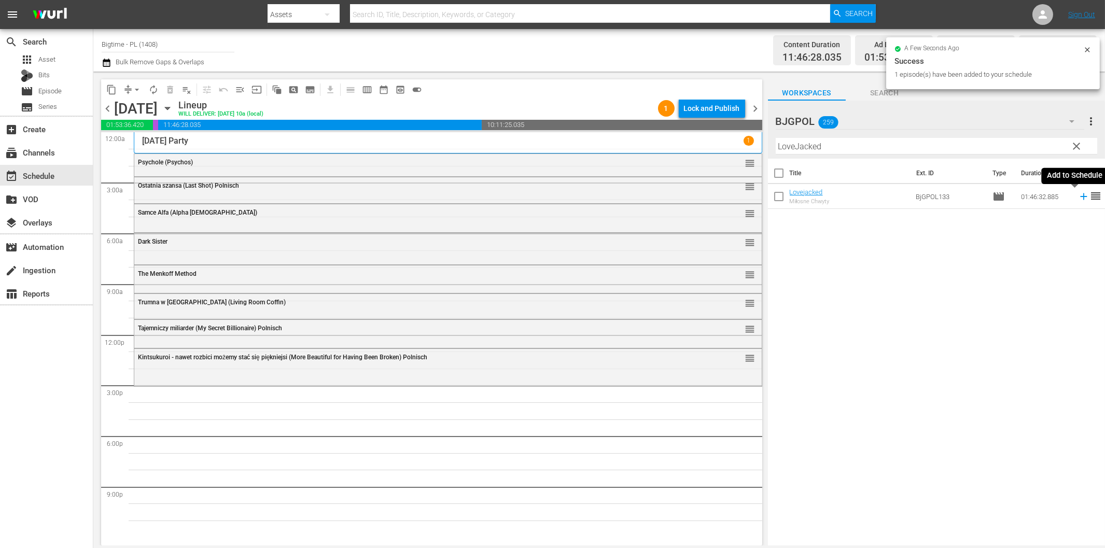
drag, startPoint x: 1079, startPoint y: 197, endPoint x: 1041, endPoint y: 205, distance: 38.7
click at [1078, 197] on icon at bounding box center [1083, 196] width 11 height 11
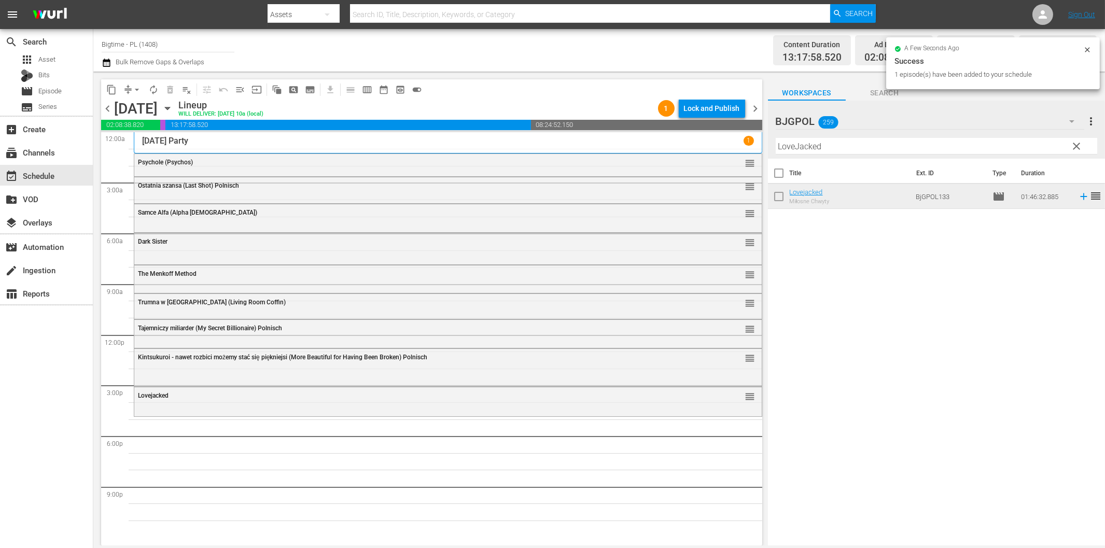
click at [870, 142] on input "LoveJacked" at bounding box center [937, 146] width 322 height 17
paste input "Silhouettes"
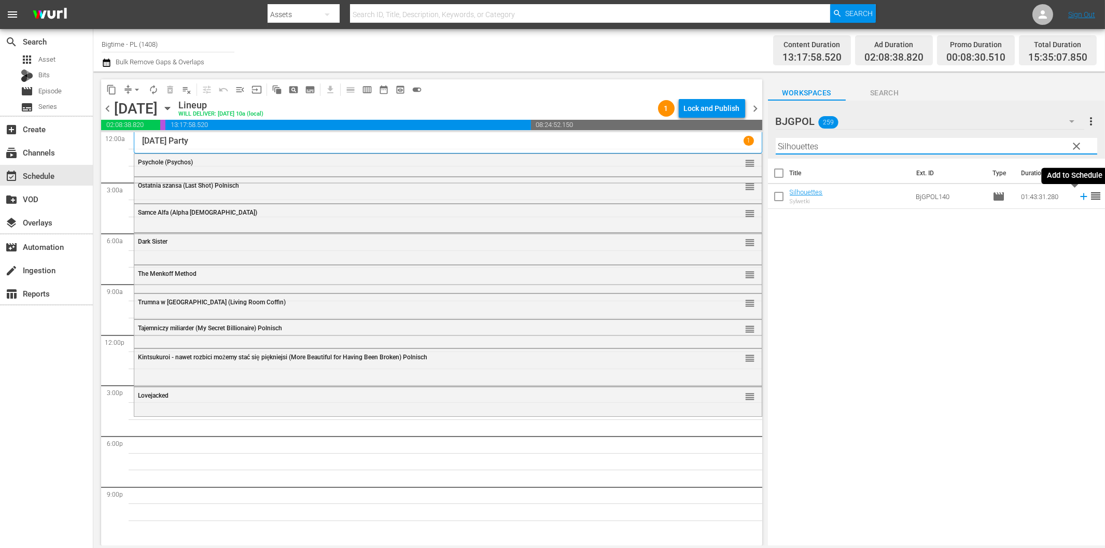
click at [1078, 199] on icon at bounding box center [1083, 196] width 11 height 11
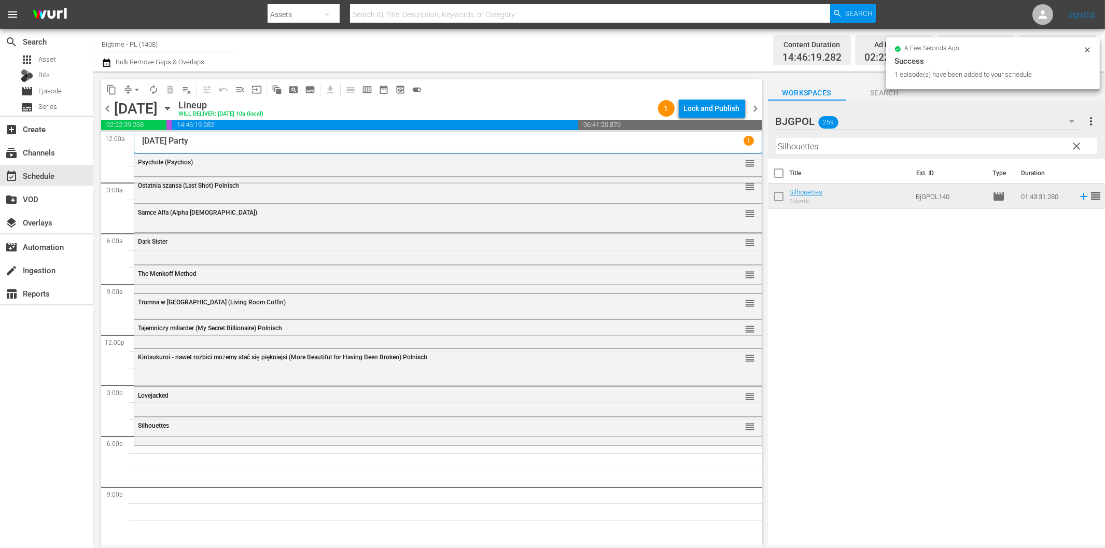
click at [830, 151] on input "Silhouettes" at bounding box center [937, 146] width 322 height 17
paste input "If You Only Knew"
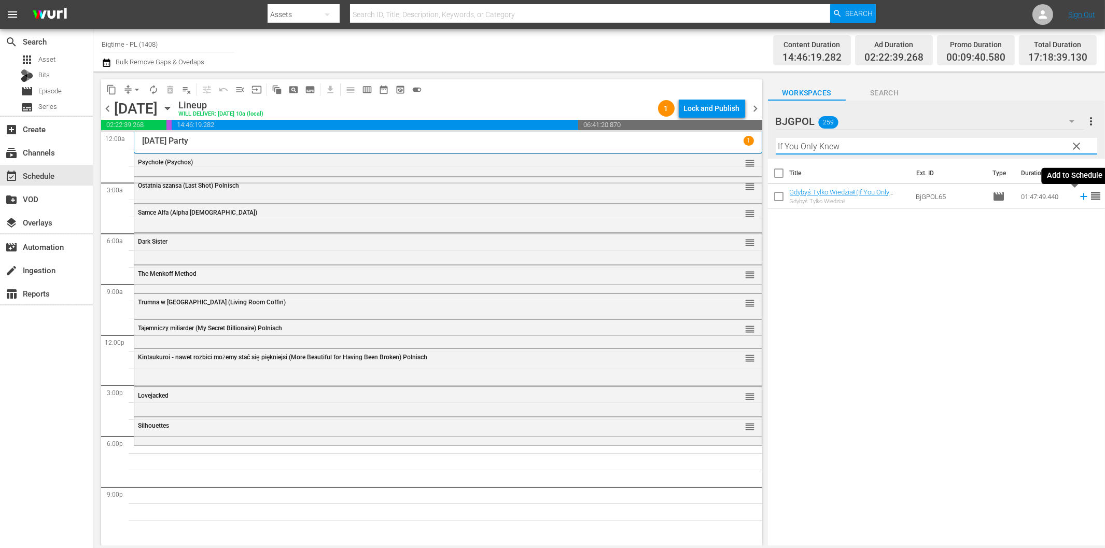
drag, startPoint x: 1076, startPoint y: 196, endPoint x: 1069, endPoint y: 198, distance: 7.4
click at [1080, 196] on icon at bounding box center [1083, 196] width 7 height 7
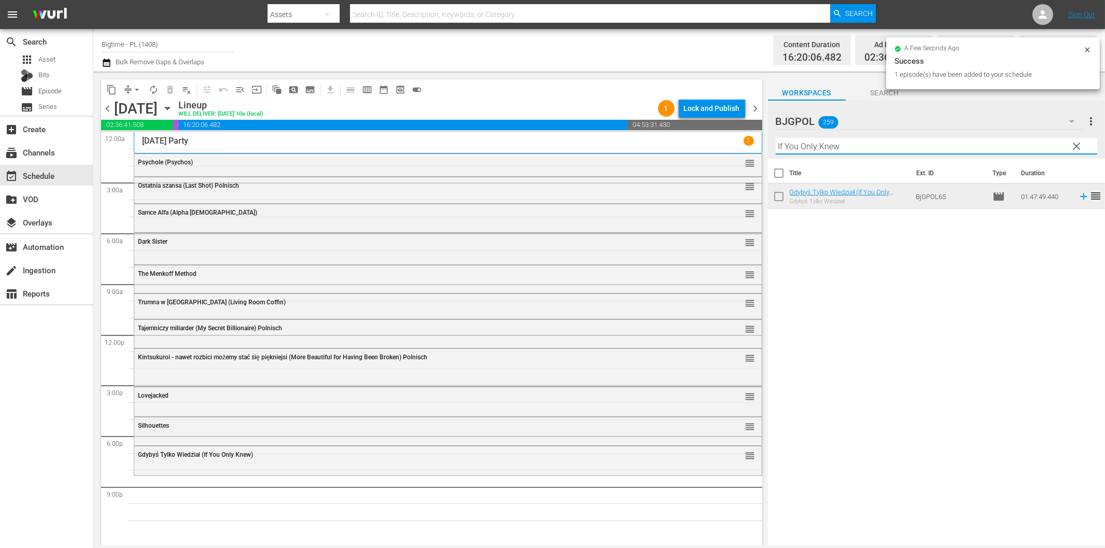
click at [830, 147] on input "If You Only Knew" at bounding box center [937, 146] width 322 height 17
paste input "Containment"
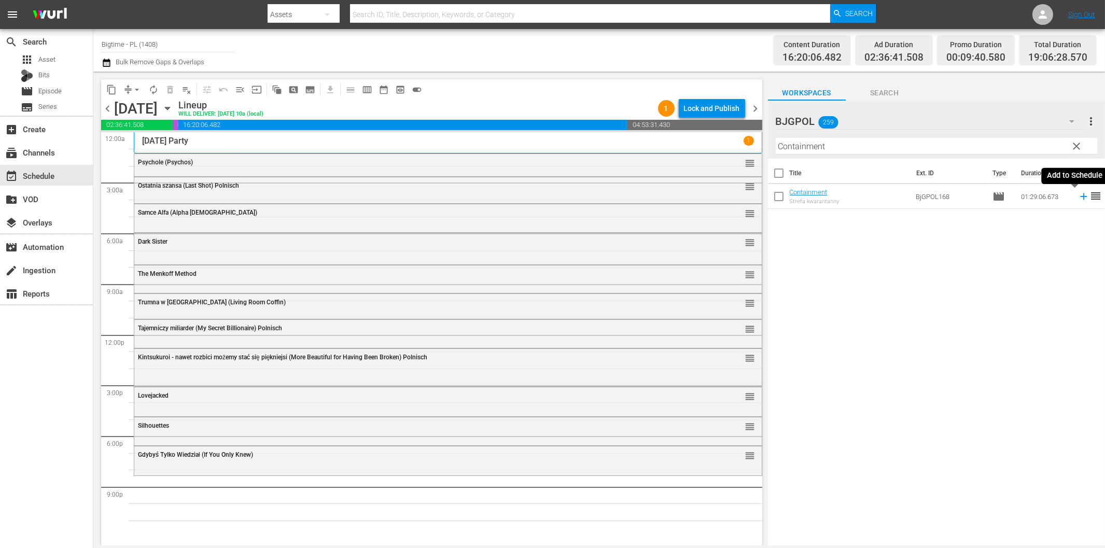
click at [1080, 196] on icon at bounding box center [1083, 196] width 7 height 7
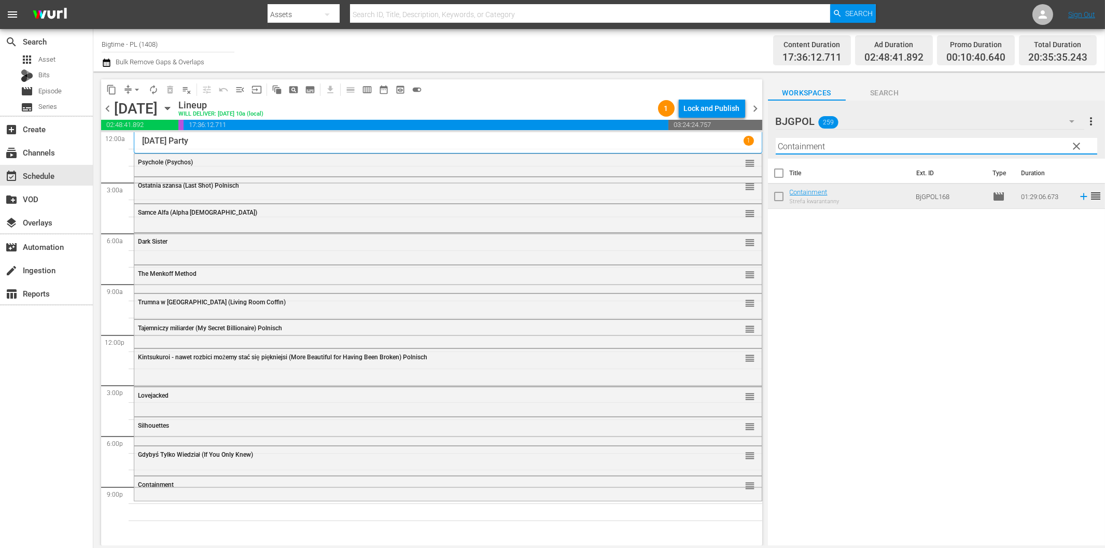
click at [826, 147] on input "Containment" at bounding box center [937, 146] width 322 height 17
paste input "Nazi [PERSON_NAME]"
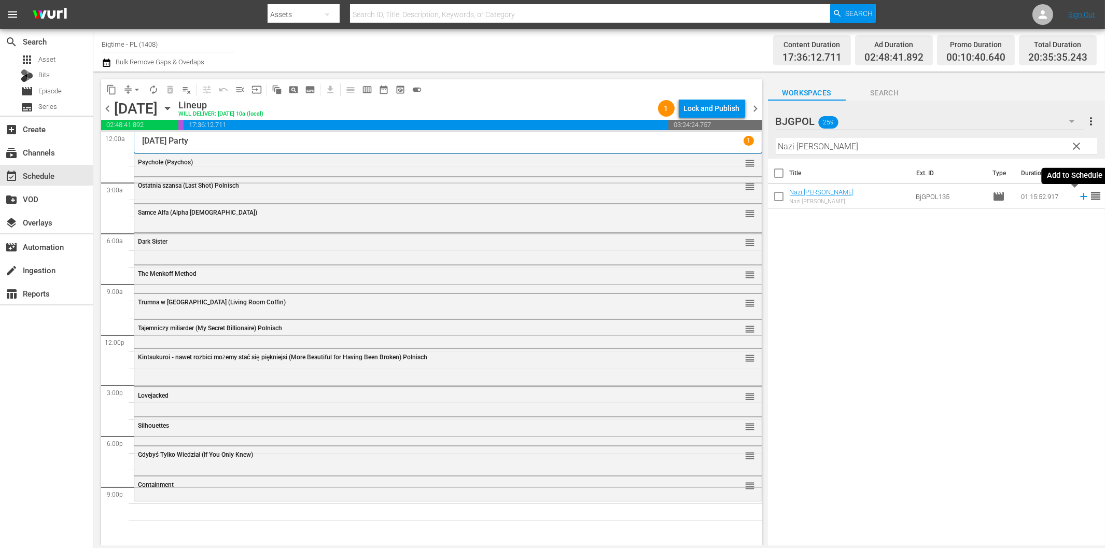
click at [1080, 199] on icon at bounding box center [1083, 196] width 7 height 7
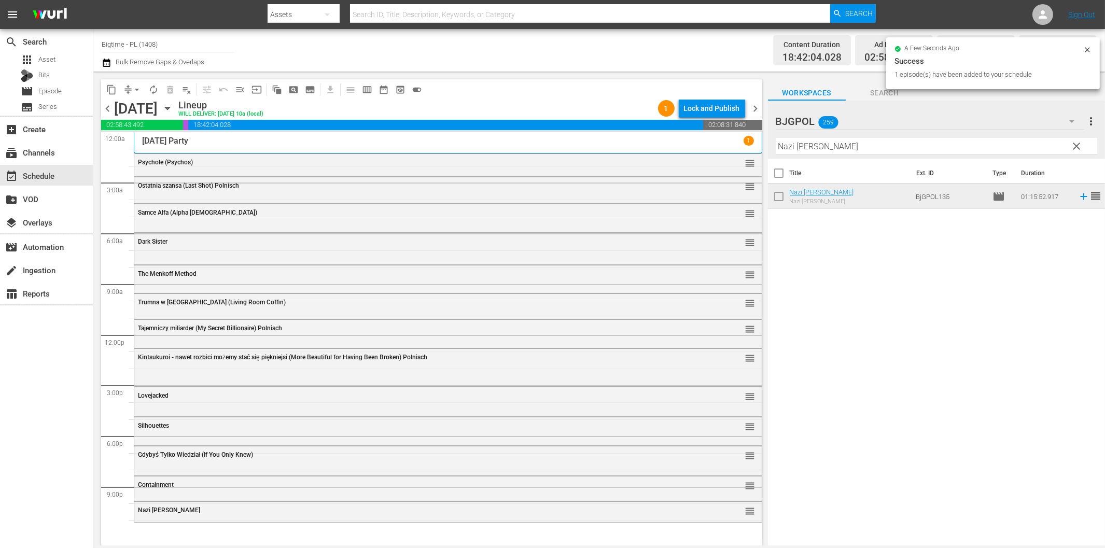
click at [960, 150] on input "Nazi [PERSON_NAME]" at bounding box center [937, 146] width 322 height 17
paste input "[PERSON_NAME] is the Best Medicine"
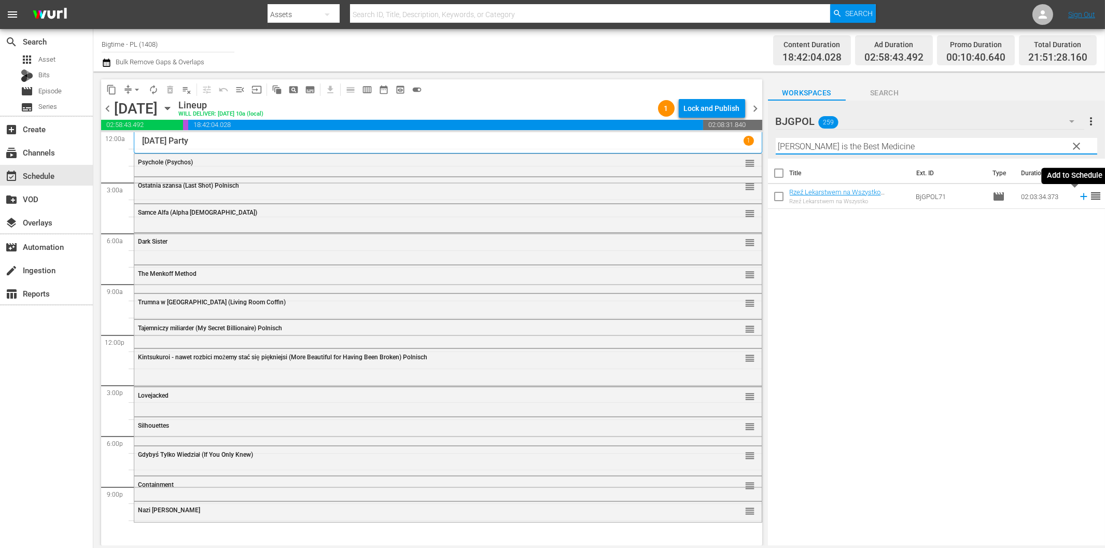
type input "[PERSON_NAME] is the Best Medicine"
click at [1078, 195] on icon at bounding box center [1083, 196] width 11 height 11
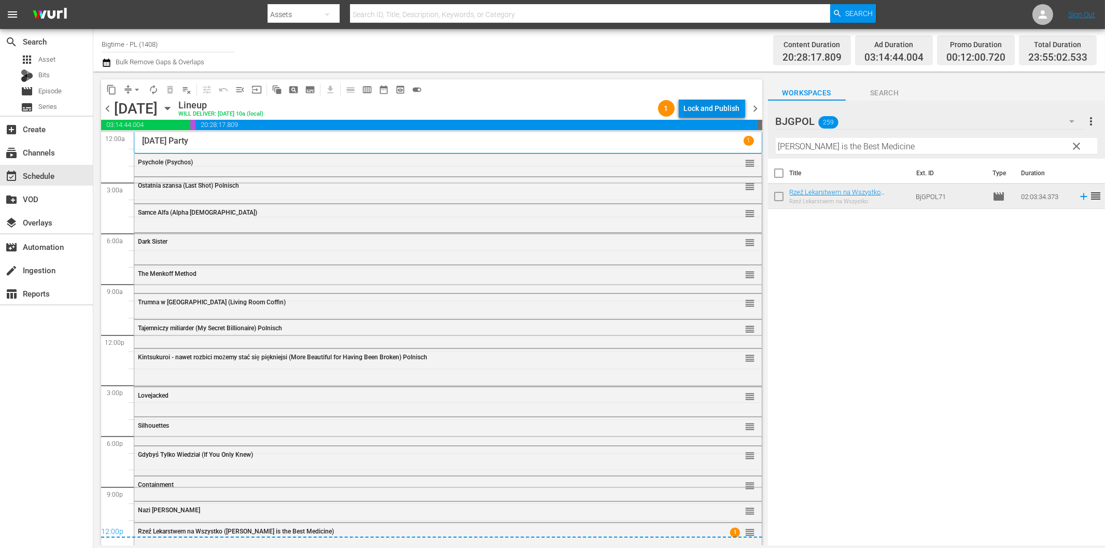
click at [723, 109] on div "Lock and Publish" at bounding box center [712, 108] width 56 height 19
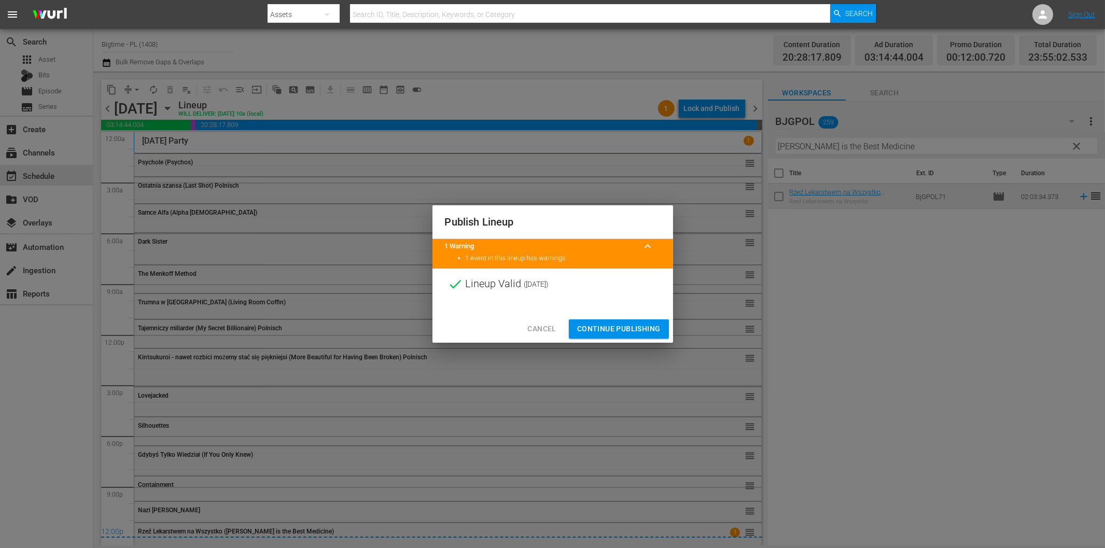
drag, startPoint x: 613, startPoint y: 329, endPoint x: 605, endPoint y: 330, distance: 7.3
click at [612, 330] on span "Continue Publishing" at bounding box center [619, 329] width 84 height 13
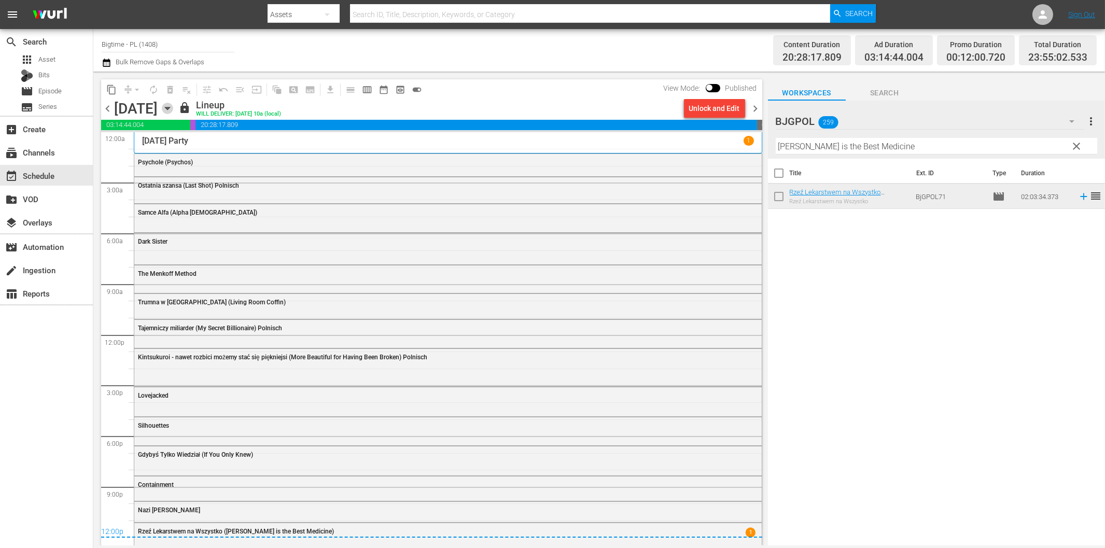
click at [173, 106] on icon "button" at bounding box center [167, 108] width 11 height 11
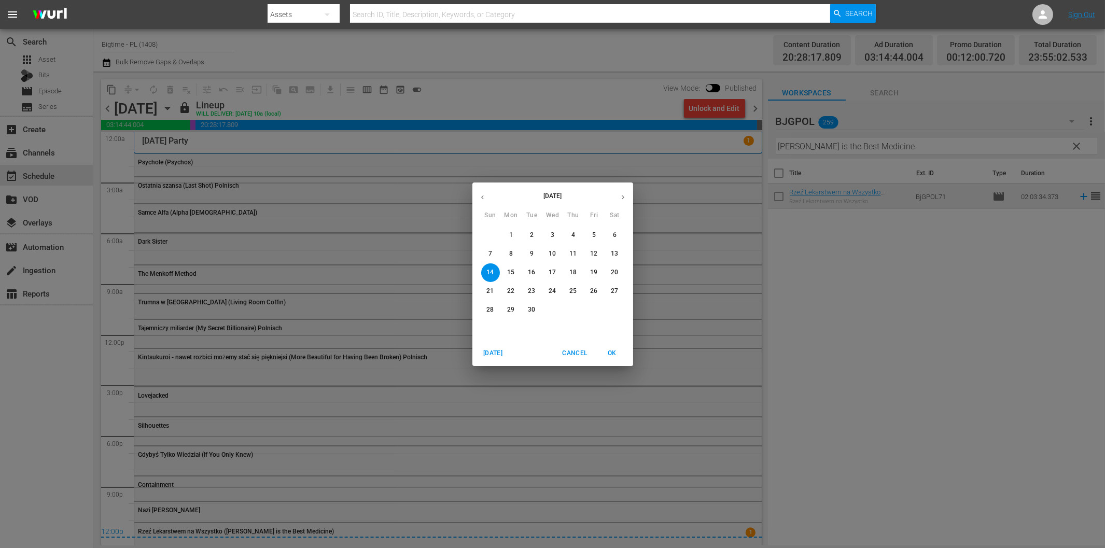
click at [576, 256] on p "11" at bounding box center [573, 254] width 7 height 9
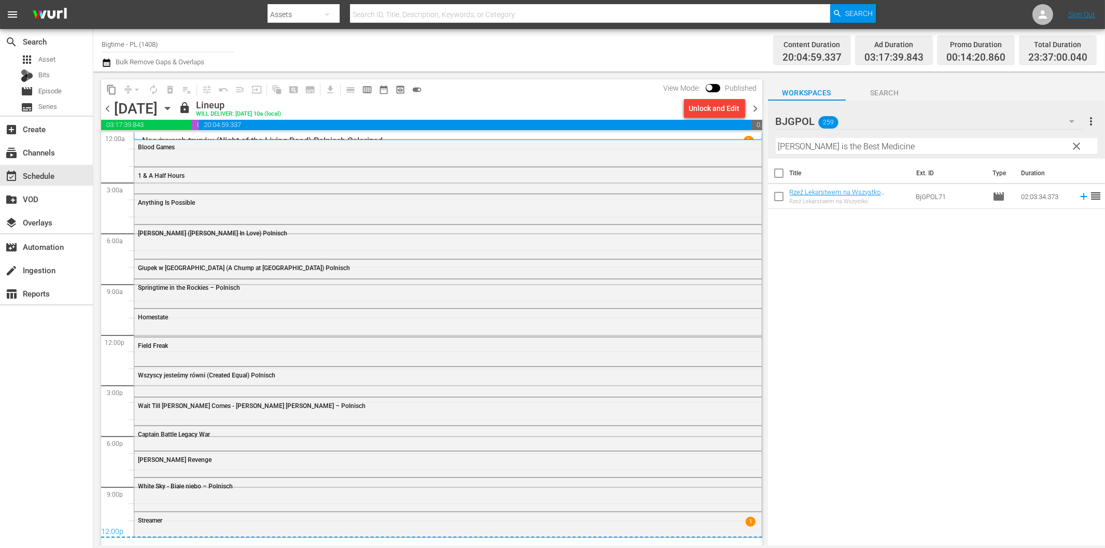
click at [756, 109] on span "chevron_right" at bounding box center [756, 108] width 13 height 13
